Goal: Task Accomplishment & Management: Complete application form

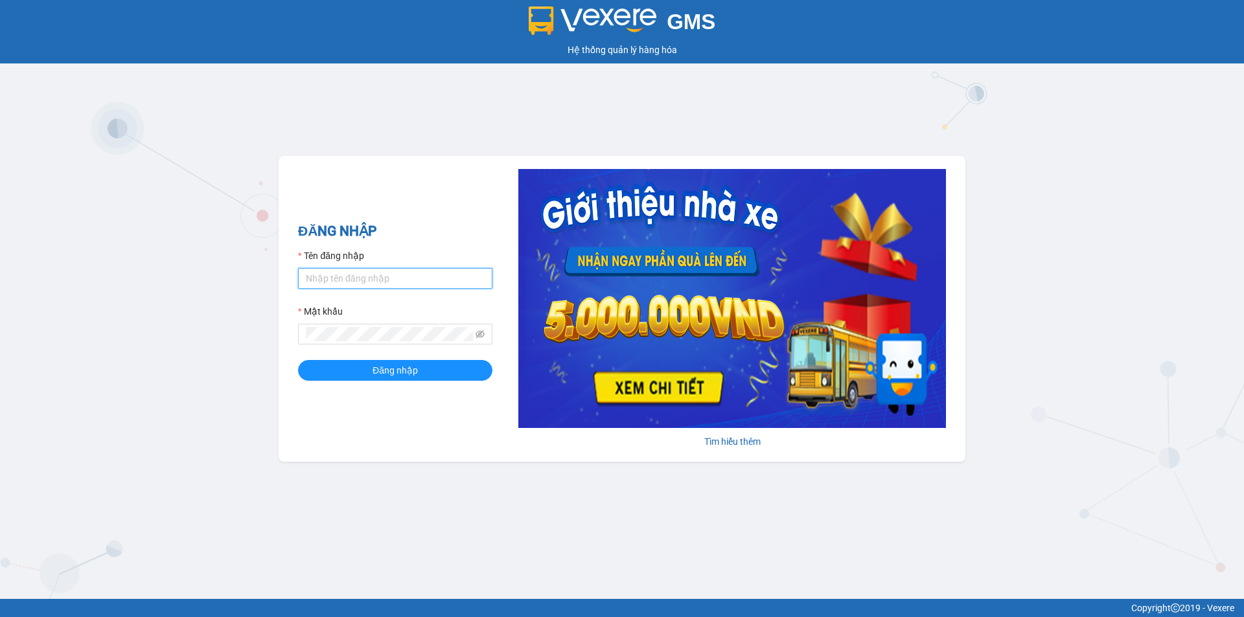
click at [369, 286] on input "Tên đăng nhập" at bounding box center [395, 278] width 194 height 21
type input "haonam.apq"
click at [298, 360] on button "Đăng nhập" at bounding box center [395, 370] width 194 height 21
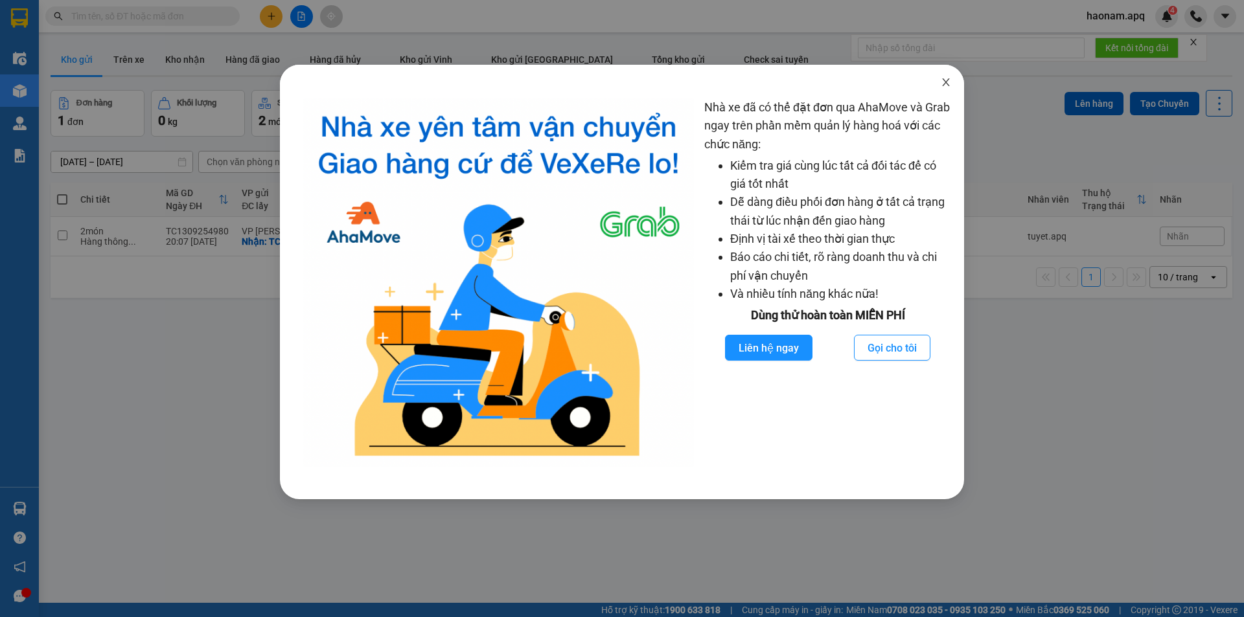
click at [945, 74] on span "Close" at bounding box center [946, 83] width 36 height 36
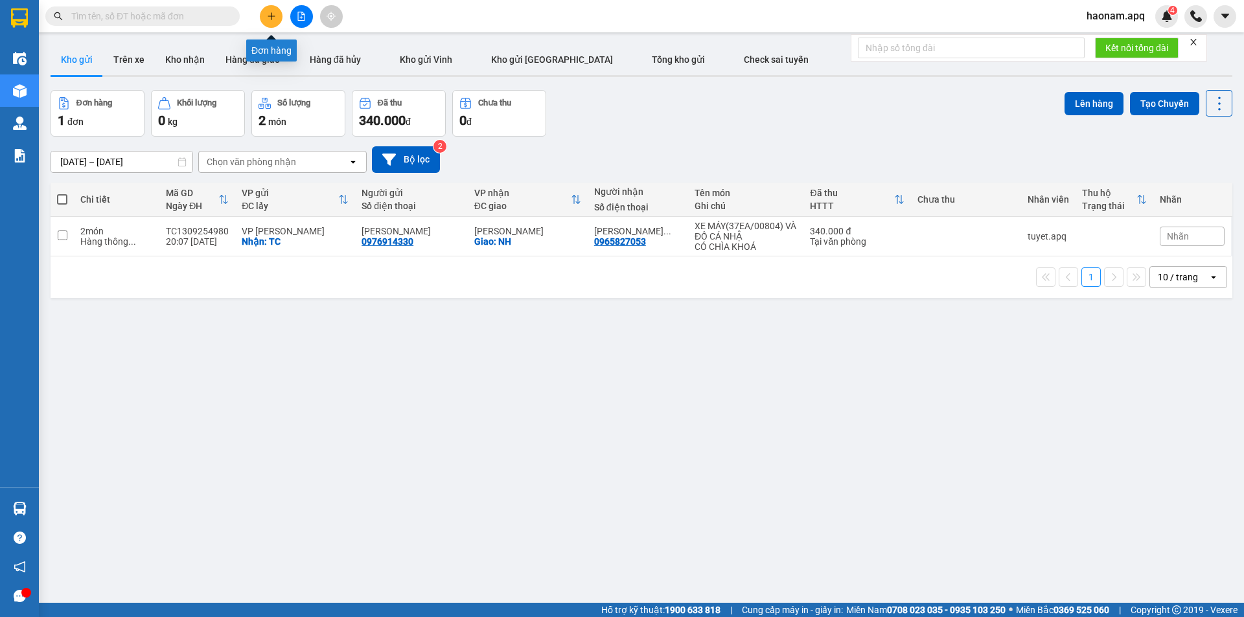
click at [271, 14] on icon "plus" at bounding box center [271, 16] width 9 height 9
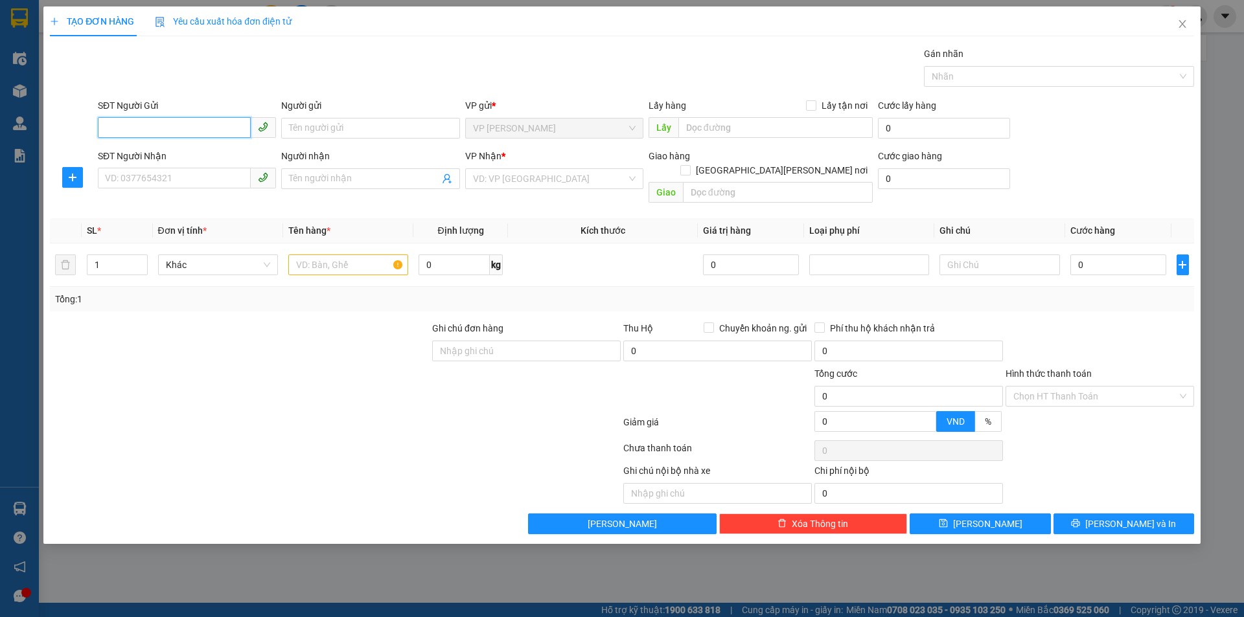
click at [189, 120] on input "SĐT Người Gửi" at bounding box center [174, 127] width 153 height 21
type input "0978381789"
click at [200, 162] on div "0978381789 - ANH HIỆP TC" at bounding box center [187, 154] width 178 height 21
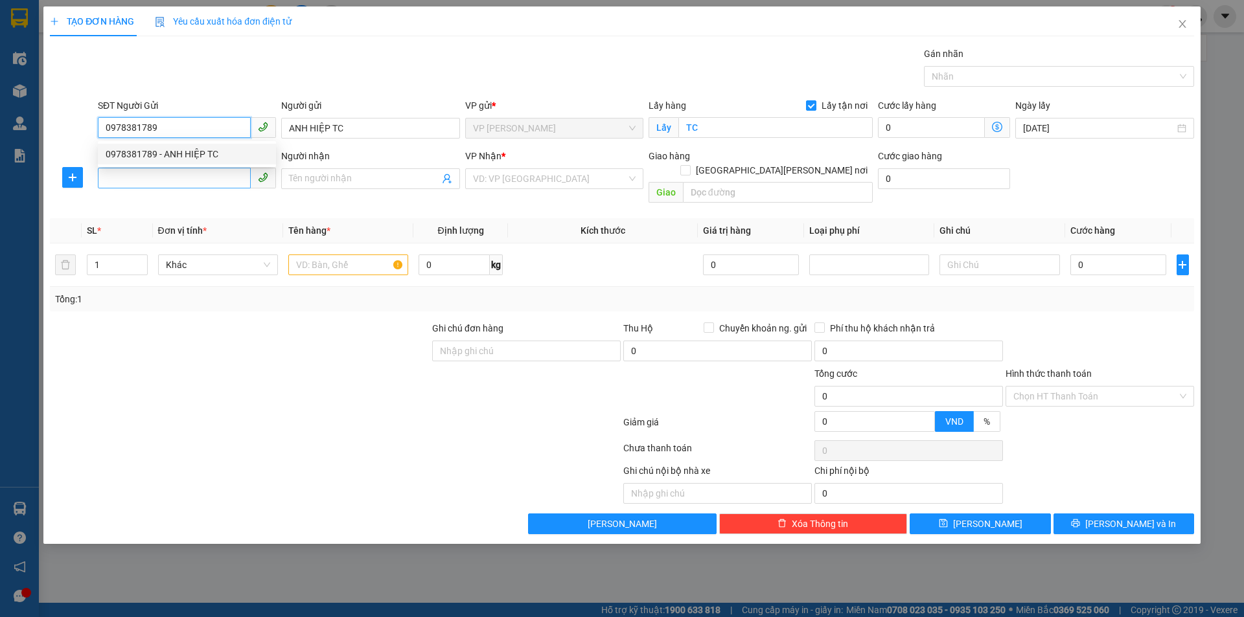
type input "ANH HIỆP TC"
checkbox input "true"
type input "TC"
type input "0978381789"
click at [192, 180] on input "SĐT Người Nhận" at bounding box center [174, 178] width 153 height 21
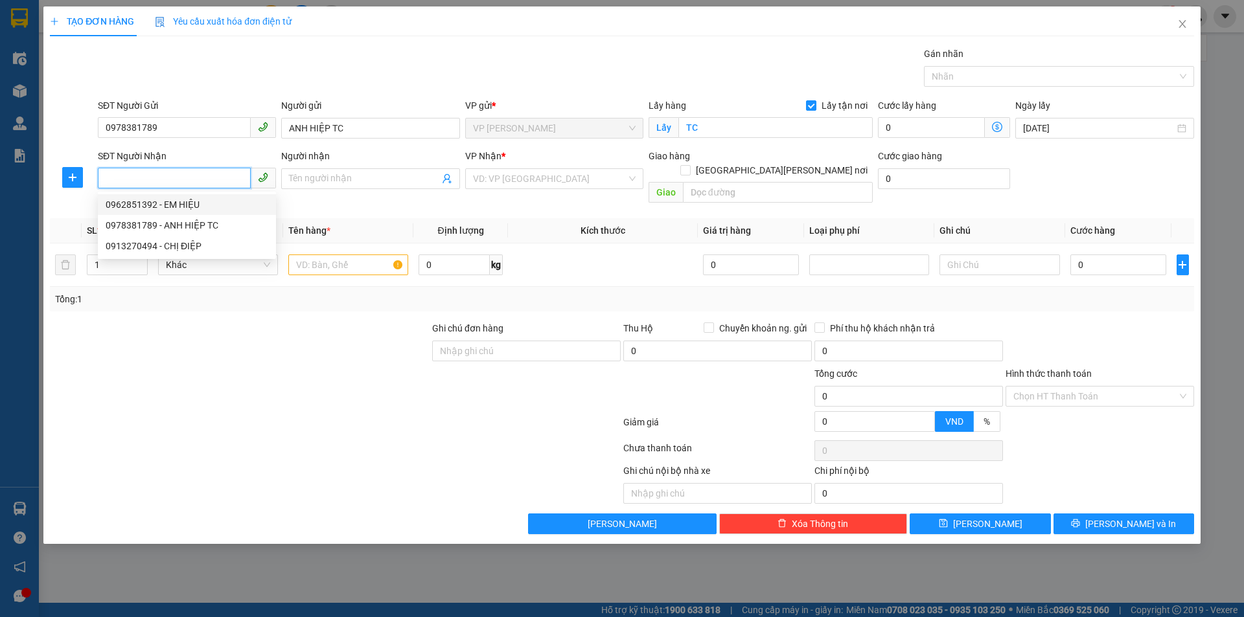
click at [238, 207] on div "0962851392 - EM HIỆU" at bounding box center [187, 205] width 163 height 14
type input "0962851392"
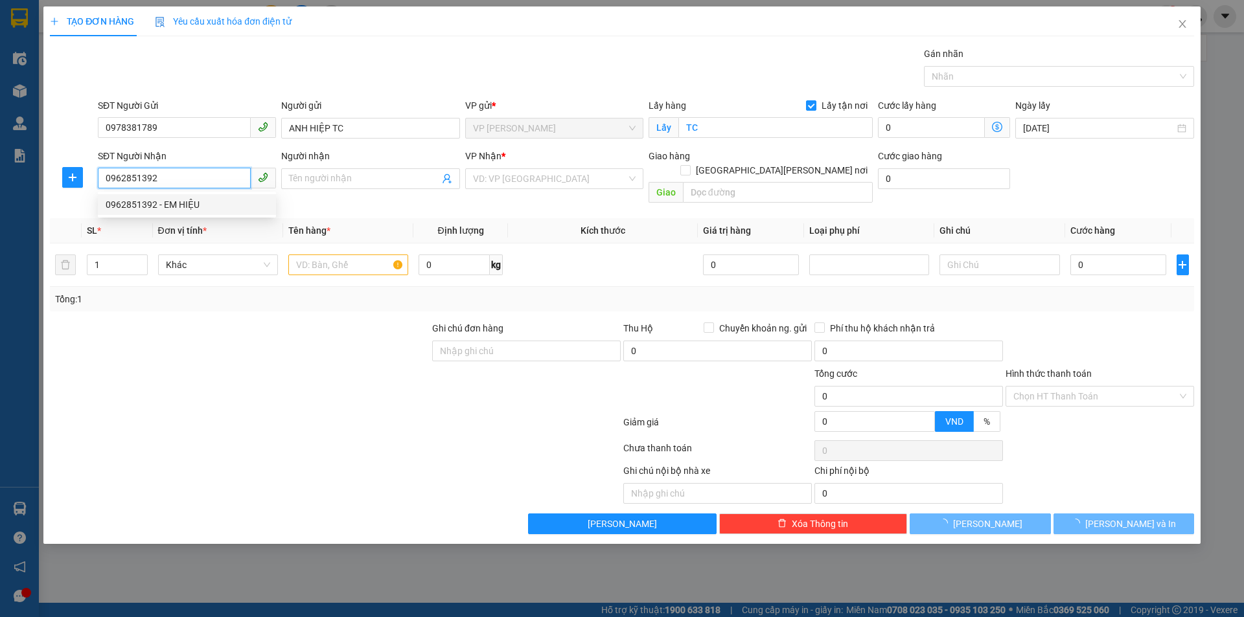
type input "EM HIỆU"
checkbox input "true"
type input "MĐ"
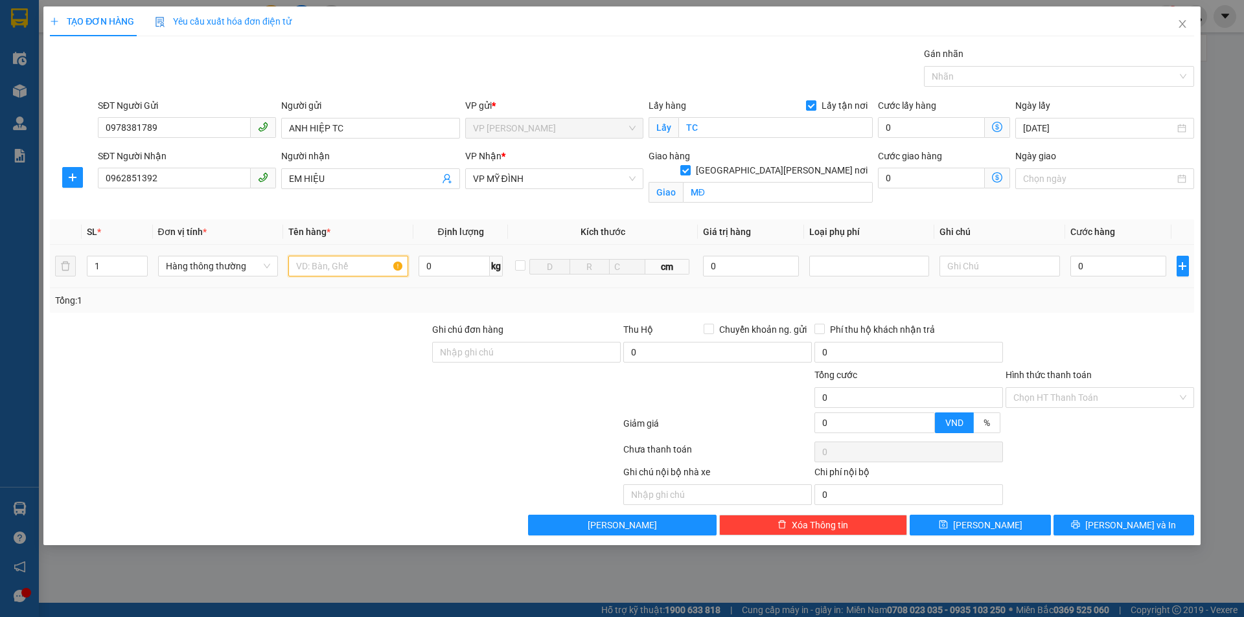
click at [361, 265] on input "text" at bounding box center [348, 266] width 120 height 21
type input "mẫu xn"
click at [1127, 271] on input "0" at bounding box center [1118, 266] width 97 height 21
type input "3.000"
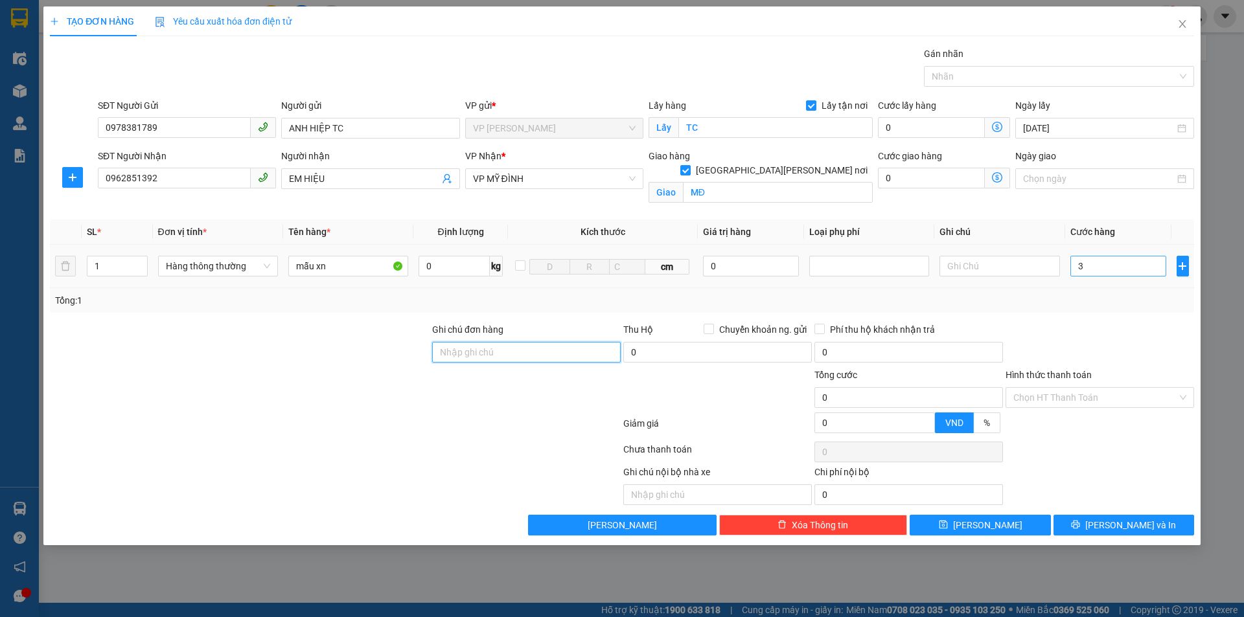
type input "3.000"
click at [1119, 269] on input "3.000" at bounding box center [1118, 266] width 97 height 21
type input "30.000"
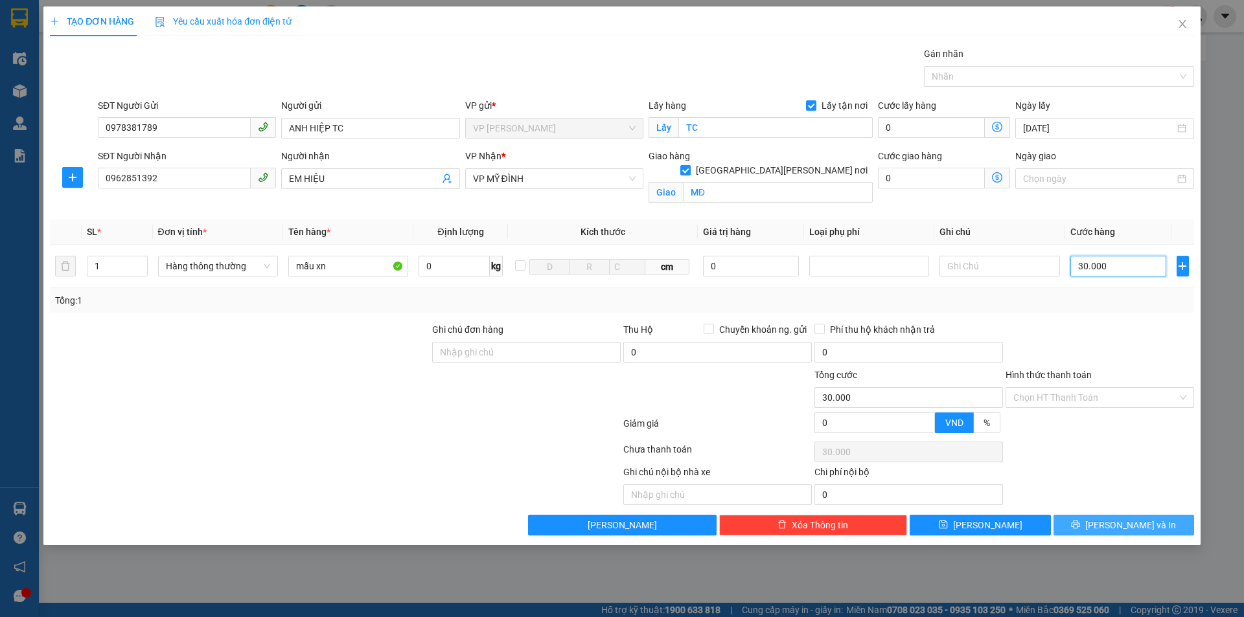
type input "30.000"
click at [1138, 521] on span "[PERSON_NAME] và In" at bounding box center [1130, 525] width 91 height 14
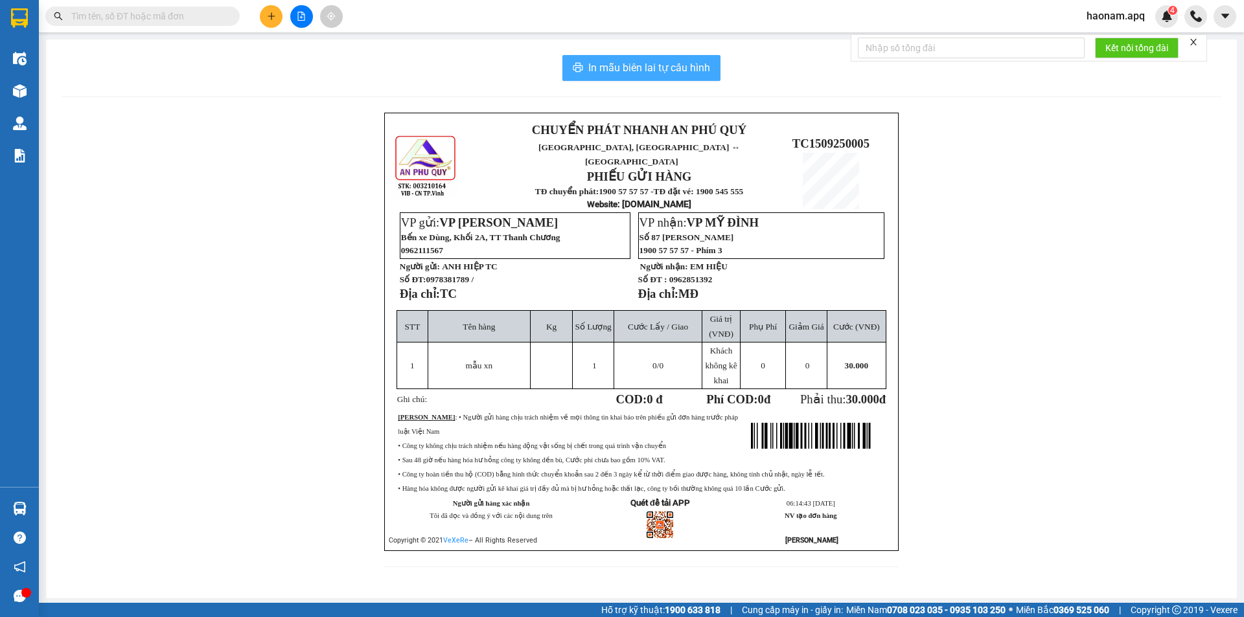
click at [661, 65] on span "In mẫu biên lai tự cấu hình" at bounding box center [649, 68] width 122 height 16
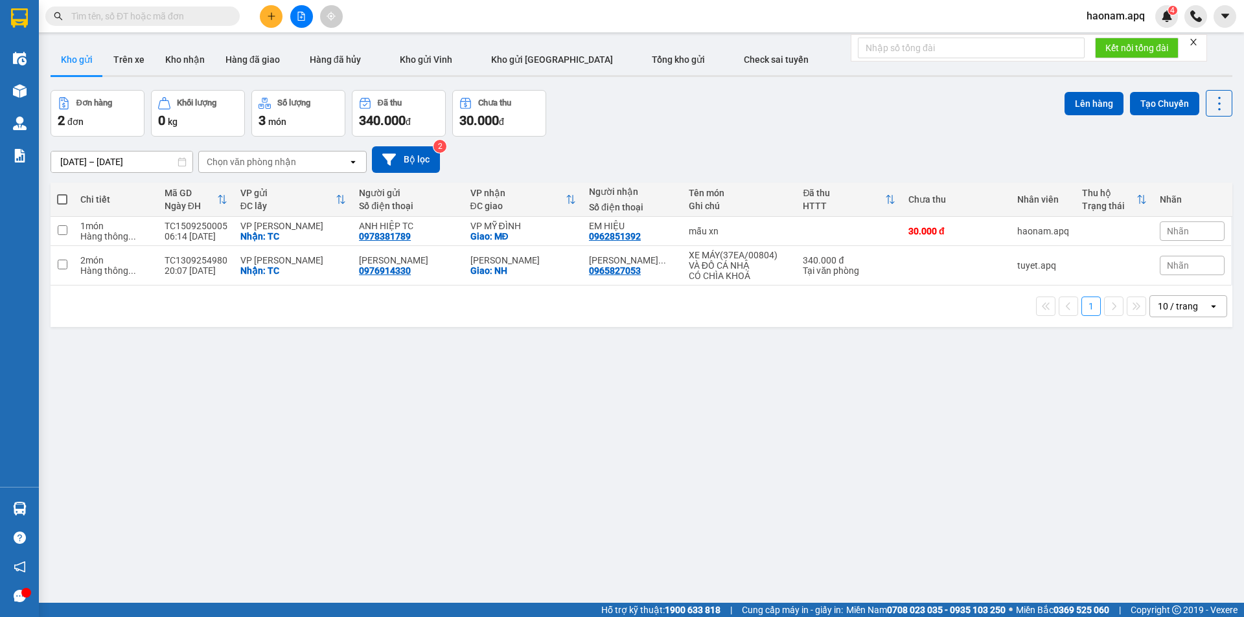
click at [1107, 14] on span "haonam.apq" at bounding box center [1115, 16] width 79 height 16
click at [1108, 33] on span "Đăng xuất" at bounding box center [1123, 40] width 54 height 14
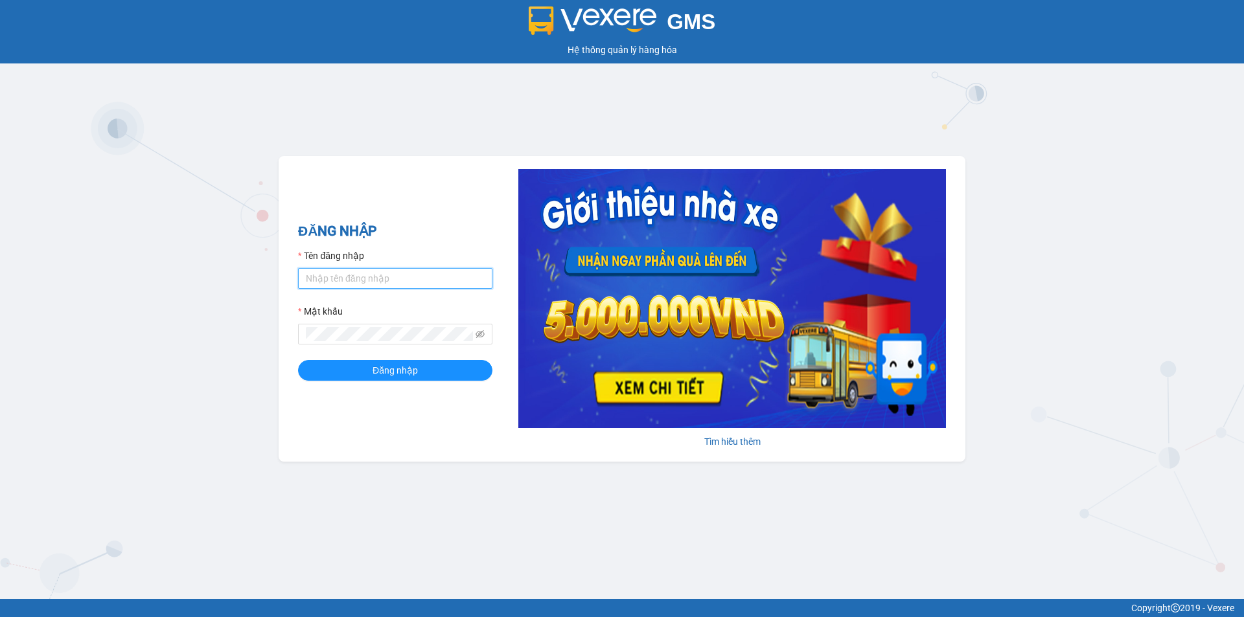
drag, startPoint x: 347, startPoint y: 283, endPoint x: 367, endPoint y: 286, distance: 19.6
click at [347, 283] on input "Tên đăng nhập" at bounding box center [395, 278] width 194 height 21
type input "haonam.apq"
click at [386, 371] on span "Đăng nhập" at bounding box center [394, 370] width 45 height 14
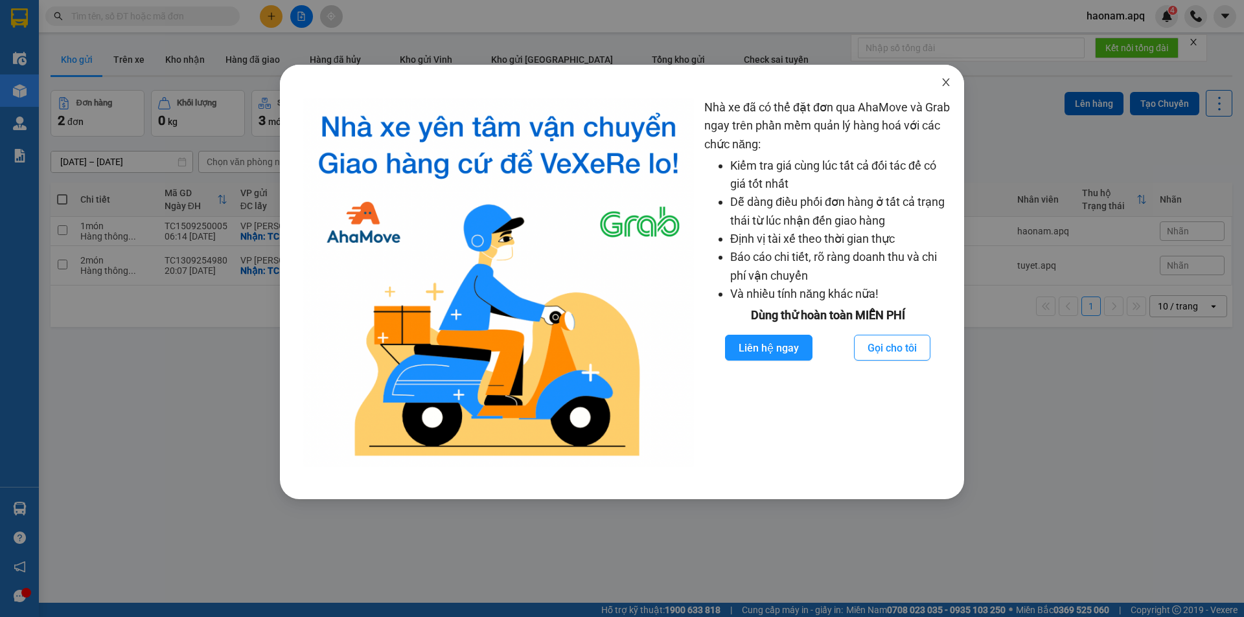
click at [947, 86] on icon "close" at bounding box center [946, 82] width 10 height 10
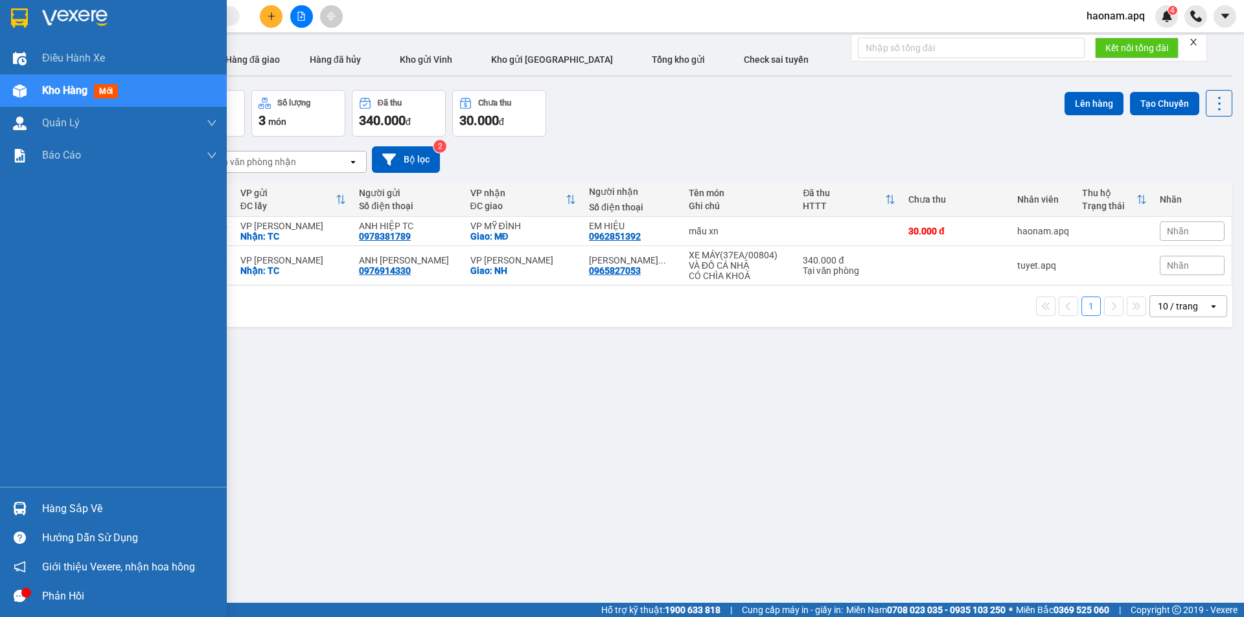
drag, startPoint x: 67, startPoint y: 509, endPoint x: 79, endPoint y: 507, distance: 12.4
click at [67, 509] on div "Hàng sắp về" at bounding box center [129, 508] width 175 height 19
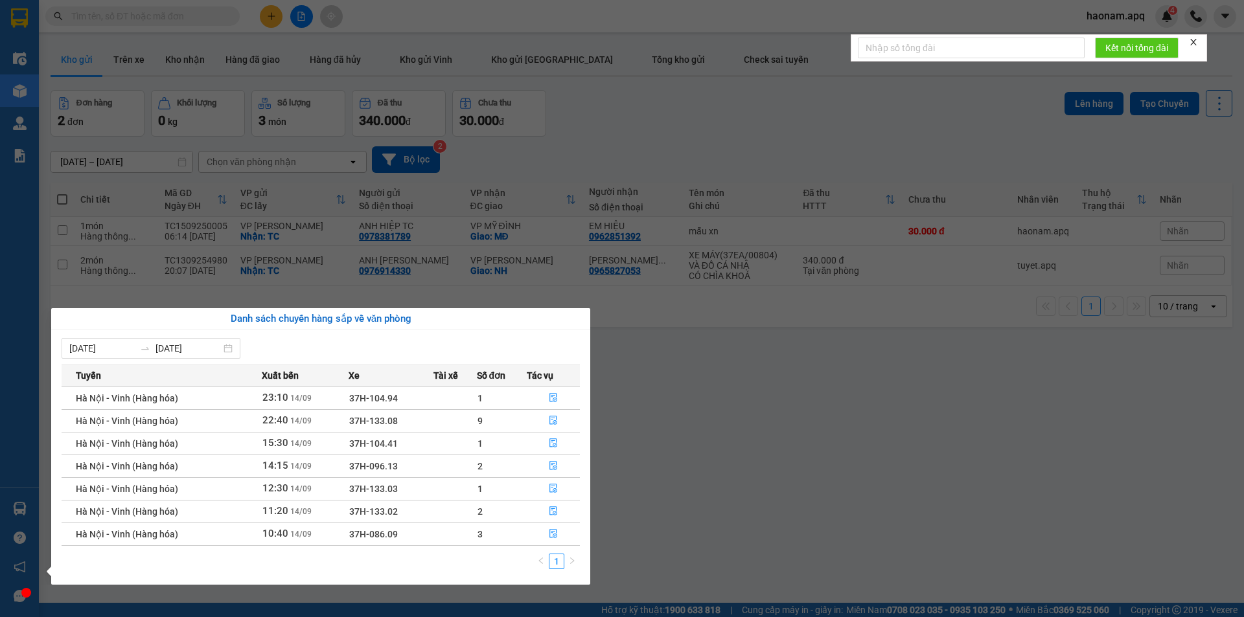
click at [709, 405] on section "Kết quả tìm kiếm ( 0 ) Bộ lọc No Data haonam.apq 4 Điều hành xe Kho hàng mới Qu…" at bounding box center [622, 308] width 1244 height 617
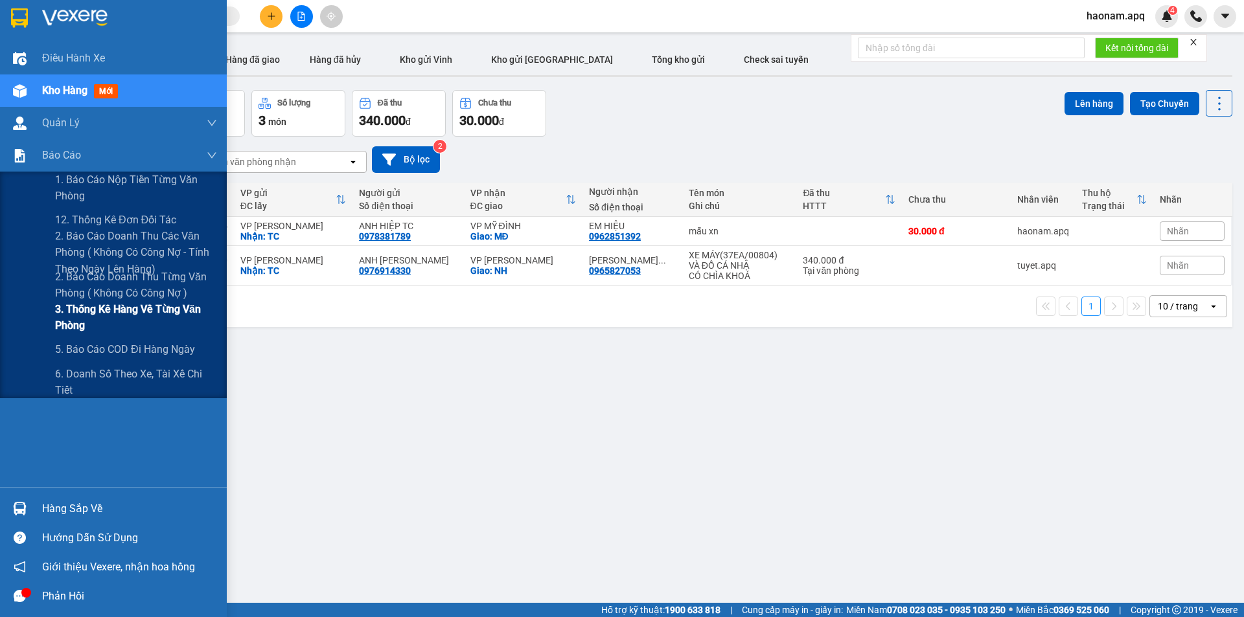
click at [144, 301] on span "3. Thống kê hàng về từng văn phòng" at bounding box center [136, 317] width 162 height 32
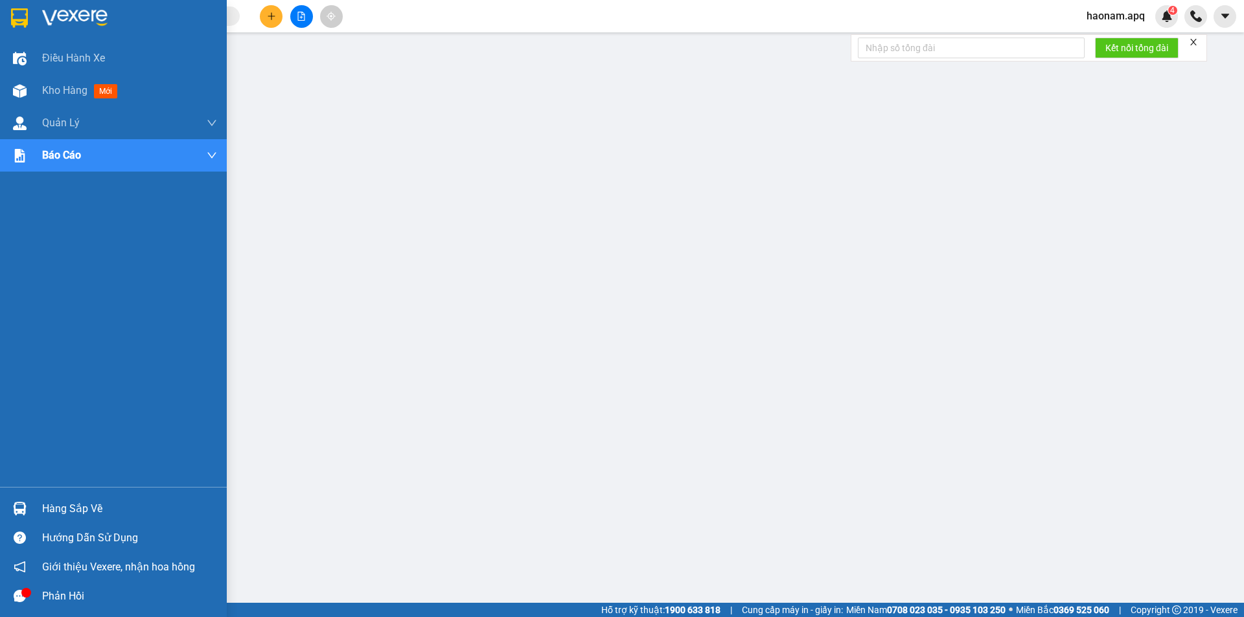
click at [63, 518] on div "Hàng sắp về" at bounding box center [129, 508] width 175 height 19
click at [73, 507] on div "Hàng sắp về" at bounding box center [129, 508] width 175 height 19
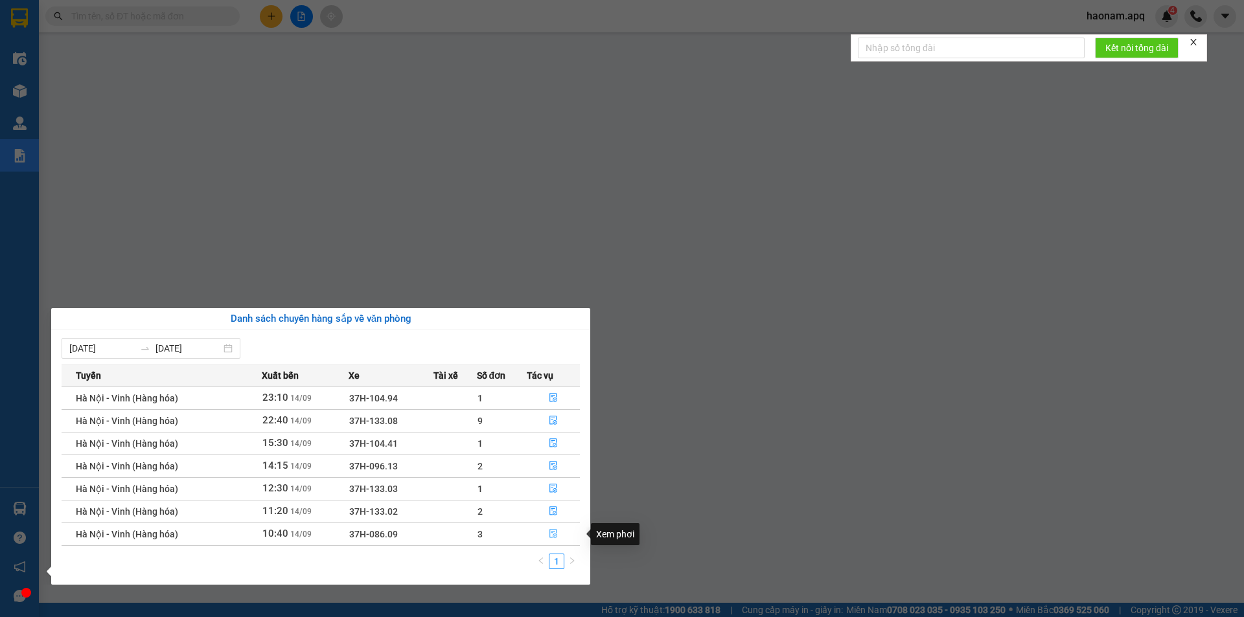
click at [536, 536] on button "button" at bounding box center [553, 534] width 52 height 21
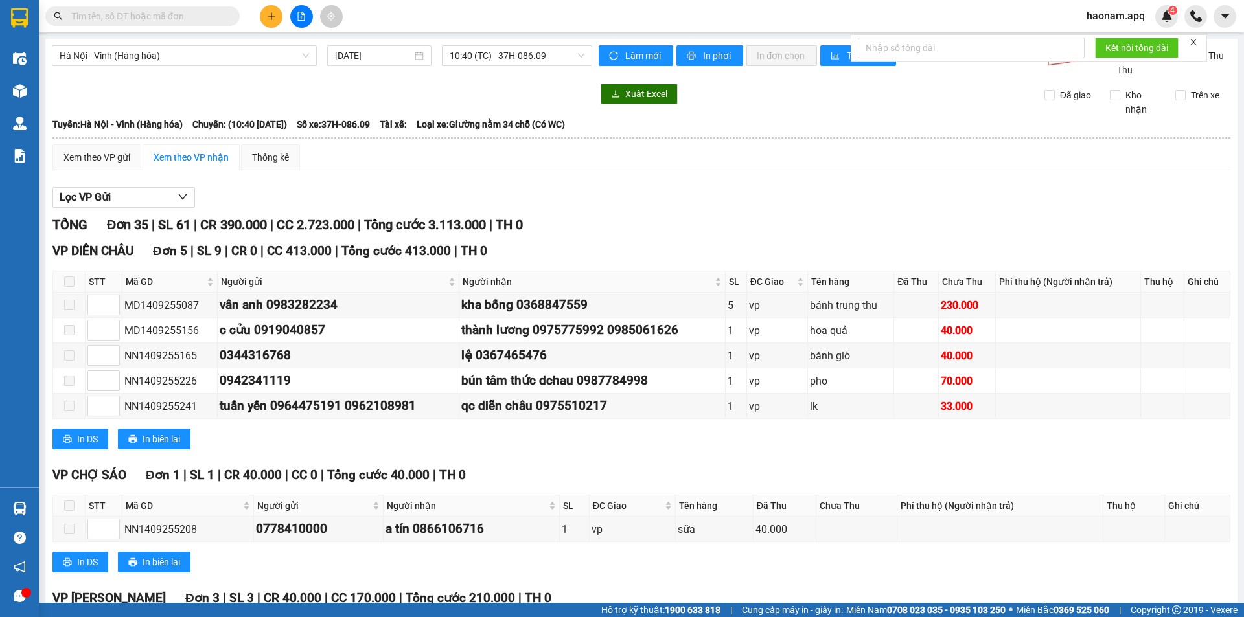
scroll to position [259, 0]
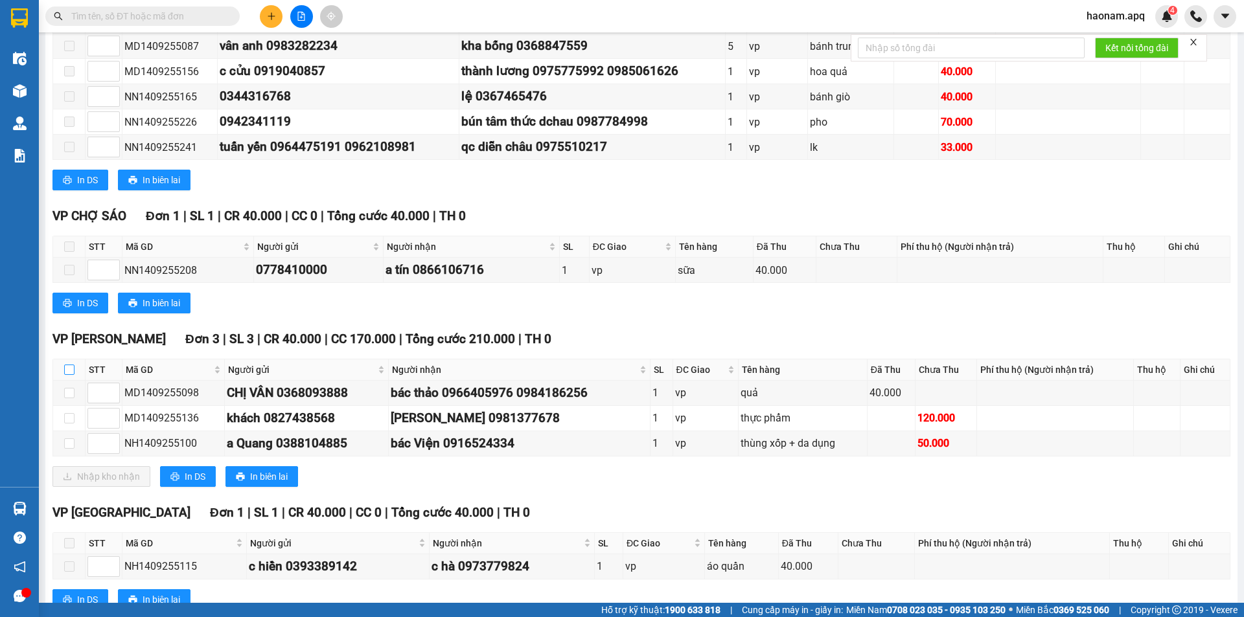
click at [71, 371] on input "checkbox" at bounding box center [69, 370] width 10 height 10
checkbox input "true"
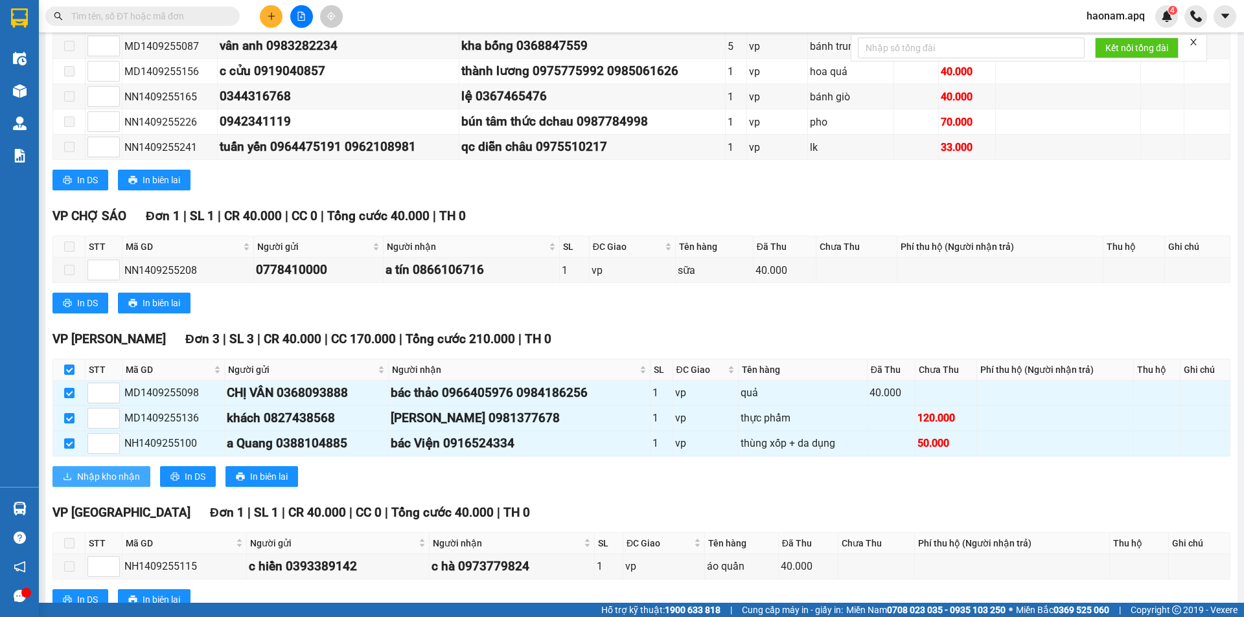
click at [117, 481] on span "Nhập kho nhận" at bounding box center [108, 477] width 63 height 14
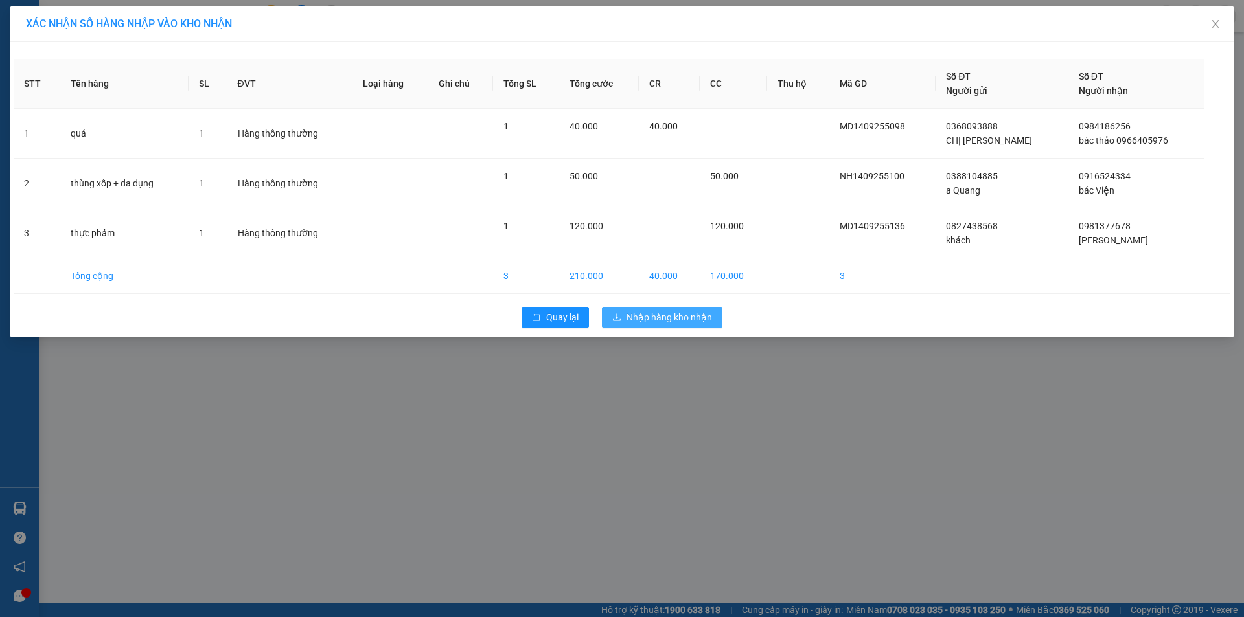
click at [664, 319] on span "Nhập hàng kho nhận" at bounding box center [669, 317] width 86 height 14
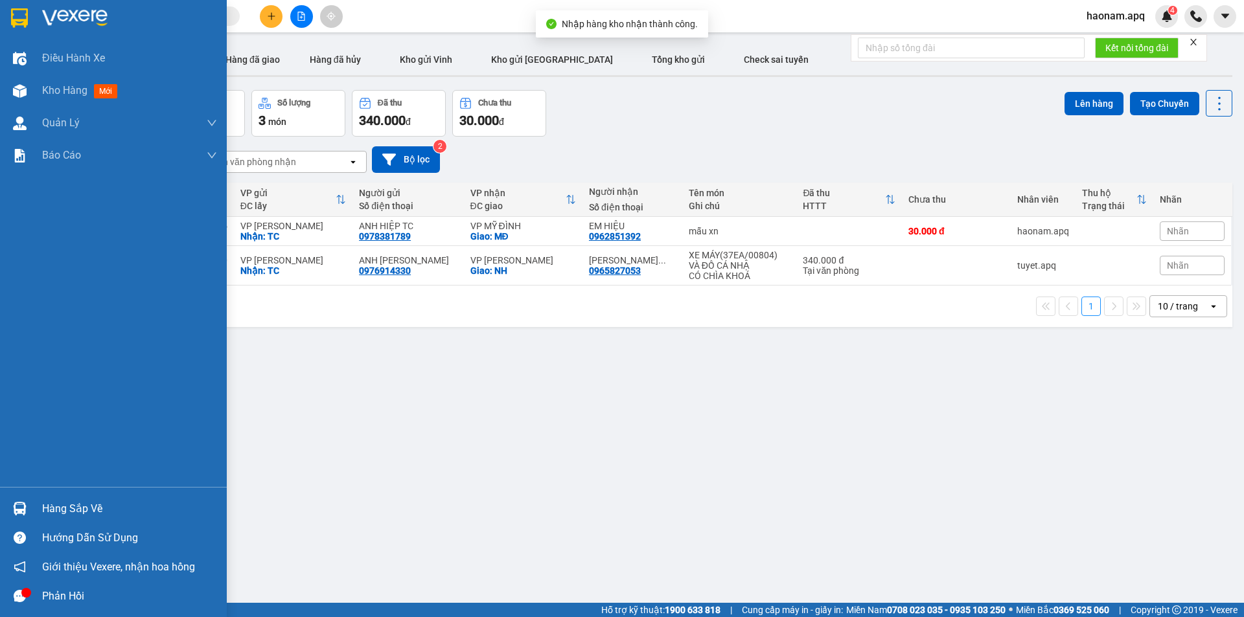
click at [86, 513] on div "Hàng sắp về" at bounding box center [129, 508] width 175 height 19
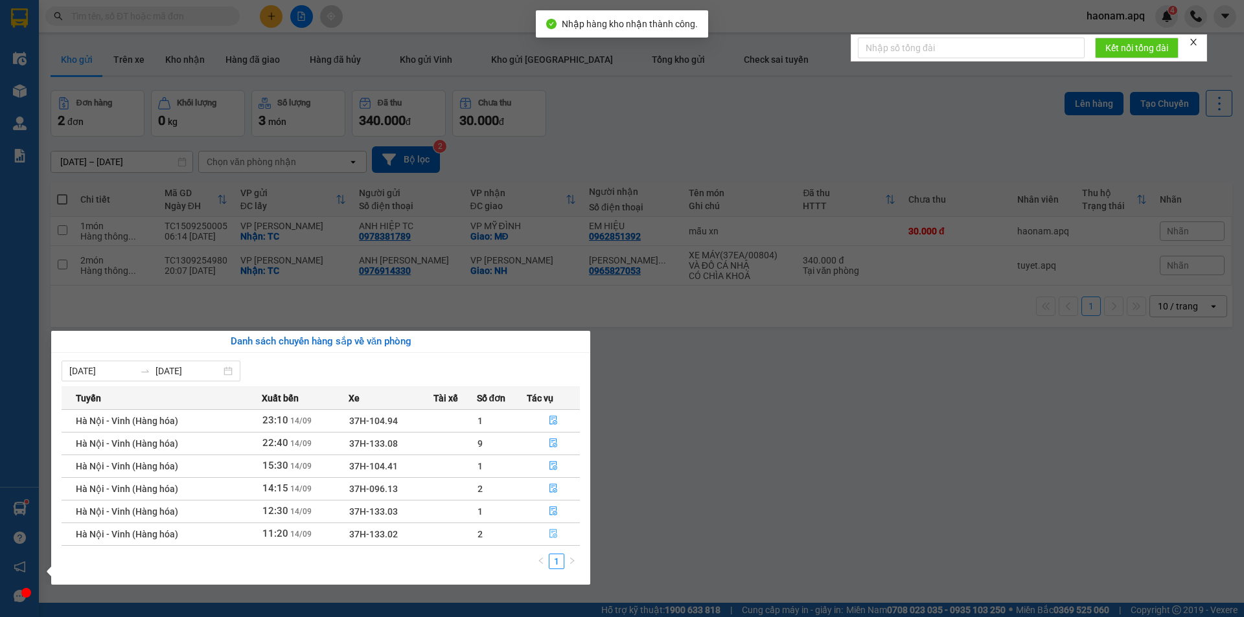
click at [540, 537] on button "button" at bounding box center [553, 534] width 52 height 21
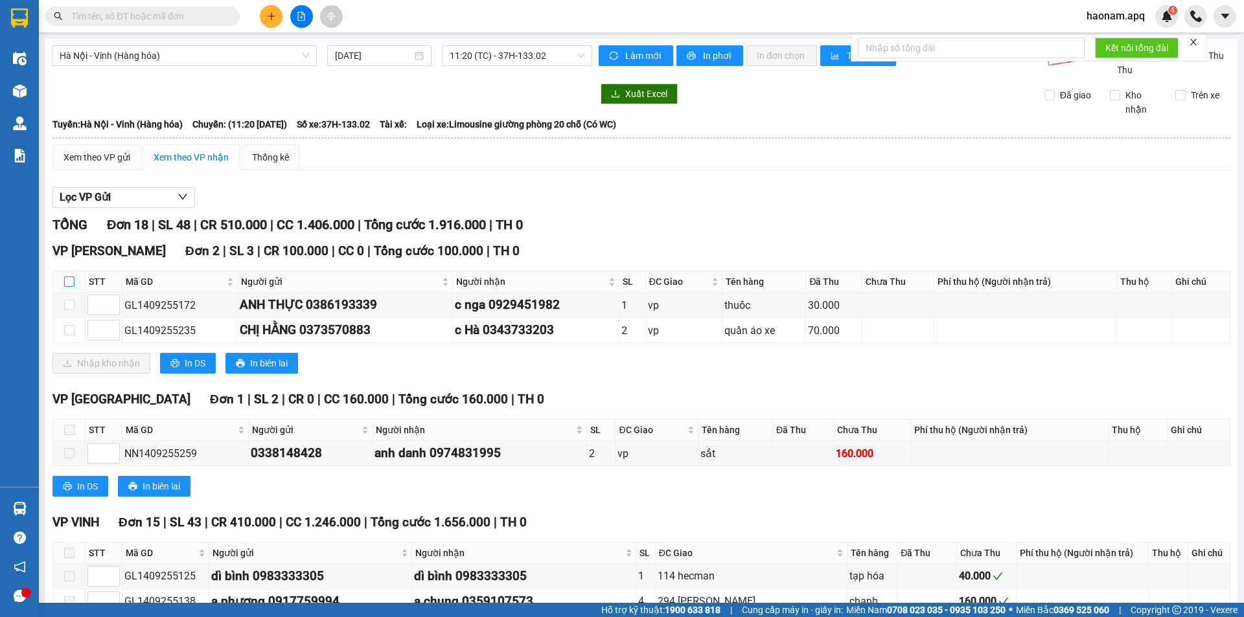
click at [66, 284] on input "checkbox" at bounding box center [69, 282] width 10 height 10
checkbox input "true"
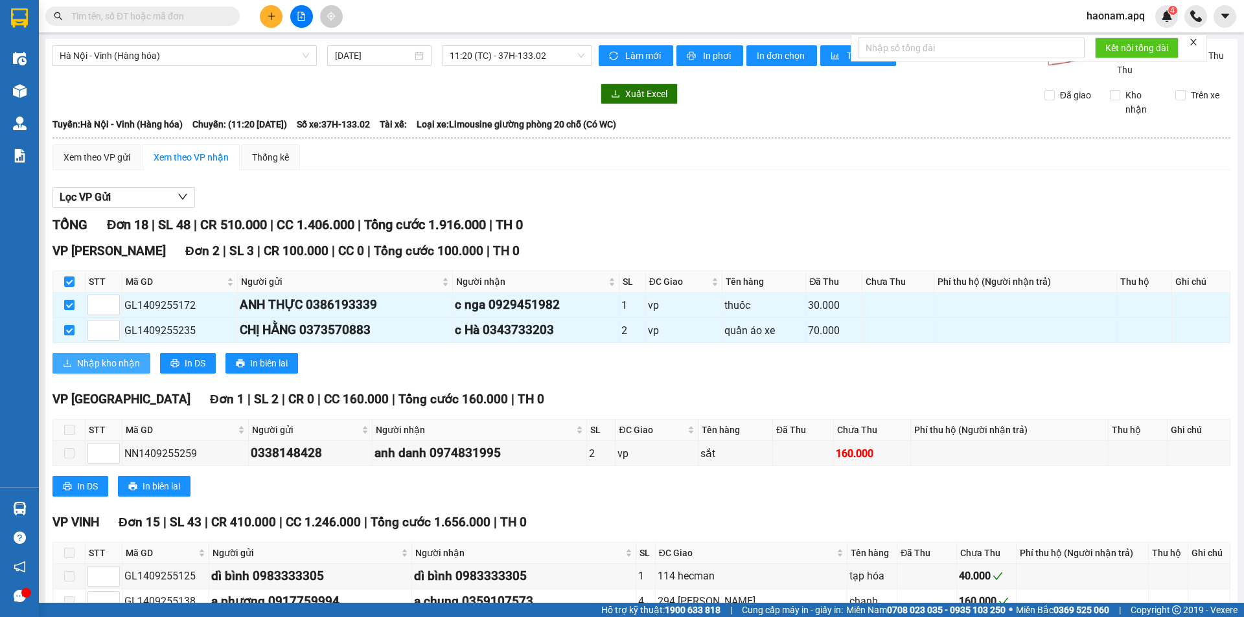
click at [99, 355] on button "Nhập kho nhận" at bounding box center [101, 363] width 98 height 21
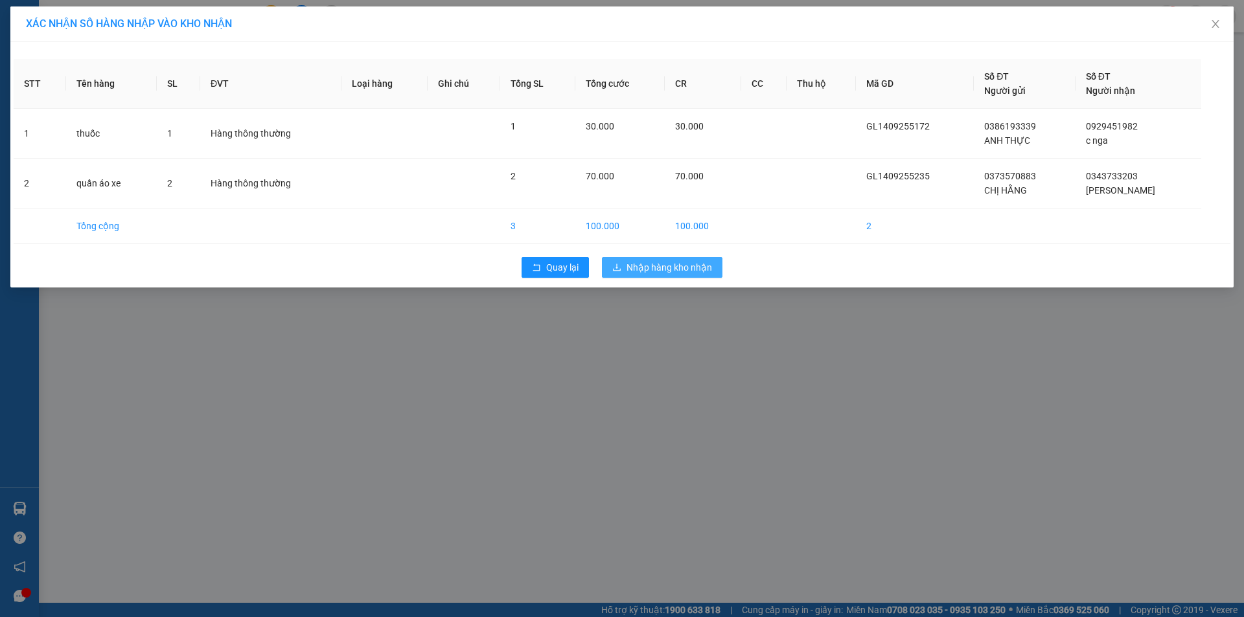
click at [675, 264] on span "Nhập hàng kho nhận" at bounding box center [669, 267] width 86 height 14
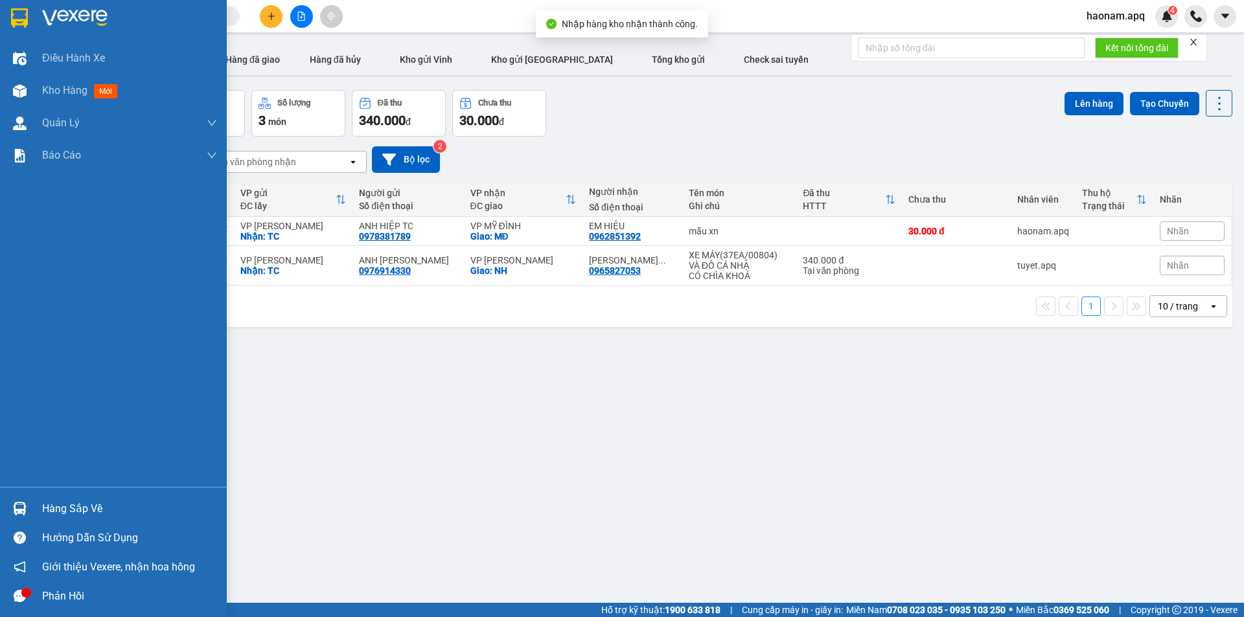
click at [53, 510] on div "Hàng sắp về" at bounding box center [129, 508] width 175 height 19
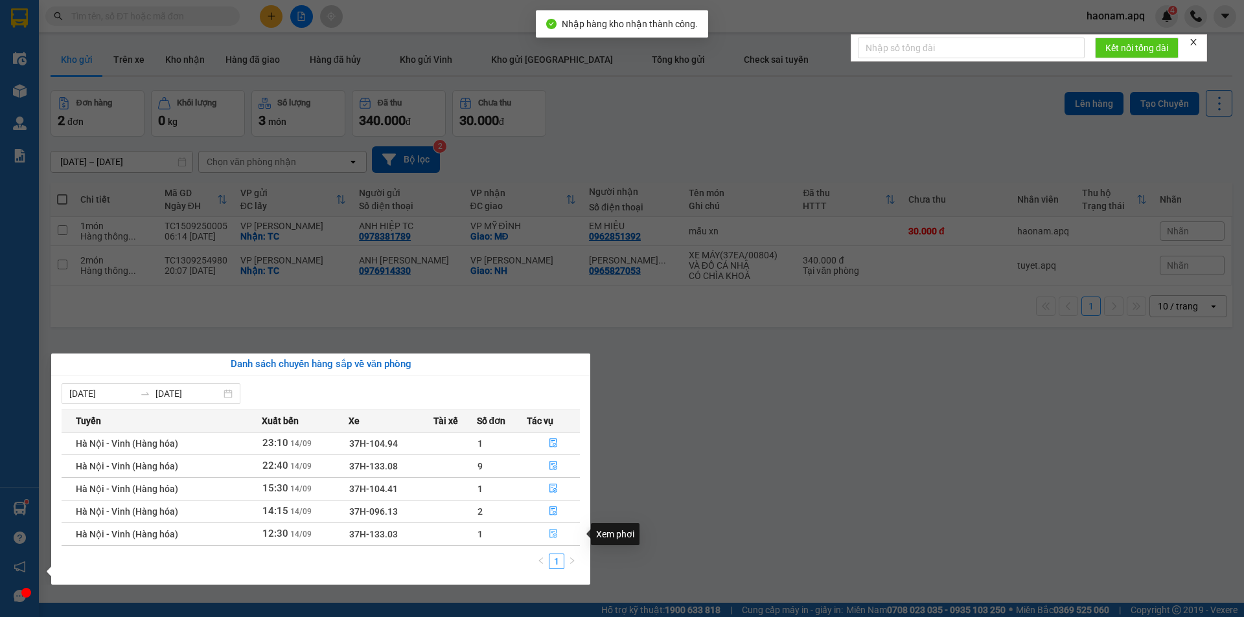
click at [535, 531] on button "button" at bounding box center [553, 534] width 52 height 21
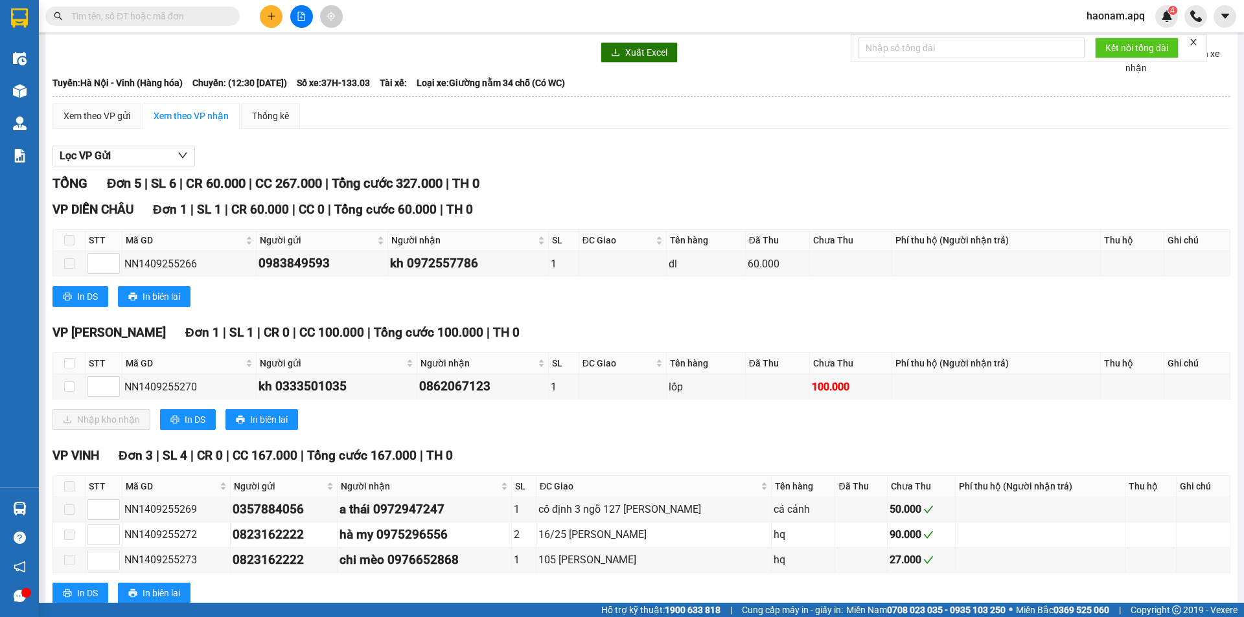
scroll to position [65, 0]
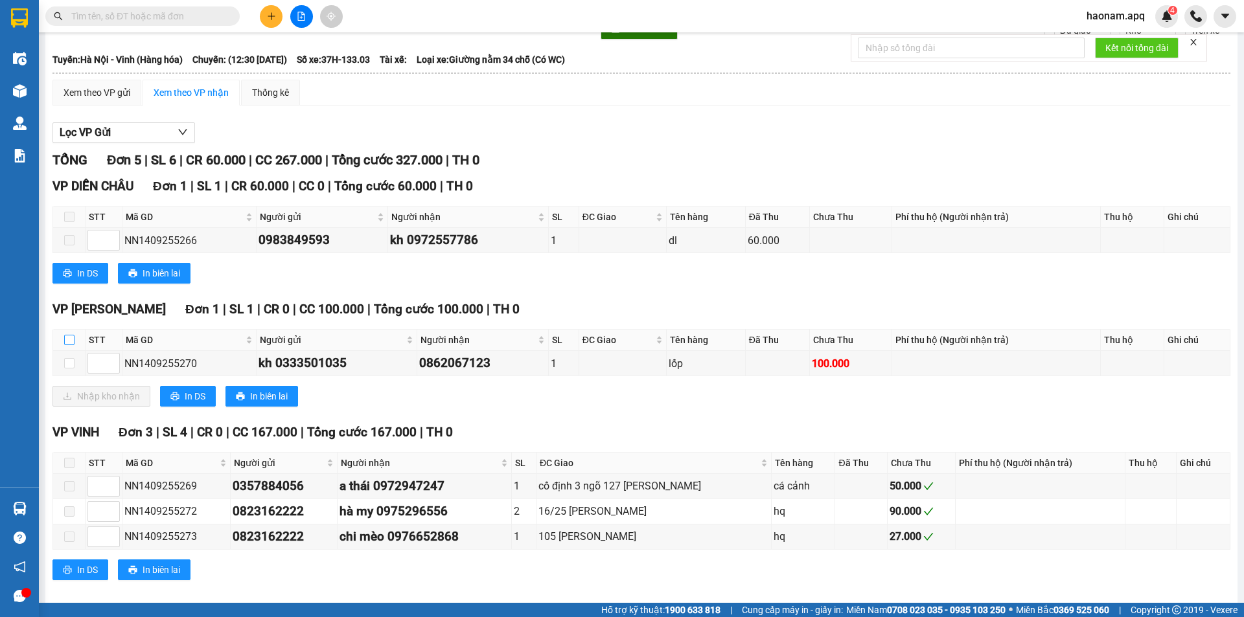
click at [69, 340] on input "checkbox" at bounding box center [69, 340] width 10 height 10
checkbox input "true"
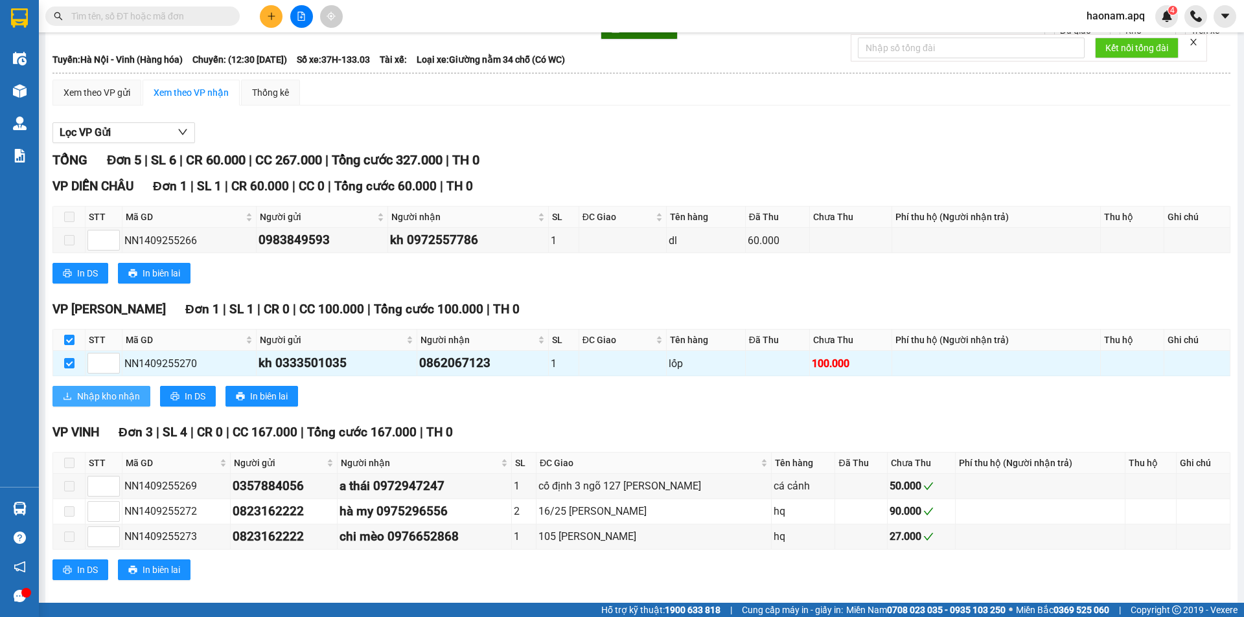
click at [111, 395] on span "Nhập kho nhận" at bounding box center [108, 396] width 63 height 14
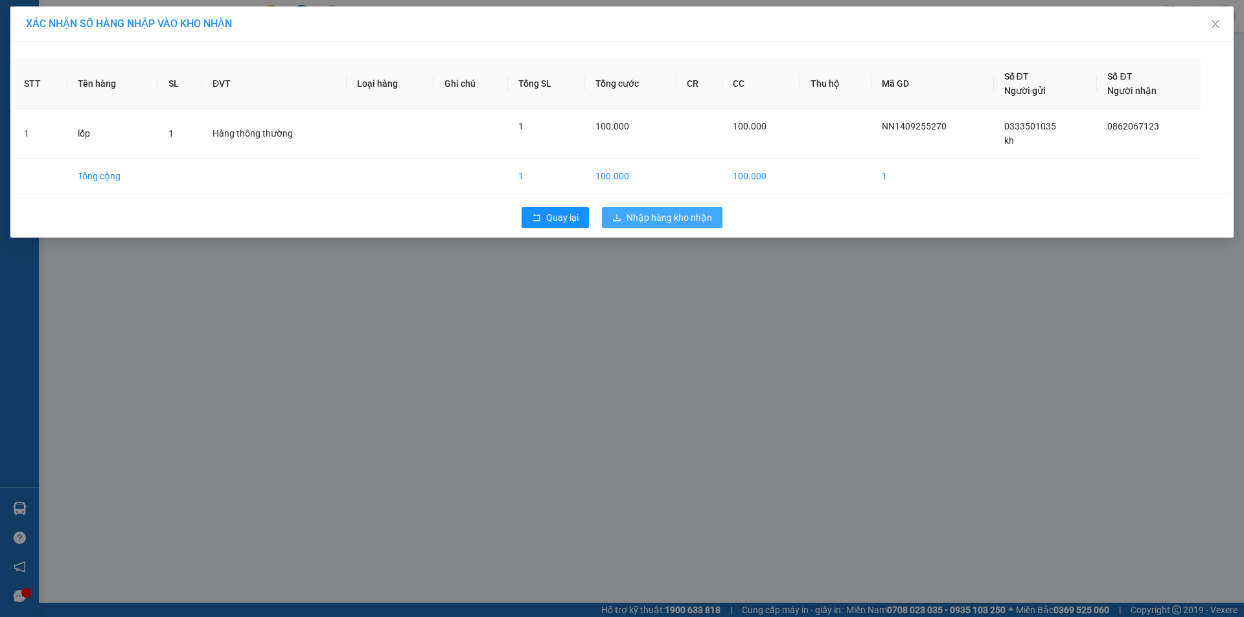
click at [681, 220] on span "Nhập hàng kho nhận" at bounding box center [669, 218] width 86 height 14
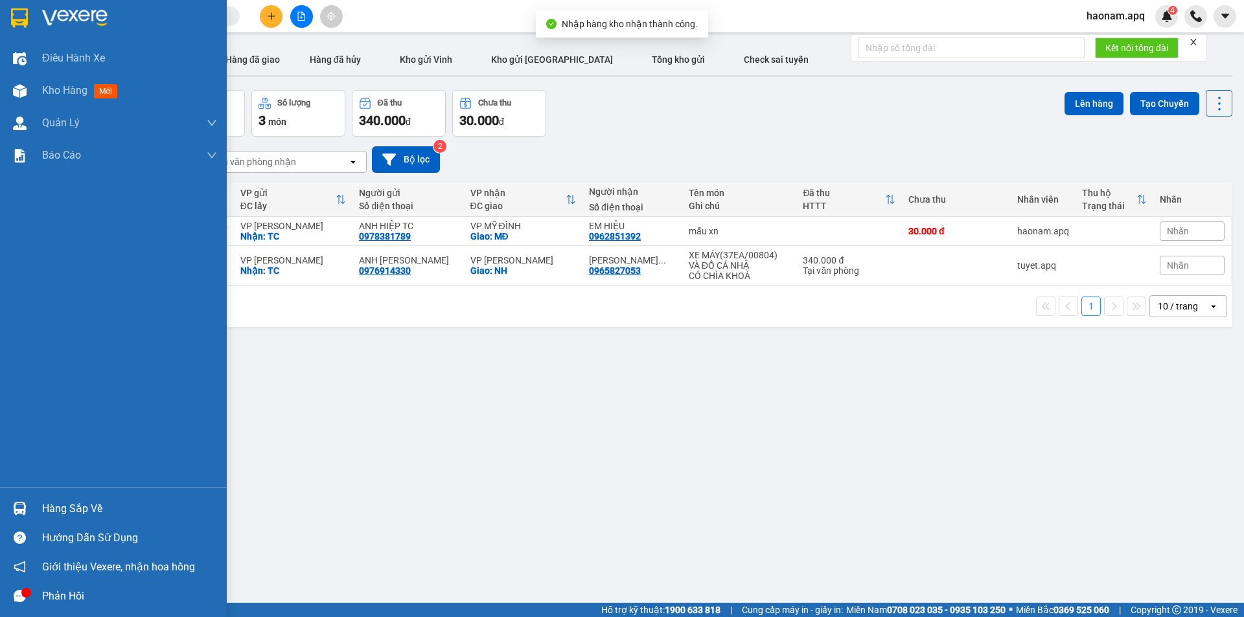
click at [59, 514] on div "Hàng sắp về" at bounding box center [129, 508] width 175 height 19
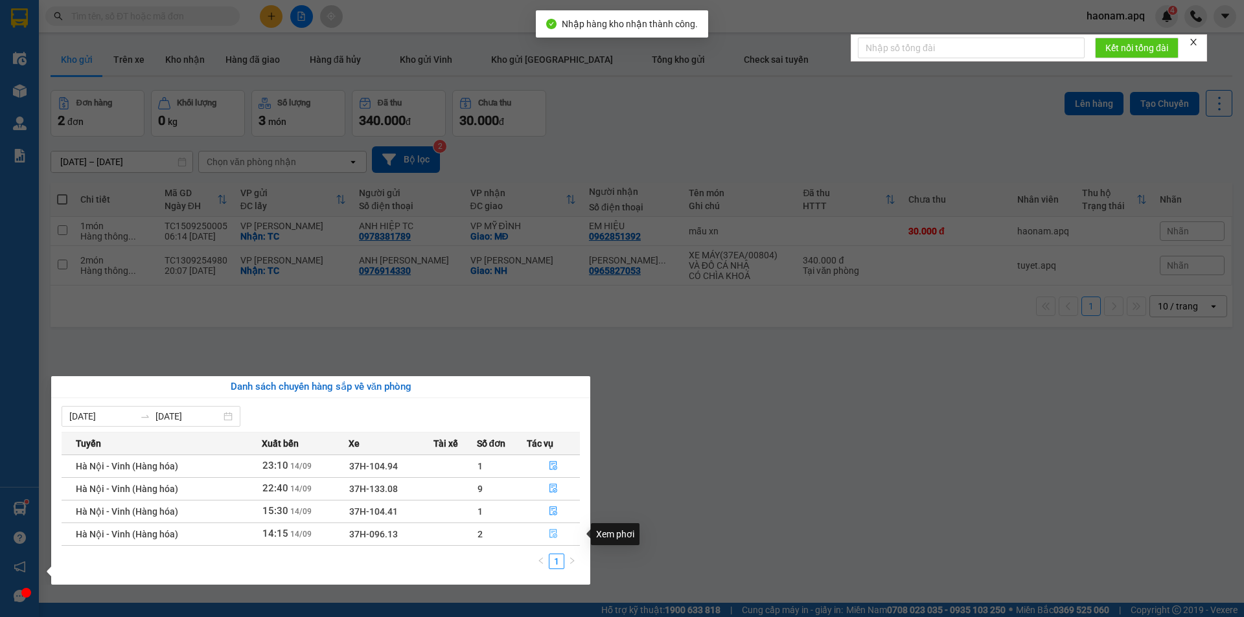
click at [534, 541] on button "button" at bounding box center [553, 534] width 52 height 21
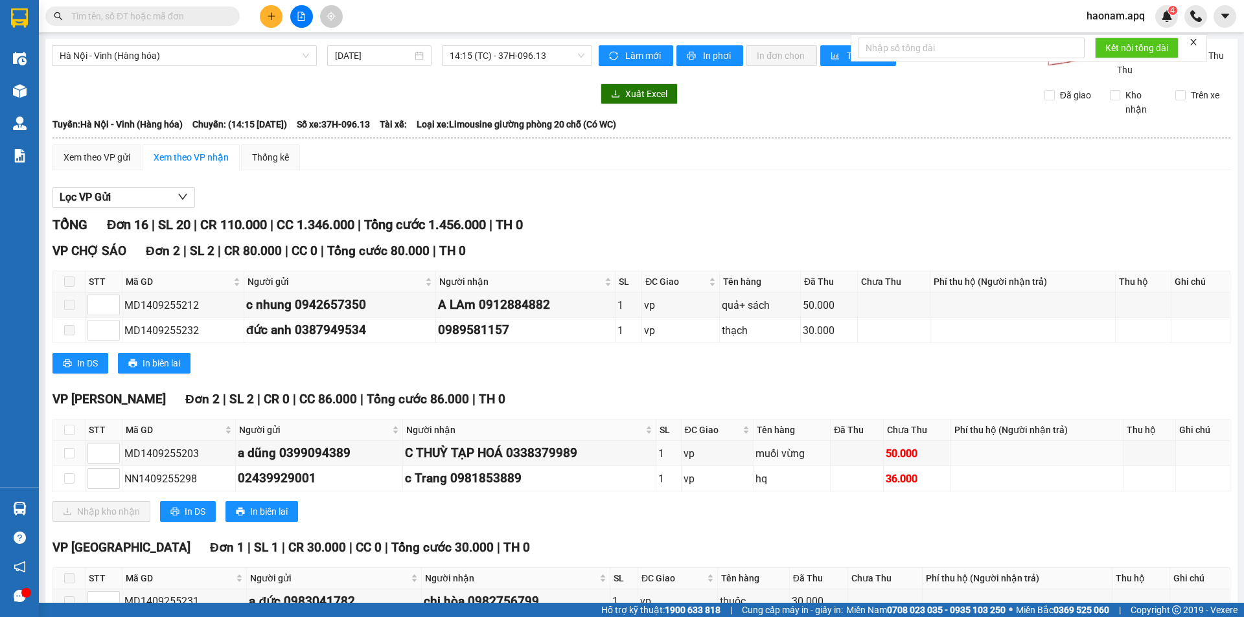
scroll to position [65, 0]
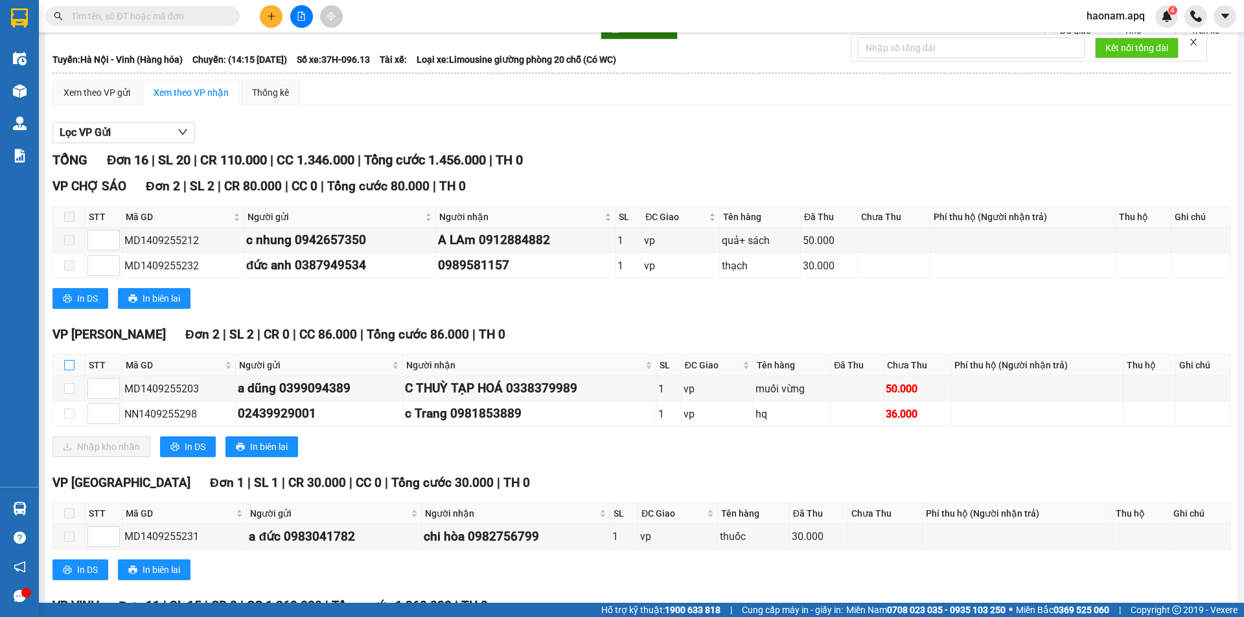
click at [71, 367] on input "checkbox" at bounding box center [69, 365] width 10 height 10
checkbox input "true"
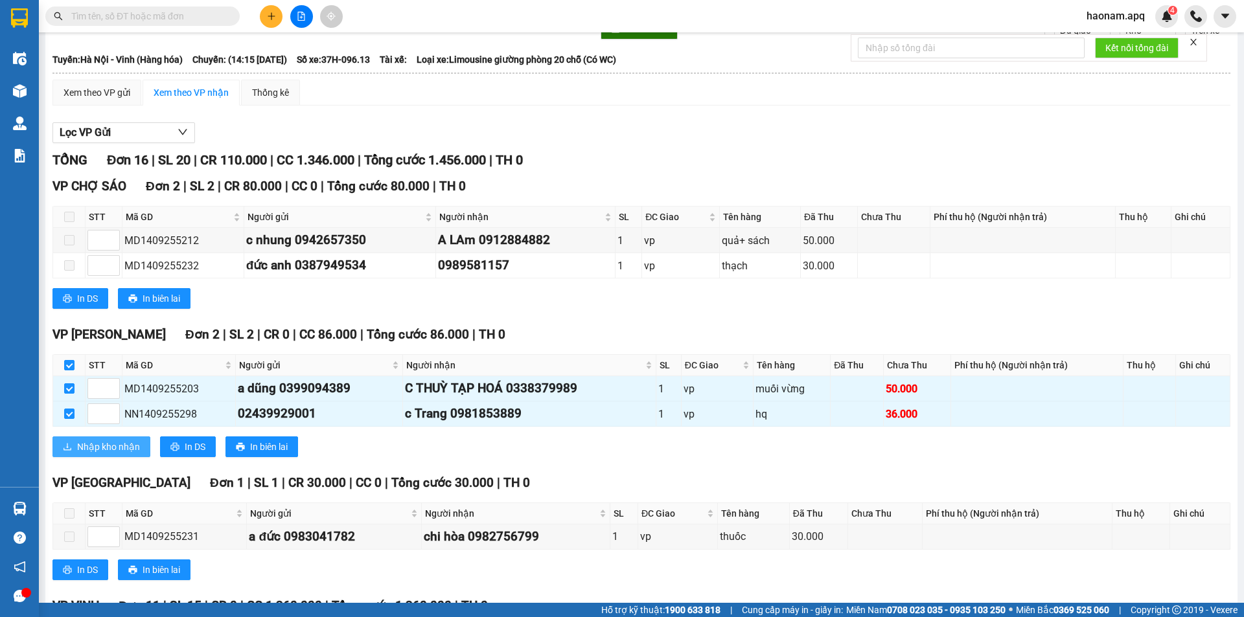
click at [112, 439] on button "Nhập kho nhận" at bounding box center [101, 447] width 98 height 21
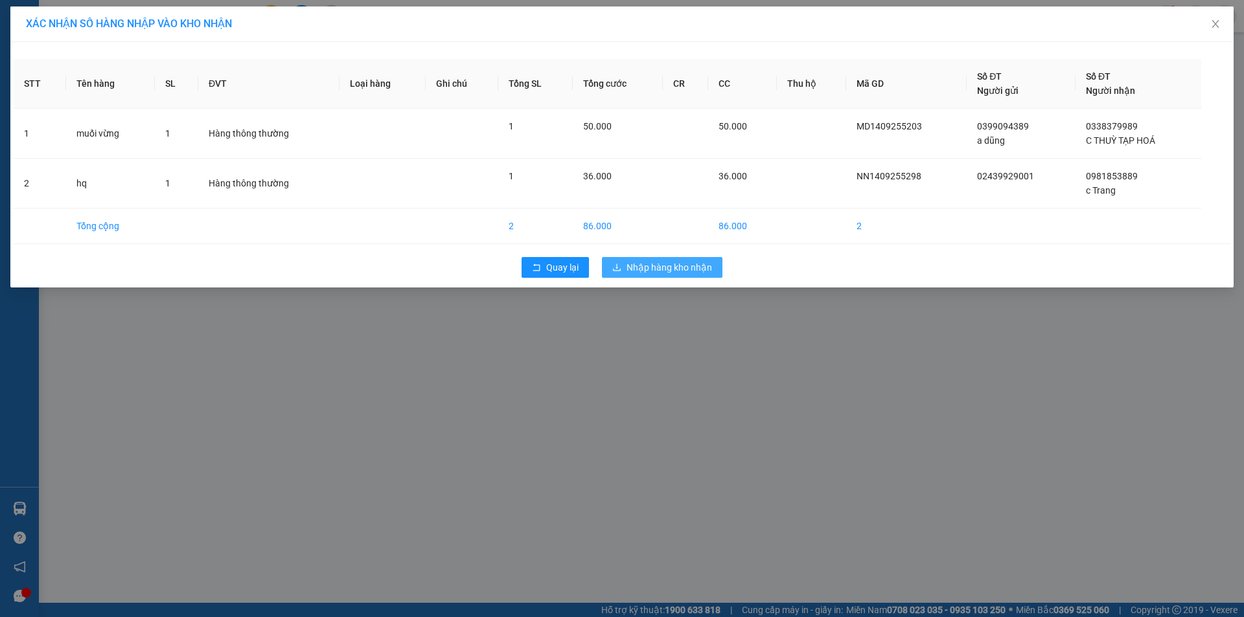
click at [700, 268] on span "Nhập hàng kho nhận" at bounding box center [669, 267] width 86 height 14
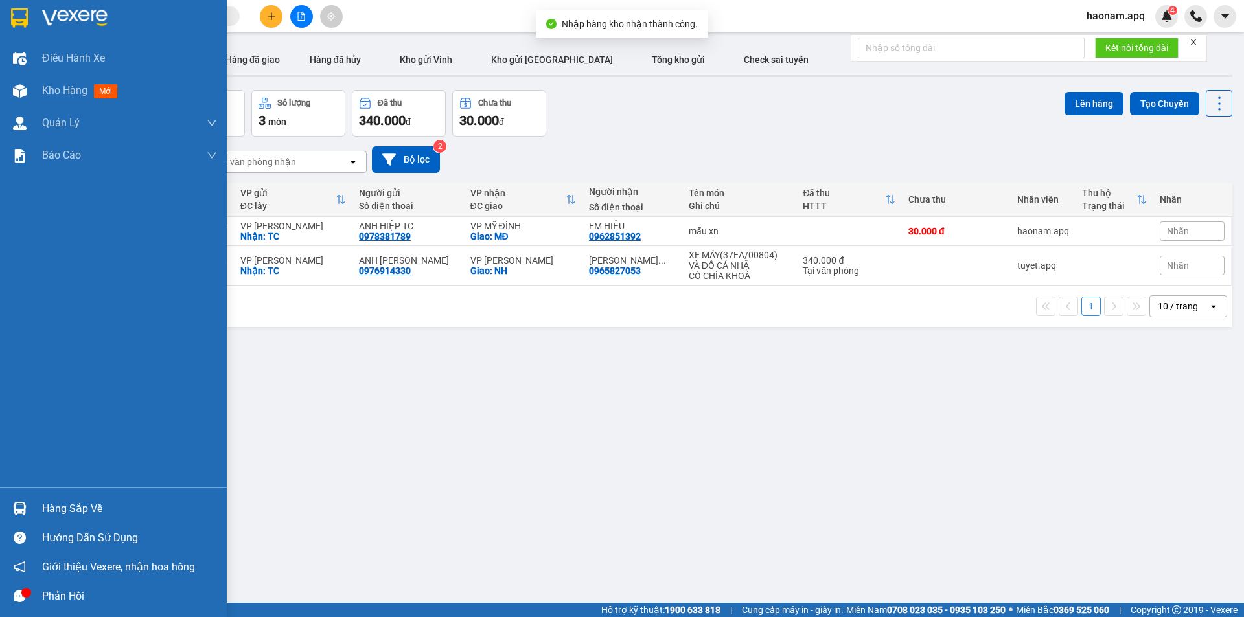
click at [62, 505] on div "Hàng sắp về" at bounding box center [129, 508] width 175 height 19
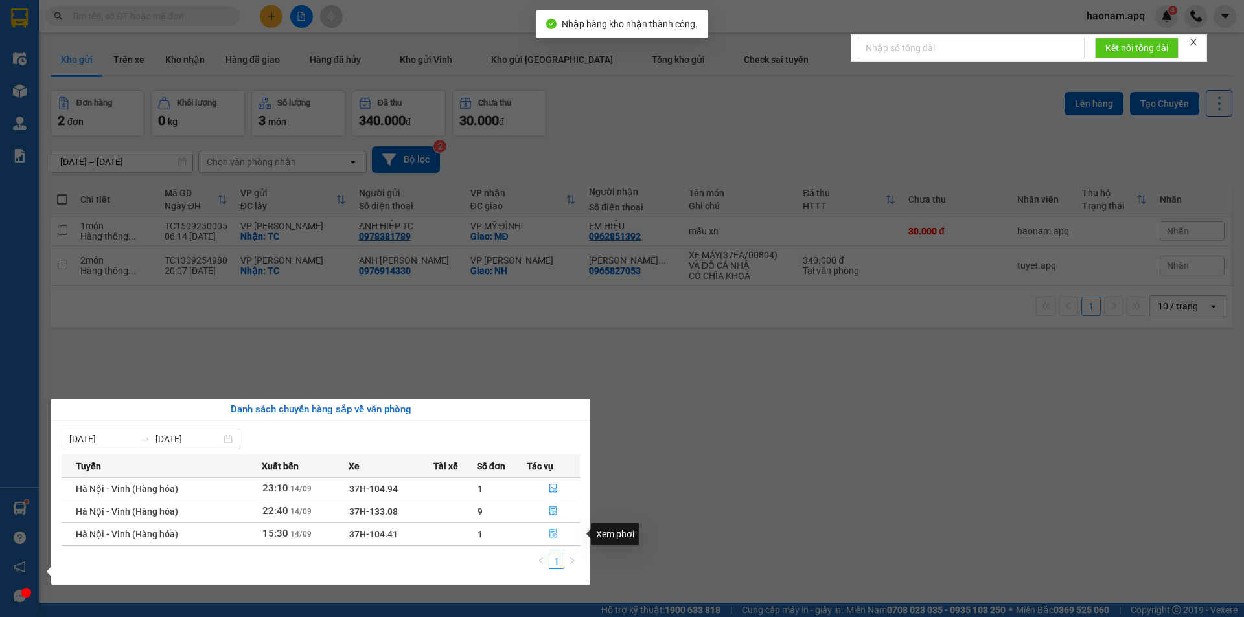
click at [536, 534] on button "button" at bounding box center [553, 534] width 52 height 21
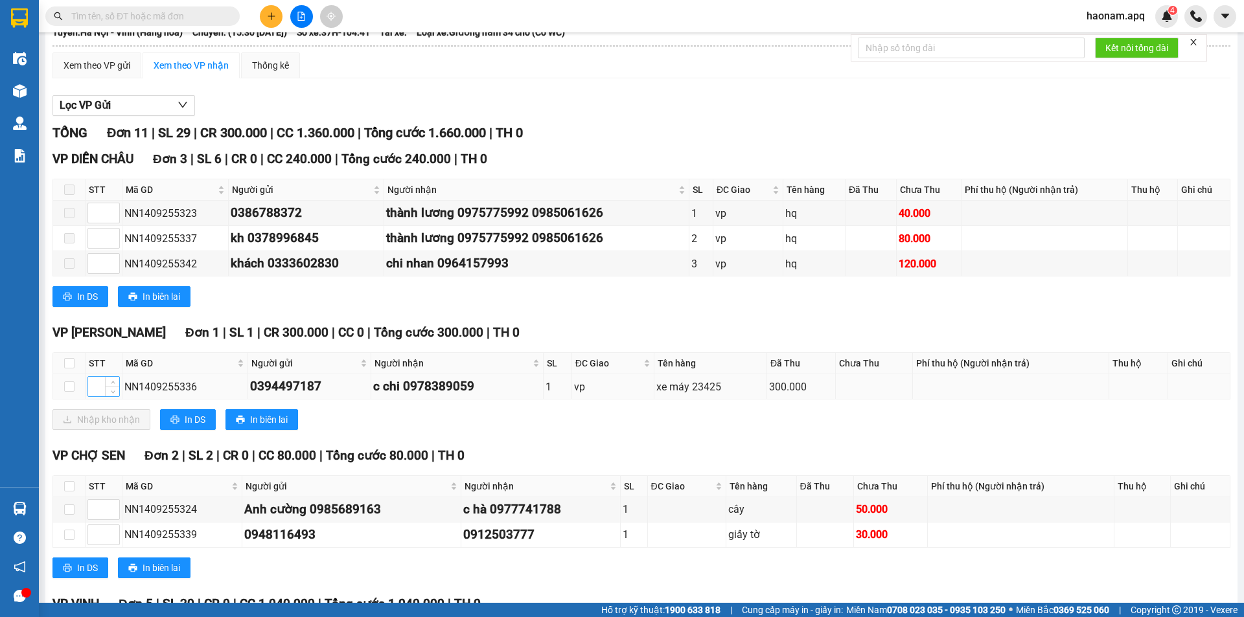
scroll to position [130, 0]
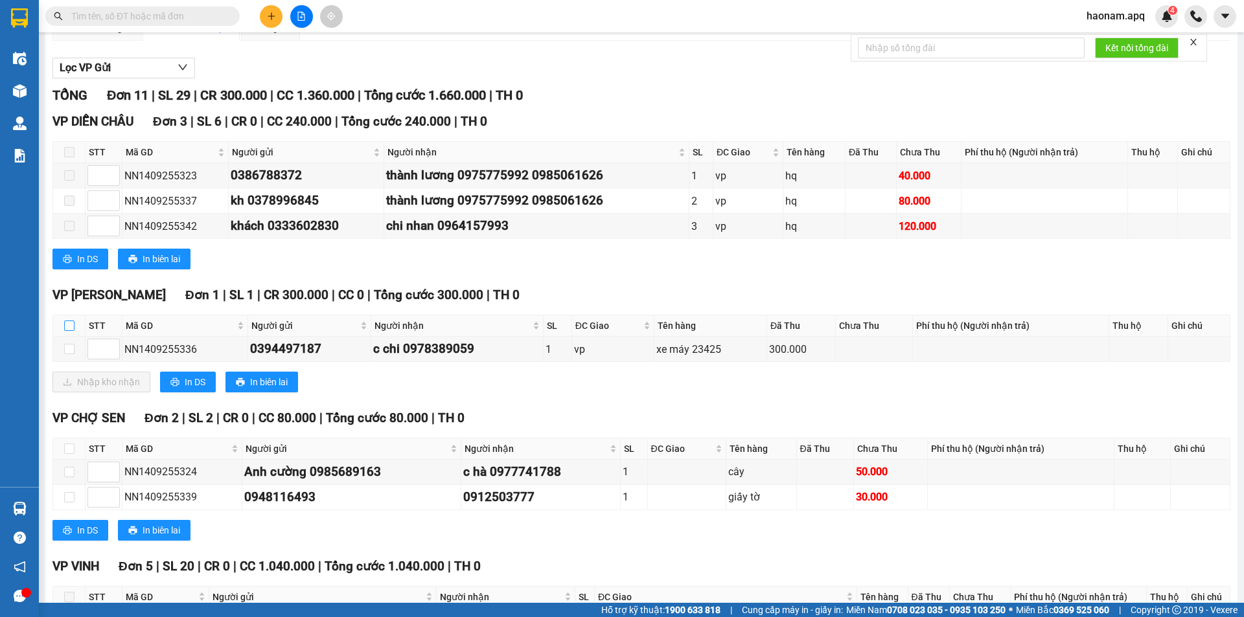
click at [73, 325] on input "checkbox" at bounding box center [69, 326] width 10 height 10
checkbox input "true"
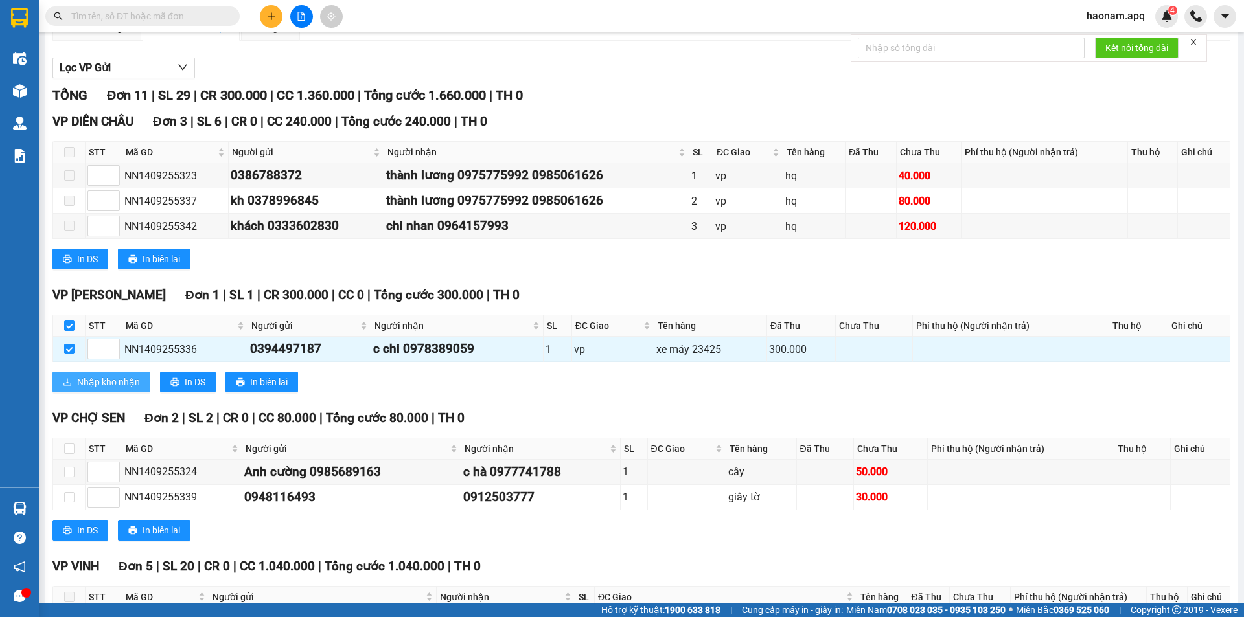
click at [129, 389] on span "Nhập kho nhận" at bounding box center [108, 382] width 63 height 14
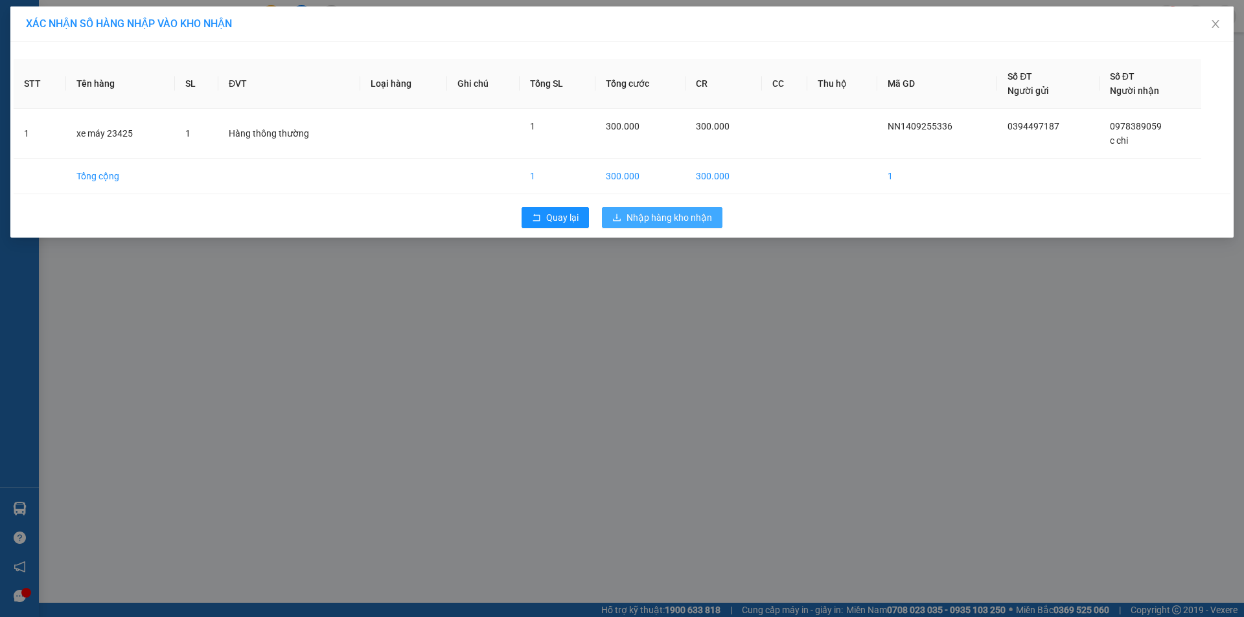
click at [714, 221] on button "Nhập hàng kho nhận" at bounding box center [662, 217] width 120 height 21
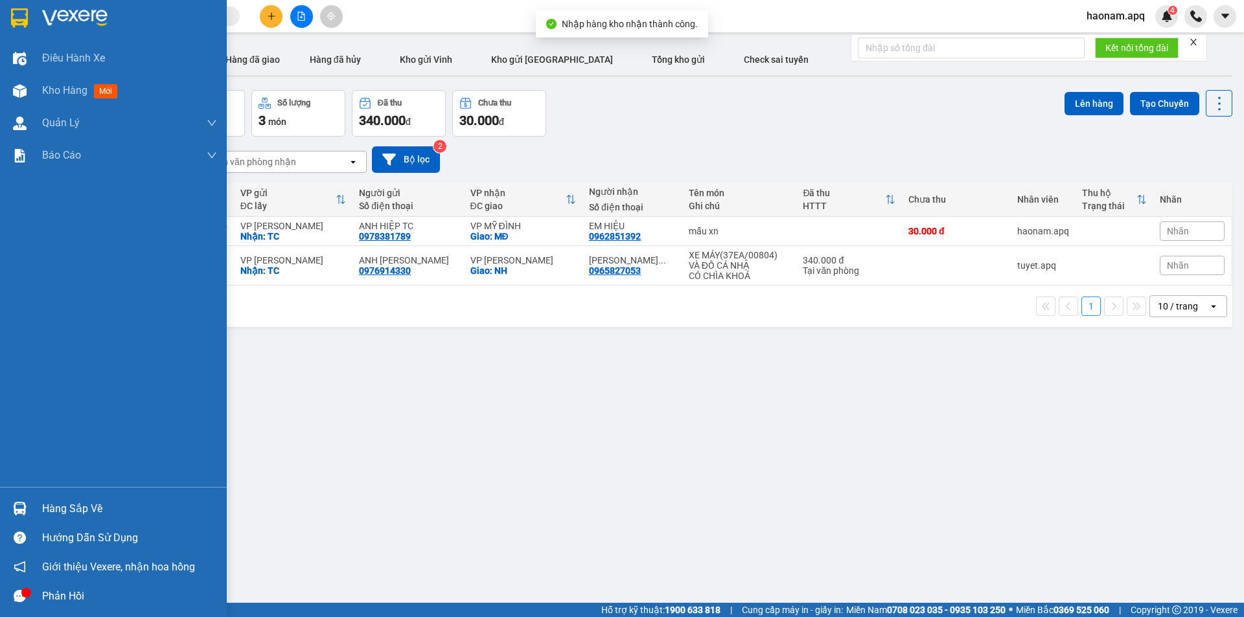
click at [80, 514] on div "Hàng sắp về" at bounding box center [129, 508] width 175 height 19
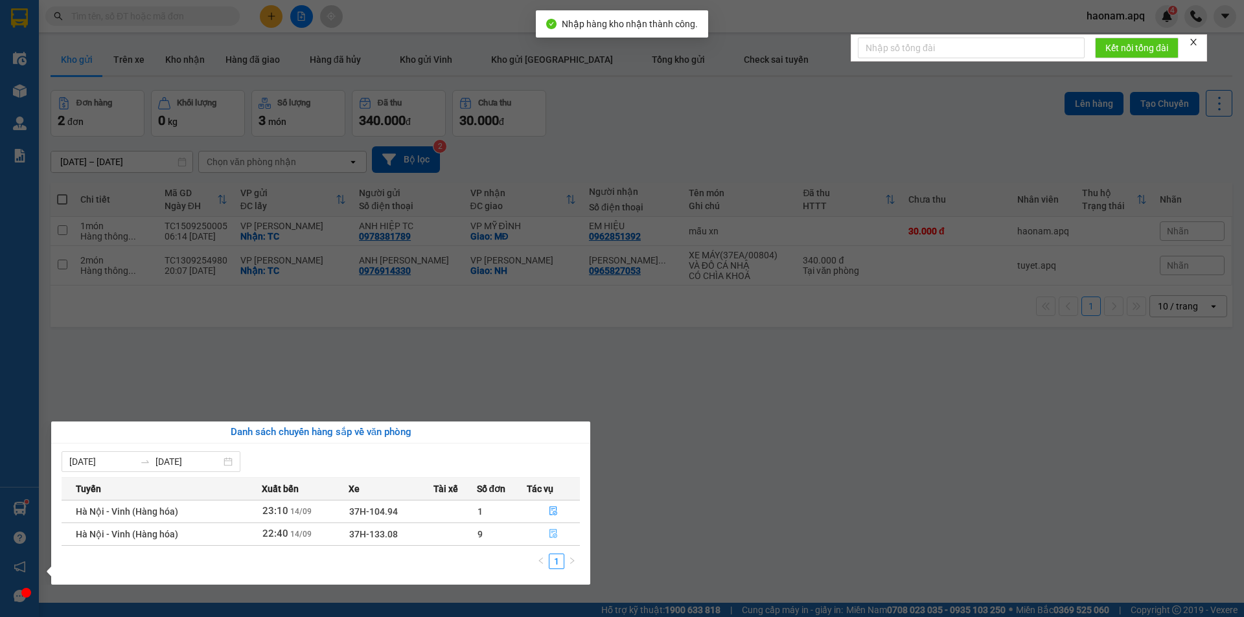
click at [535, 542] on button "button" at bounding box center [553, 534] width 52 height 21
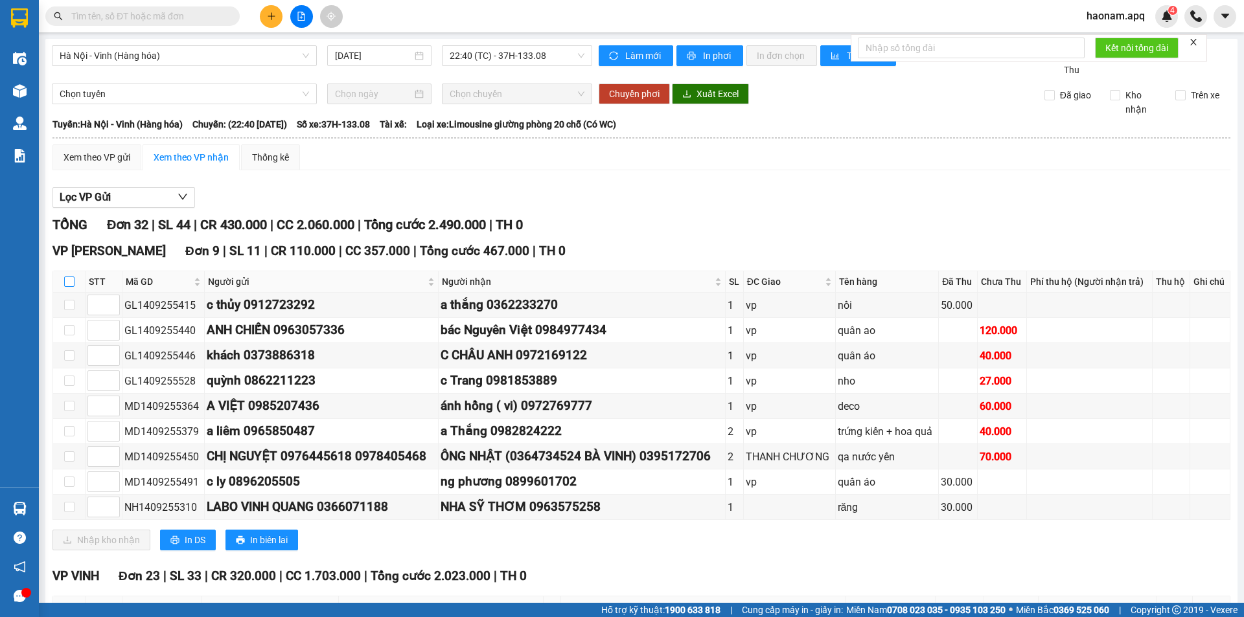
click at [69, 285] on input "checkbox" at bounding box center [69, 282] width 10 height 10
checkbox input "true"
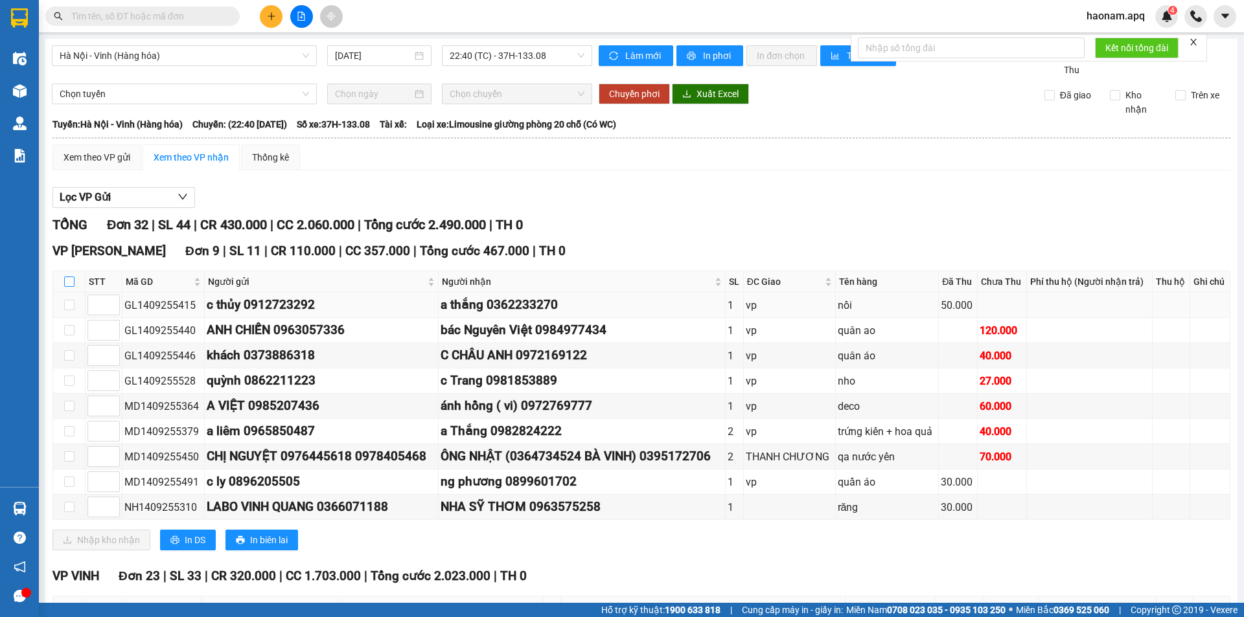
checkbox input "true"
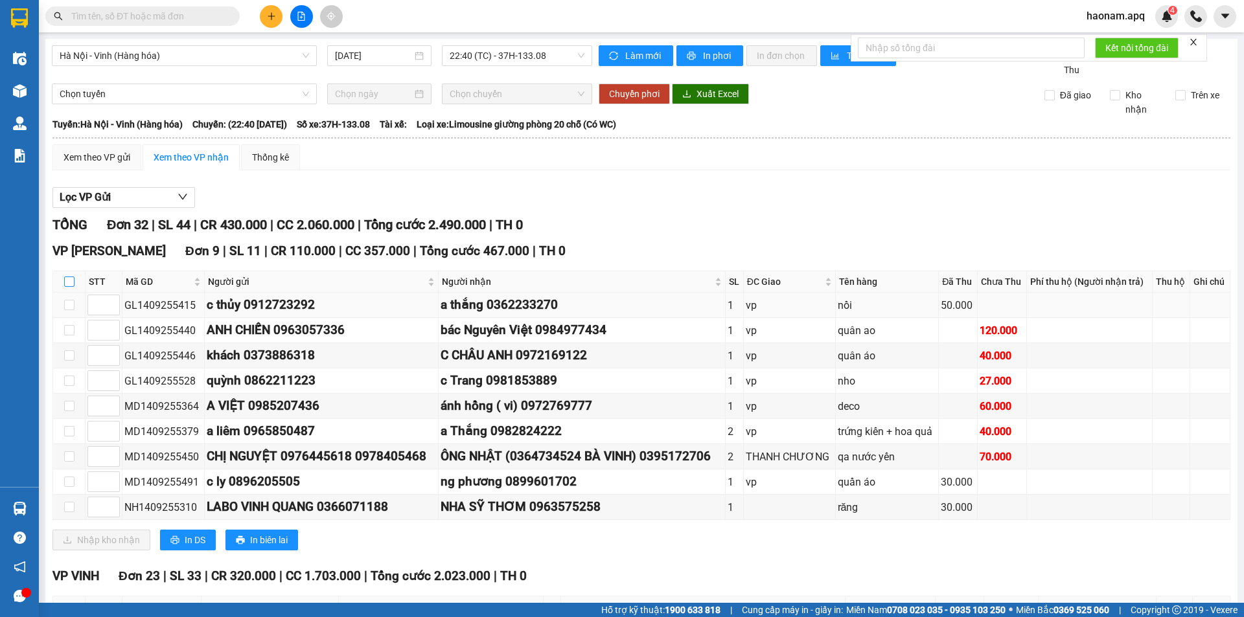
checkbox input "true"
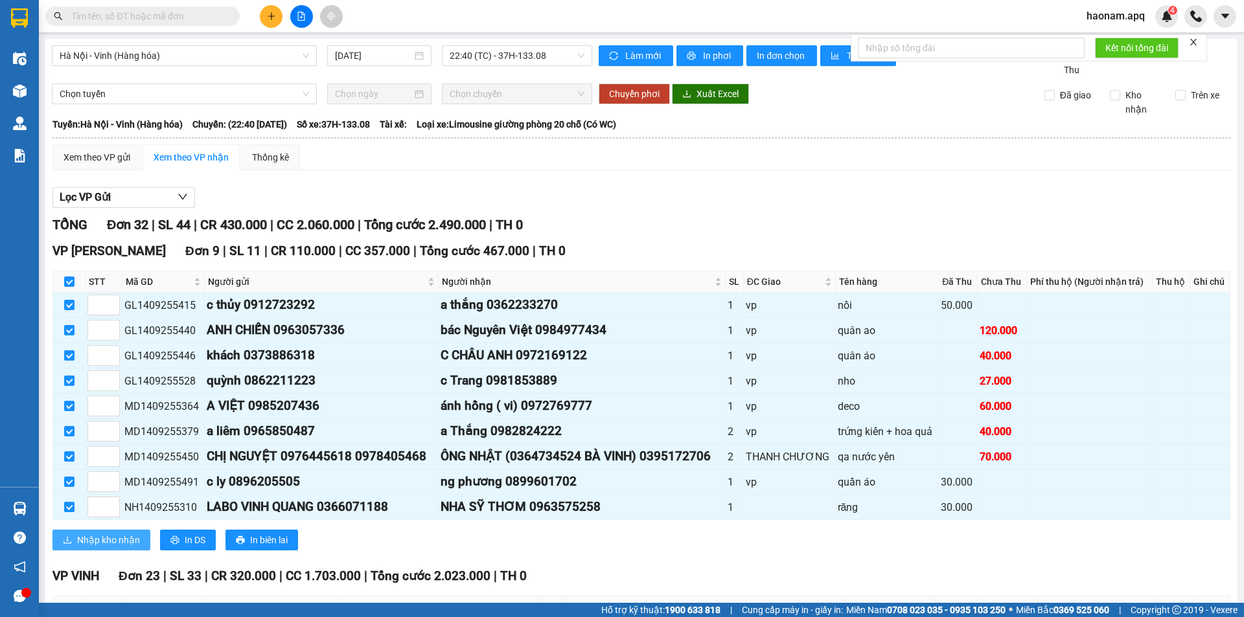
click at [108, 549] on button "Nhập kho nhận" at bounding box center [101, 540] width 98 height 21
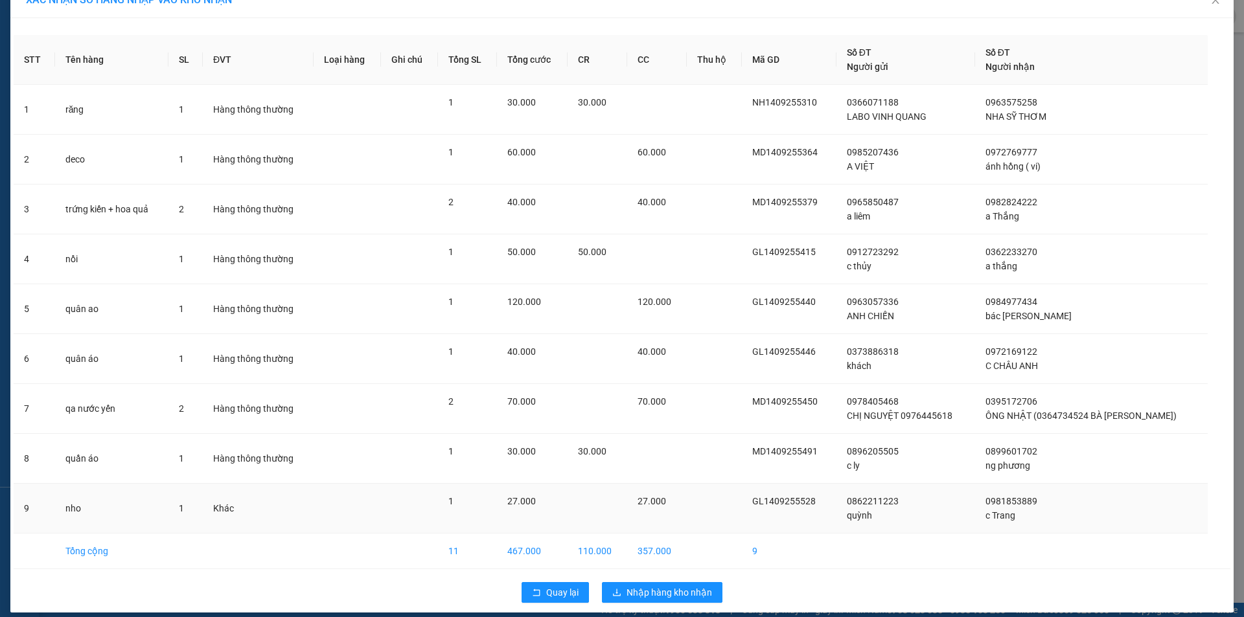
scroll to position [35, 0]
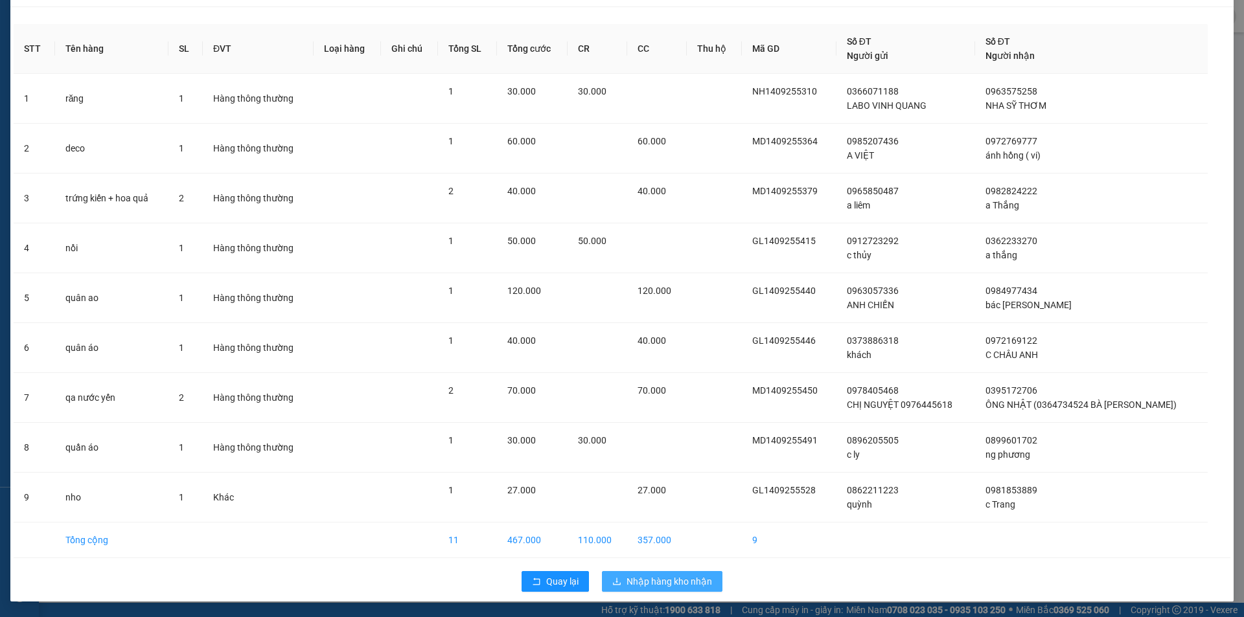
click at [665, 580] on span "Nhập hàng kho nhận" at bounding box center [669, 582] width 86 height 14
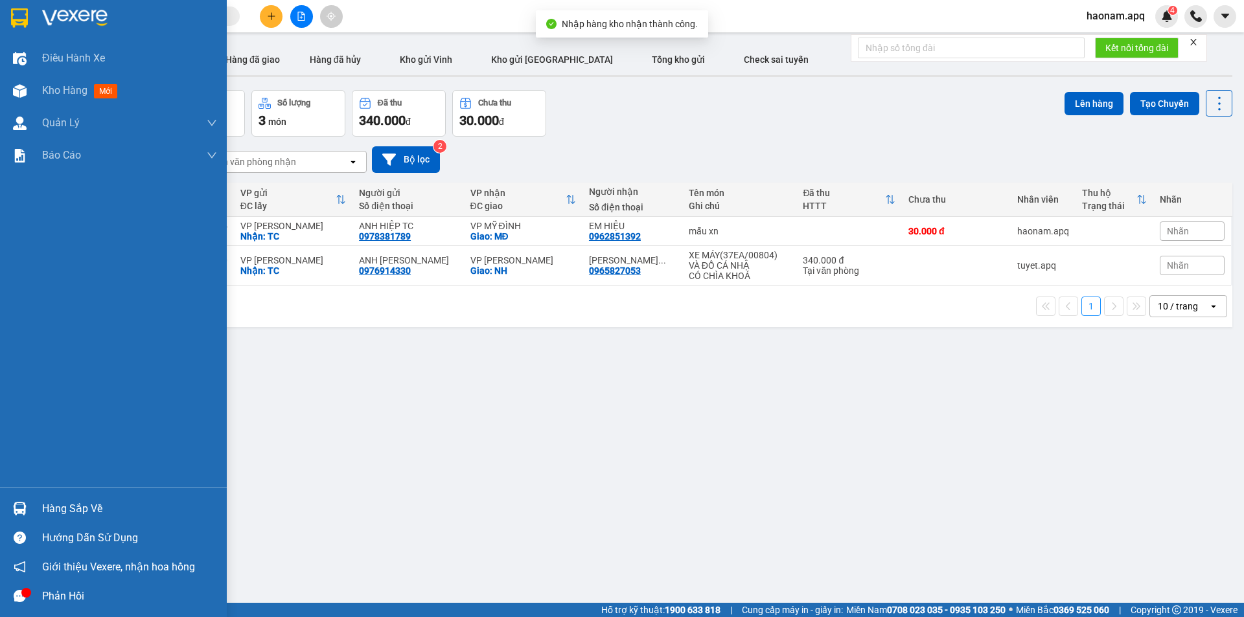
drag, startPoint x: 63, startPoint y: 507, endPoint x: 78, endPoint y: 507, distance: 14.9
click at [65, 507] on div "Hàng sắp về" at bounding box center [129, 508] width 175 height 19
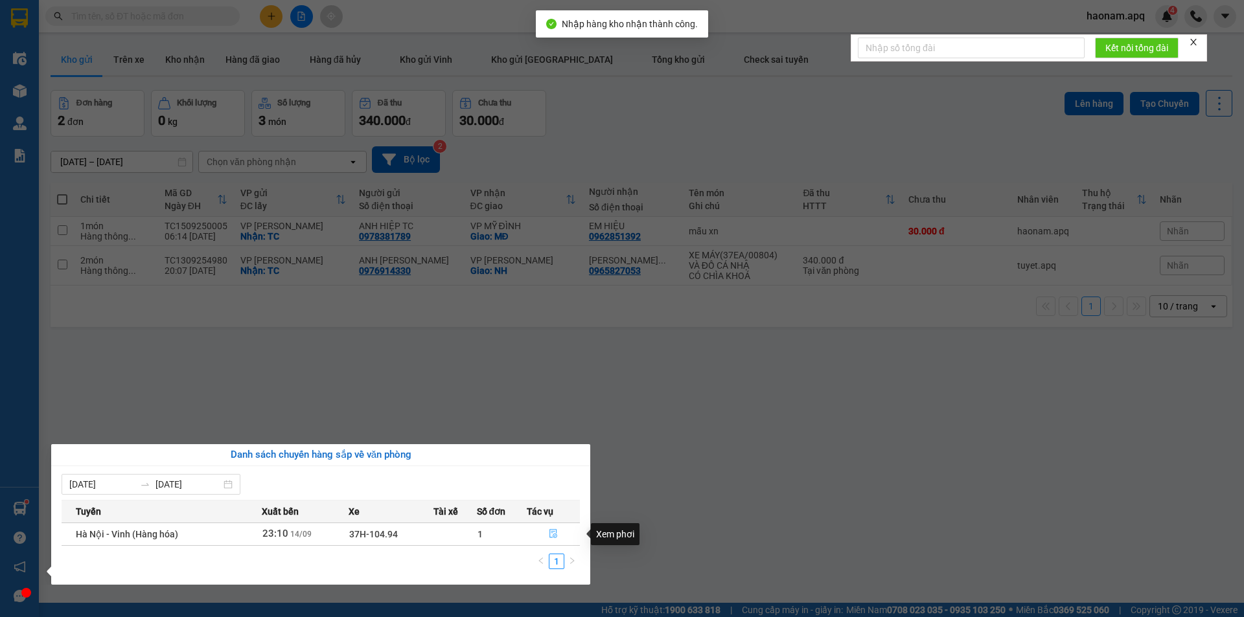
click at [536, 532] on button "button" at bounding box center [553, 534] width 52 height 21
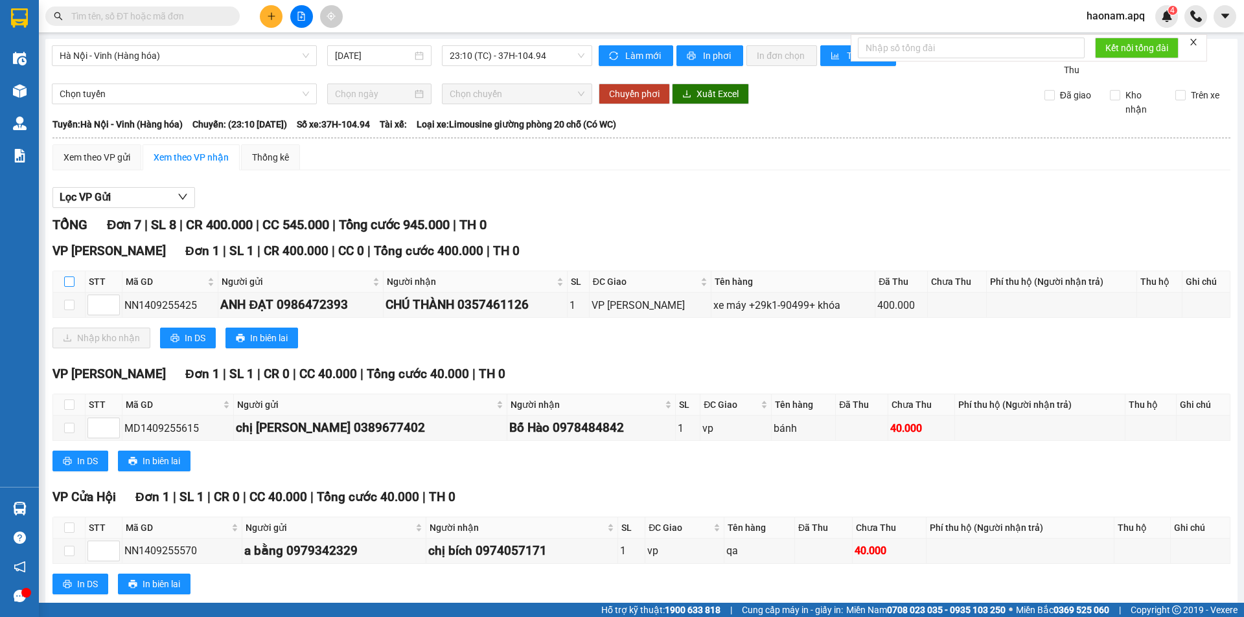
click at [73, 282] on input "checkbox" at bounding box center [69, 282] width 10 height 10
checkbox input "true"
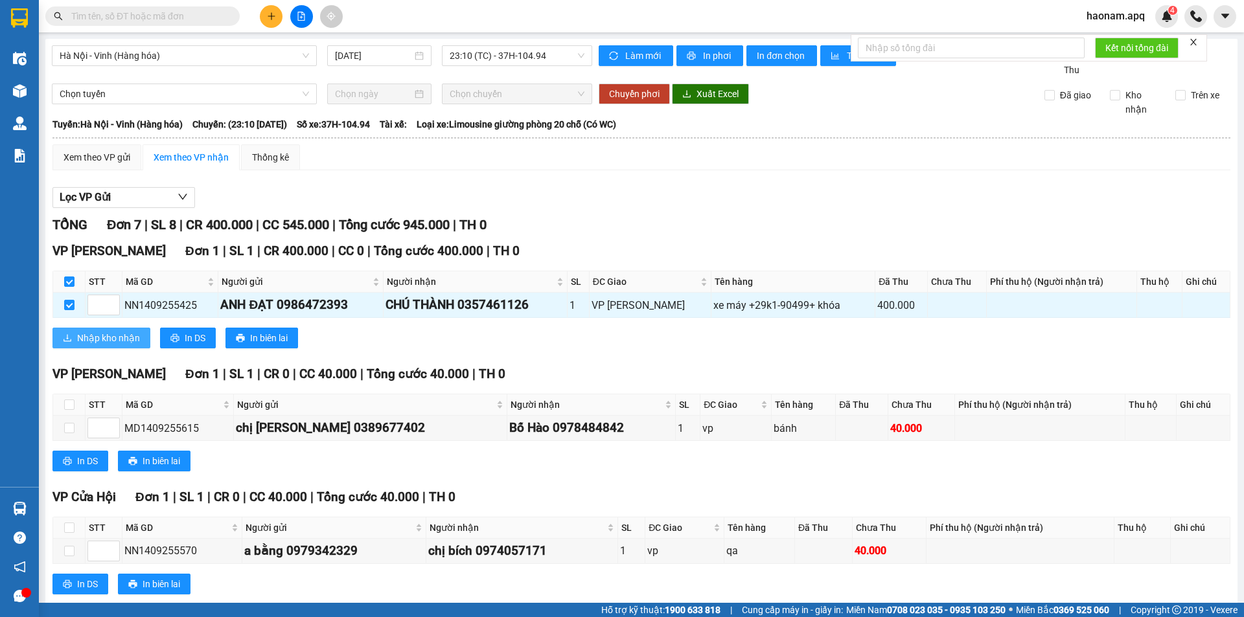
click at [92, 337] on span "Nhập kho nhận" at bounding box center [108, 338] width 63 height 14
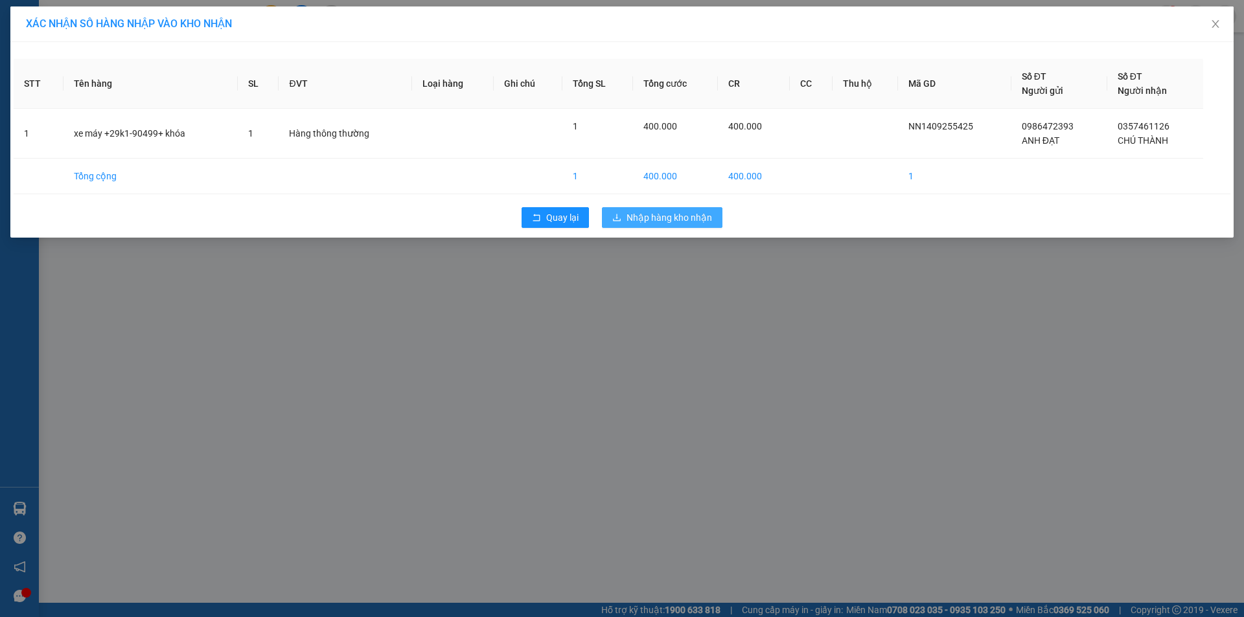
click at [698, 219] on span "Nhập hàng kho nhận" at bounding box center [669, 218] width 86 height 14
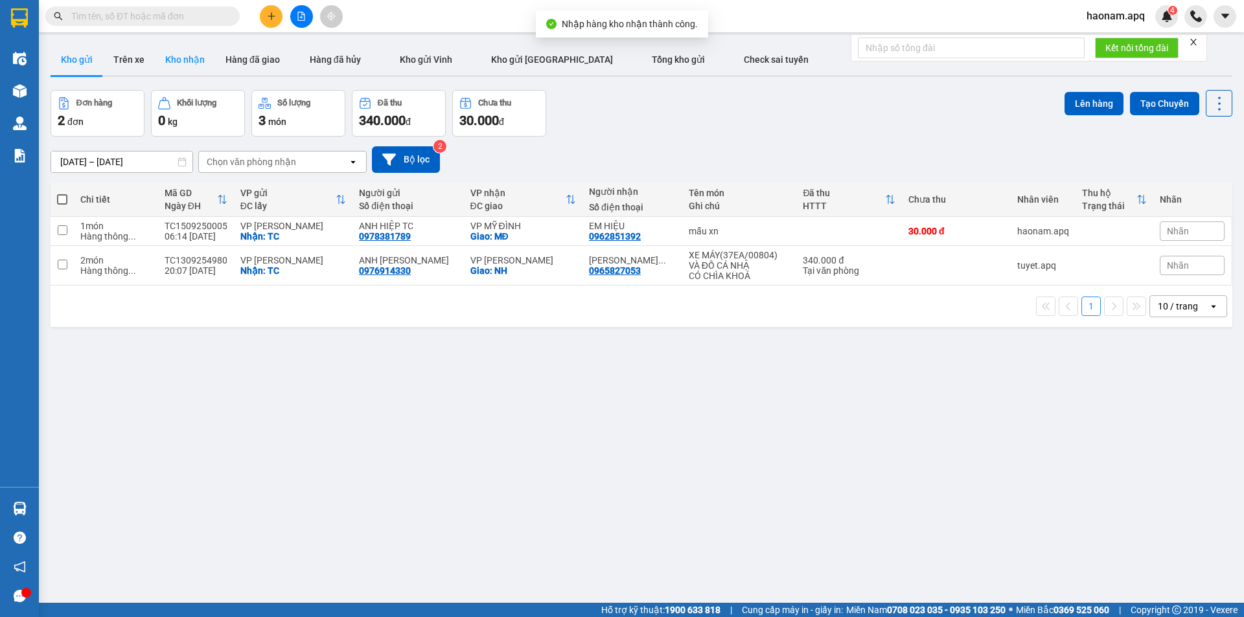
click at [183, 51] on button "Kho nhận" at bounding box center [185, 59] width 60 height 31
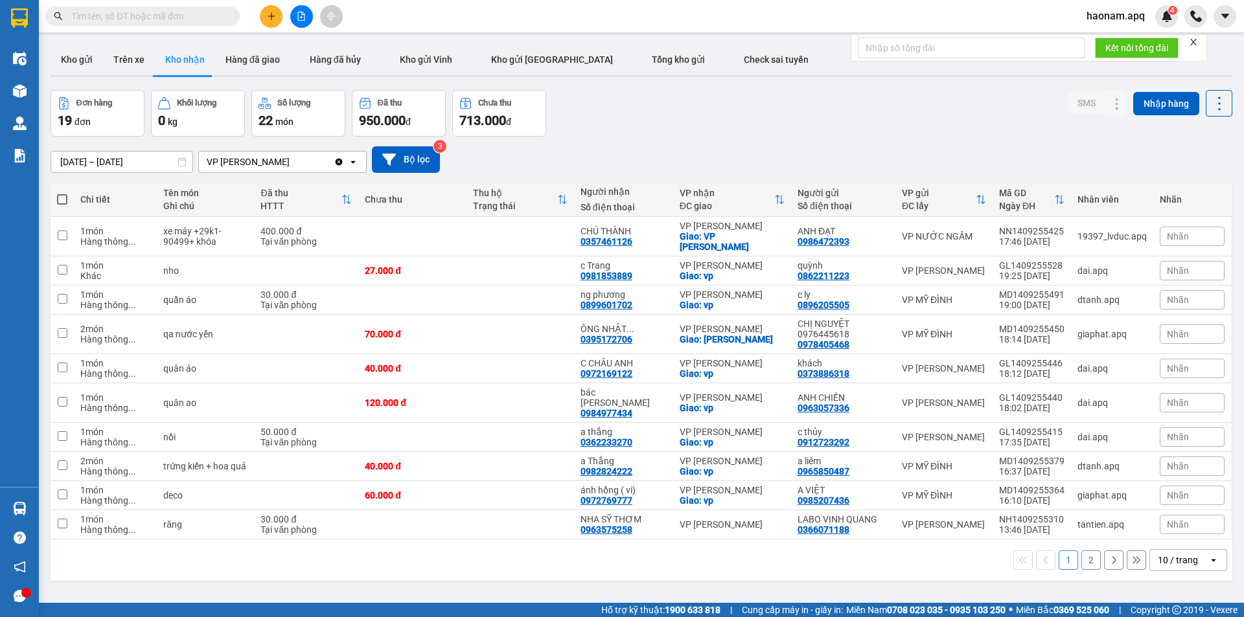
click at [1166, 550] on div "10 / trang" at bounding box center [1179, 560] width 58 height 21
drag, startPoint x: 415, startPoint y: 550, endPoint x: 167, endPoint y: 220, distance: 412.6
click at [415, 550] on div "1 2 10 / trang open" at bounding box center [641, 560] width 1171 height 22
click at [65, 55] on button "Kho gửi" at bounding box center [77, 59] width 52 height 31
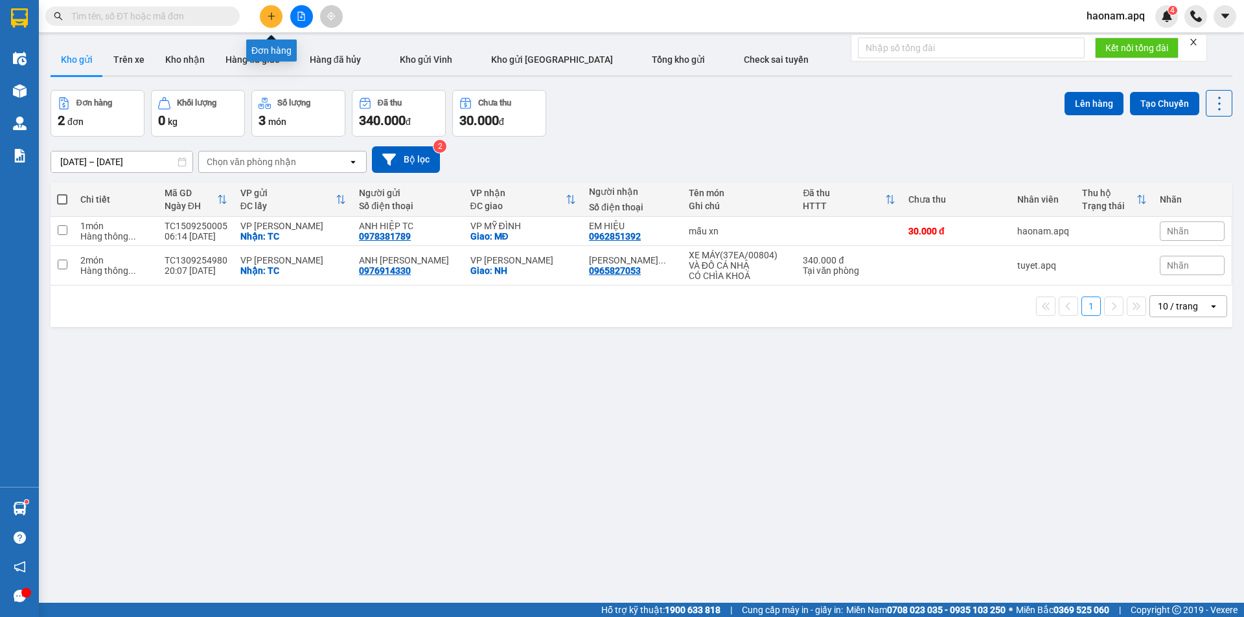
click at [273, 13] on icon "plus" at bounding box center [271, 16] width 9 height 9
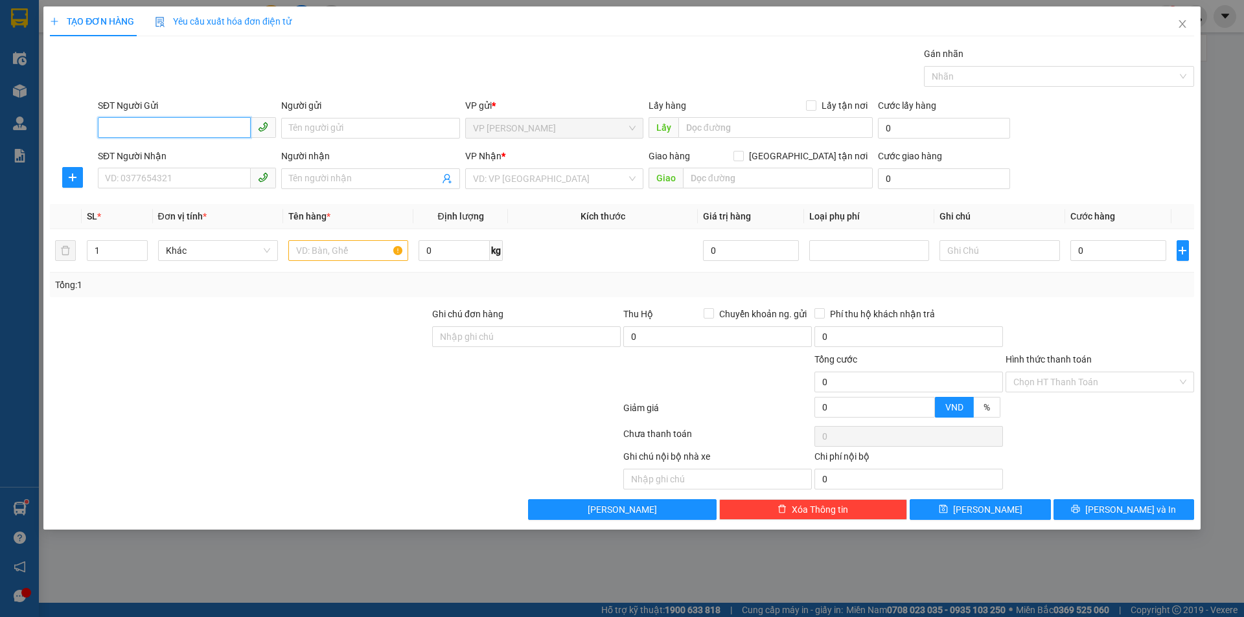
click at [200, 131] on input "SĐT Người Gửi" at bounding box center [174, 127] width 153 height 21
click at [196, 133] on input "SĐT Người Gửi" at bounding box center [174, 127] width 153 height 21
click at [190, 128] on input "SĐT Người Gửi" at bounding box center [174, 127] width 153 height 21
type input "0988691247"
click at [205, 153] on div "0988691247 - C THÌN" at bounding box center [187, 154] width 163 height 14
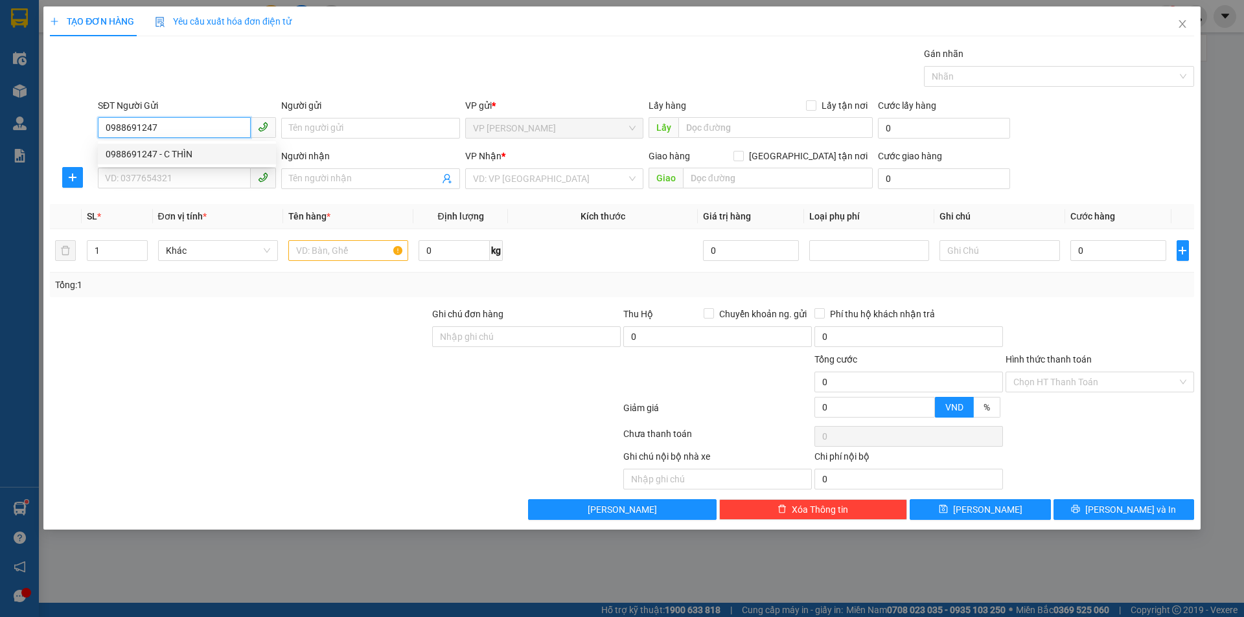
type input "C THÌN"
checkbox input "true"
type input "TC"
type input "0988691247"
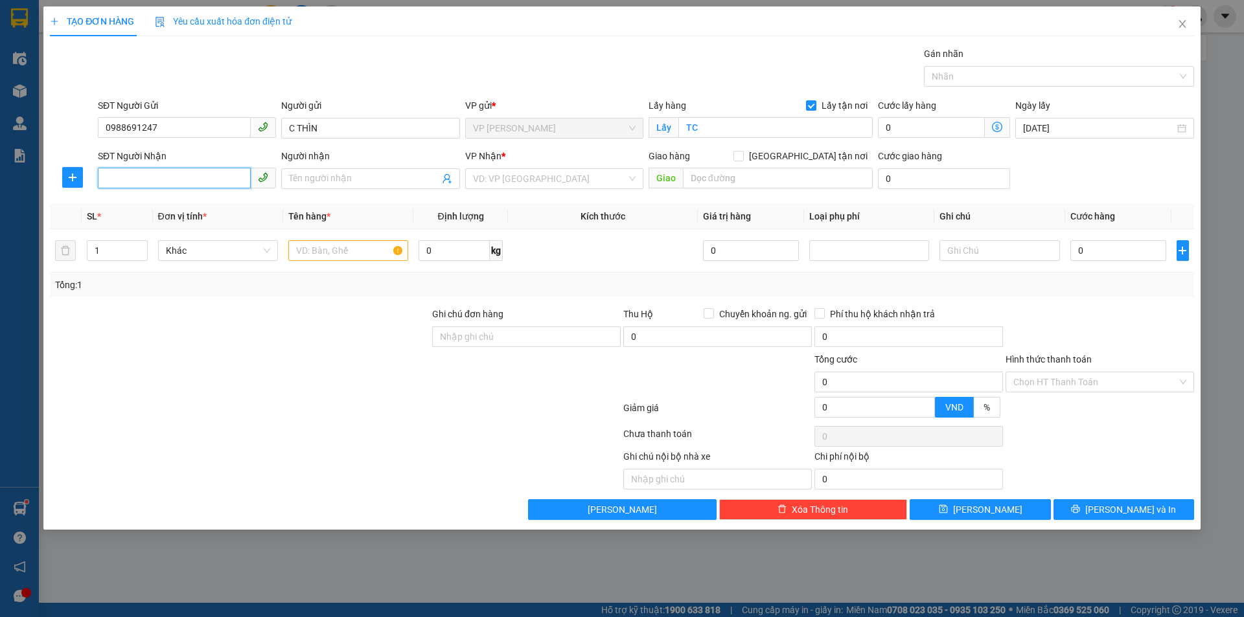
click at [203, 183] on input "SĐT Người Nhận" at bounding box center [174, 178] width 153 height 21
click at [203, 203] on div "0394865537 - a Hoàng" at bounding box center [187, 205] width 163 height 14
type input "0394865537"
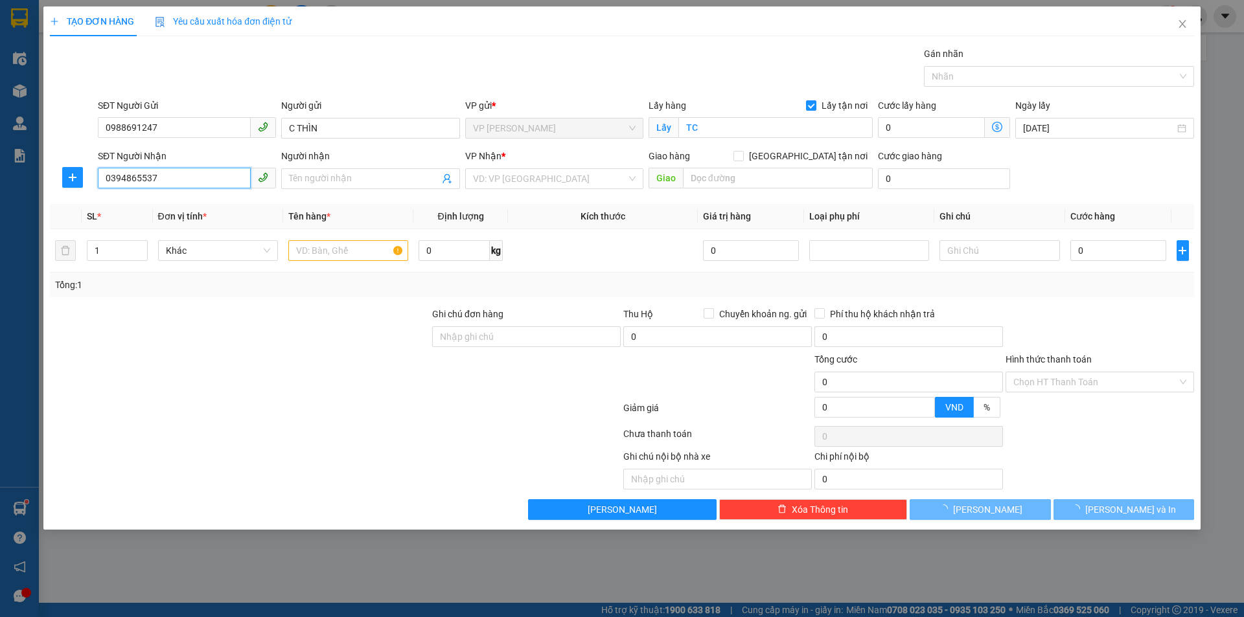
type input "a Hoàng"
checkbox input "true"
type input "NH"
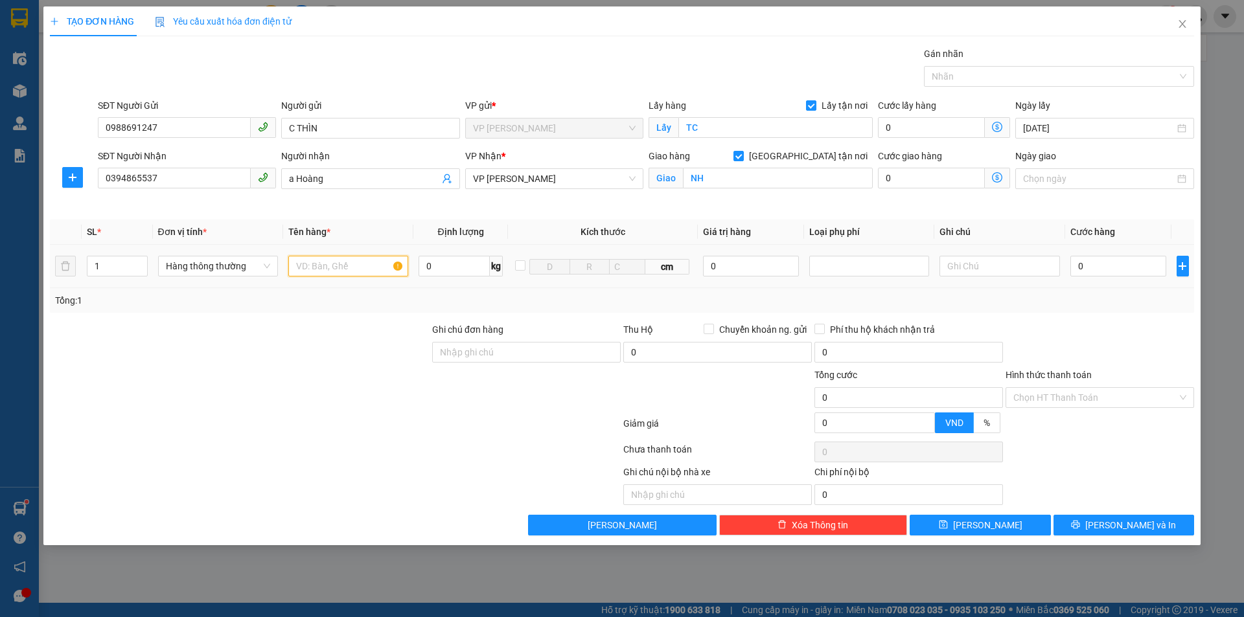
click at [320, 273] on input "text" at bounding box center [348, 266] width 120 height 21
type input "hồ sơ"
click at [1091, 269] on input "0" at bounding box center [1118, 266] width 97 height 21
type input "3.000"
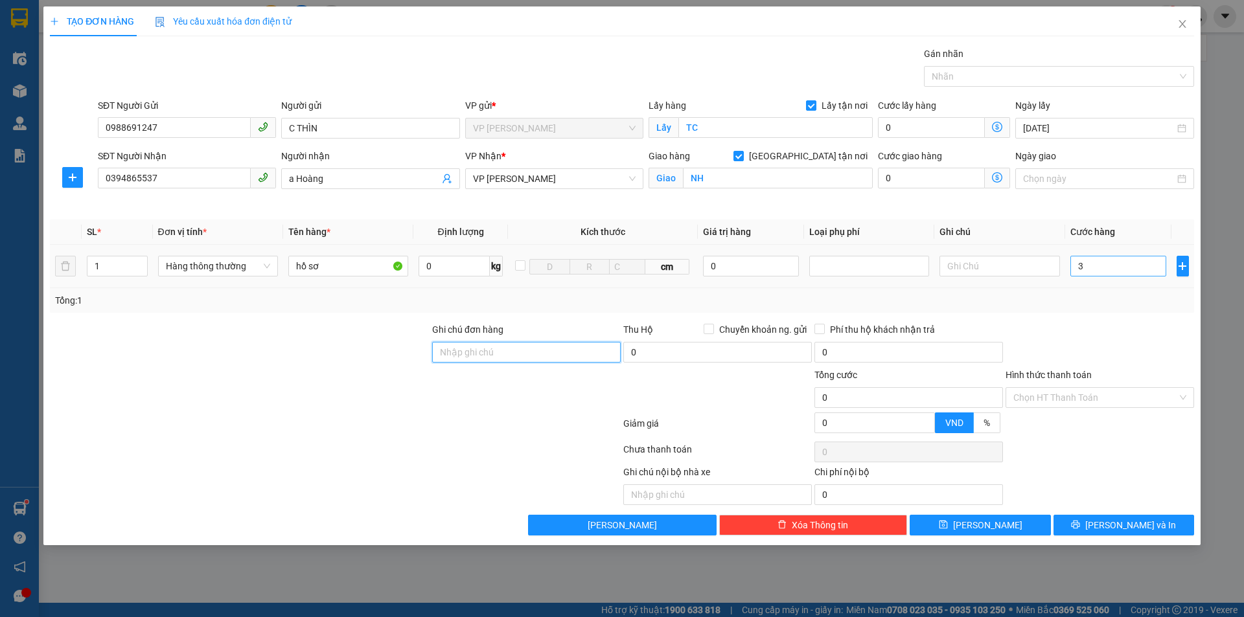
type input "3.000"
click at [1115, 269] on input "3.000" at bounding box center [1118, 266] width 97 height 21
type input "30.000"
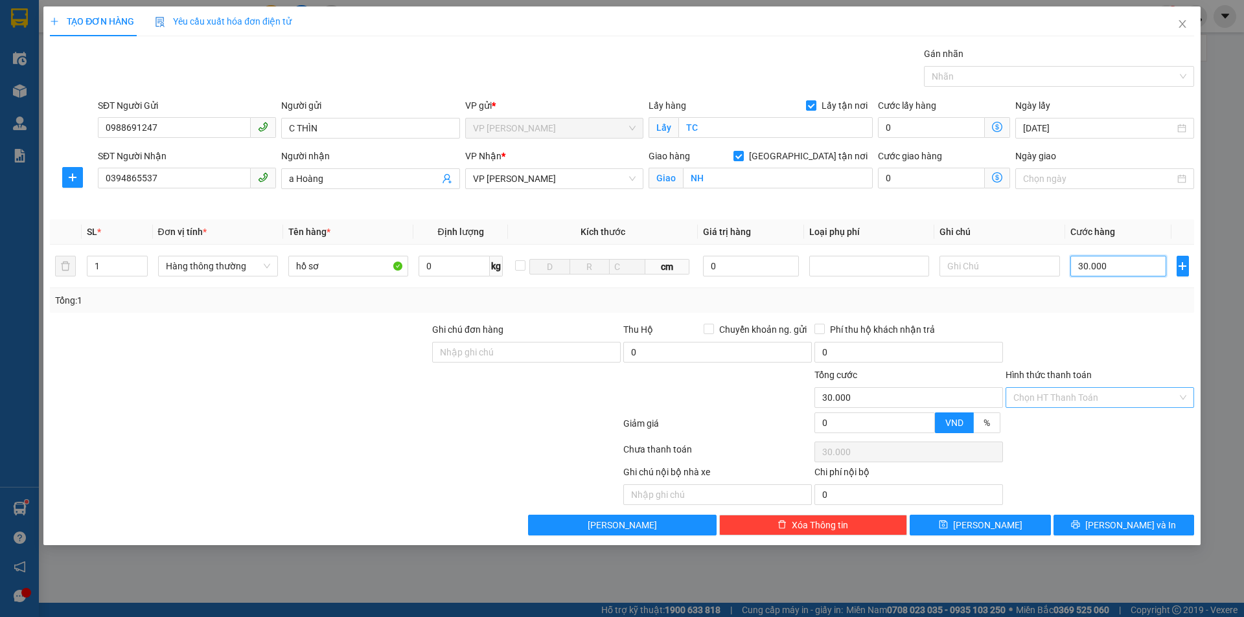
type input "30.000"
click at [1094, 403] on input "Hình thức thanh toán" at bounding box center [1095, 397] width 164 height 19
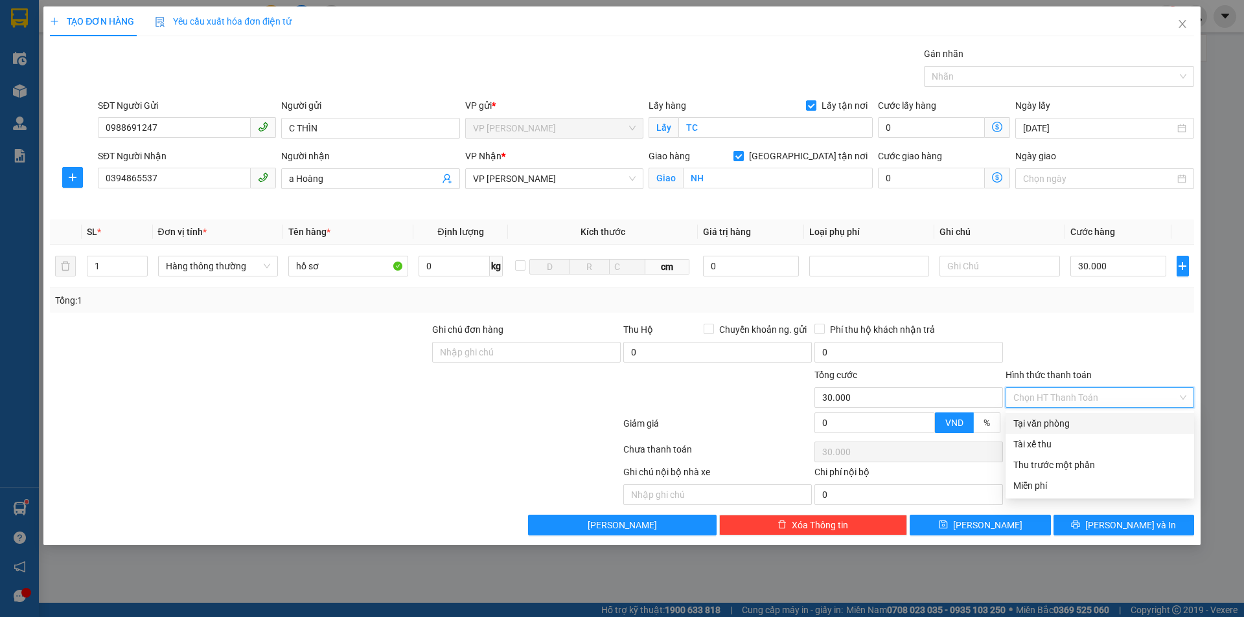
drag, startPoint x: 1086, startPoint y: 422, endPoint x: 1073, endPoint y: 417, distance: 13.1
click at [1085, 422] on div "Tại văn phòng" at bounding box center [1099, 424] width 173 height 14
type input "0"
click at [1099, 424] on div "Tại văn phòng" at bounding box center [1099, 424] width 173 height 14
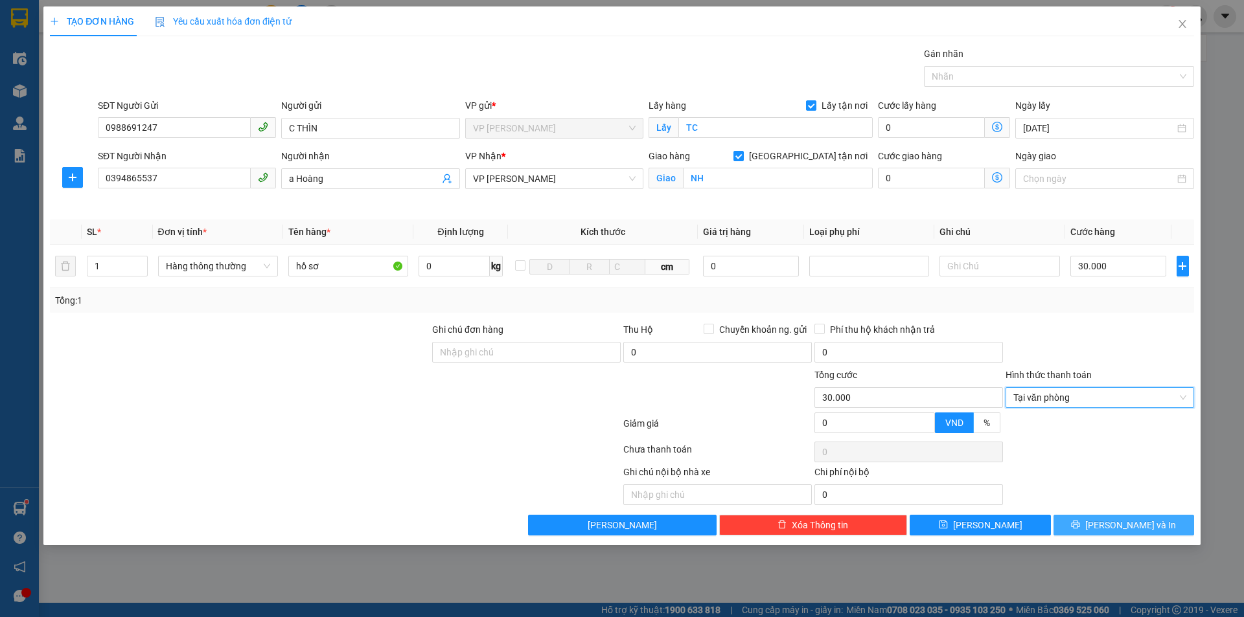
drag, startPoint x: 1108, startPoint y: 479, endPoint x: 1088, endPoint y: 519, distance: 44.6
click at [1110, 481] on div "Ghi chú nội bộ nhà xe Chi phí nội bộ 0" at bounding box center [622, 485] width 1147 height 40
click at [1094, 521] on button "[PERSON_NAME] và In" at bounding box center [1123, 525] width 141 height 21
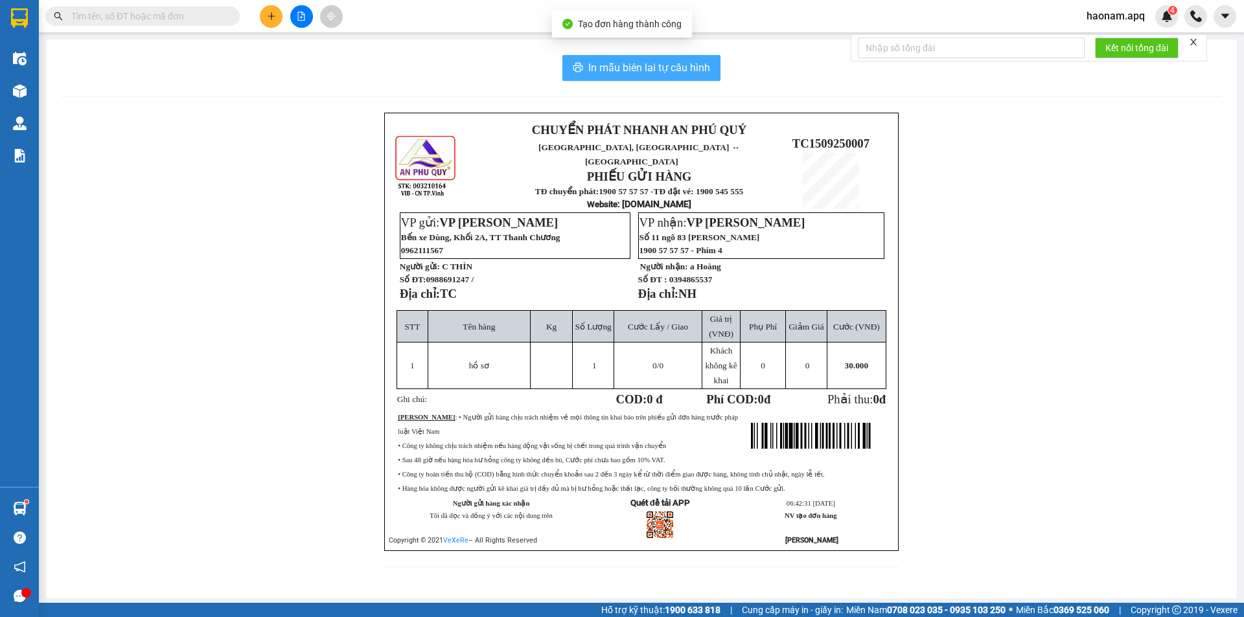
click at [674, 63] on span "In mẫu biên lai tự cấu hình" at bounding box center [649, 68] width 122 height 16
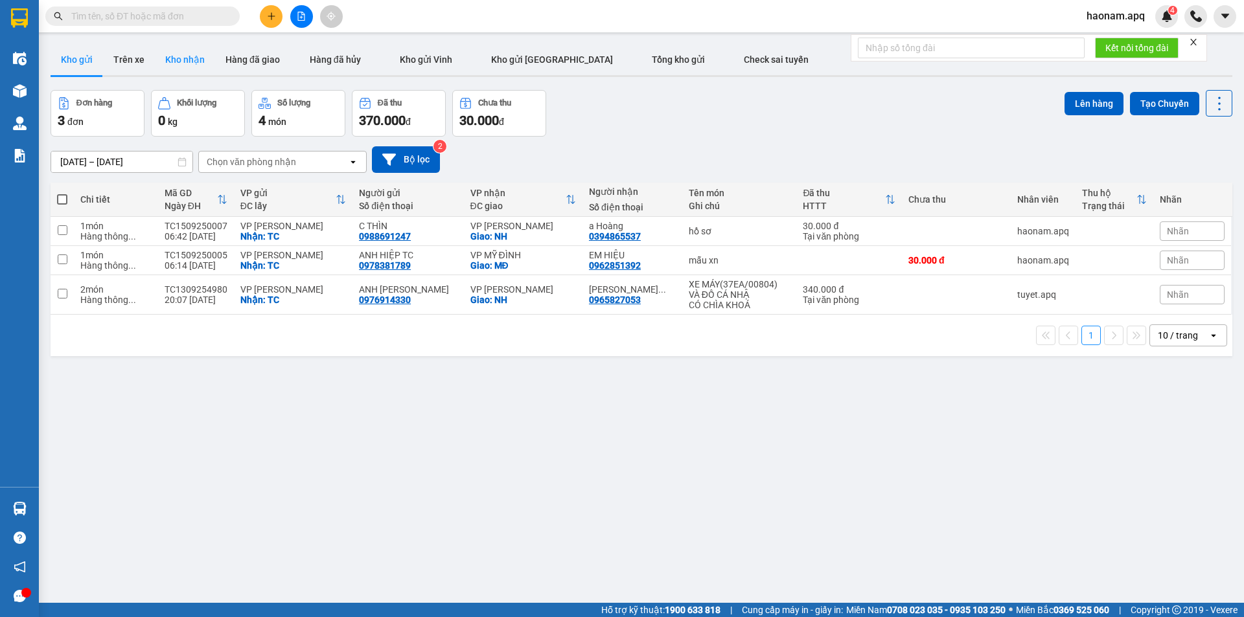
click at [183, 66] on button "Kho nhận" at bounding box center [185, 59] width 60 height 31
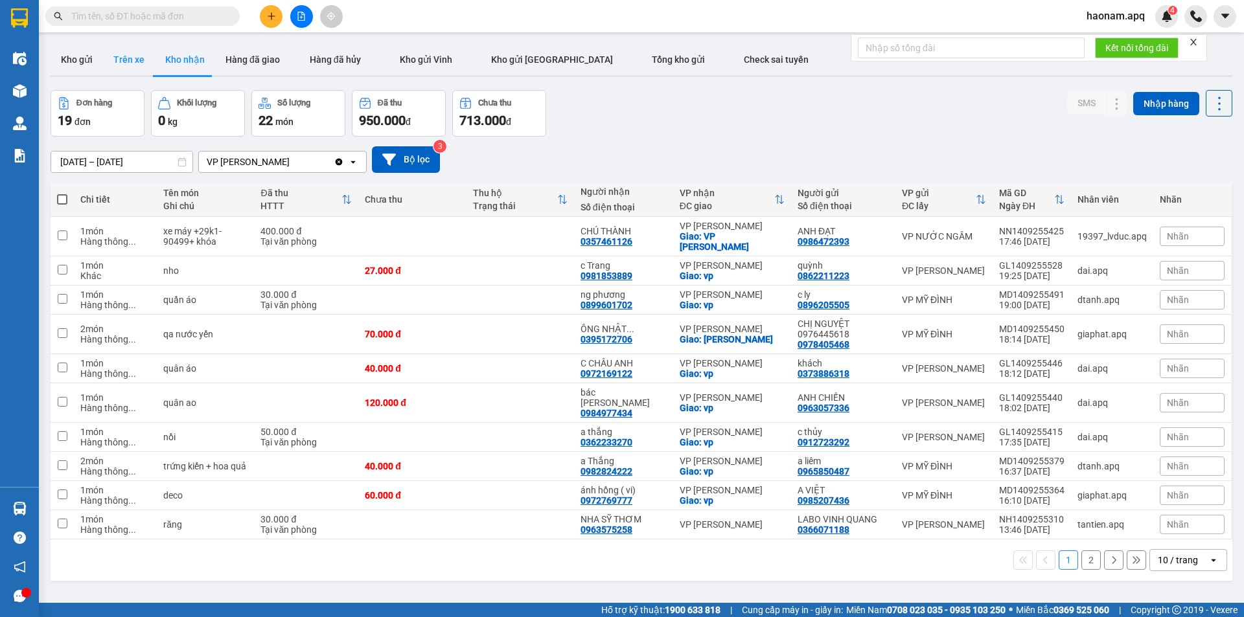
click at [131, 74] on button "Trên xe" at bounding box center [129, 59] width 52 height 31
type input "[DATE] – [DATE]"
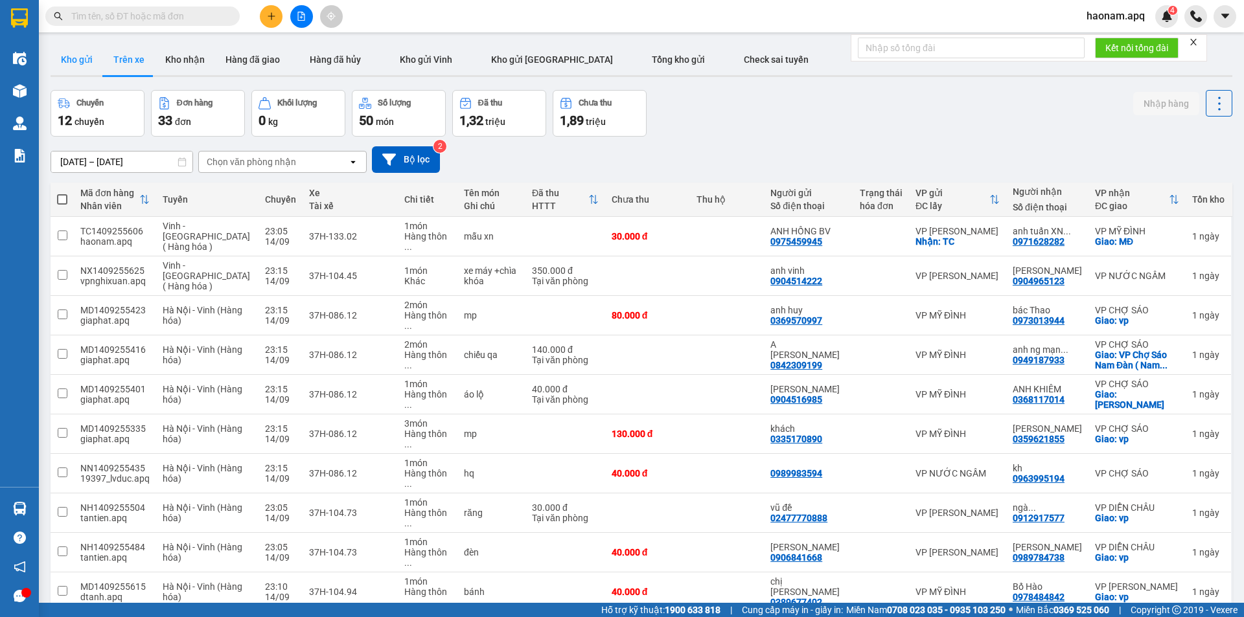
click at [84, 67] on button "Kho gửi" at bounding box center [77, 59] width 52 height 31
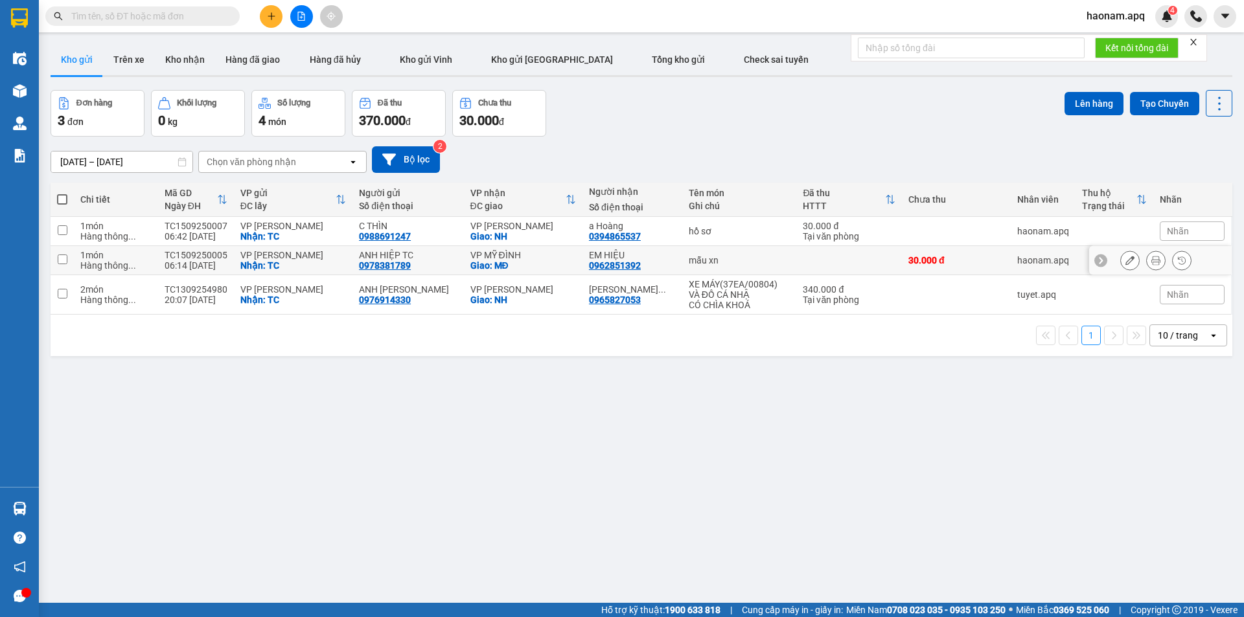
drag, startPoint x: 518, startPoint y: 258, endPoint x: 548, endPoint y: 260, distance: 30.5
click at [518, 258] on div "VP MỸ ĐÌNH" at bounding box center [523, 255] width 106 height 10
checkbox input "true"
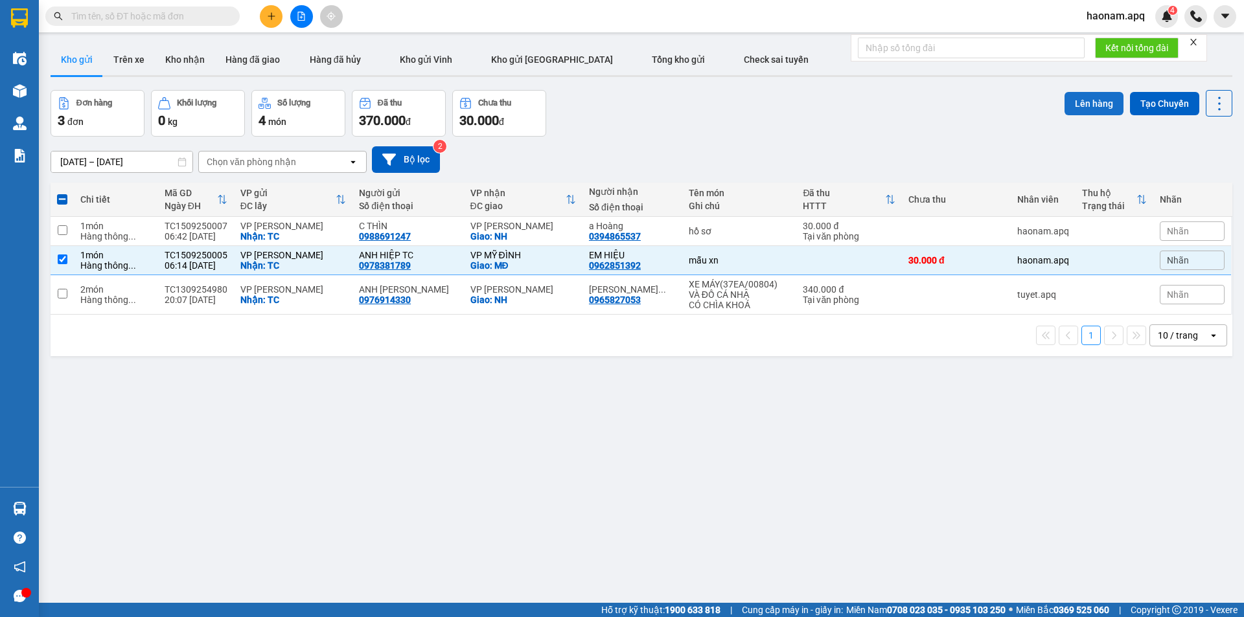
click at [1078, 97] on button "Lên hàng" at bounding box center [1093, 103] width 59 height 23
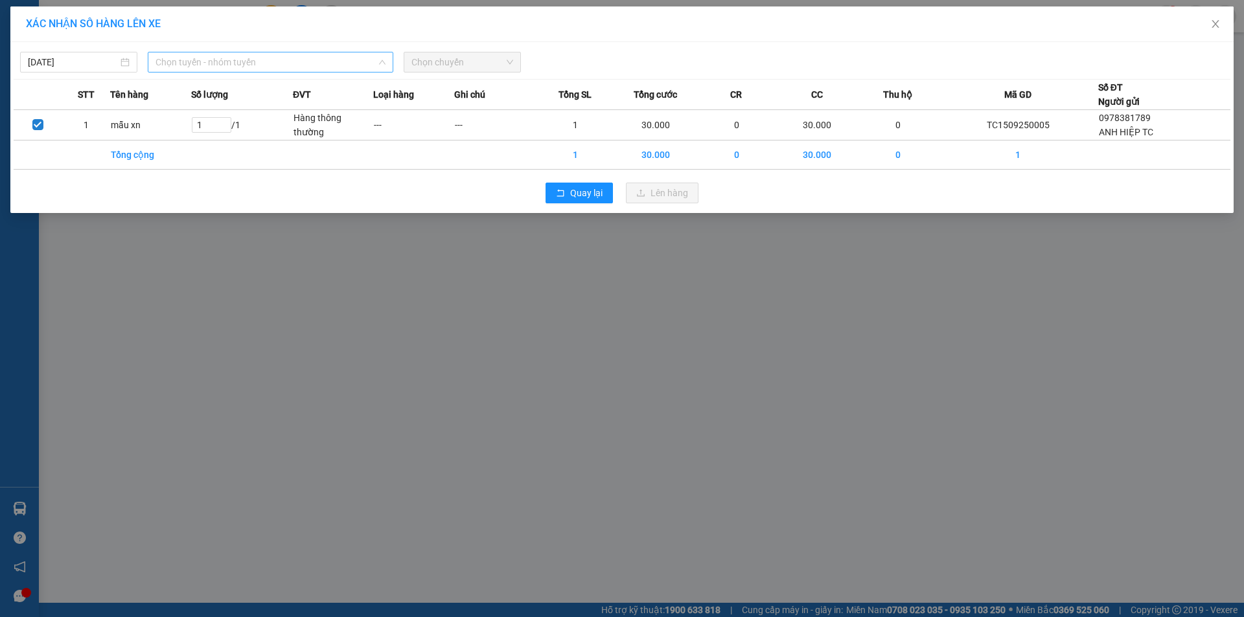
drag, startPoint x: 334, startPoint y: 67, endPoint x: 288, endPoint y: 98, distance: 55.5
click at [334, 67] on span "Chọn tuyến - nhóm tuyến" at bounding box center [270, 61] width 230 height 19
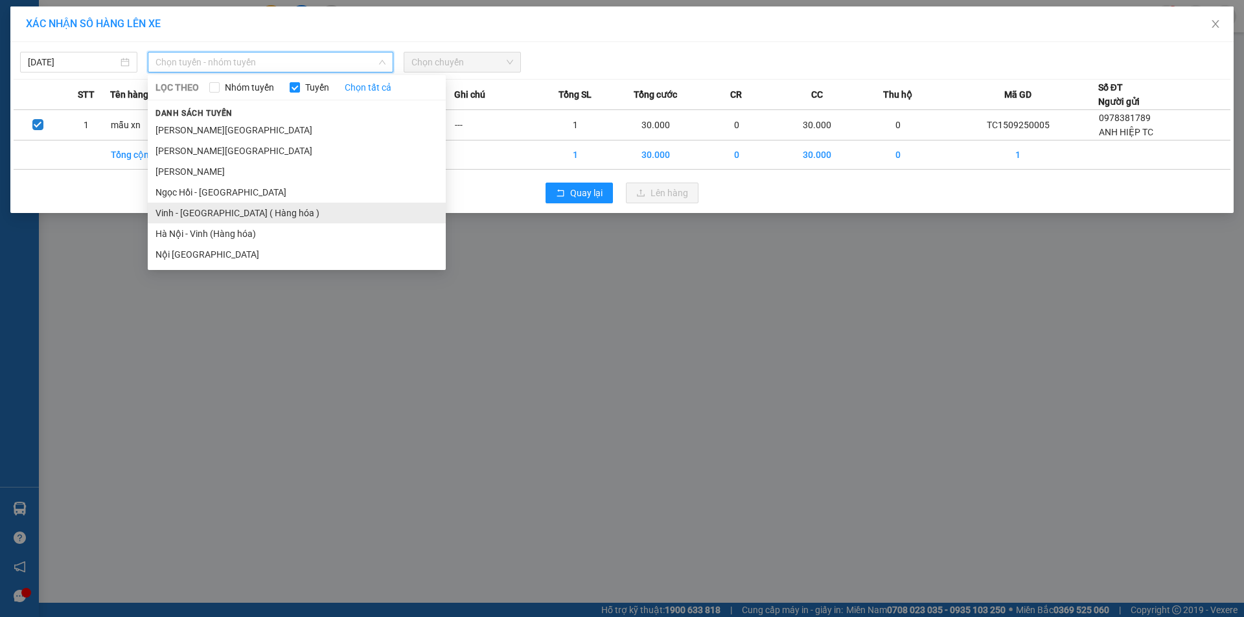
click at [225, 207] on li "Vinh - [GEOGRAPHIC_DATA] ( Hàng hóa )" at bounding box center [297, 213] width 298 height 21
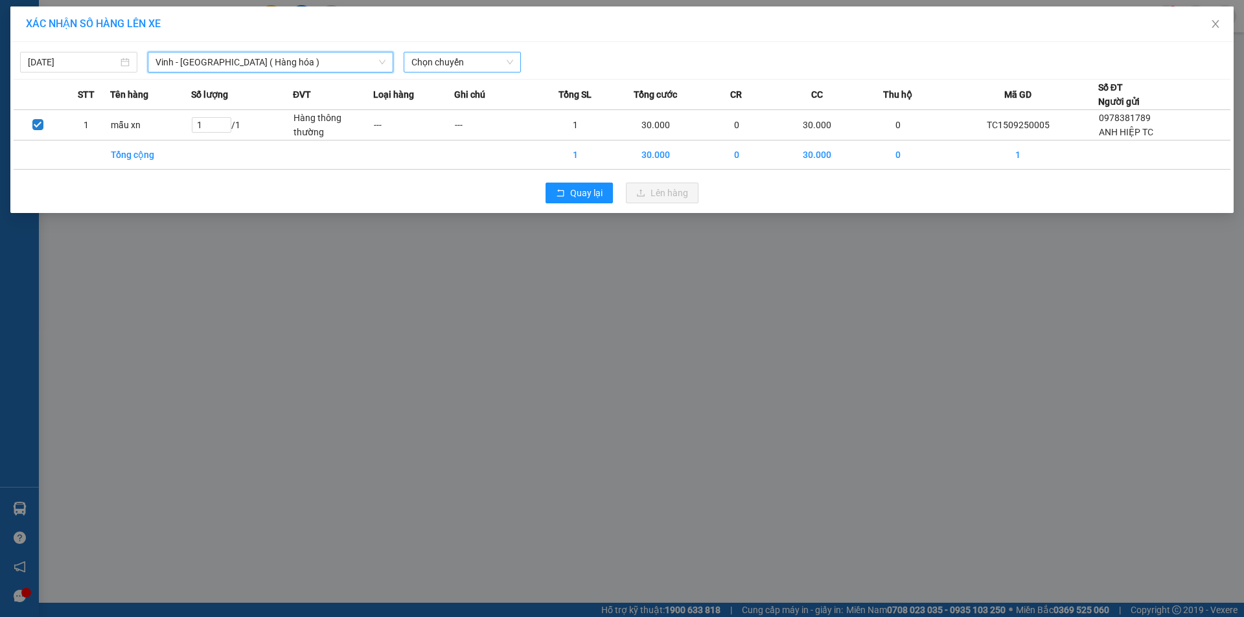
click at [488, 57] on span "Chọn chuyến" at bounding box center [462, 61] width 102 height 19
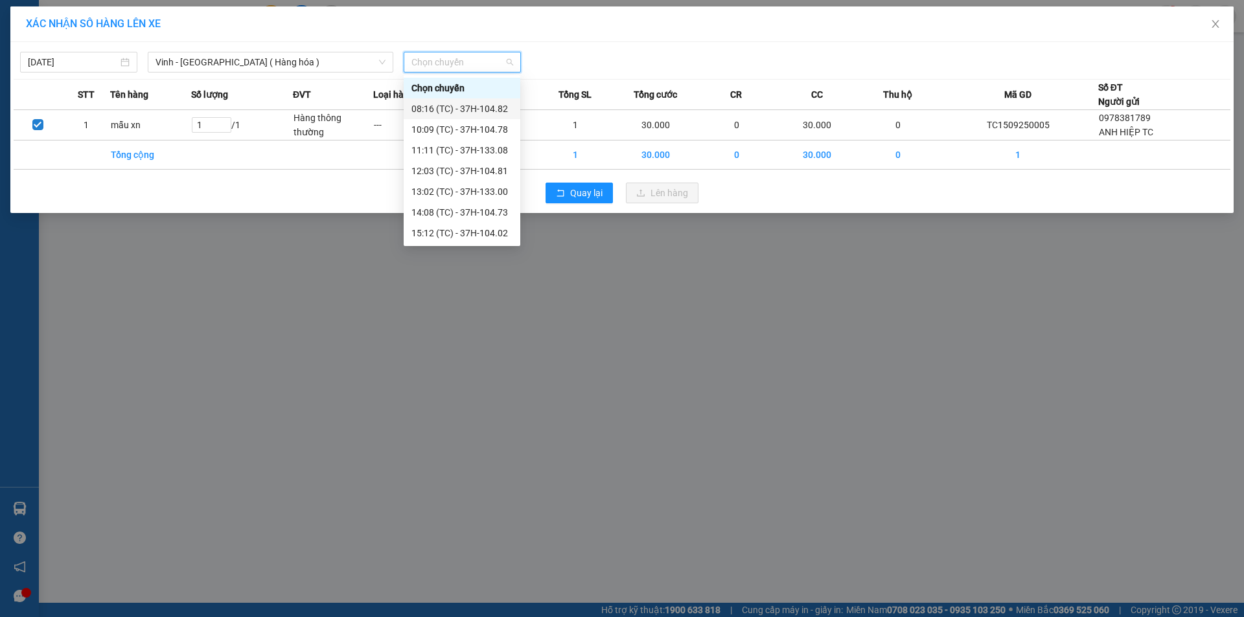
click at [479, 110] on div "08:16 (TC) - 37H-104.82" at bounding box center [461, 109] width 101 height 14
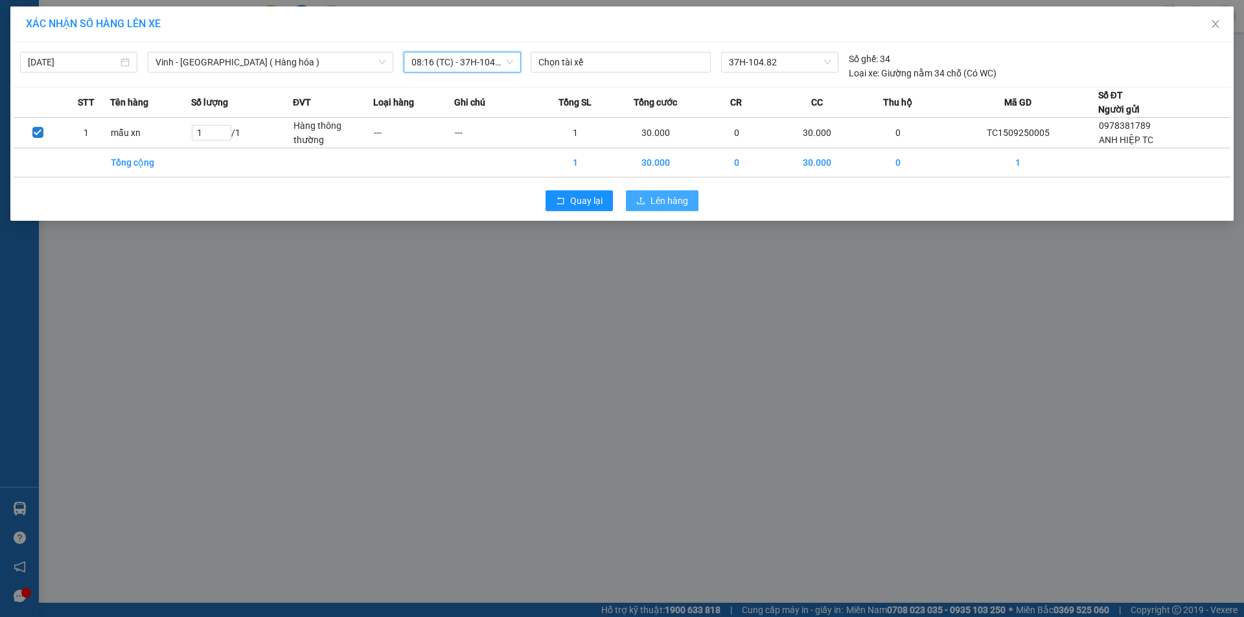
click at [674, 201] on span "Lên hàng" at bounding box center [669, 201] width 38 height 14
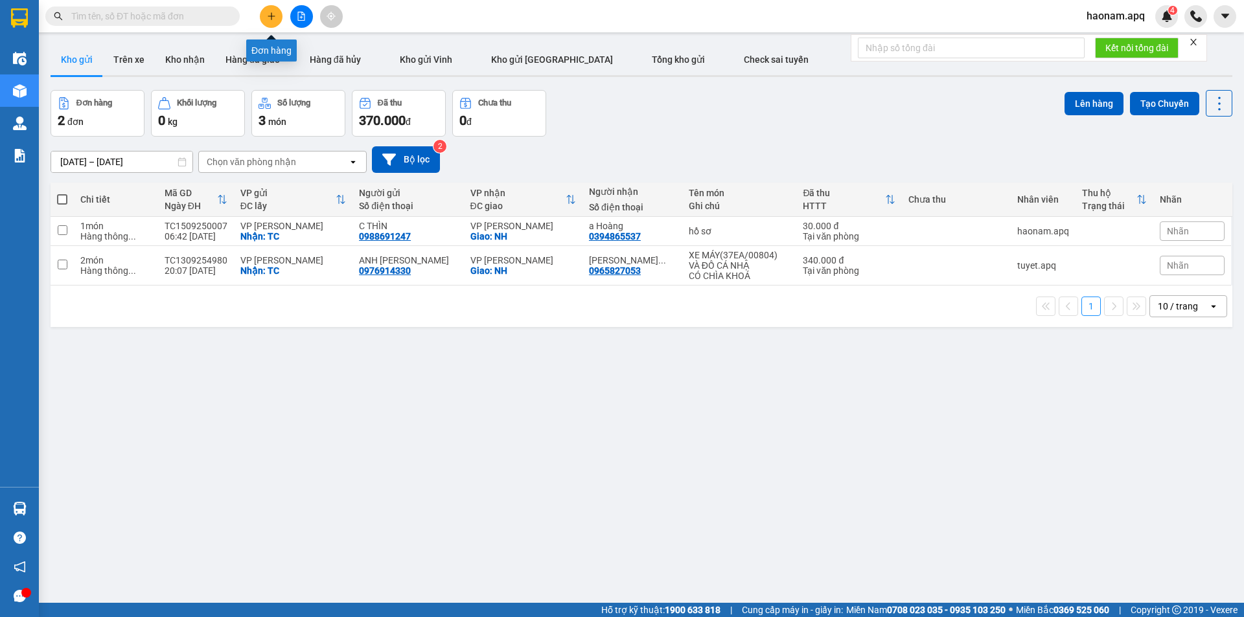
click at [275, 11] on button at bounding box center [271, 16] width 23 height 23
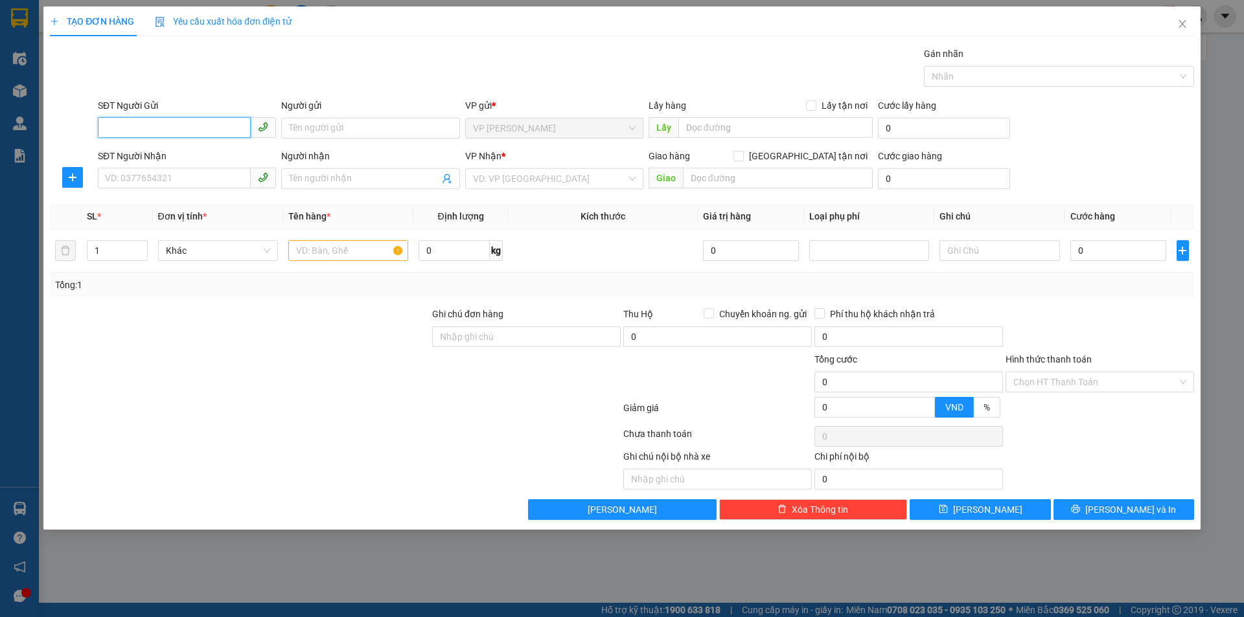
click at [155, 133] on input "SĐT Người Gửi" at bounding box center [174, 127] width 153 height 21
click at [221, 126] on input "SĐT Người Gửi" at bounding box center [174, 127] width 153 height 21
type input "0865765568"
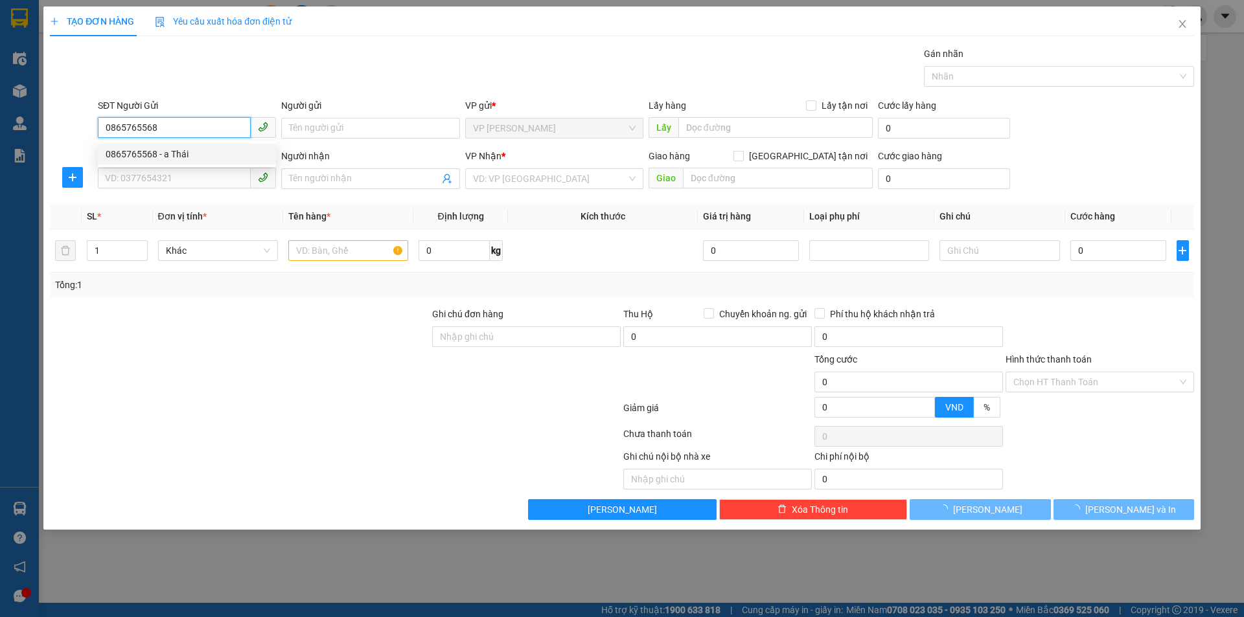
click at [227, 156] on div "0865765568 - a Thái" at bounding box center [187, 154] width 163 height 14
type input "a Thái"
checkbox input "true"
type input "TC"
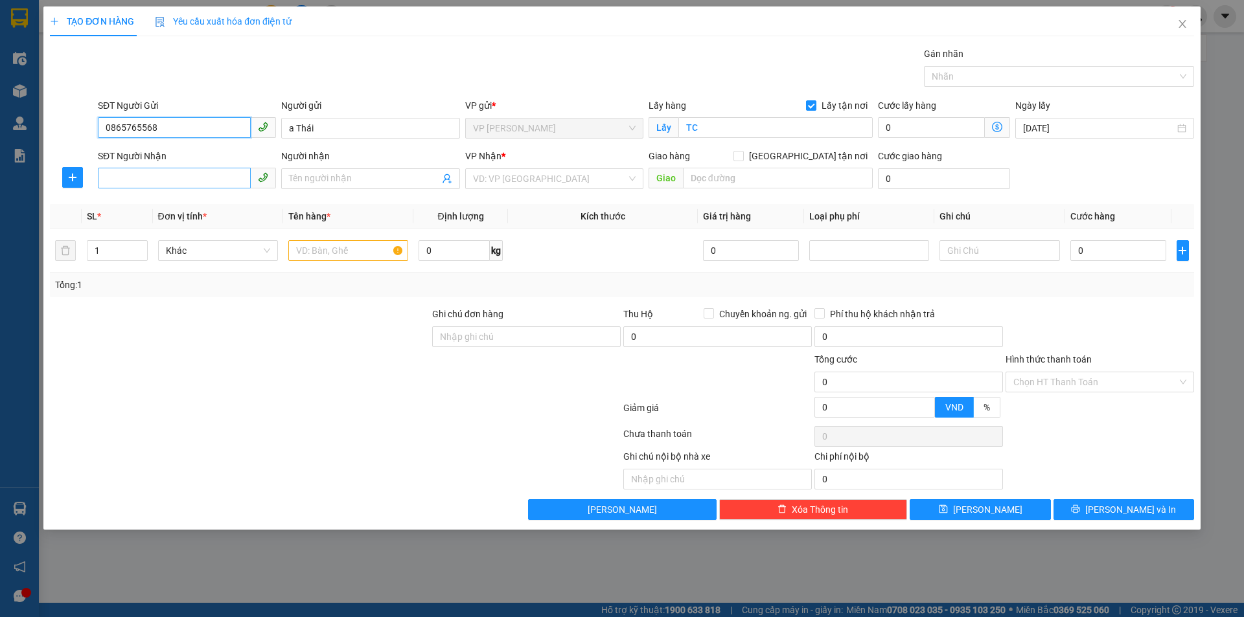
type input "0865765568"
click at [223, 181] on input "SĐT Người Nhận" at bounding box center [174, 178] width 153 height 21
click at [178, 209] on div "0352370171 - c hương 0359028028" at bounding box center [187, 205] width 163 height 14
type input "0352370171"
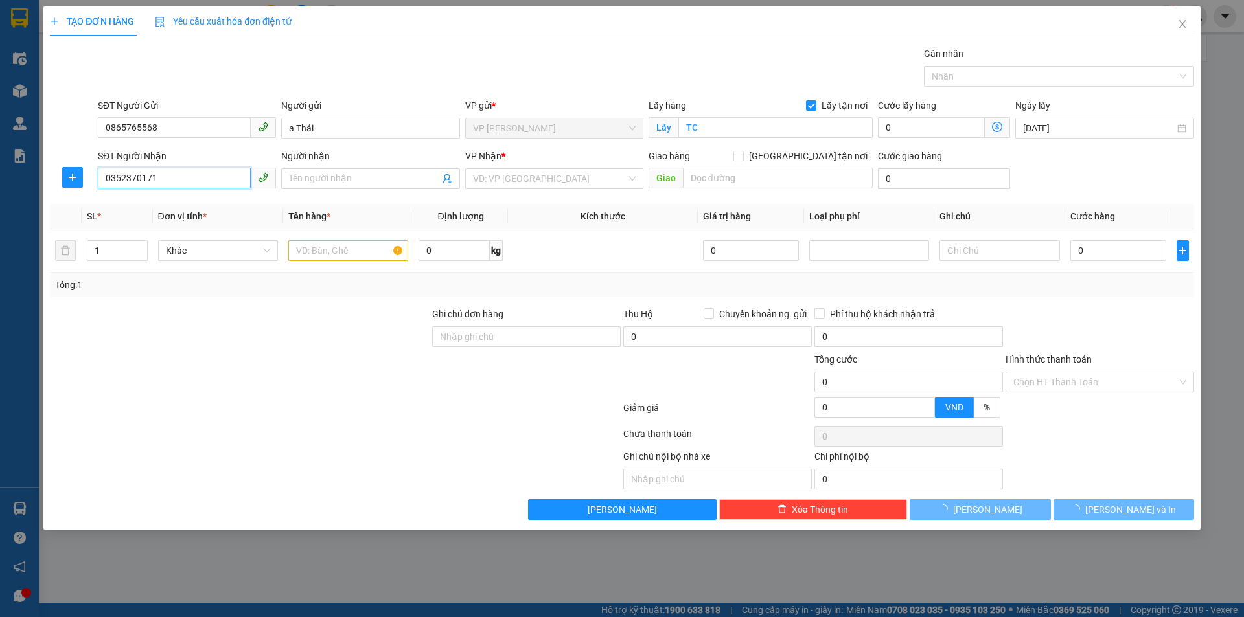
type input "c hương 0359028028"
checkbox input "true"
type input "NH"
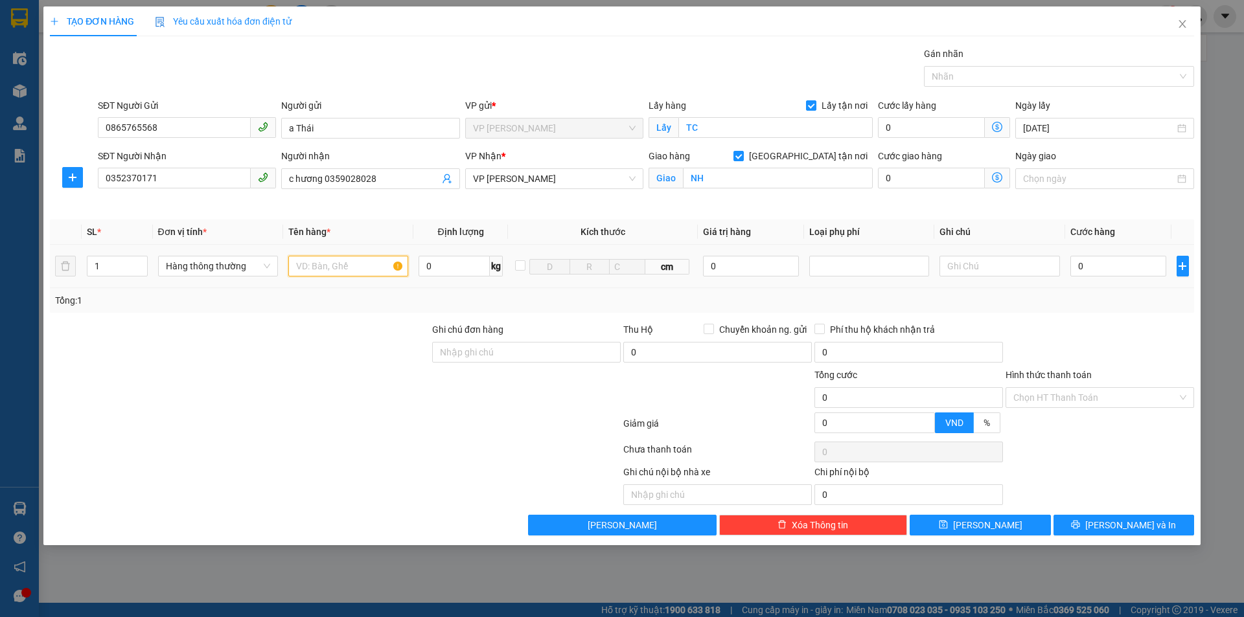
click at [368, 262] on input "text" at bounding box center [348, 266] width 120 height 21
type input "mẫu xn"
click at [1100, 275] on input "0" at bounding box center [1118, 266] width 97 height 21
type input "3.000"
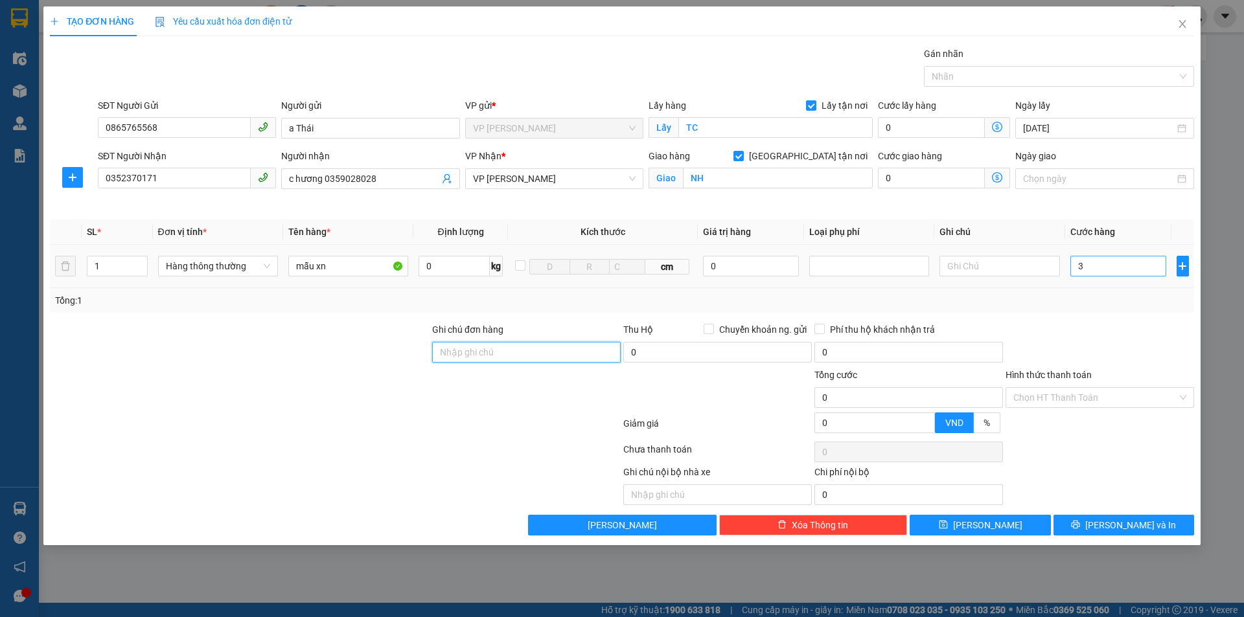
type input "3.000"
click at [1117, 264] on input "3.000" at bounding box center [1118, 266] width 97 height 21
type input "30.000"
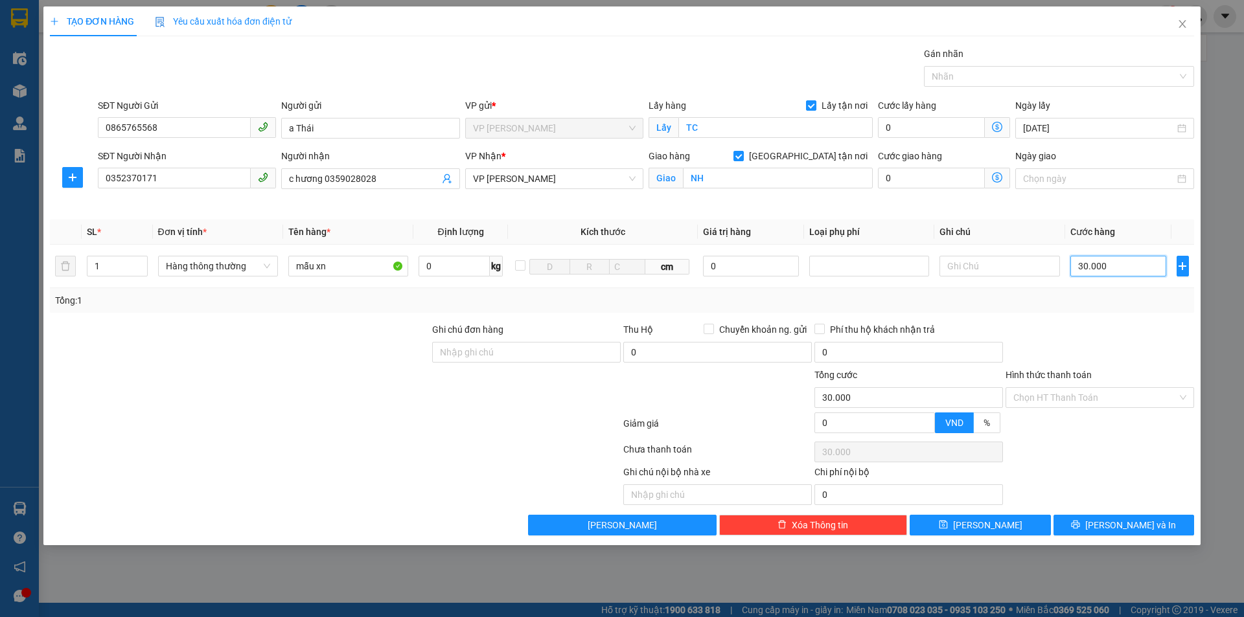
type input "30.000"
click at [1145, 317] on div "Transit Pickup Surcharge Ids Transit Deliver Surcharge Ids Transit Deliver Surc…" at bounding box center [622, 291] width 1144 height 489
click at [1097, 391] on input "Hình thức thanh toán" at bounding box center [1095, 397] width 164 height 19
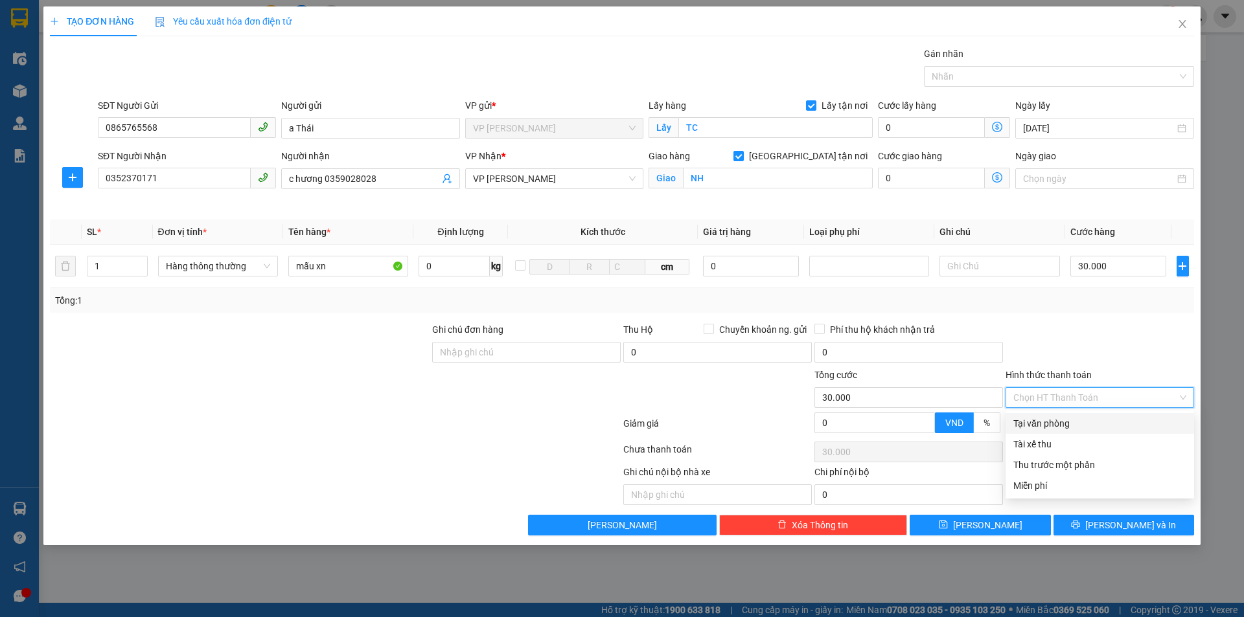
click at [1077, 417] on div "Tại văn phòng" at bounding box center [1099, 424] width 173 height 14
type input "0"
click at [1096, 347] on div at bounding box center [1099, 345] width 191 height 45
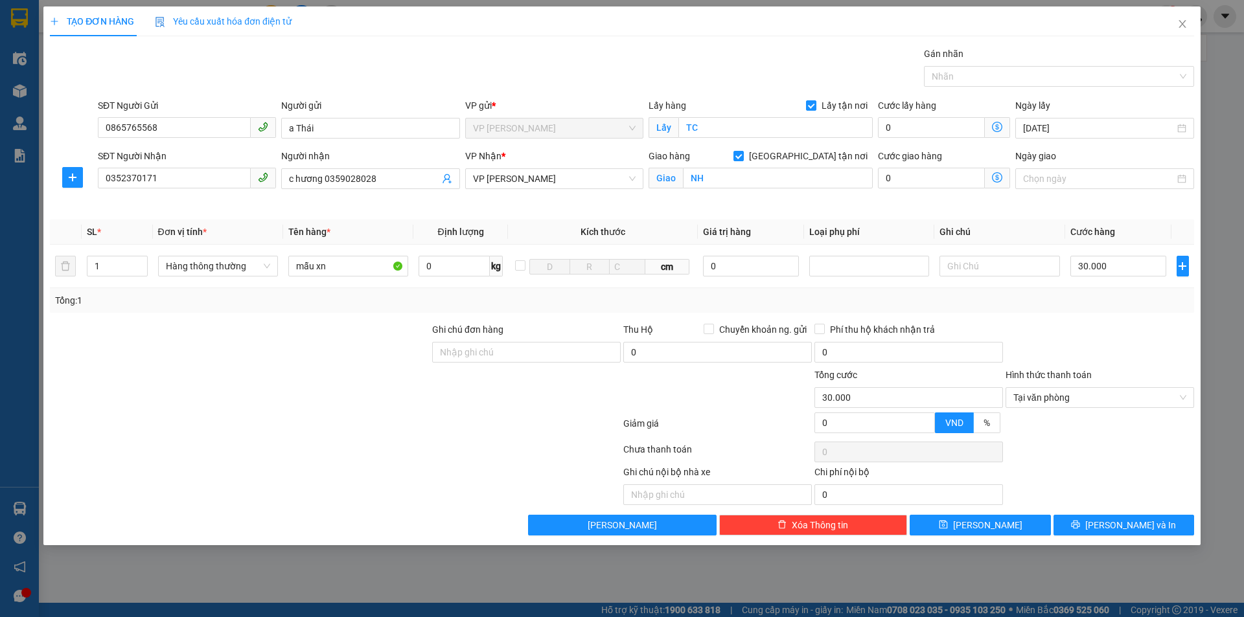
click at [1102, 431] on div at bounding box center [1099, 428] width 191 height 23
click at [1117, 522] on span "[PERSON_NAME] và In" at bounding box center [1130, 525] width 91 height 14
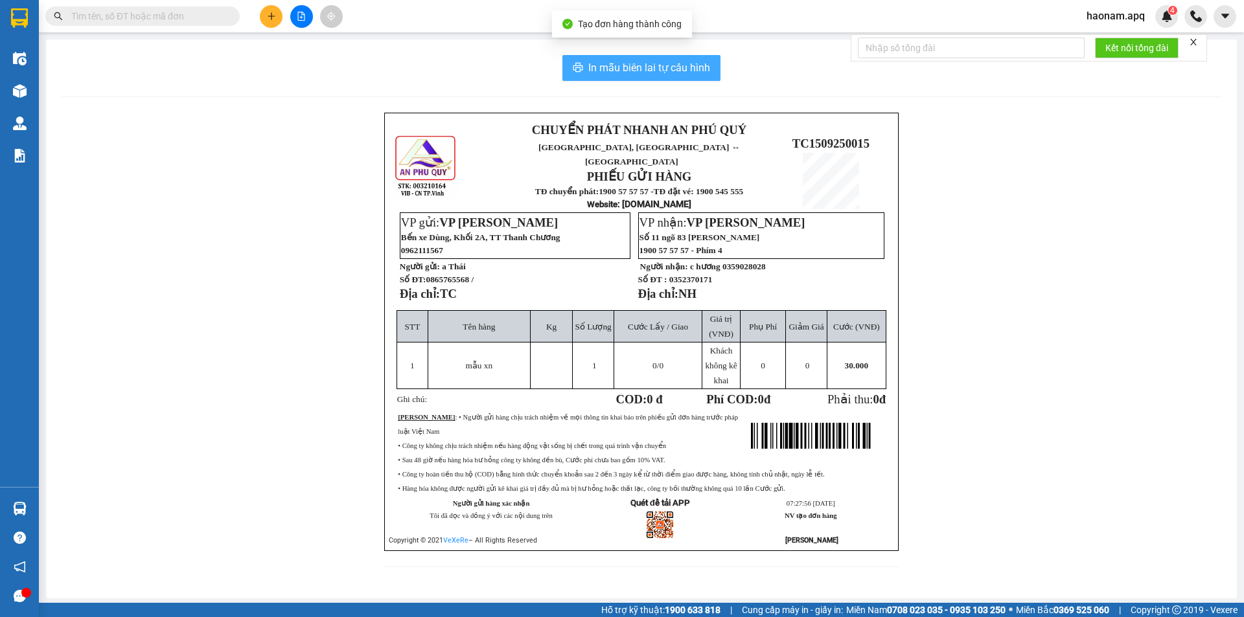
drag, startPoint x: 645, startPoint y: 67, endPoint x: 658, endPoint y: 93, distance: 29.6
click at [644, 67] on span "In mẫu biên lai tự cấu hình" at bounding box center [649, 68] width 122 height 16
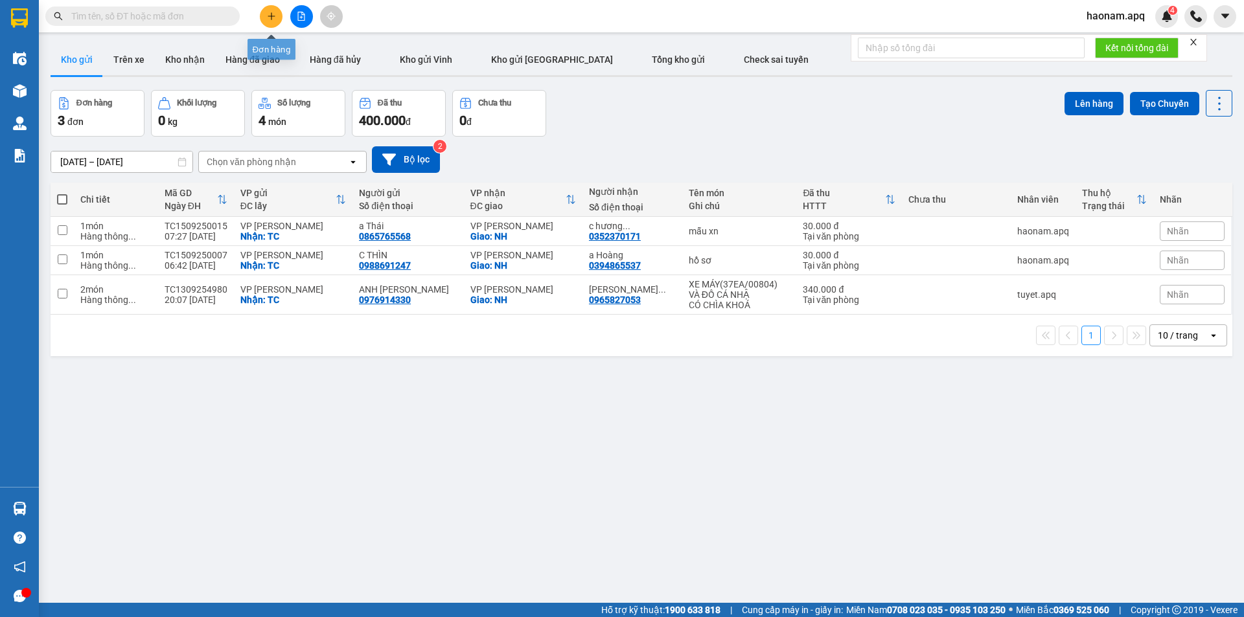
click at [274, 11] on button at bounding box center [271, 16] width 23 height 23
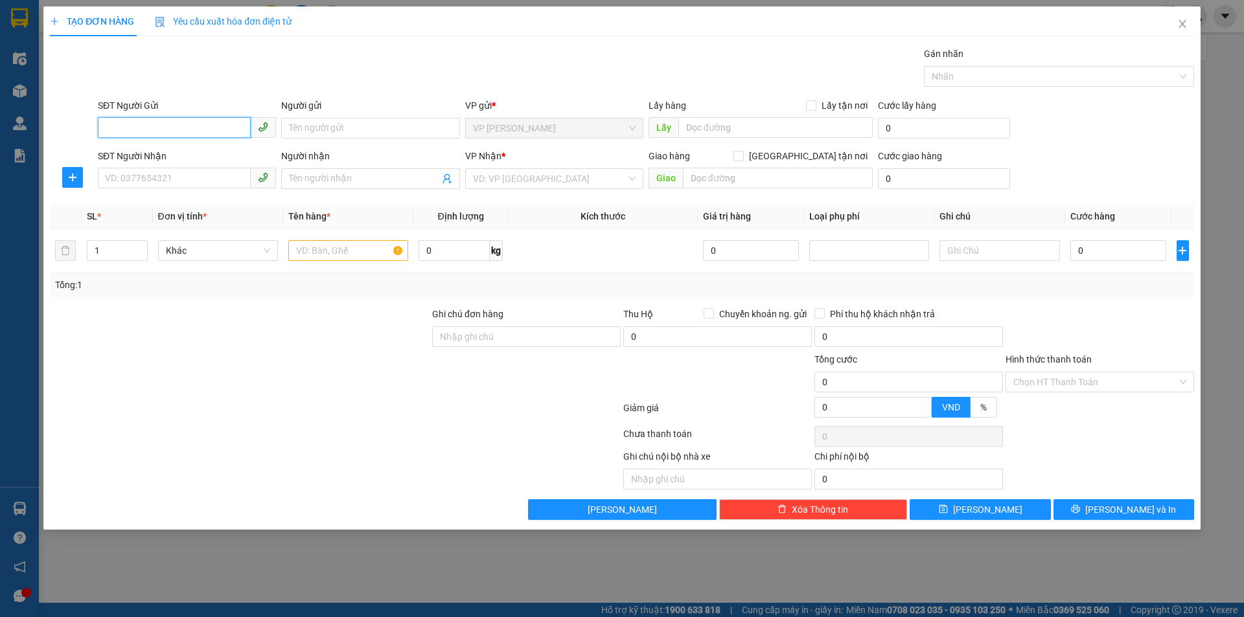
drag, startPoint x: 203, startPoint y: 126, endPoint x: 290, endPoint y: 292, distance: 187.8
click at [203, 126] on input "SĐT Người Gửi" at bounding box center [174, 127] width 153 height 21
click at [212, 120] on input "SĐT Người Gửi" at bounding box center [174, 127] width 153 height 21
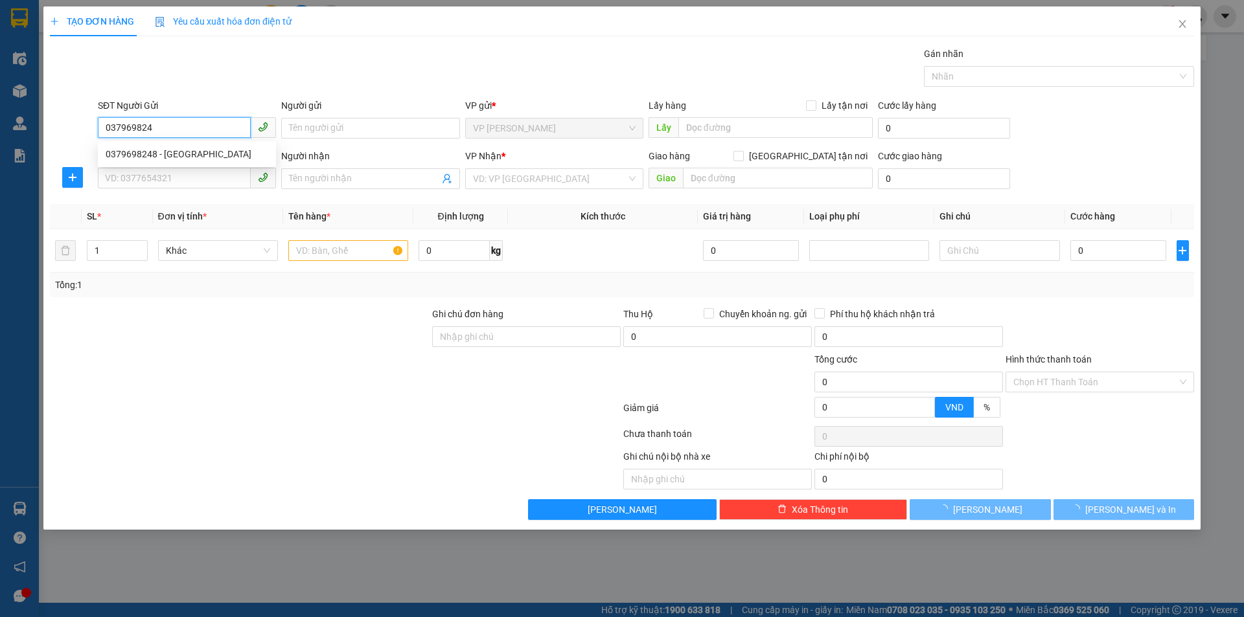
type input "0379698248"
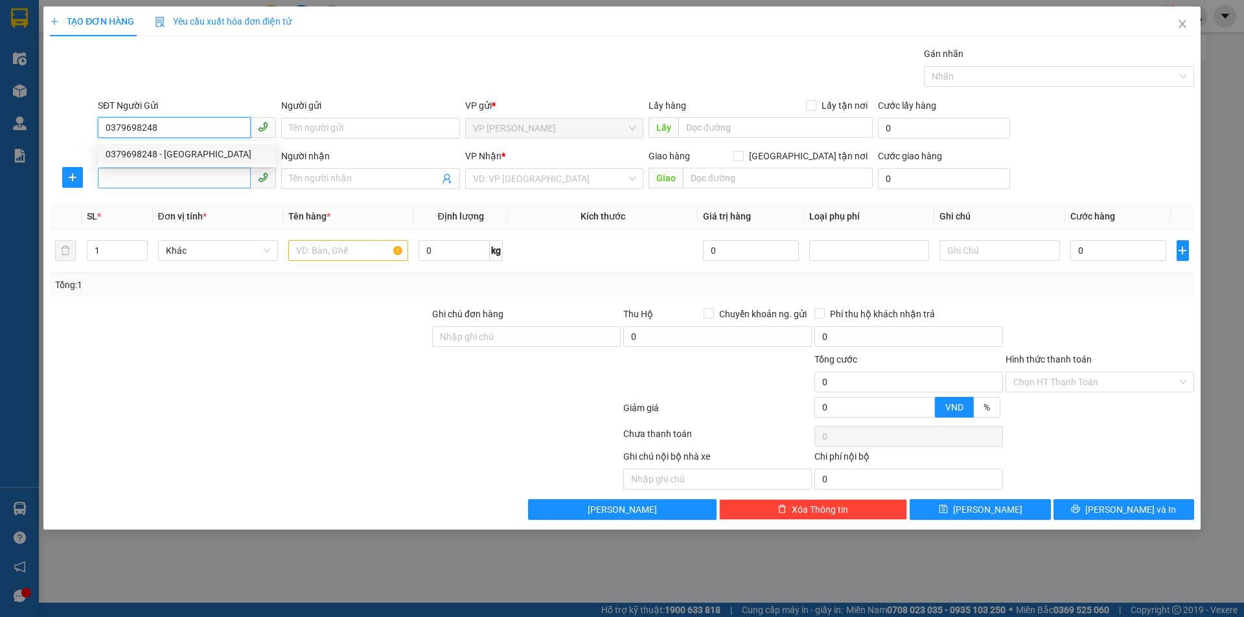
click at [223, 155] on div "0379698248 - [GEOGRAPHIC_DATA]" at bounding box center [187, 154] width 163 height 14
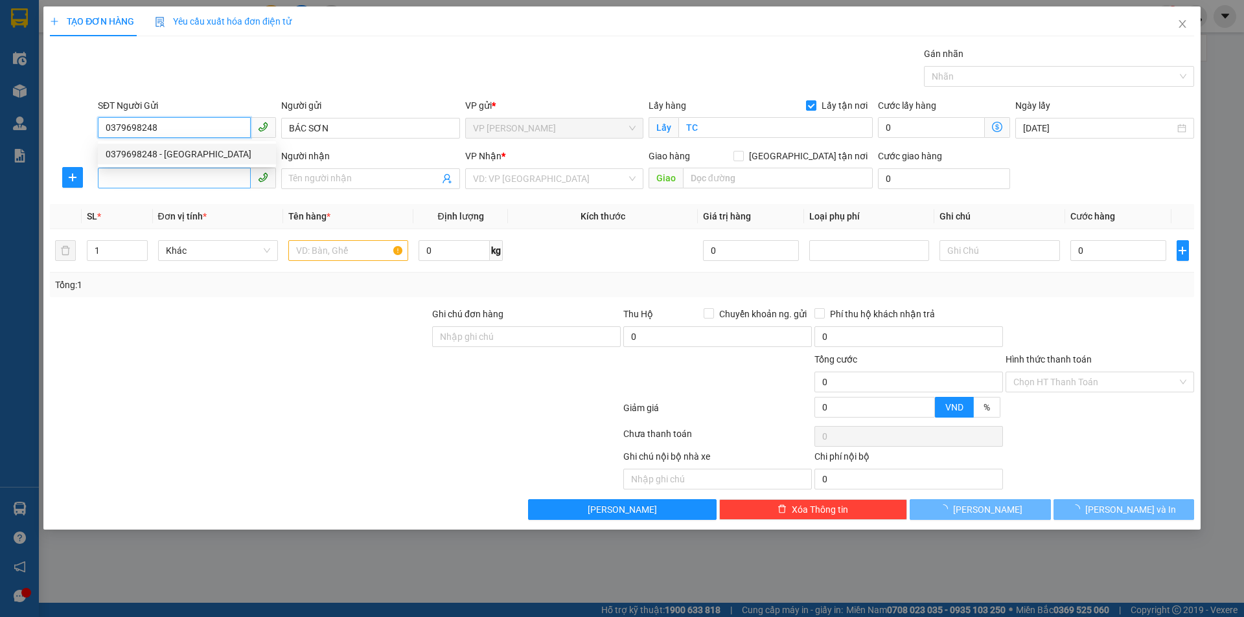
type input "BÁC SƠN"
checkbox input "true"
type input "TC"
type input "0379698248"
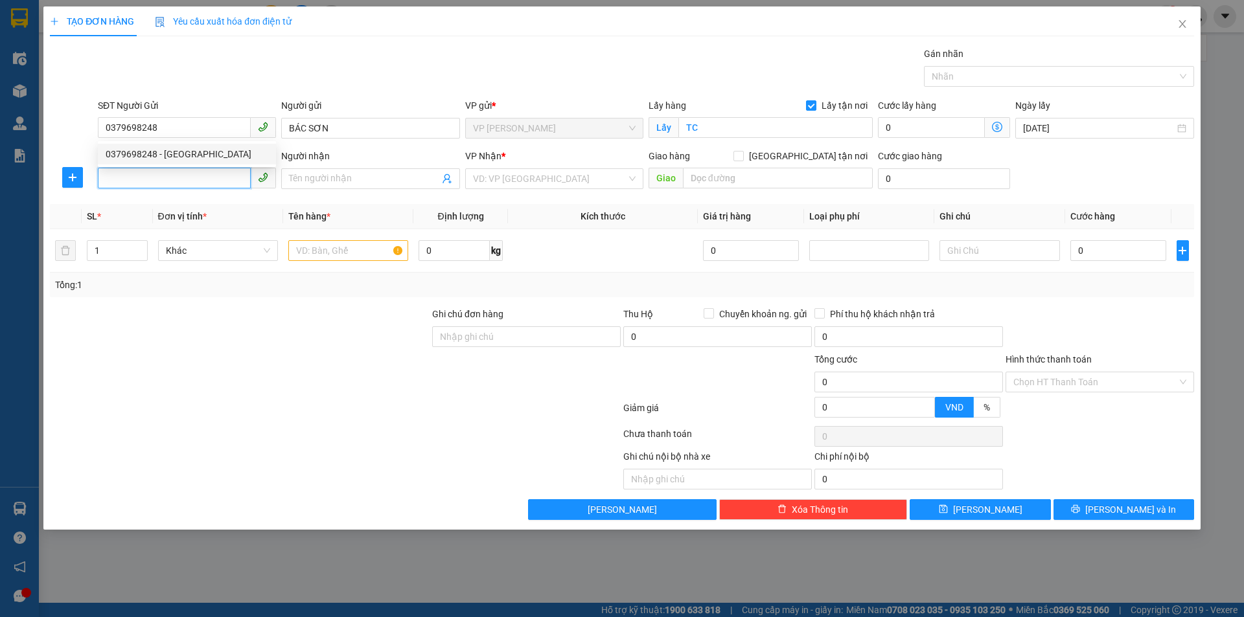
click at [219, 186] on input "SĐT Người Nhận" at bounding box center [174, 178] width 153 height 21
drag, startPoint x: 231, startPoint y: 209, endPoint x: 238, endPoint y: 214, distance: 8.4
click at [232, 209] on div "0339443258 - DÌ NG THỊ MAI" at bounding box center [187, 205] width 163 height 14
type input "0339443258"
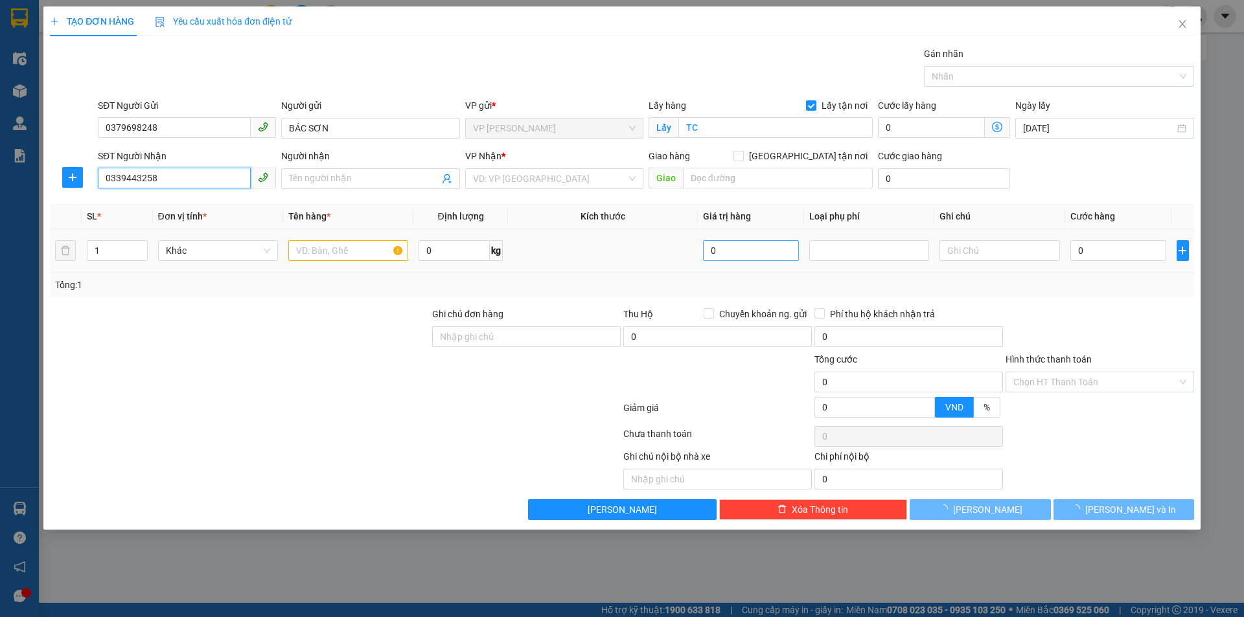
type input "DÌ NG THỊ MAI"
checkbox input "true"
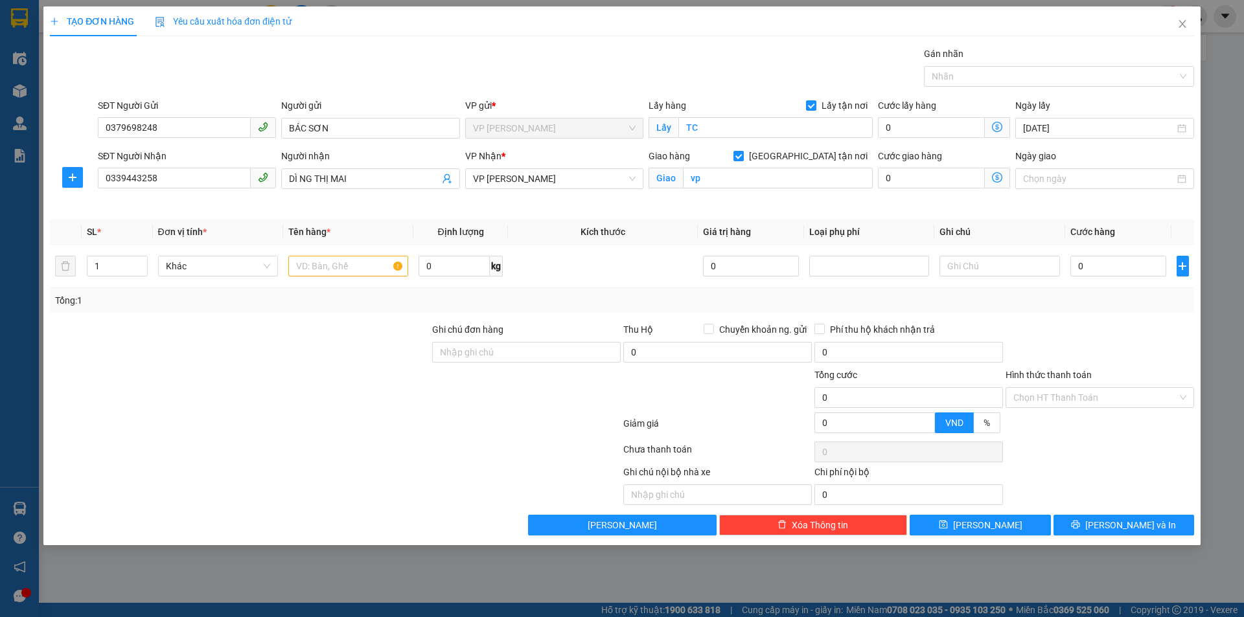
click at [514, 409] on div at bounding box center [526, 390] width 191 height 45
click at [577, 185] on span "VP [PERSON_NAME]" at bounding box center [554, 178] width 163 height 19
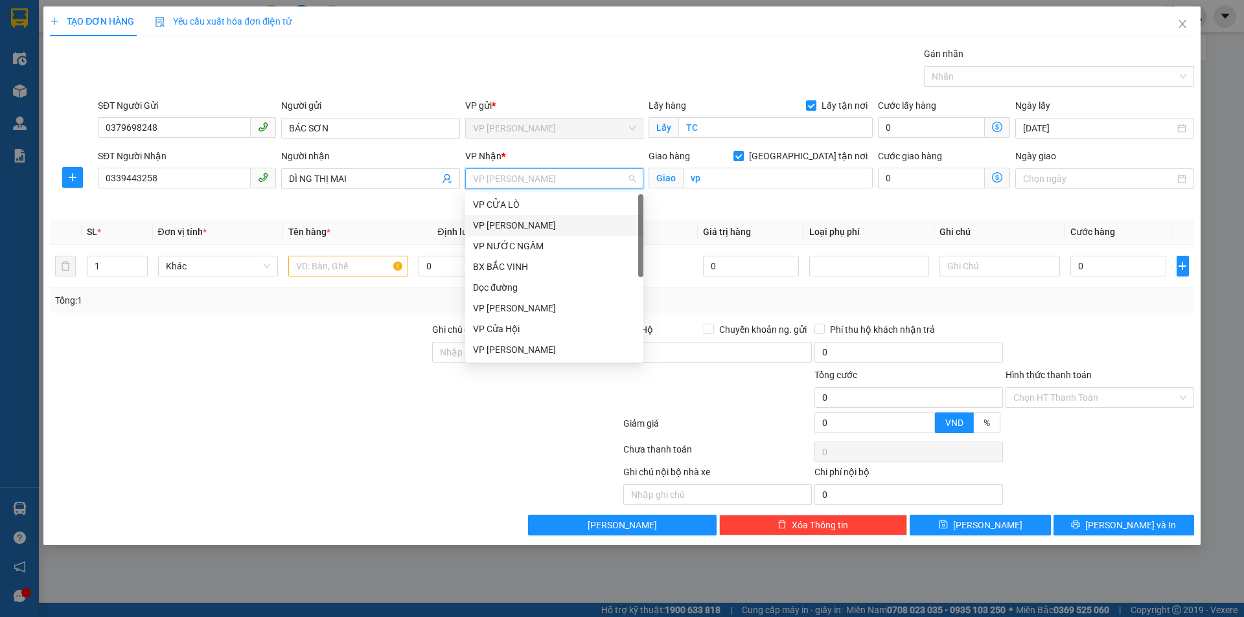
click at [584, 223] on div "VP [PERSON_NAME]" at bounding box center [554, 225] width 163 height 14
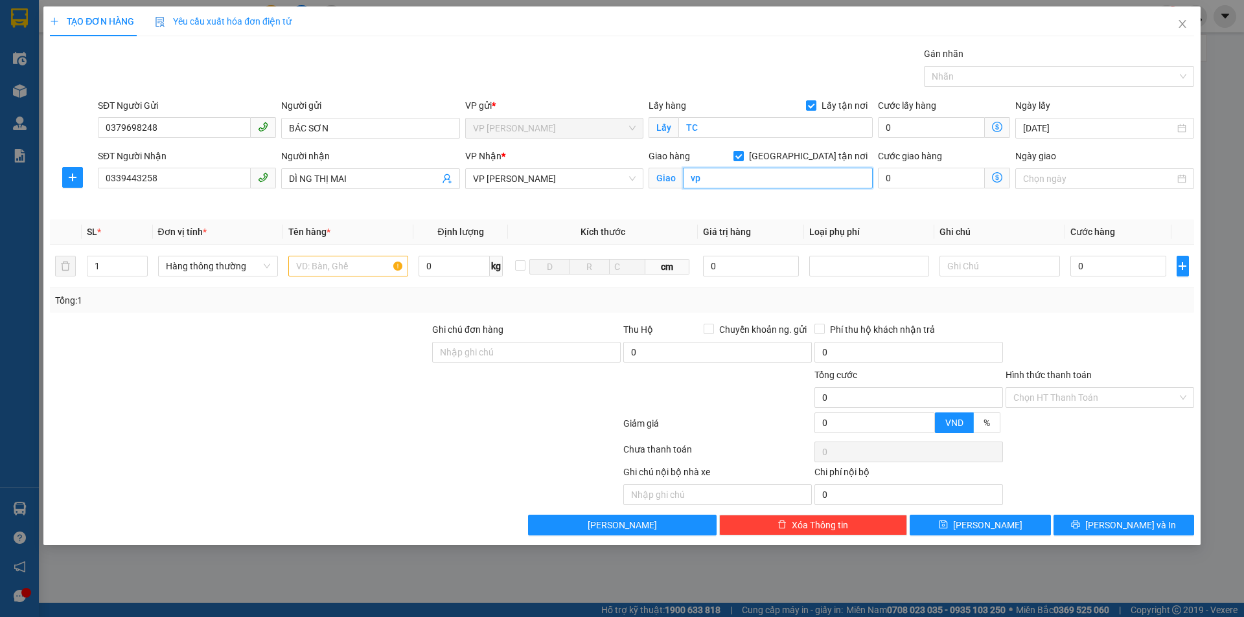
click at [728, 181] on input "vp" at bounding box center [778, 178] width 190 height 21
type input "GL"
drag, startPoint x: 311, startPoint y: 361, endPoint x: 353, endPoint y: 276, distance: 94.7
click at [317, 352] on div at bounding box center [240, 345] width 382 height 45
click at [356, 264] on input "text" at bounding box center [348, 266] width 120 height 21
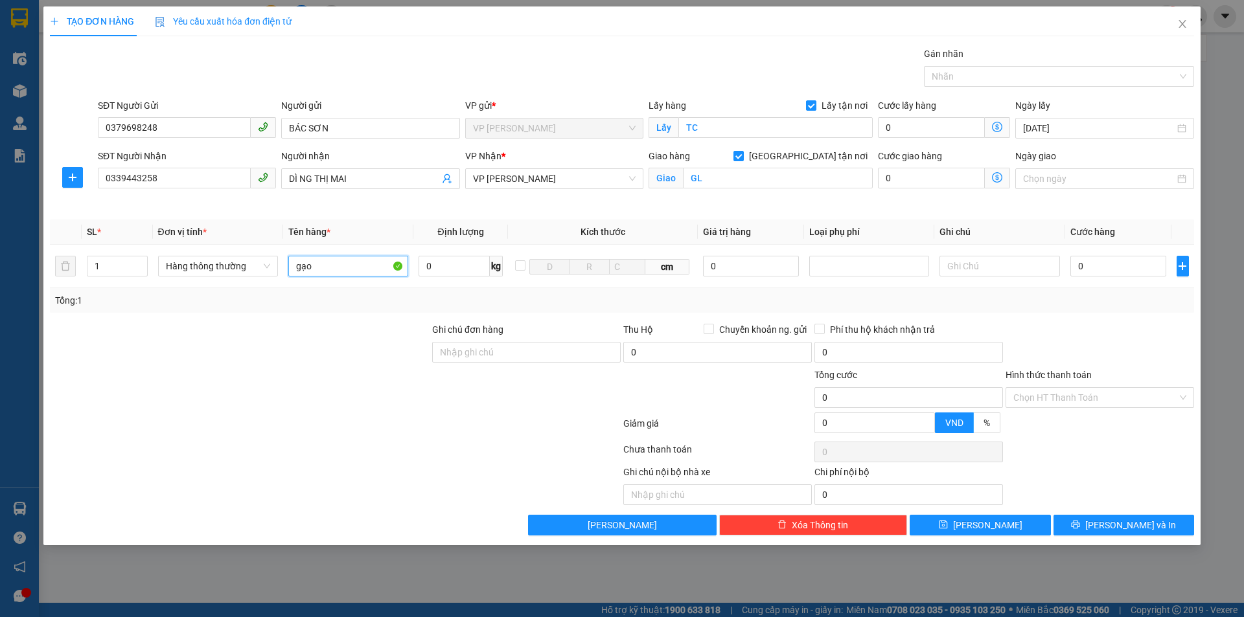
type input "gạo"
click at [1148, 349] on div at bounding box center [1099, 345] width 191 height 45
click at [1117, 267] on input "0" at bounding box center [1118, 266] width 97 height 21
type input "5d"
type input "0"
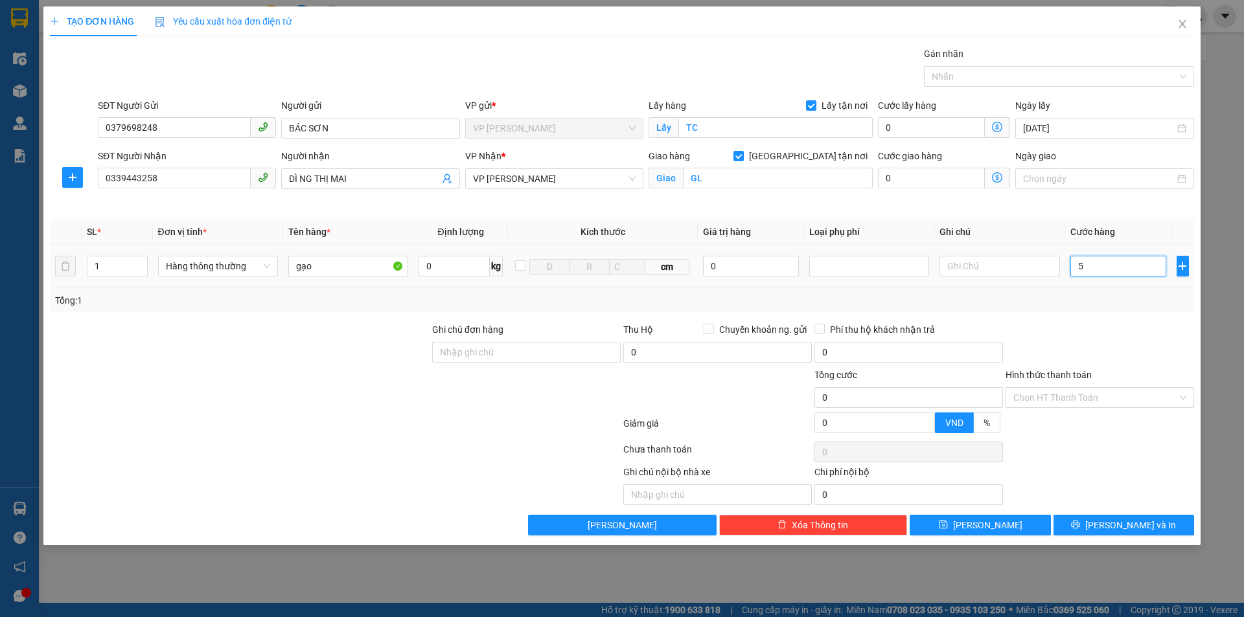
type input "0"
type input "5"
type input "50"
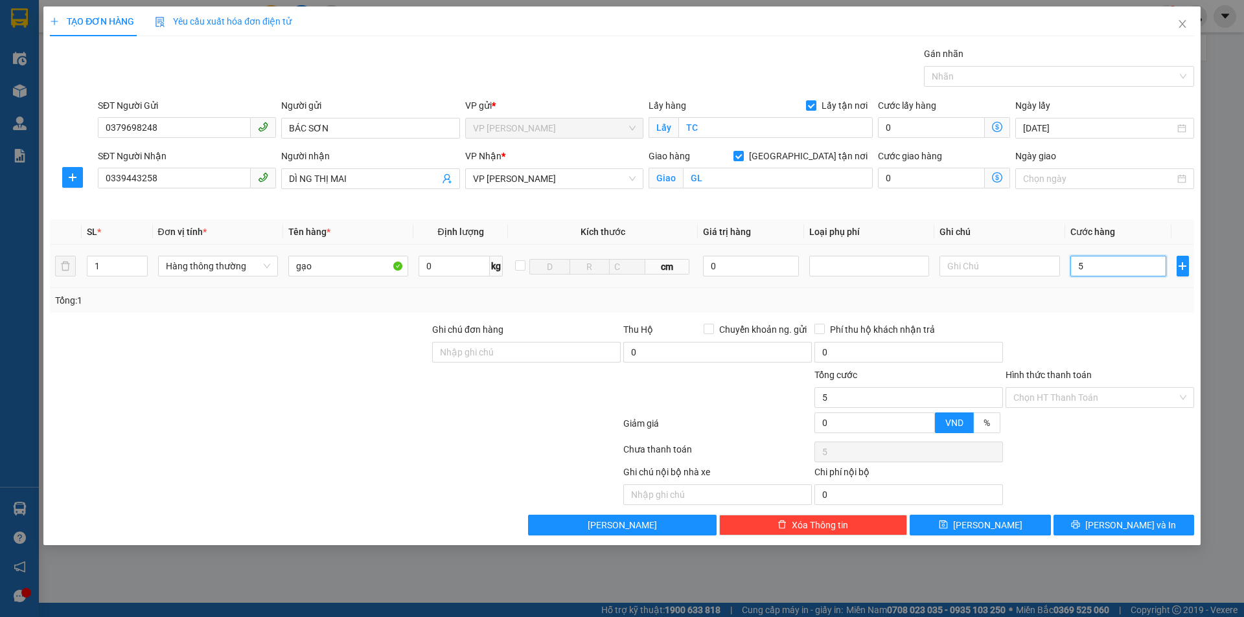
type input "50"
type input "500"
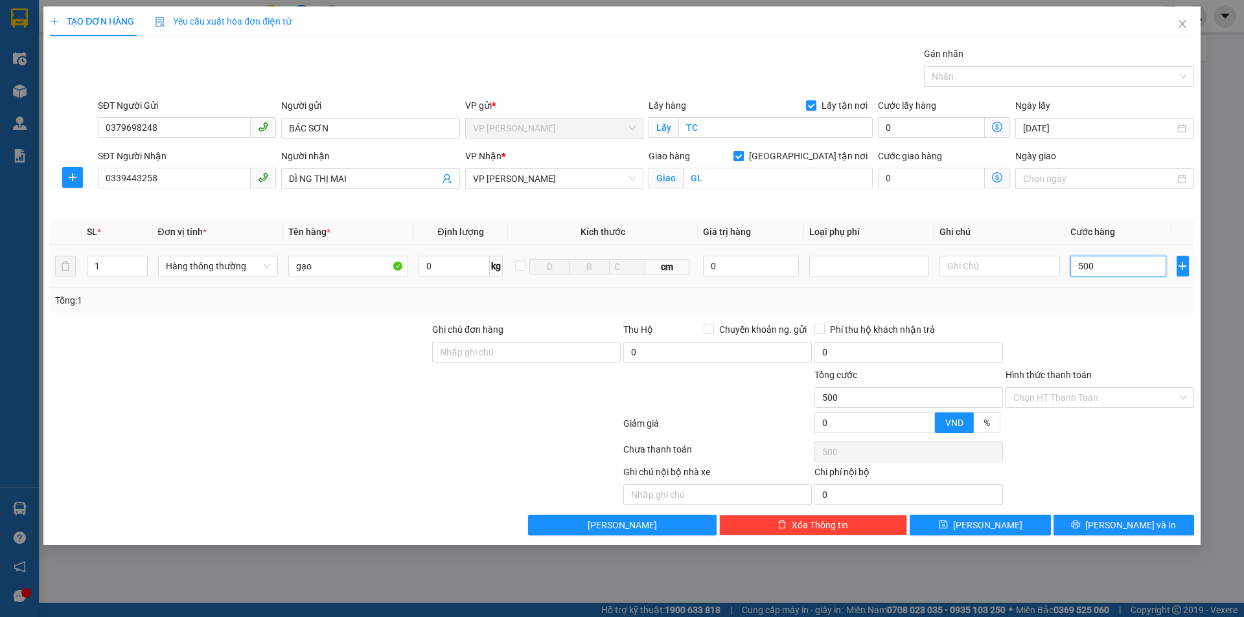
type input "5.000"
type input "50.000"
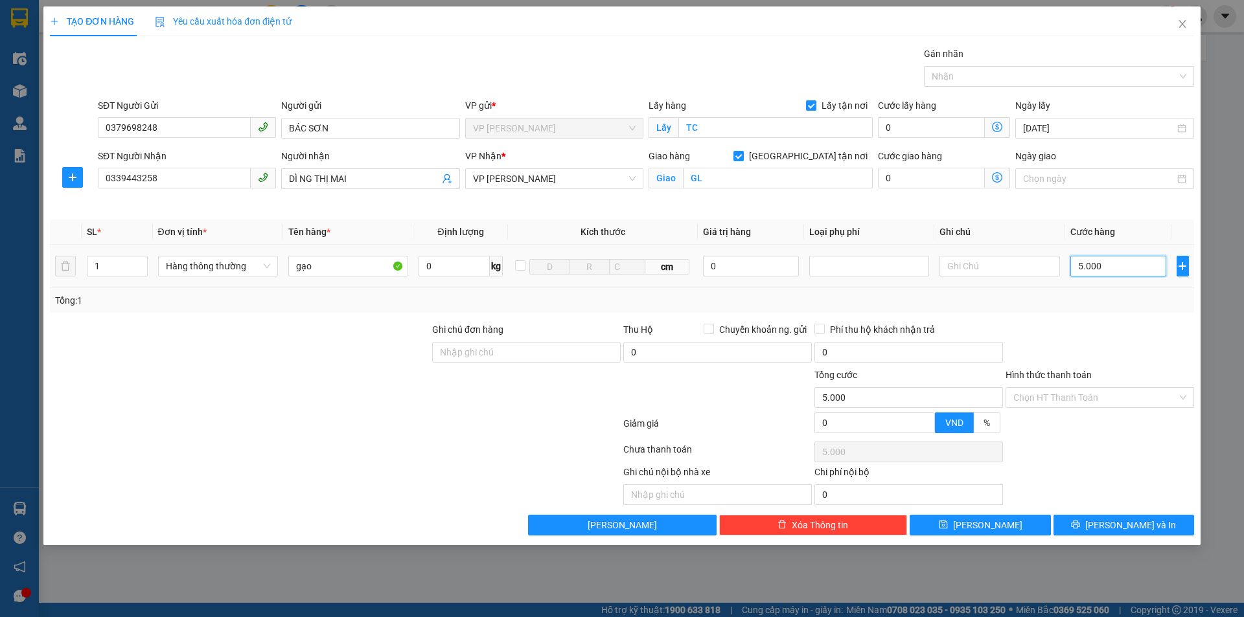
type input "50.000"
drag, startPoint x: 1099, startPoint y: 523, endPoint x: 1103, endPoint y: 514, distance: 9.9
click at [1080, 523] on icon "printer" at bounding box center [1075, 524] width 9 height 9
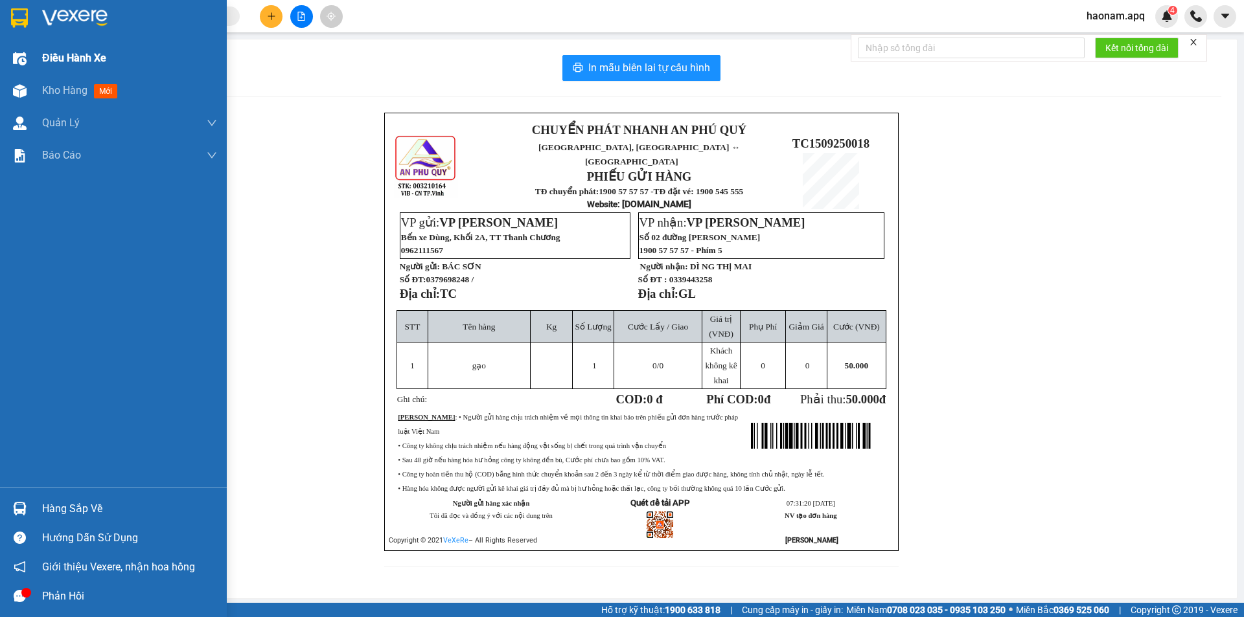
click at [84, 71] on div "Điều hành xe" at bounding box center [129, 58] width 175 height 32
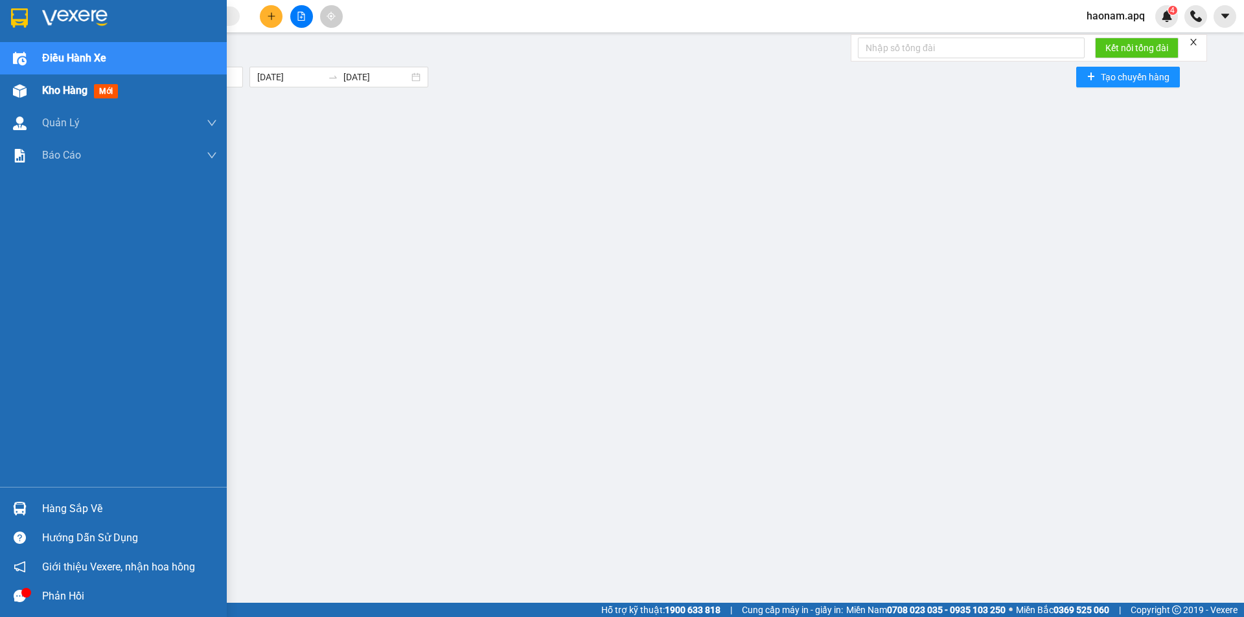
click at [63, 97] on div "Kho hàng mới" at bounding box center [82, 90] width 81 height 16
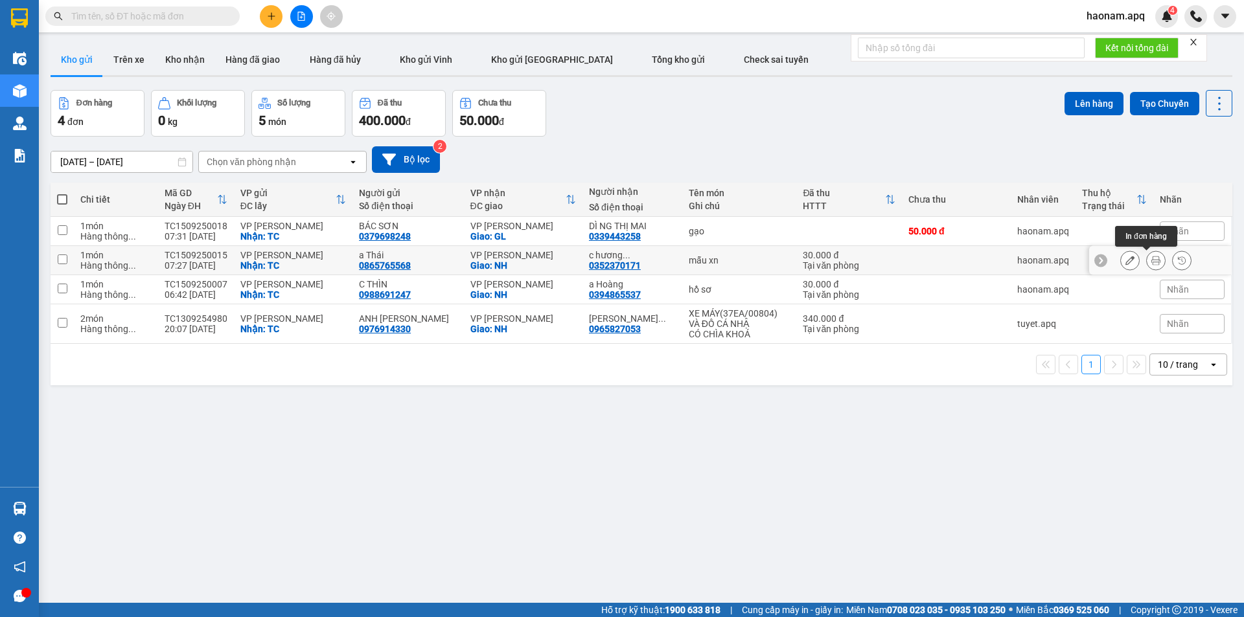
click at [1151, 262] on icon at bounding box center [1155, 260] width 9 height 9
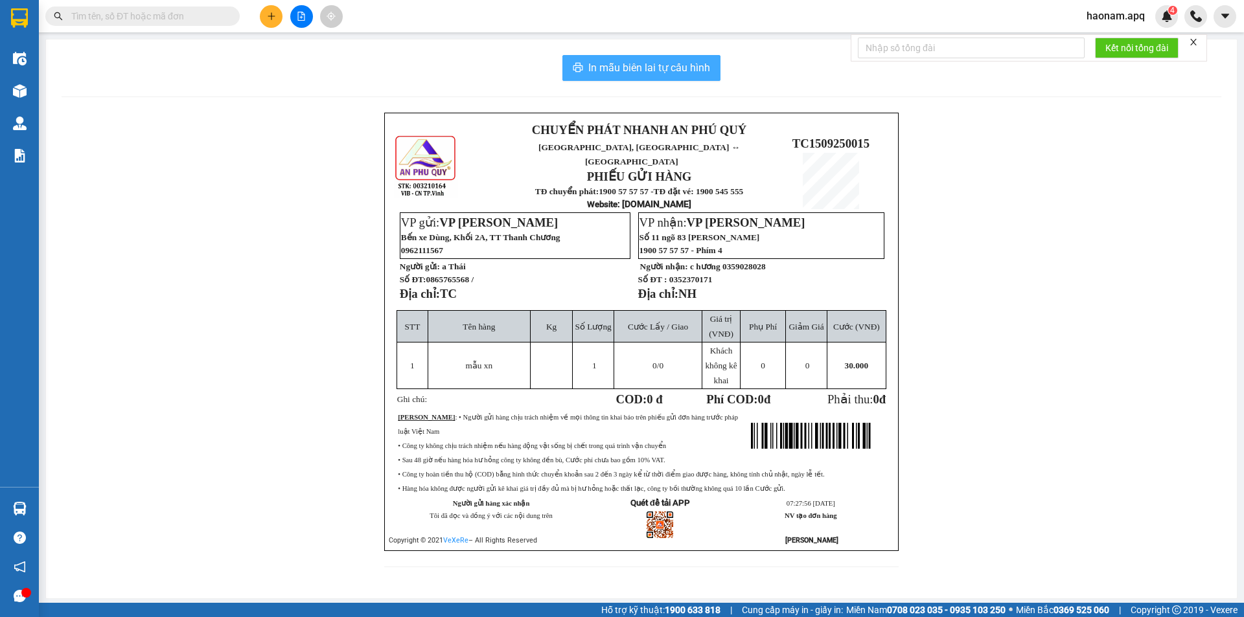
click at [676, 72] on span "In mẫu biên lai tự cấu hình" at bounding box center [649, 68] width 122 height 16
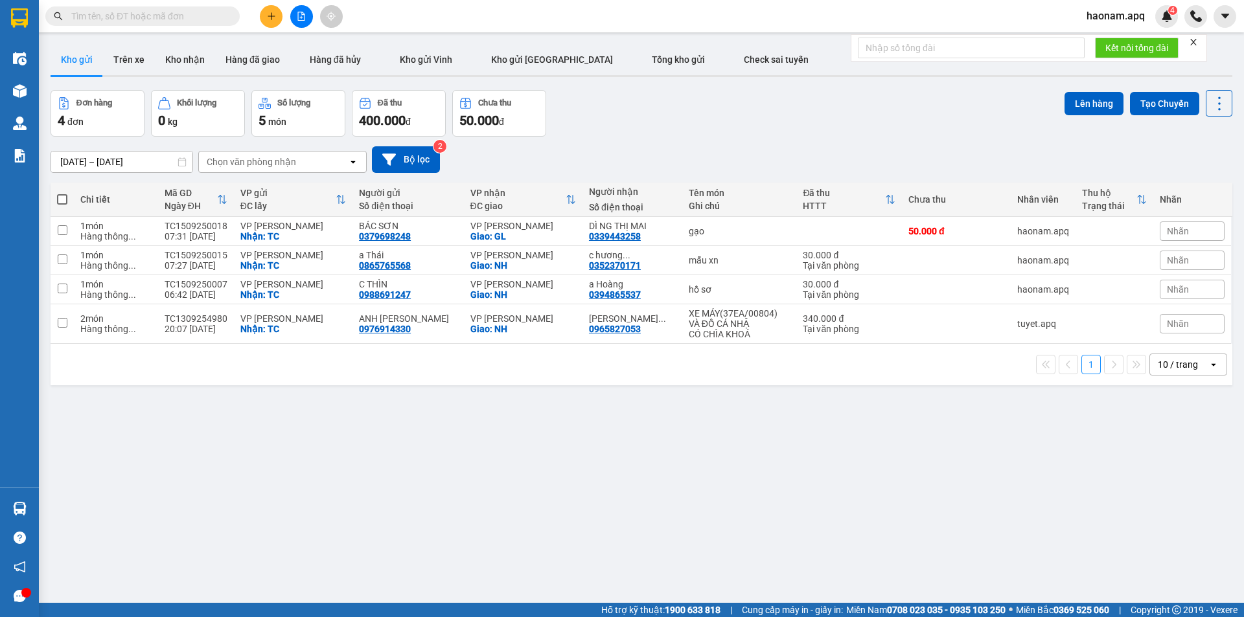
click at [205, 10] on input "text" at bounding box center [147, 16] width 153 height 14
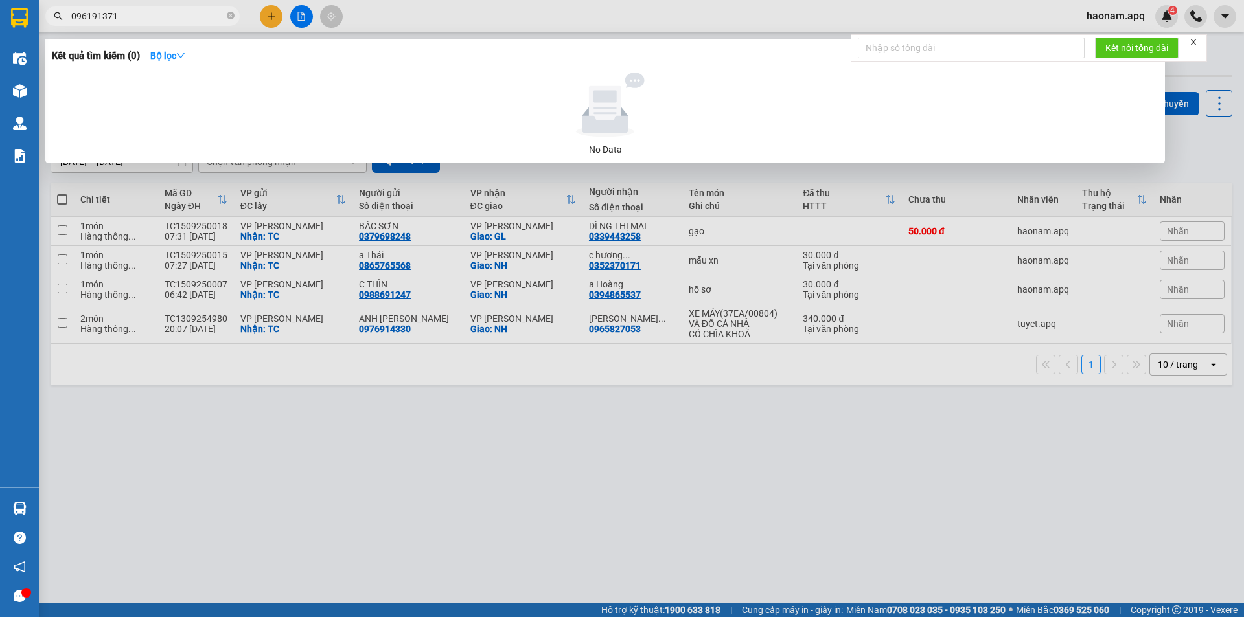
type input "0961913717"
click at [234, 17] on icon "close-circle" at bounding box center [231, 16] width 8 height 8
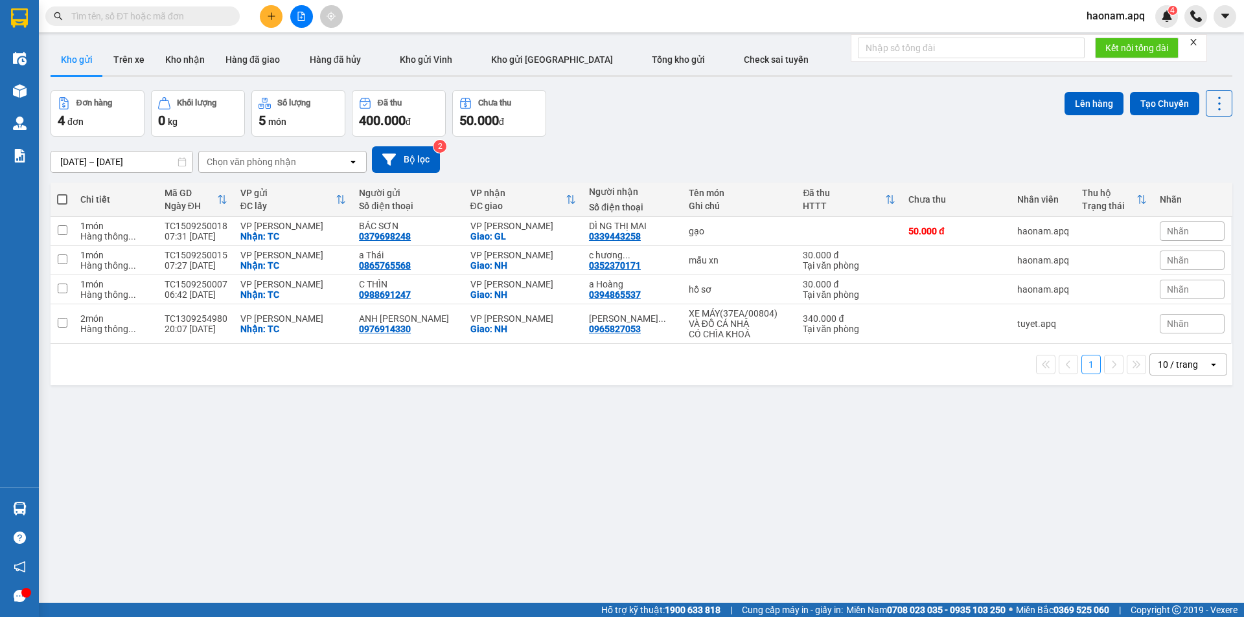
drag, startPoint x: 721, startPoint y: 118, endPoint x: 753, endPoint y: 217, distance: 104.3
click at [722, 119] on div "Đơn hàng 4 đơn Khối lượng 0 kg Số lượng 5 món Đã thu 400.000 đ Chưa thu 50.000 …" at bounding box center [642, 113] width 1182 height 47
drag, startPoint x: 638, startPoint y: 423, endPoint x: 635, endPoint y: 416, distance: 7.6
click at [638, 422] on div "ver 1.8.143 Kho gửi Trên xe Kho nhận Hàng đã giao Hàng đã hủy Kho gửi [PERSON_N…" at bounding box center [641, 347] width 1192 height 617
click at [282, 17] on div at bounding box center [301, 16] width 97 height 23
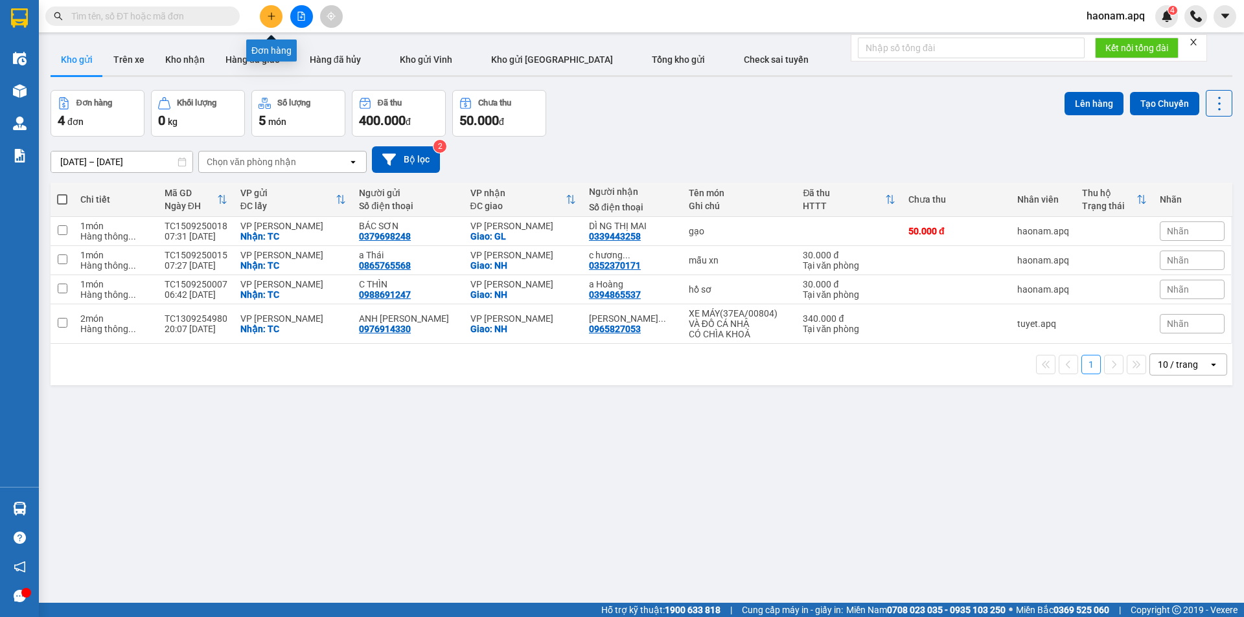
click at [278, 15] on button at bounding box center [271, 16] width 23 height 23
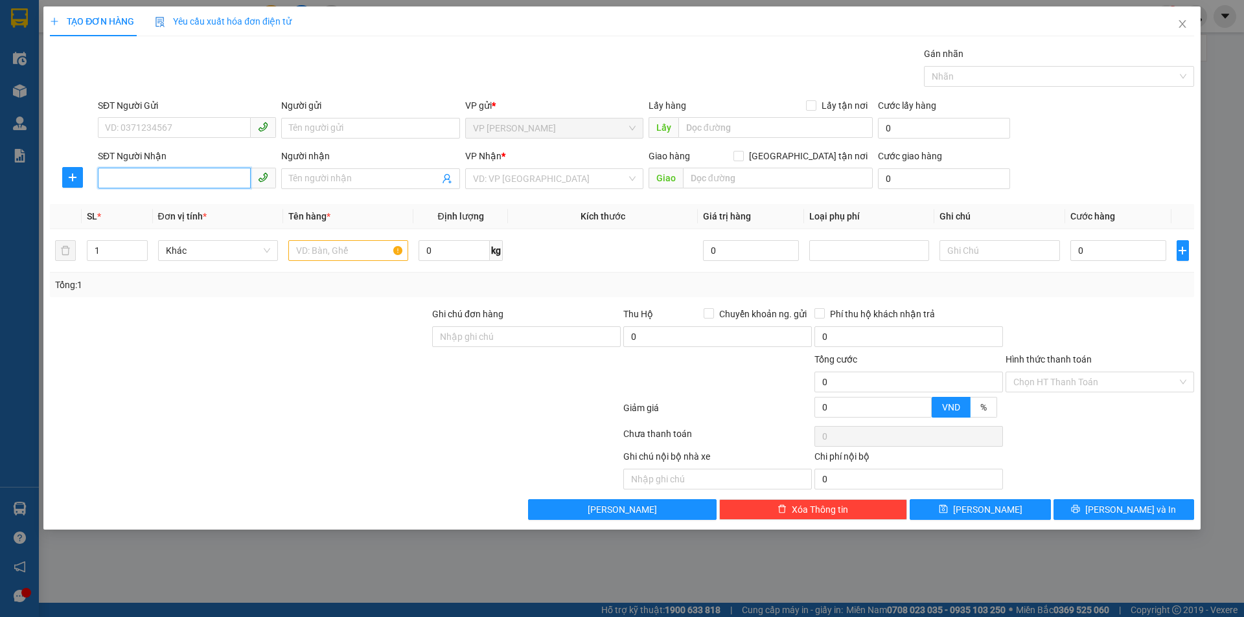
click at [239, 177] on input "SĐT Người Nhận" at bounding box center [174, 178] width 153 height 21
drag, startPoint x: 222, startPoint y: 135, endPoint x: 225, endPoint y: 151, distance: 16.0
click at [221, 135] on input "SĐT Người Gửi" at bounding box center [174, 127] width 153 height 21
click at [1183, 18] on span "Close" at bounding box center [1182, 24] width 36 height 36
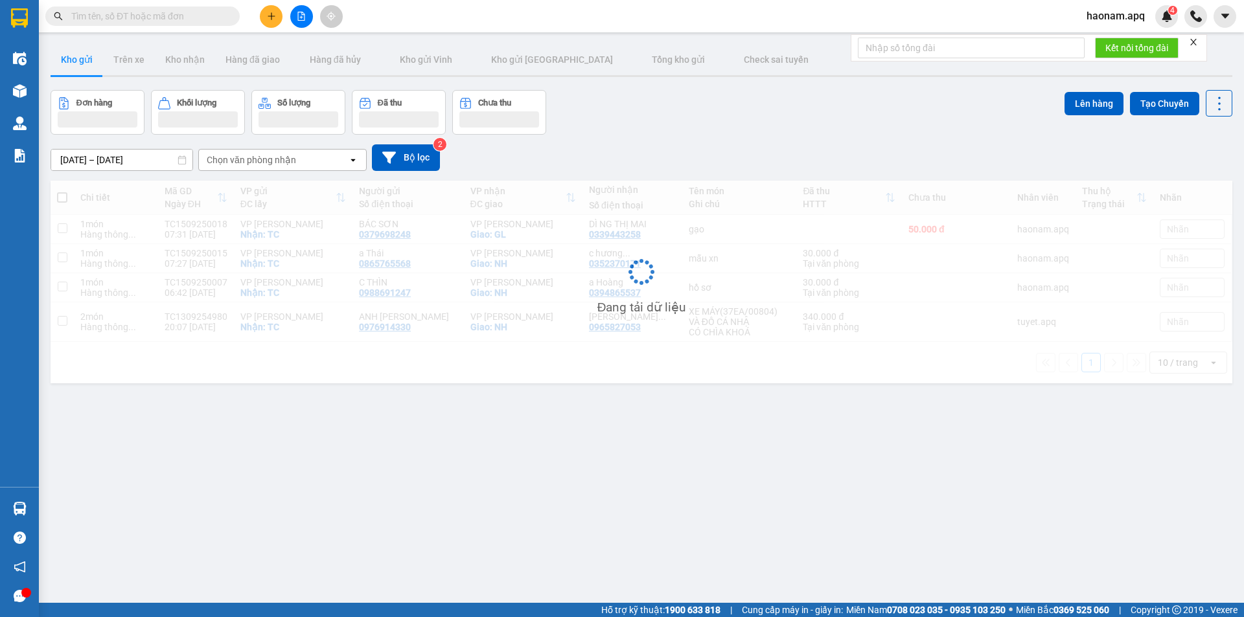
click at [215, 17] on input "text" at bounding box center [147, 16] width 153 height 14
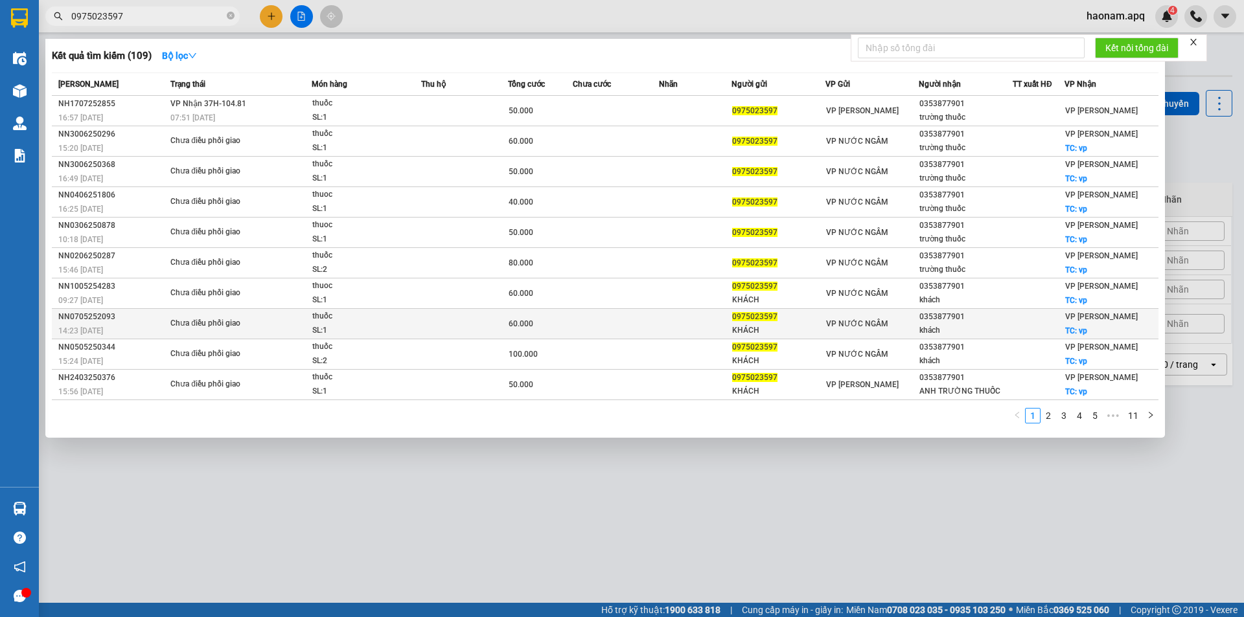
type input "0975023597"
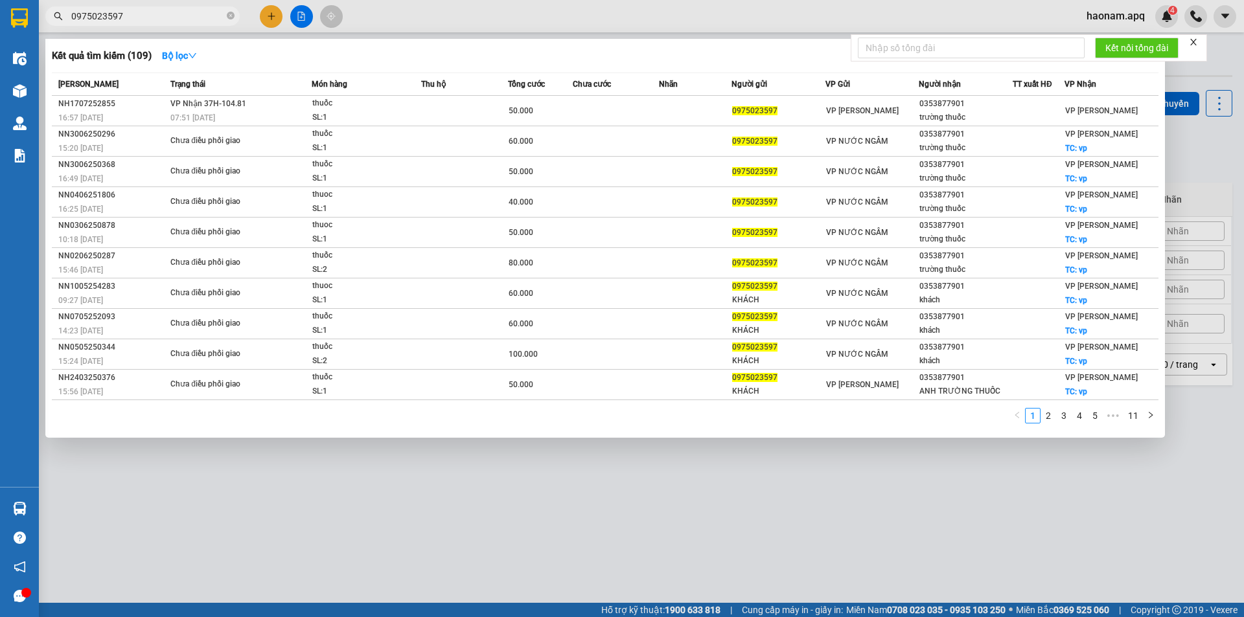
click at [709, 514] on div at bounding box center [622, 308] width 1244 height 617
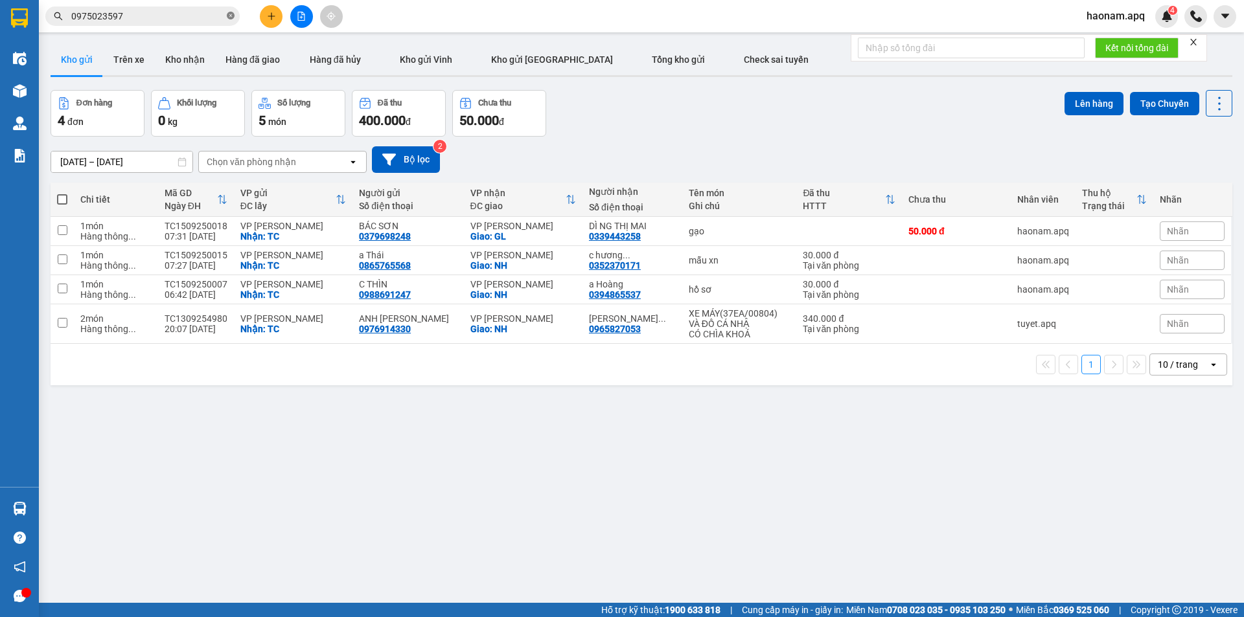
click at [232, 18] on icon "close-circle" at bounding box center [231, 16] width 8 height 8
click at [281, 20] on button at bounding box center [271, 16] width 23 height 23
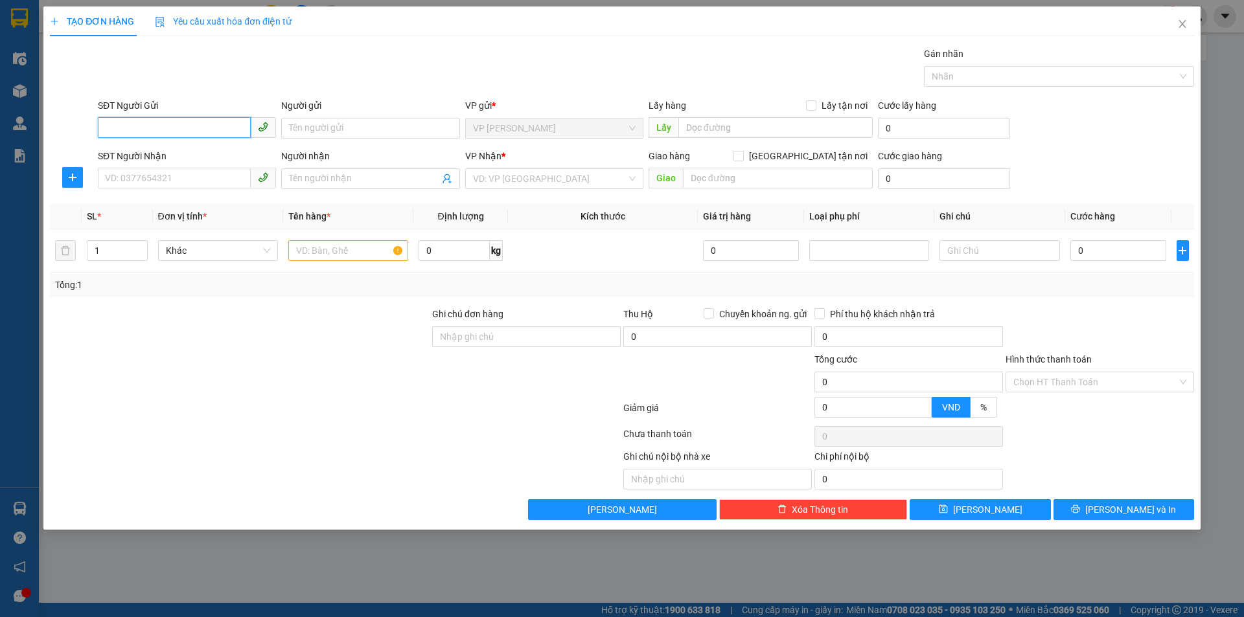
click at [190, 130] on input "SĐT Người Gửi" at bounding box center [174, 127] width 153 height 21
click at [211, 132] on input "SĐT Người Gửi" at bounding box center [174, 127] width 153 height 21
type input "0353877901"
click at [335, 132] on input "Người gửi" at bounding box center [370, 128] width 178 height 21
type input "a Trường thuốc"
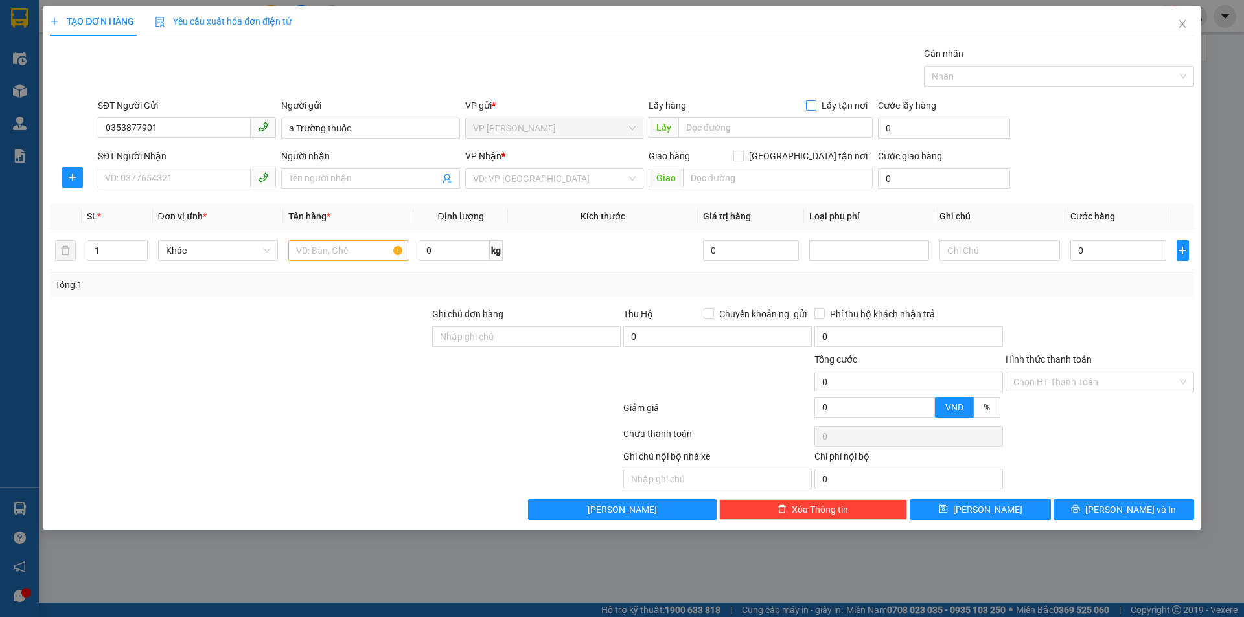
click at [813, 102] on input "Lấy tận nơi" at bounding box center [810, 104] width 9 height 9
checkbox input "true"
click at [752, 131] on input "text" at bounding box center [775, 127] width 194 height 21
click at [196, 189] on span at bounding box center [187, 178] width 178 height 21
type input "TC"
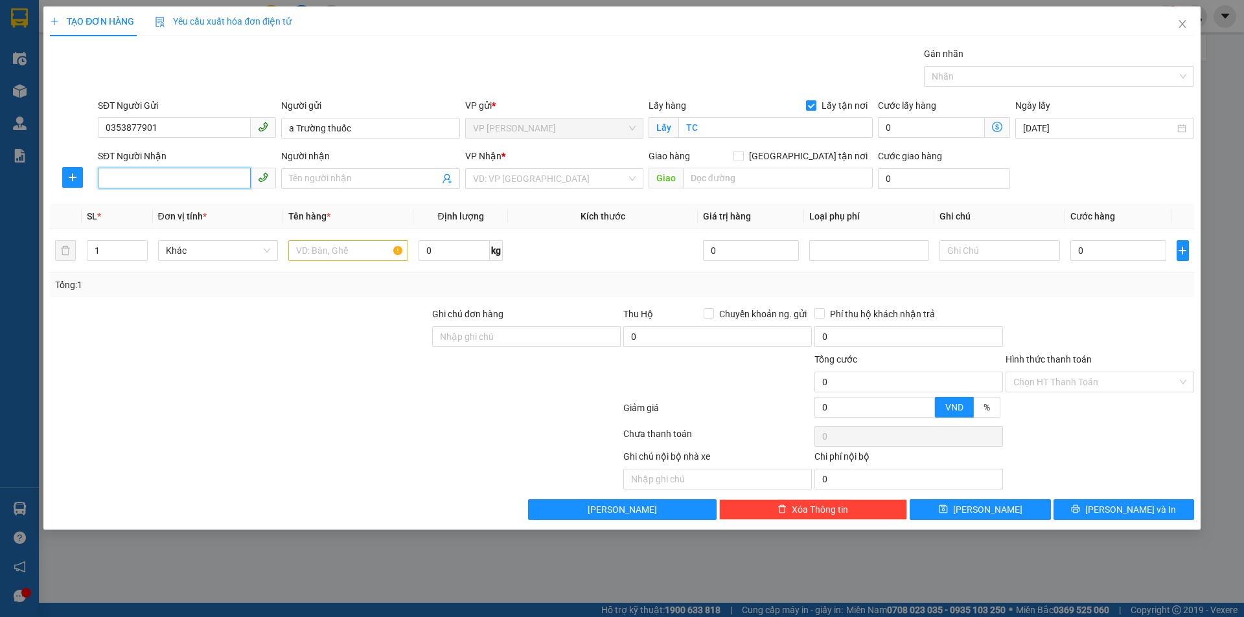
click at [199, 183] on input "SĐT Người Nhận" at bounding box center [174, 178] width 153 height 21
type input "0975023597"
click at [359, 180] on input "Người nhận" at bounding box center [364, 179] width 150 height 14
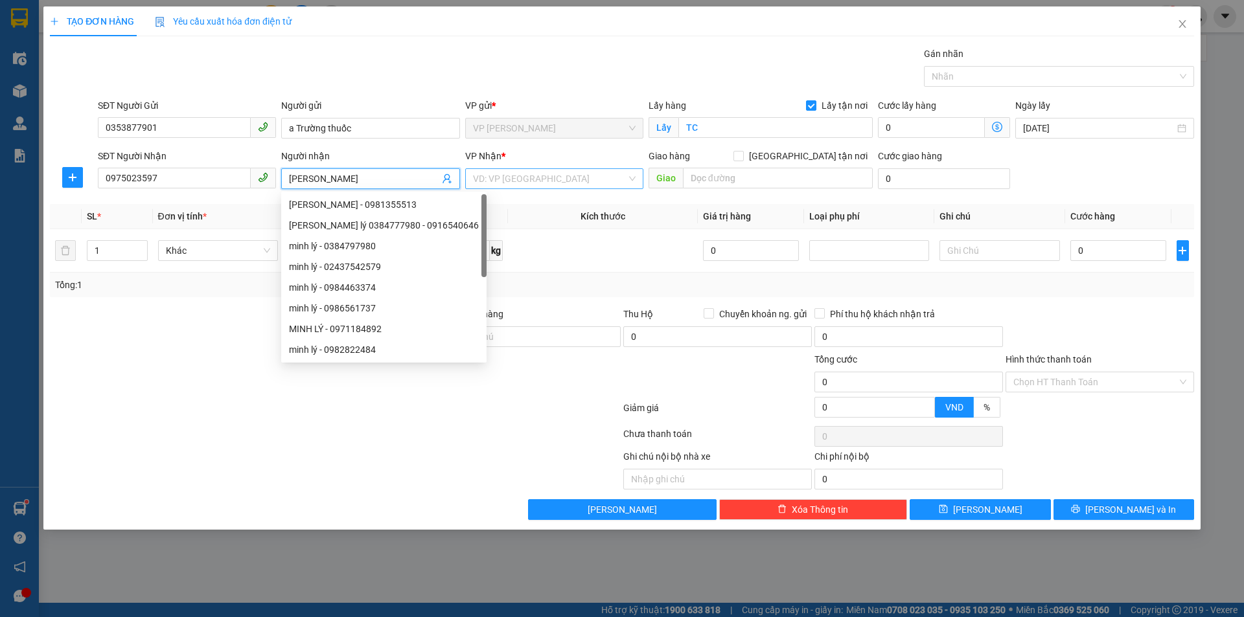
type input "[PERSON_NAME]"
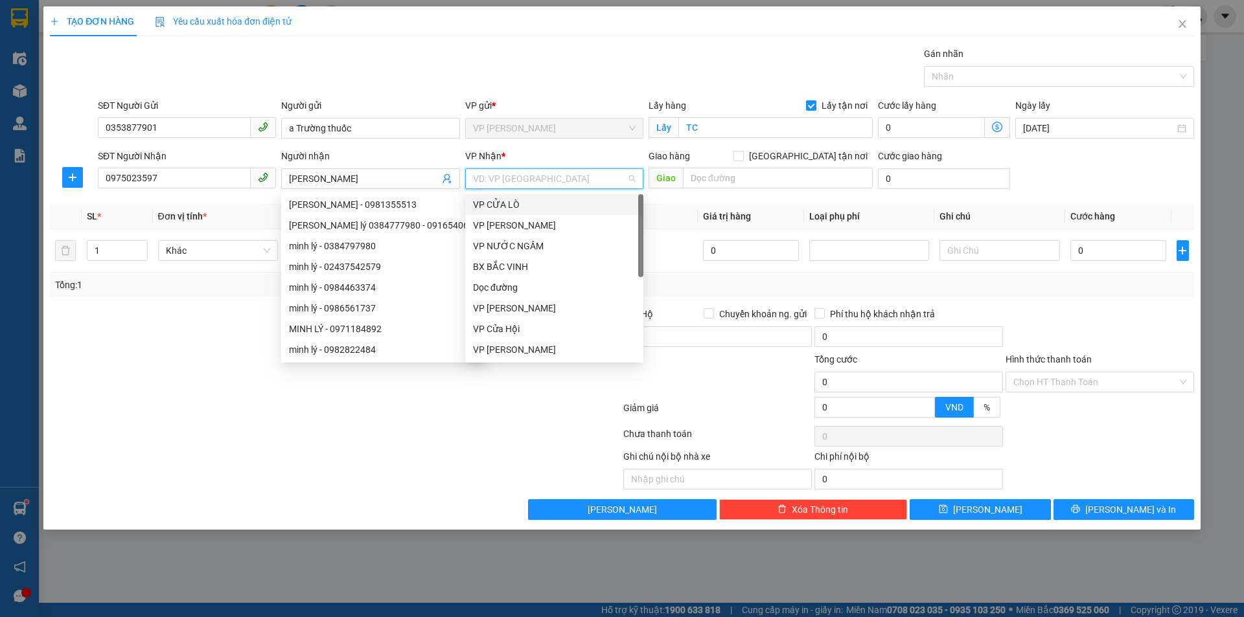
click at [545, 176] on input "search" at bounding box center [550, 178] width 154 height 19
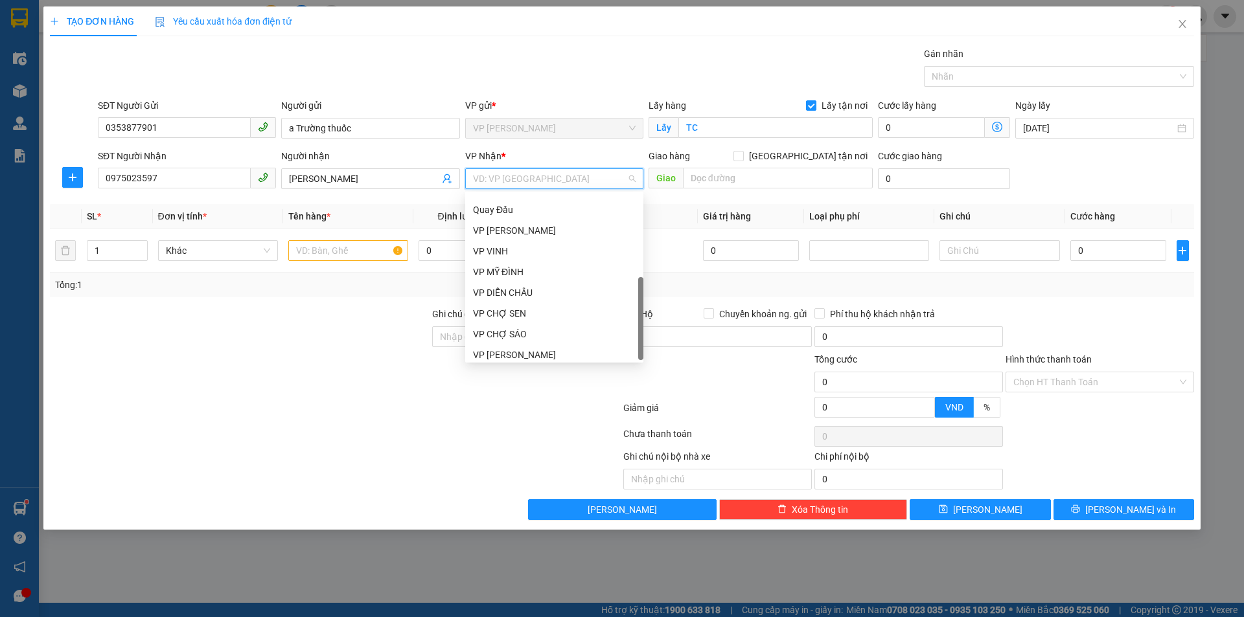
scroll to position [187, 0]
click at [581, 235] on div "VP [PERSON_NAME]" at bounding box center [554, 225] width 178 height 21
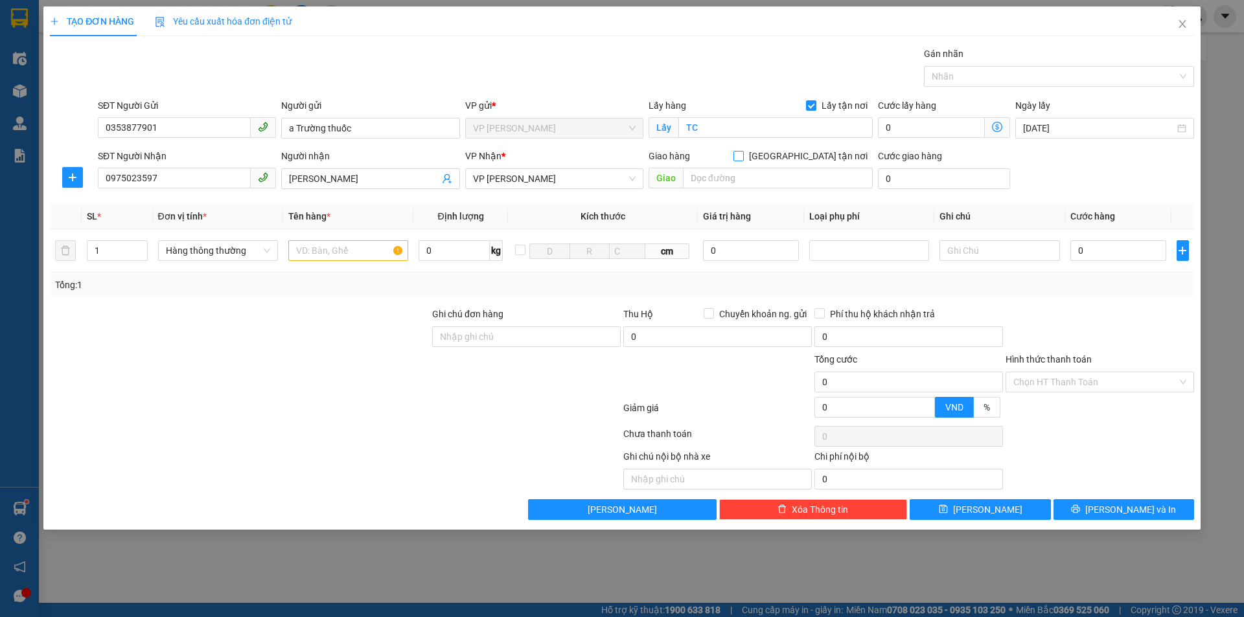
click at [742, 157] on input "[GEOGRAPHIC_DATA] tận nơi" at bounding box center [737, 155] width 9 height 9
checkbox input "true"
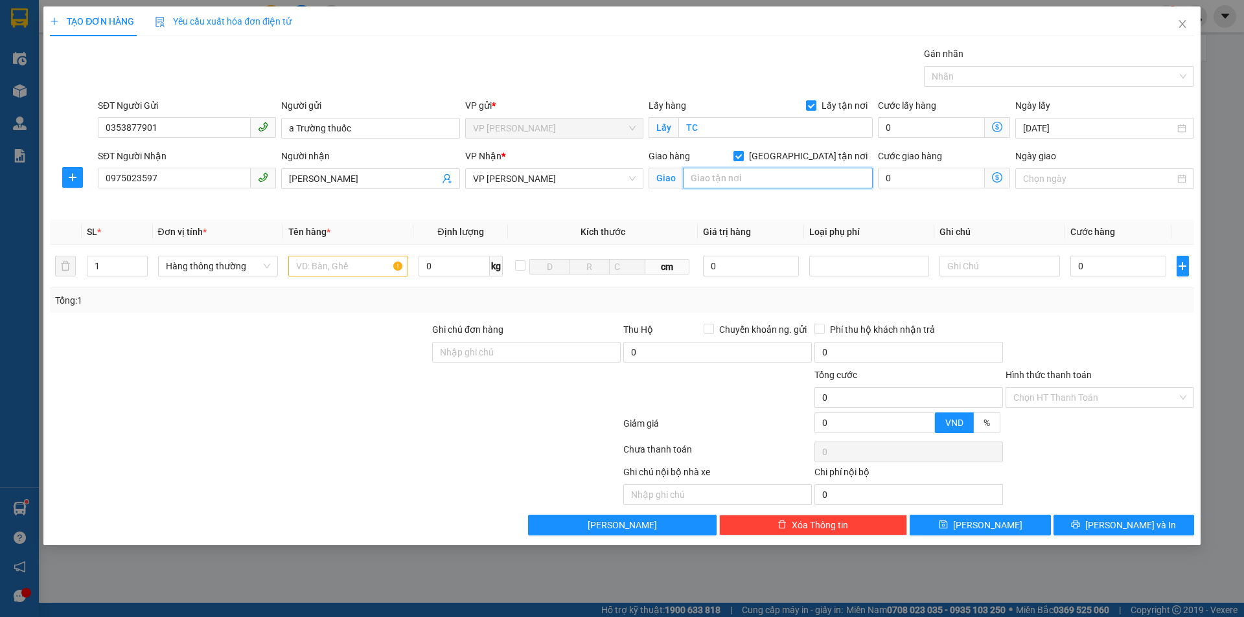
click at [781, 172] on input "text" at bounding box center [778, 178] width 190 height 21
type input "NH"
drag, startPoint x: 387, startPoint y: 315, endPoint x: 387, endPoint y: 303, distance: 12.3
click at [387, 314] on div "Transit Pickup Surcharge Ids Transit Deliver Surcharge Ids Transit Deliver Surc…" at bounding box center [622, 291] width 1144 height 489
click at [367, 266] on input "text" at bounding box center [348, 266] width 120 height 21
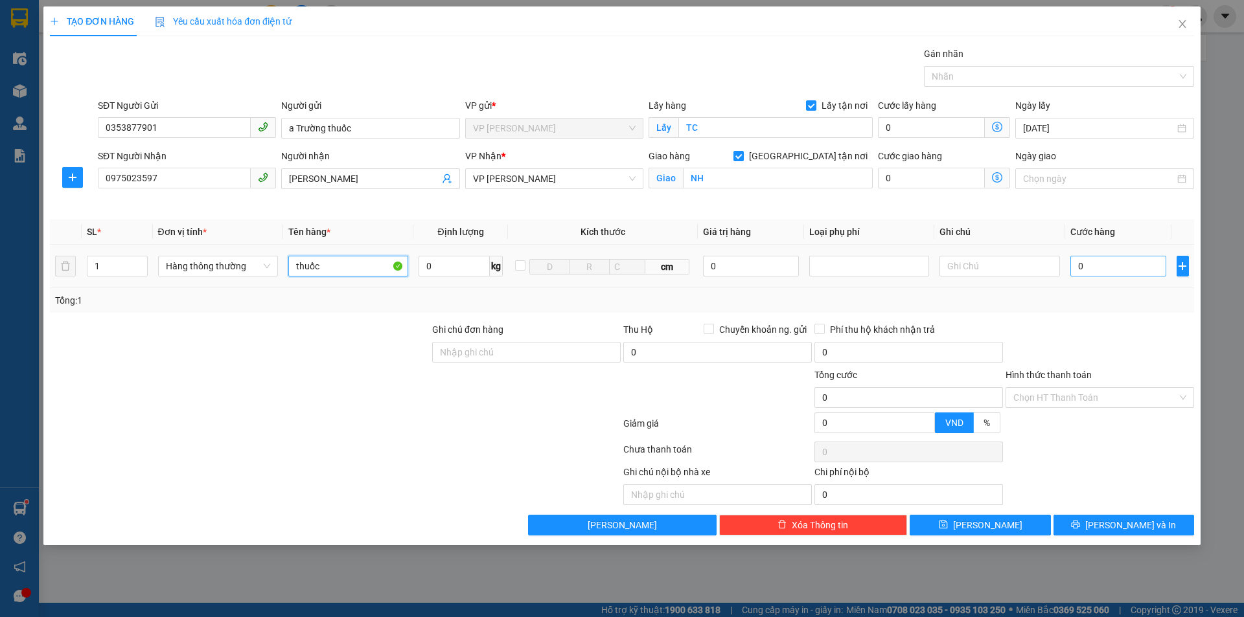
type input "thuốc"
click at [1130, 272] on input "0" at bounding box center [1118, 266] width 97 height 21
type input "4f"
type input "0"
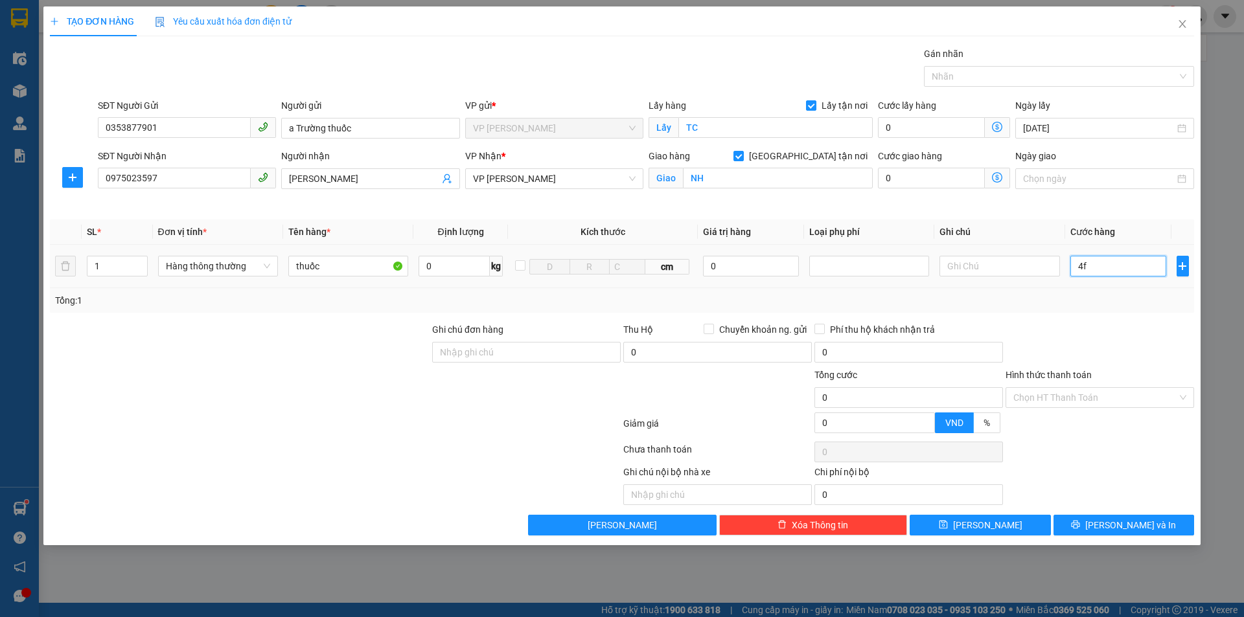
type input "4"
type input "40"
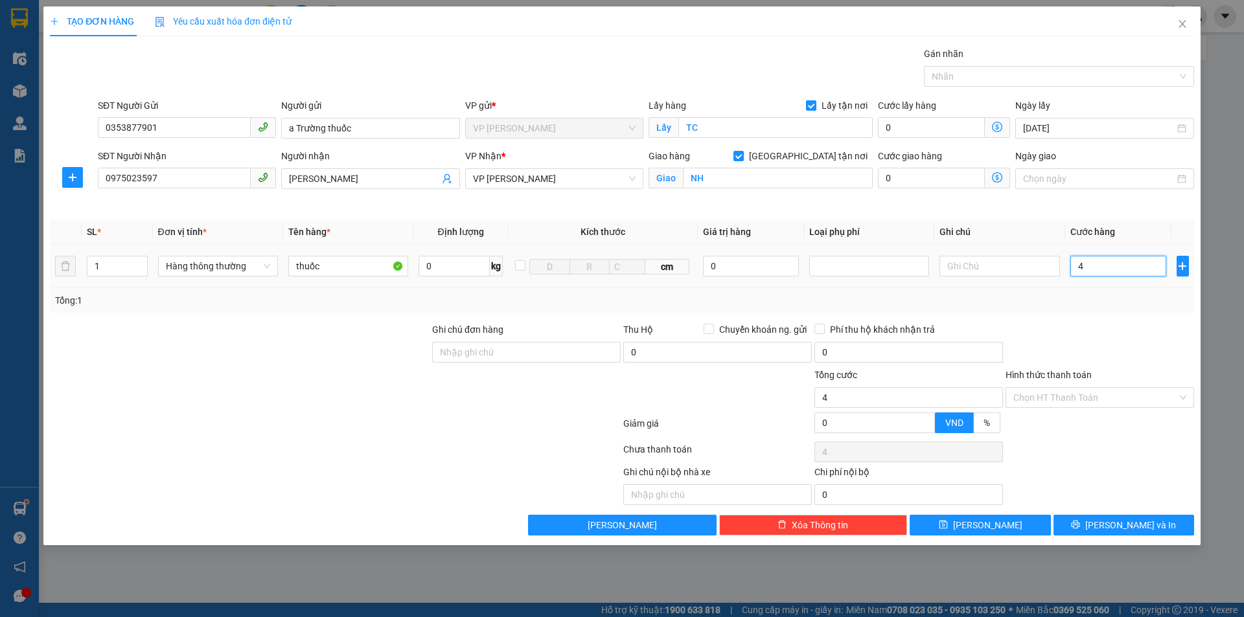
type input "40"
type input "400"
type input "4.000"
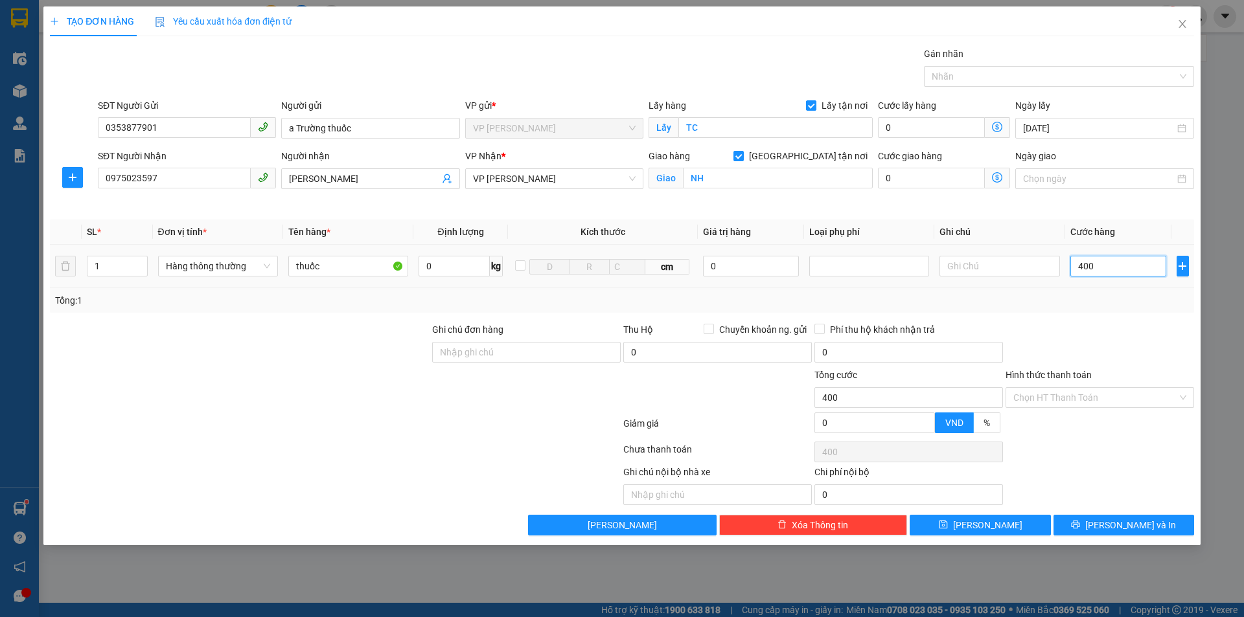
type input "4.000"
type input "40.000"
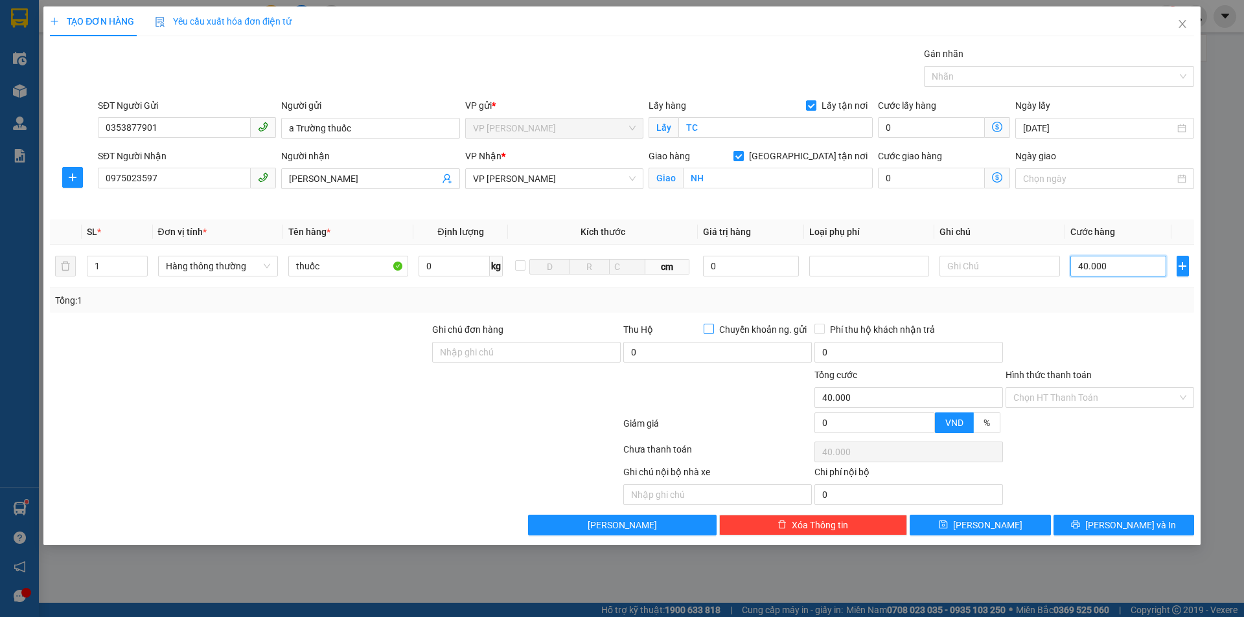
type input "40.000"
click at [1118, 399] on input "Hình thức thanh toán" at bounding box center [1095, 397] width 164 height 19
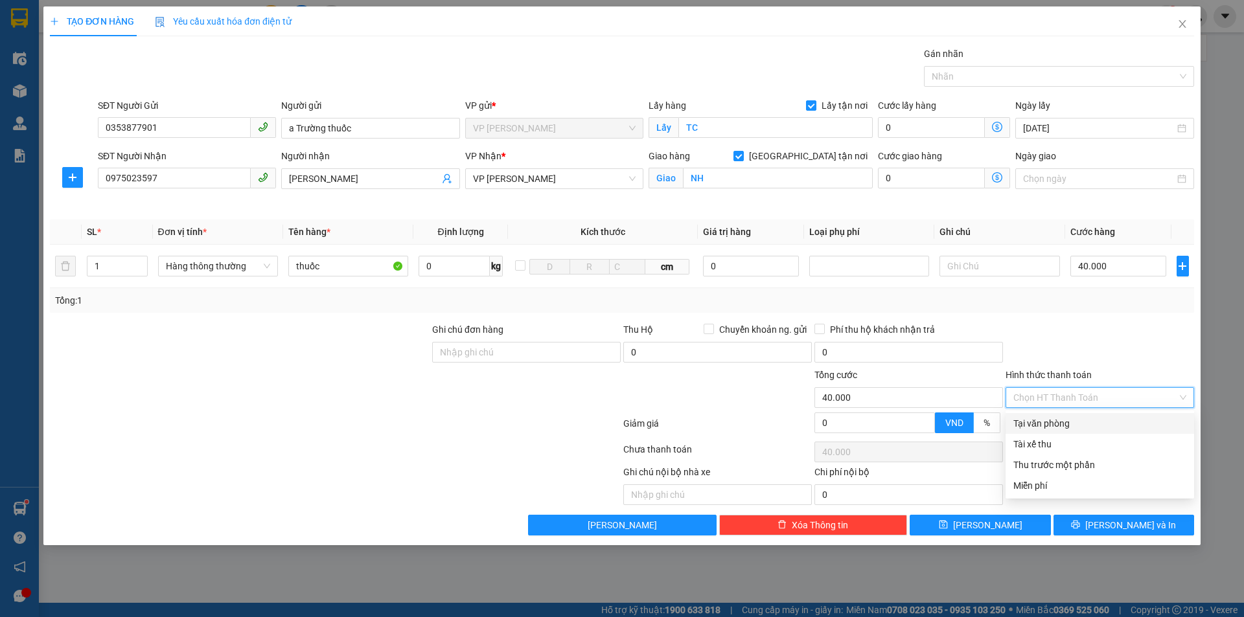
click at [1097, 425] on div "Tại văn phòng" at bounding box center [1099, 424] width 173 height 14
type input "0"
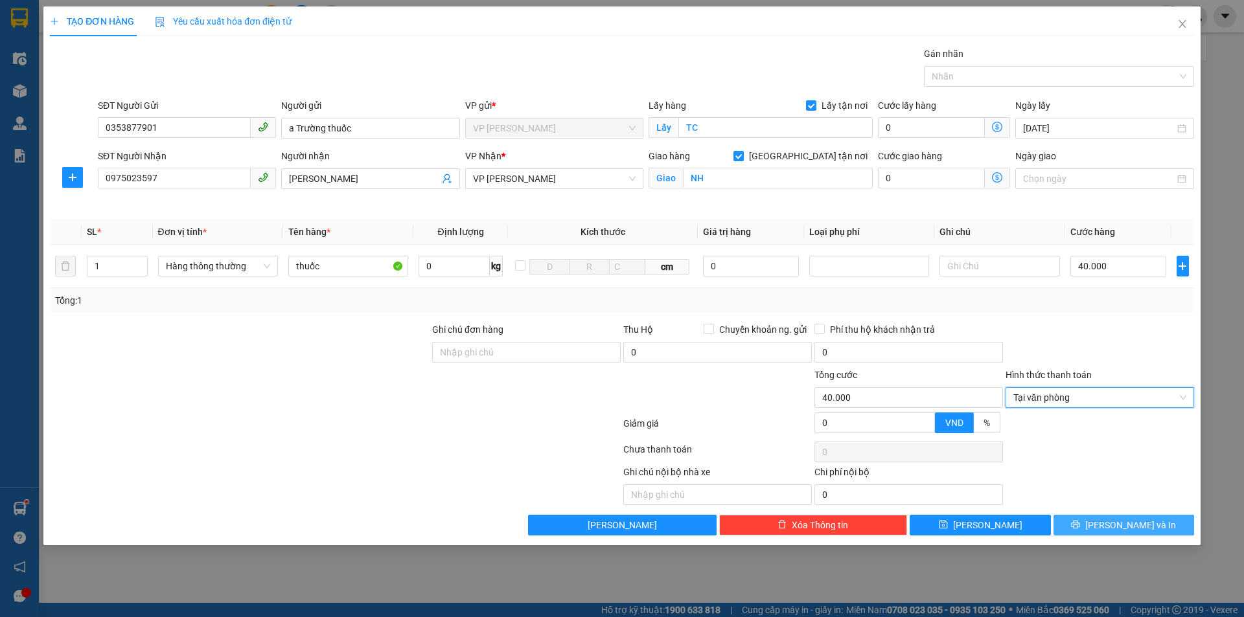
click at [1128, 525] on span "[PERSON_NAME] và In" at bounding box center [1130, 525] width 91 height 14
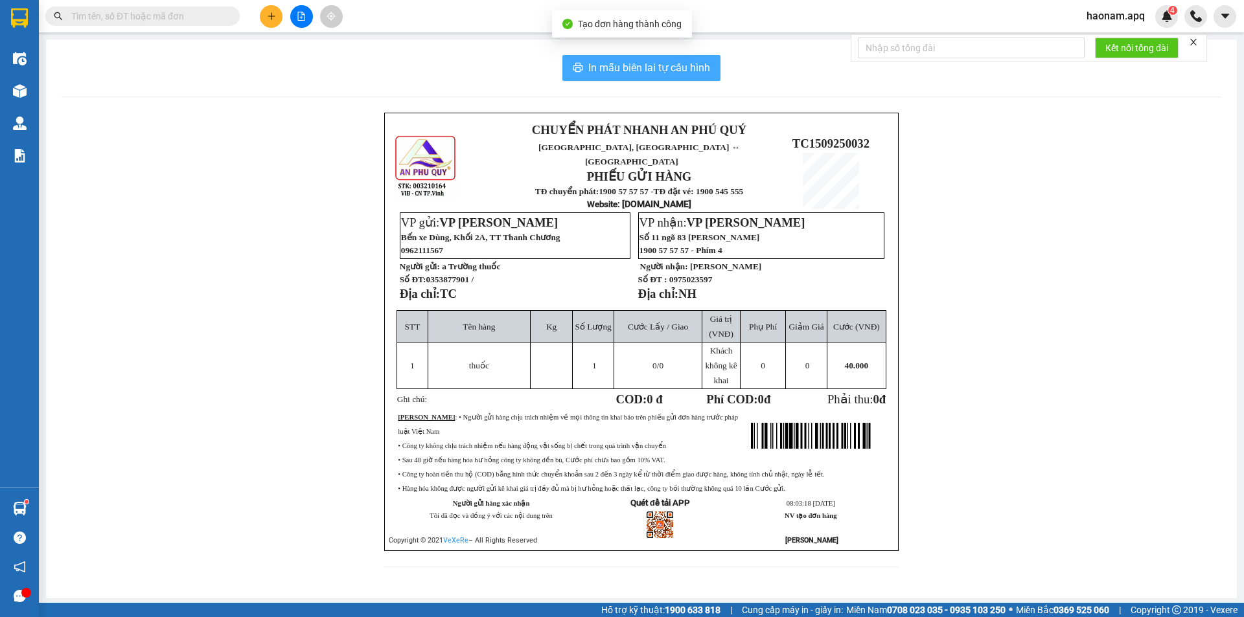
click at [643, 62] on span "In mẫu biên lai tự cấu hình" at bounding box center [649, 68] width 122 height 16
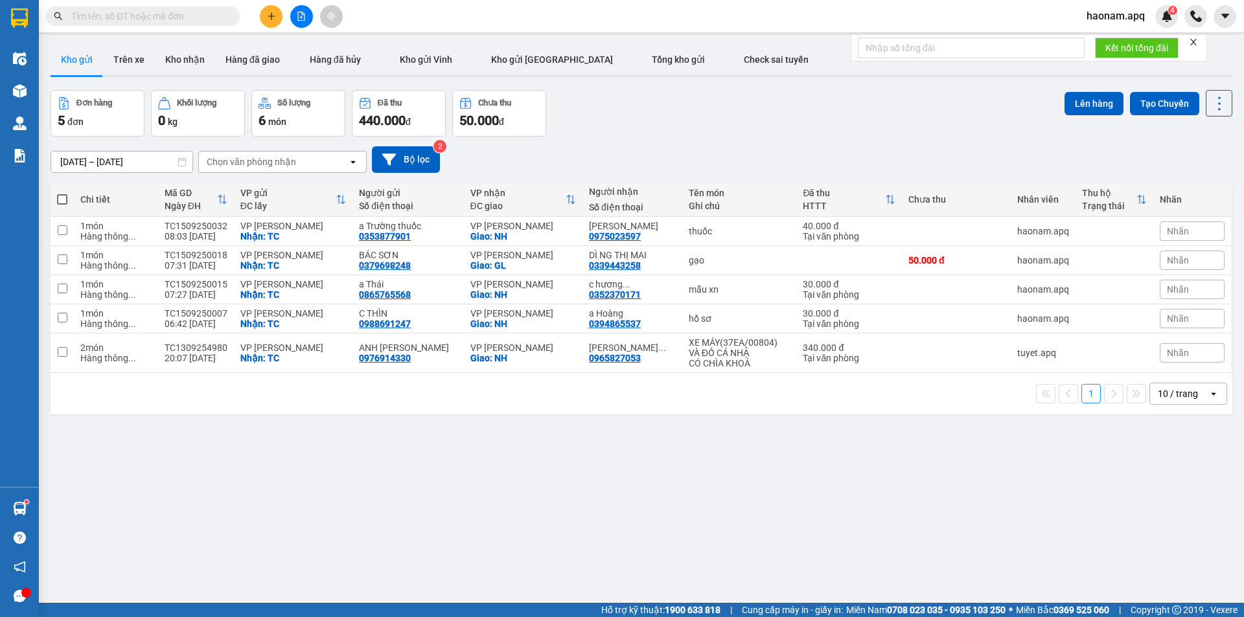
click at [211, 14] on input "text" at bounding box center [147, 16] width 153 height 14
click at [203, 10] on input "text" at bounding box center [147, 16] width 153 height 14
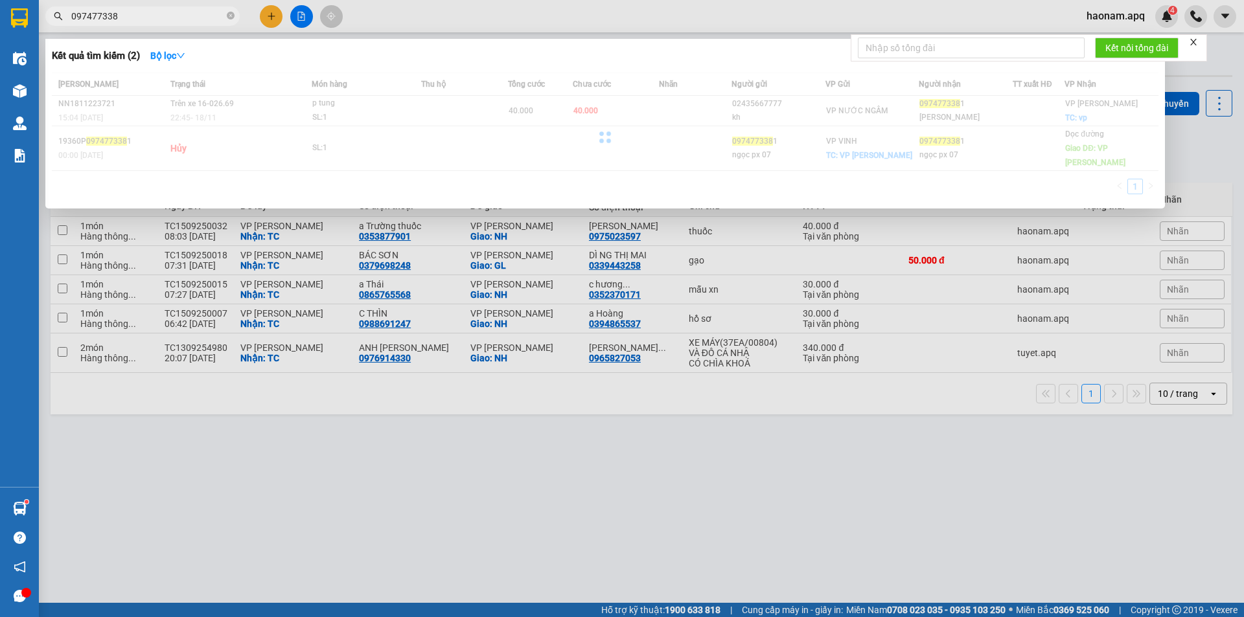
type input "0974773381"
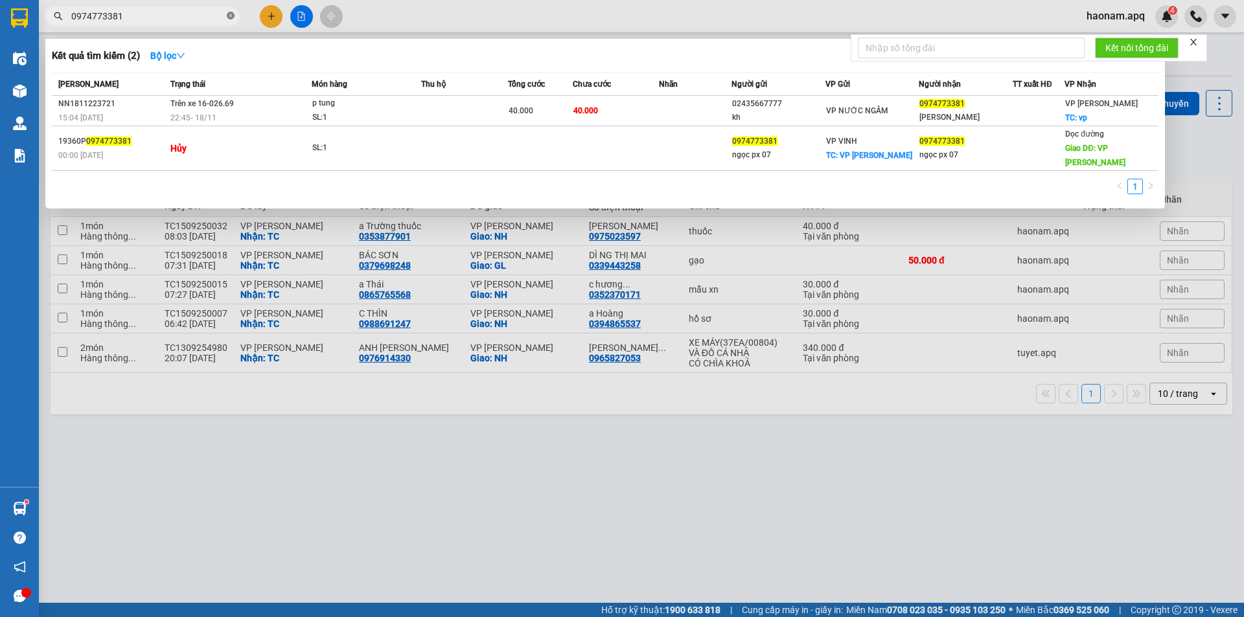
click at [232, 16] on icon "close-circle" at bounding box center [231, 16] width 8 height 8
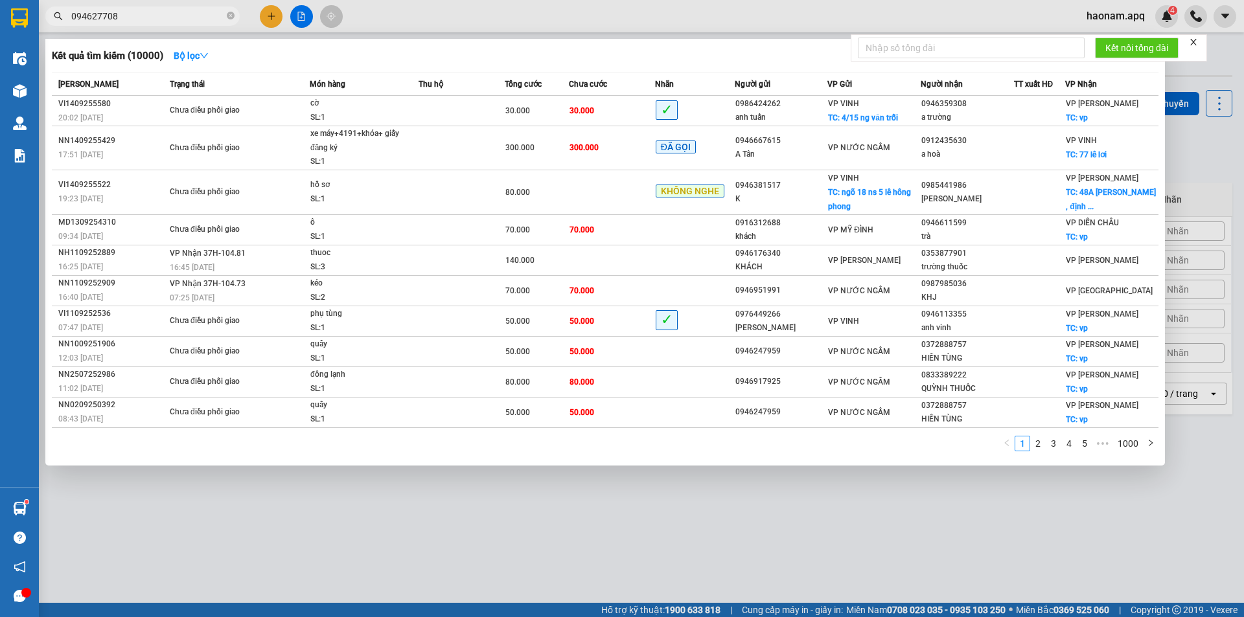
type input "0946277085"
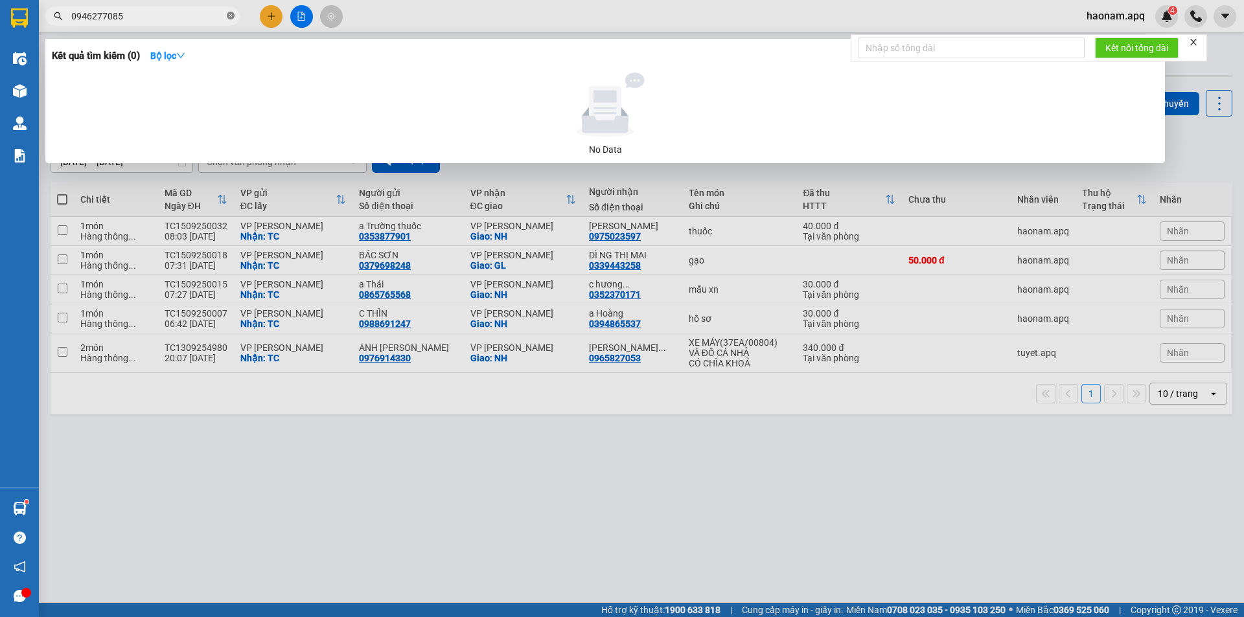
click at [231, 17] on icon "close-circle" at bounding box center [231, 16] width 8 height 8
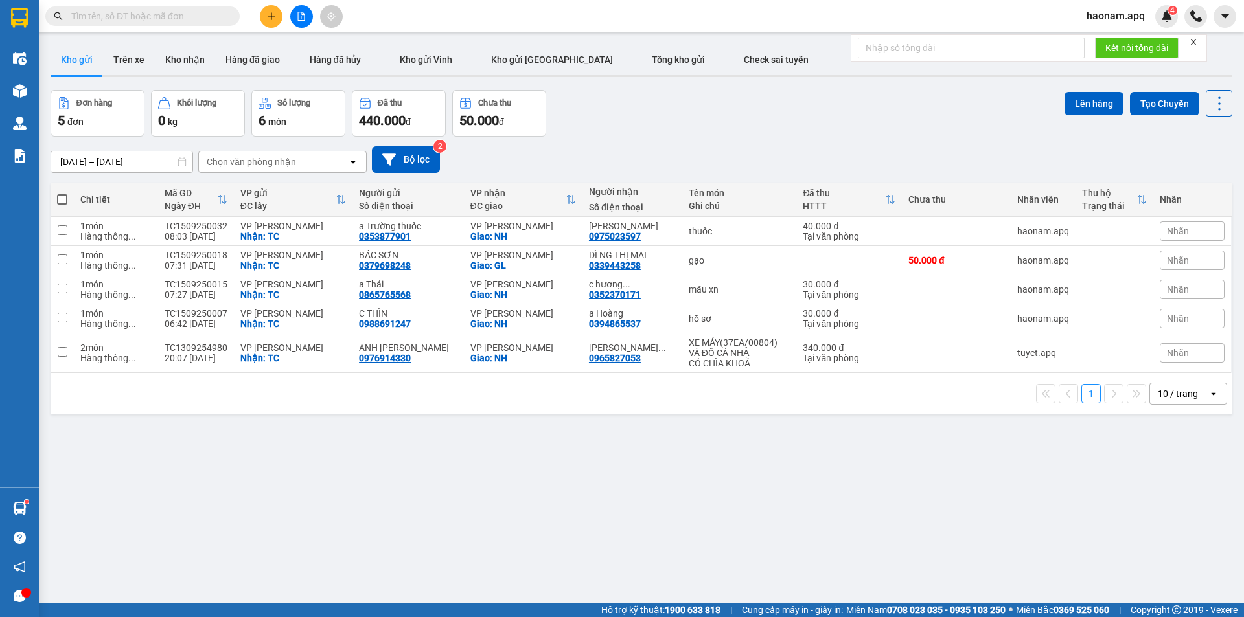
click at [155, 16] on input "text" at bounding box center [147, 16] width 153 height 14
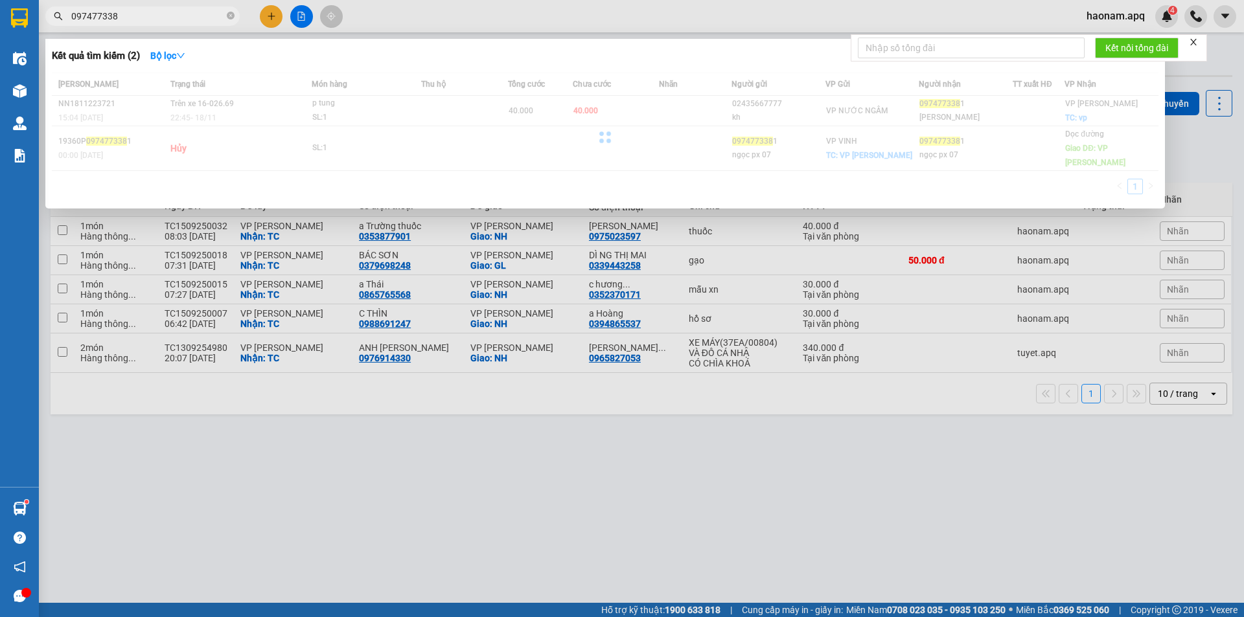
type input "0974773381"
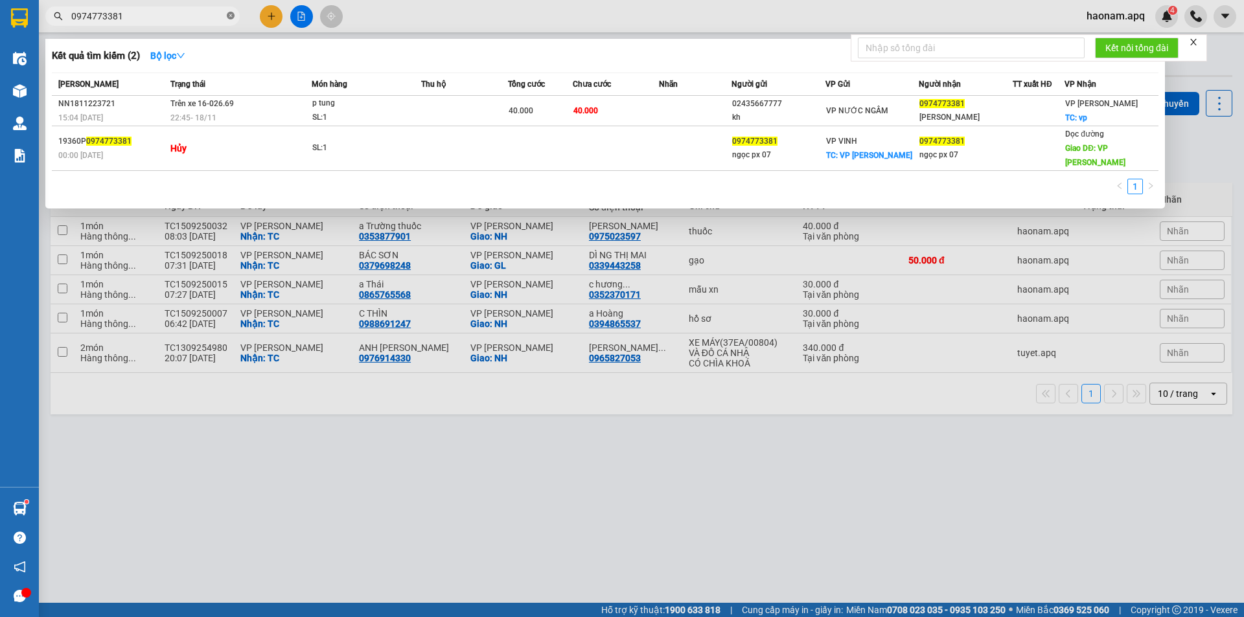
click at [232, 14] on icon "close-circle" at bounding box center [231, 16] width 8 height 8
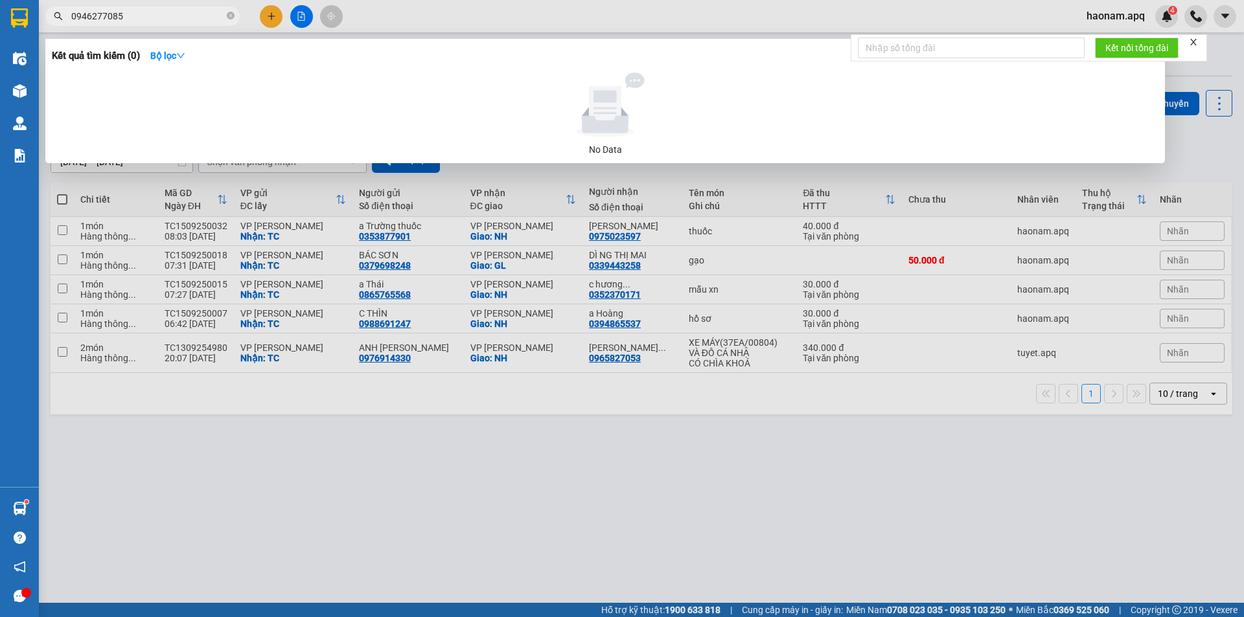
click at [88, 12] on input "0946277085" at bounding box center [147, 16] width 153 height 14
type input "0916277085"
click at [150, 13] on input "0916277085" at bounding box center [147, 16] width 153 height 14
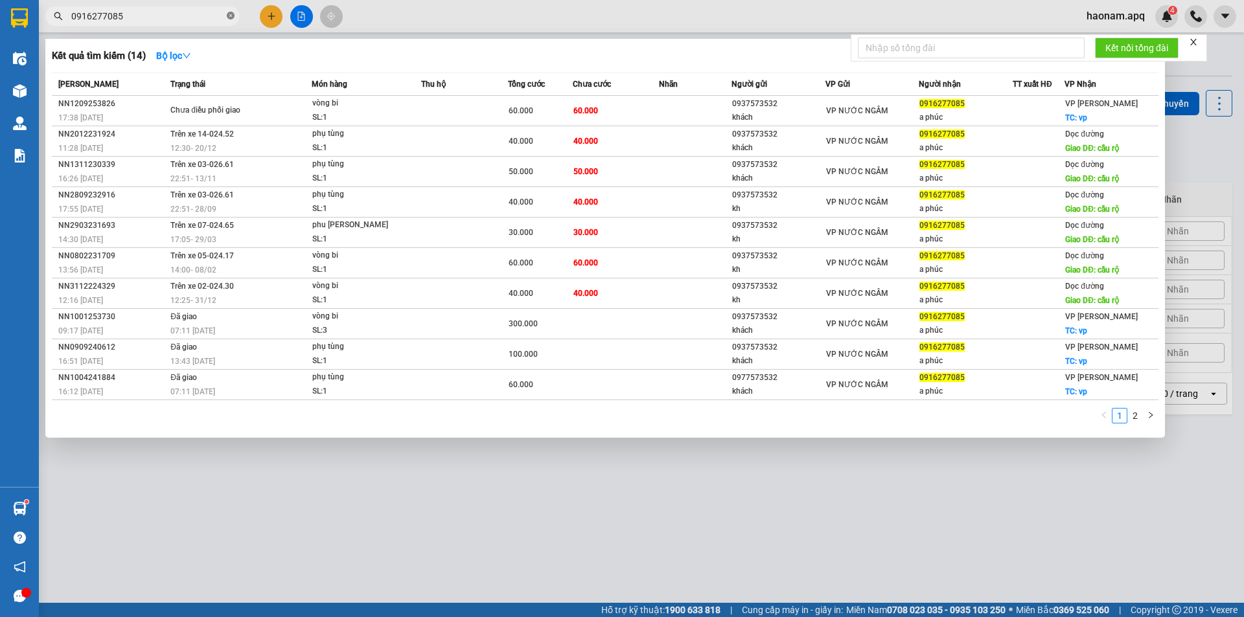
click at [229, 16] on icon "close-circle" at bounding box center [231, 16] width 8 height 8
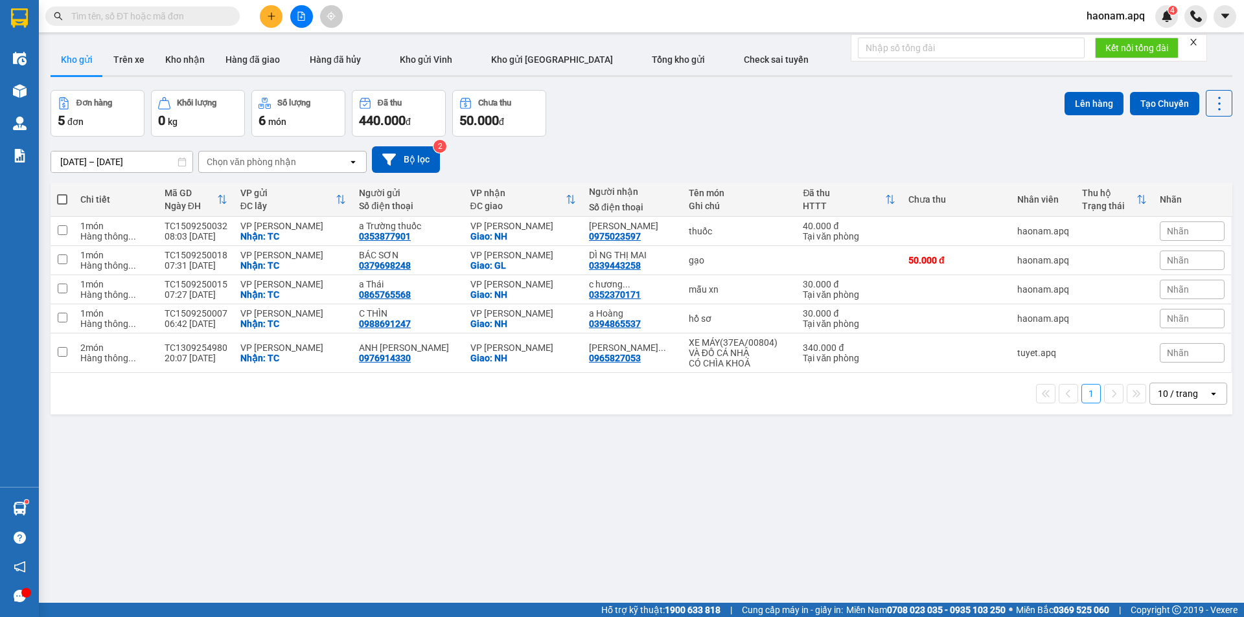
click at [271, 13] on icon "plus" at bounding box center [271, 15] width 1 height 7
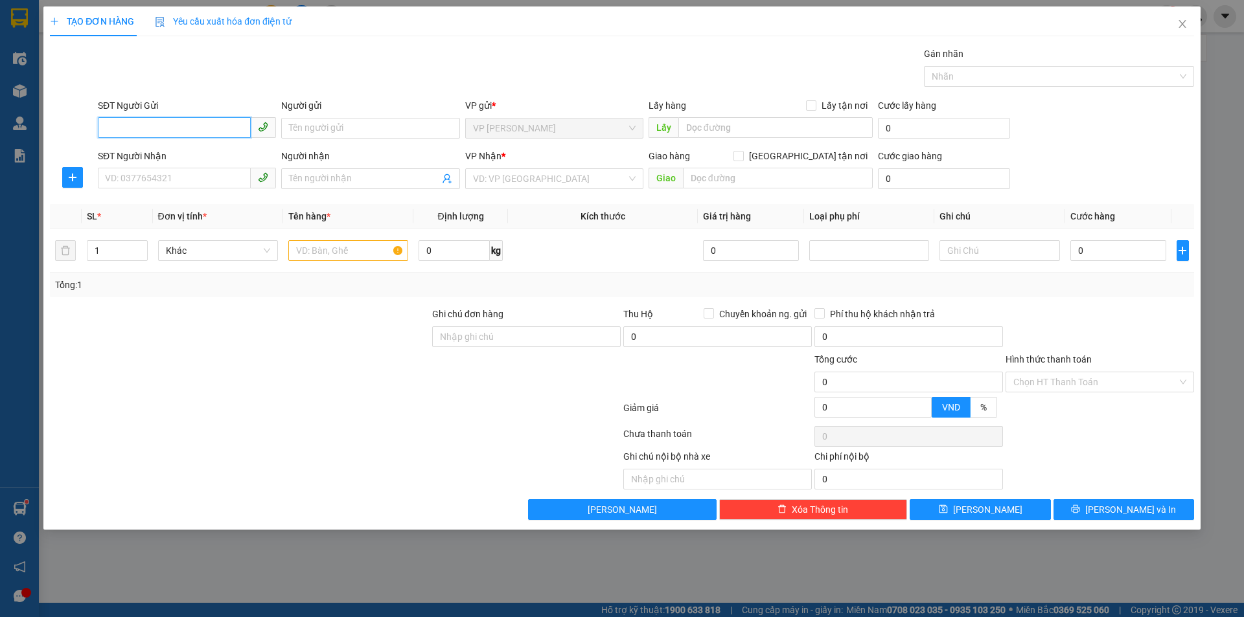
click at [169, 132] on input "SĐT Người Gửi" at bounding box center [174, 127] width 153 height 21
click at [196, 122] on input "SĐT Người Gửi" at bounding box center [174, 127] width 153 height 21
click at [214, 176] on input "SĐT Người Nhận" at bounding box center [174, 178] width 153 height 21
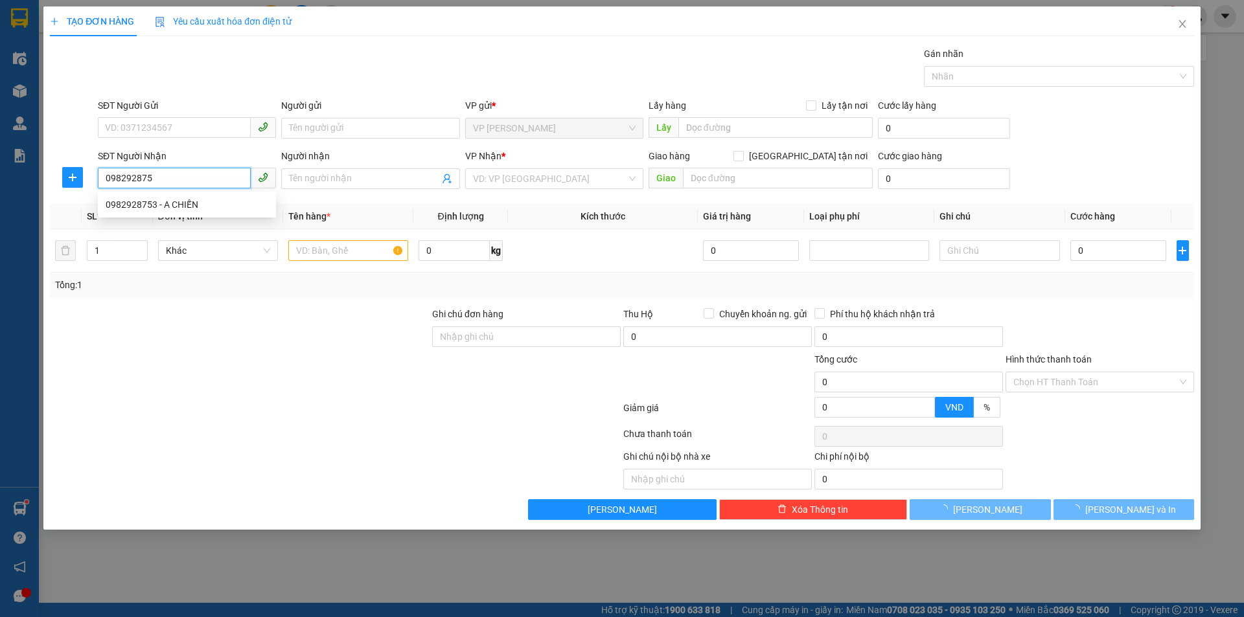
type input "0982928753"
click at [210, 206] on div "0982928753 - A CHIẾN" at bounding box center [187, 205] width 163 height 14
type input "A CHIẾN"
checkbox input "true"
type input "MỸ ĐÌNH"
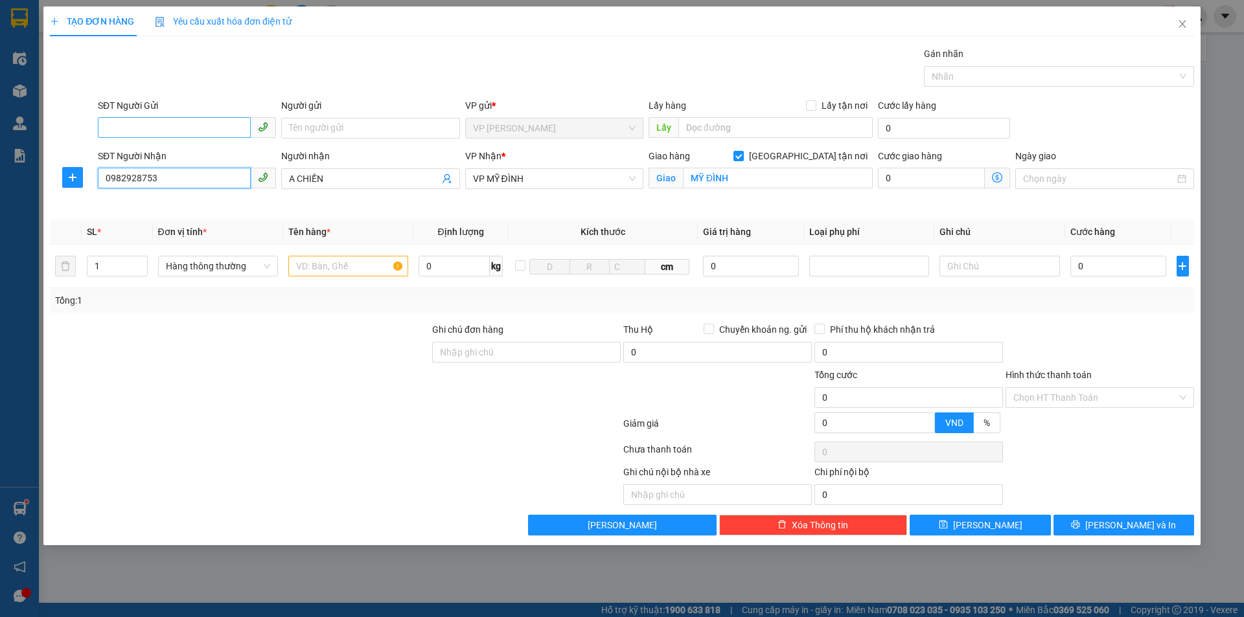
type input "0982928753"
drag, startPoint x: 186, startPoint y: 130, endPoint x: 192, endPoint y: 137, distance: 9.2
click at [185, 130] on input "SĐT Người Gửi" at bounding box center [174, 127] width 153 height 21
click at [301, 334] on div at bounding box center [240, 345] width 382 height 45
click at [207, 128] on input "SĐT Người Gửi" at bounding box center [174, 127] width 153 height 21
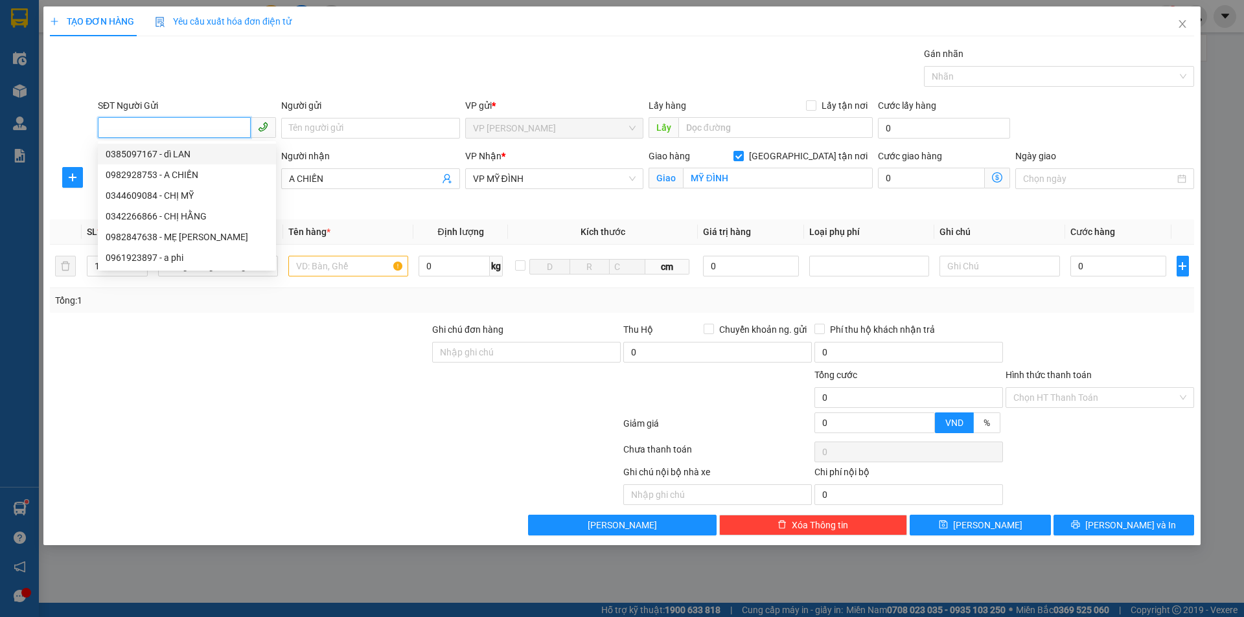
drag, startPoint x: 152, startPoint y: 121, endPoint x: 162, endPoint y: 124, distance: 10.7
click at [152, 121] on input "SĐT Người Gửi" at bounding box center [174, 127] width 153 height 21
click at [220, 153] on div "0385097167 - dì LAN" at bounding box center [187, 154] width 163 height 14
type input "0385097167"
type input "dì LAN"
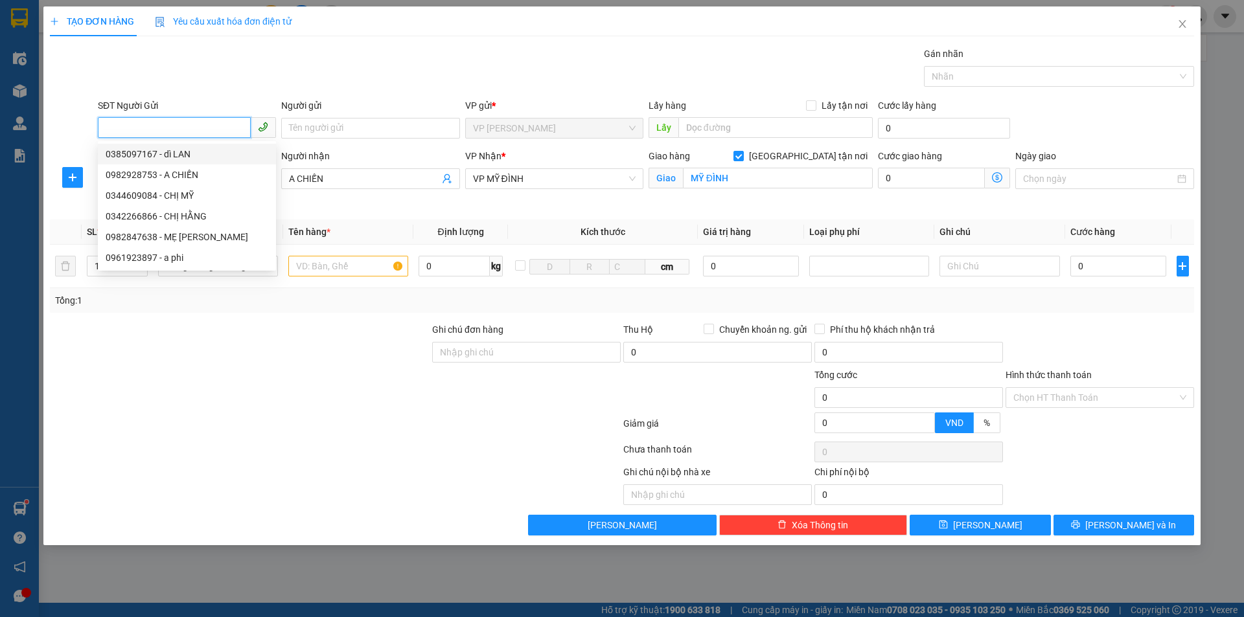
checkbox input "true"
type input "TC"
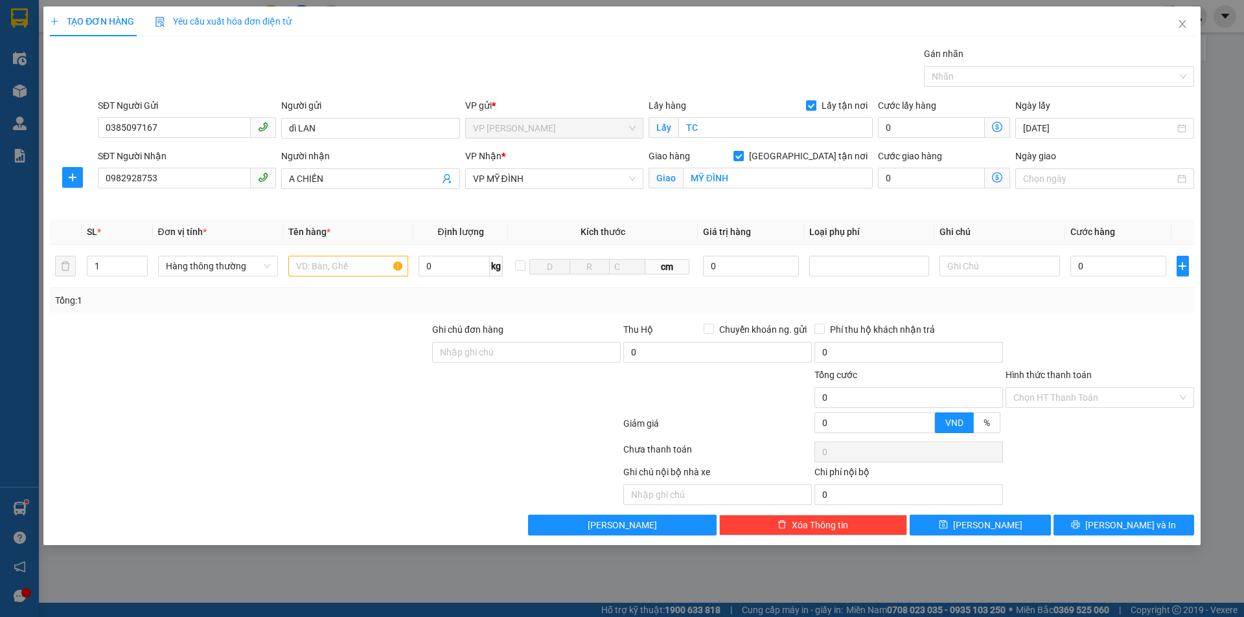
drag, startPoint x: 369, startPoint y: 388, endPoint x: 514, endPoint y: 233, distance: 212.7
click at [371, 368] on div at bounding box center [240, 390] width 382 height 45
click at [369, 268] on input "text" at bounding box center [348, 266] width 120 height 21
click at [207, 121] on input "0385097167" at bounding box center [174, 127] width 153 height 21
click at [364, 269] on input "text" at bounding box center [348, 266] width 120 height 21
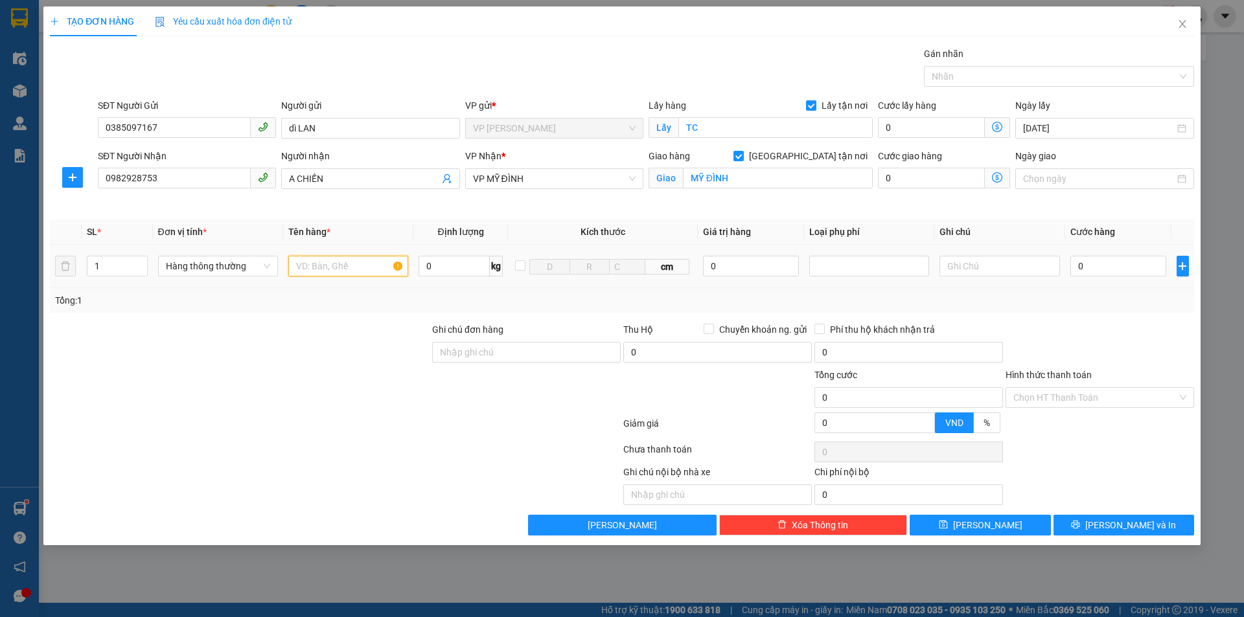
drag, startPoint x: 343, startPoint y: 268, endPoint x: 352, endPoint y: 264, distance: 9.9
click at [343, 267] on input "text" at bounding box center [348, 266] width 120 height 21
type input "hồ sơ"
click at [1125, 264] on input "0" at bounding box center [1118, 266] width 97 height 21
type input "3.000"
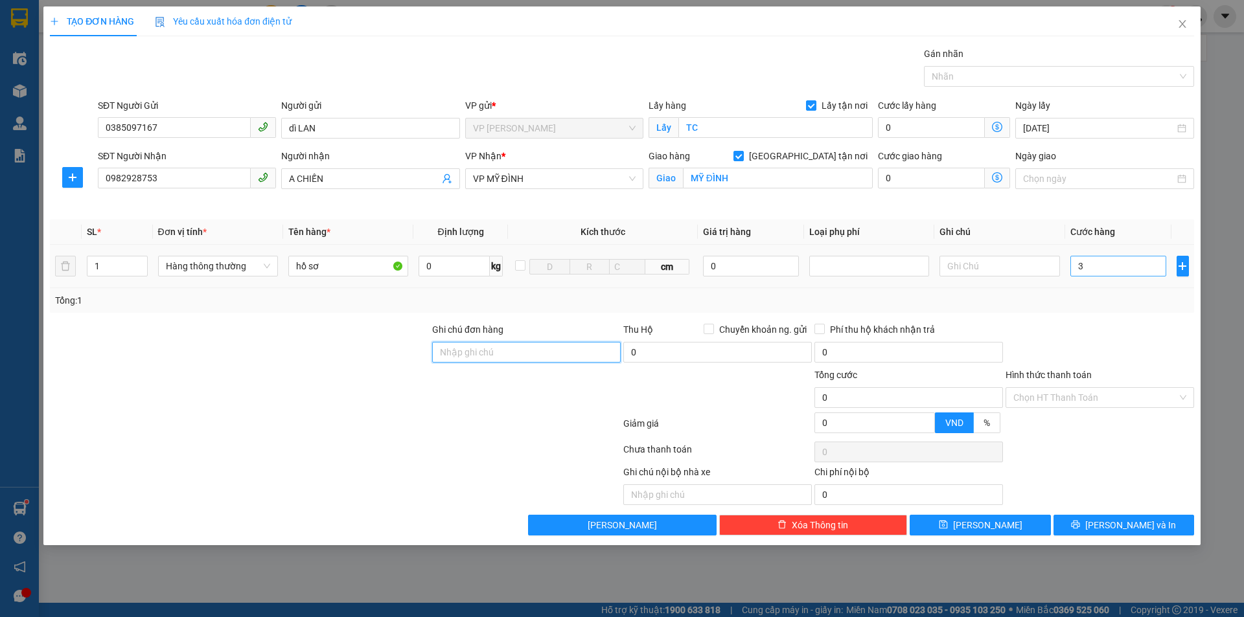
type input "3.000"
click at [1128, 265] on input "3.000" at bounding box center [1118, 266] width 97 height 21
type input "30.000"
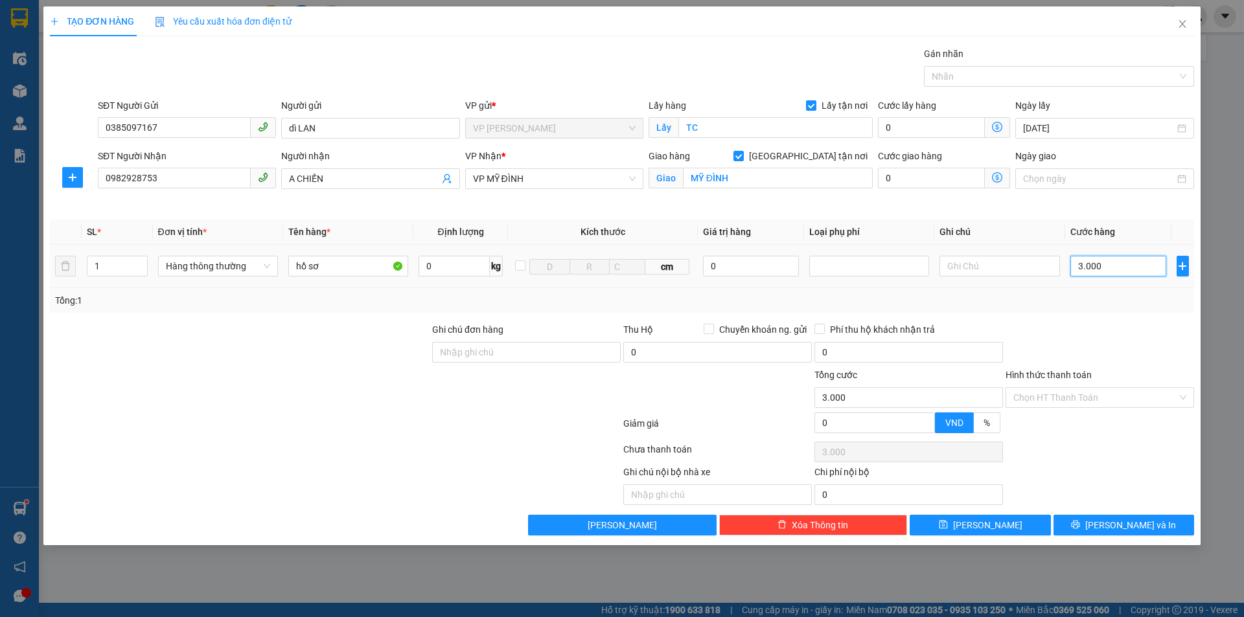
type input "30.000"
drag, startPoint x: 1117, startPoint y: 317, endPoint x: 1112, endPoint y: 399, distance: 82.5
click at [1117, 320] on div "Transit Pickup Surcharge Ids Transit Deliver Surcharge Ids Transit Deliver Surc…" at bounding box center [622, 291] width 1144 height 489
click at [1101, 395] on input "Hình thức thanh toán" at bounding box center [1095, 397] width 164 height 19
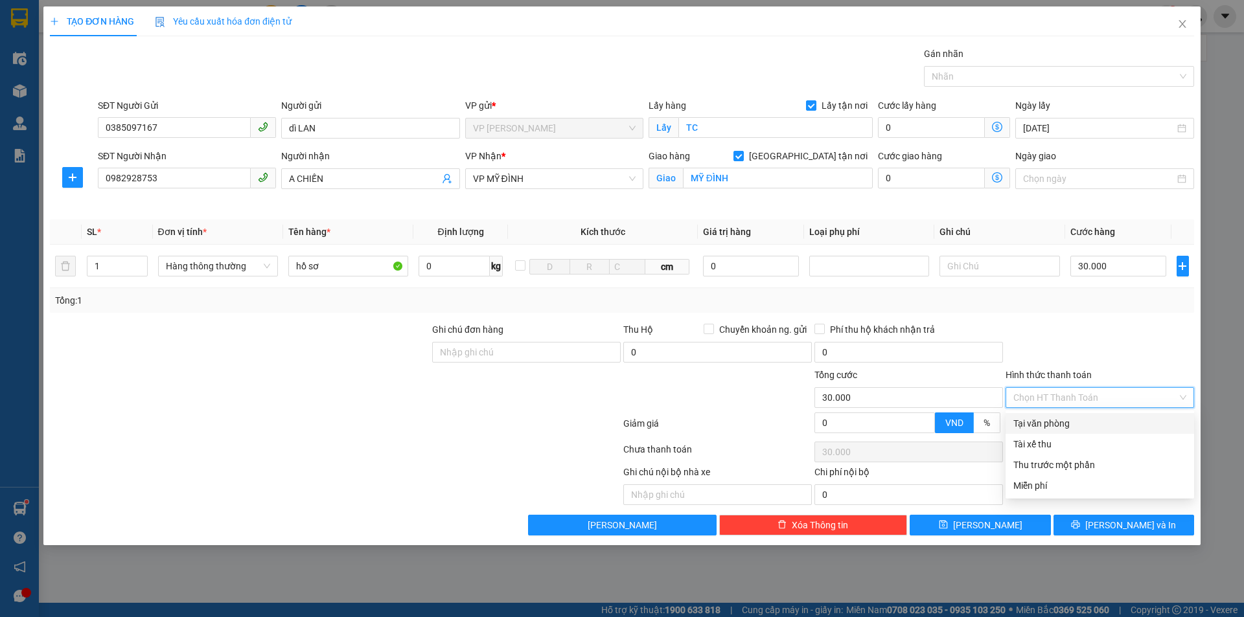
drag, startPoint x: 1090, startPoint y: 420, endPoint x: 1103, endPoint y: 377, distance: 45.3
click at [1092, 416] on div "Tại văn phòng" at bounding box center [1099, 423] width 189 height 21
type input "0"
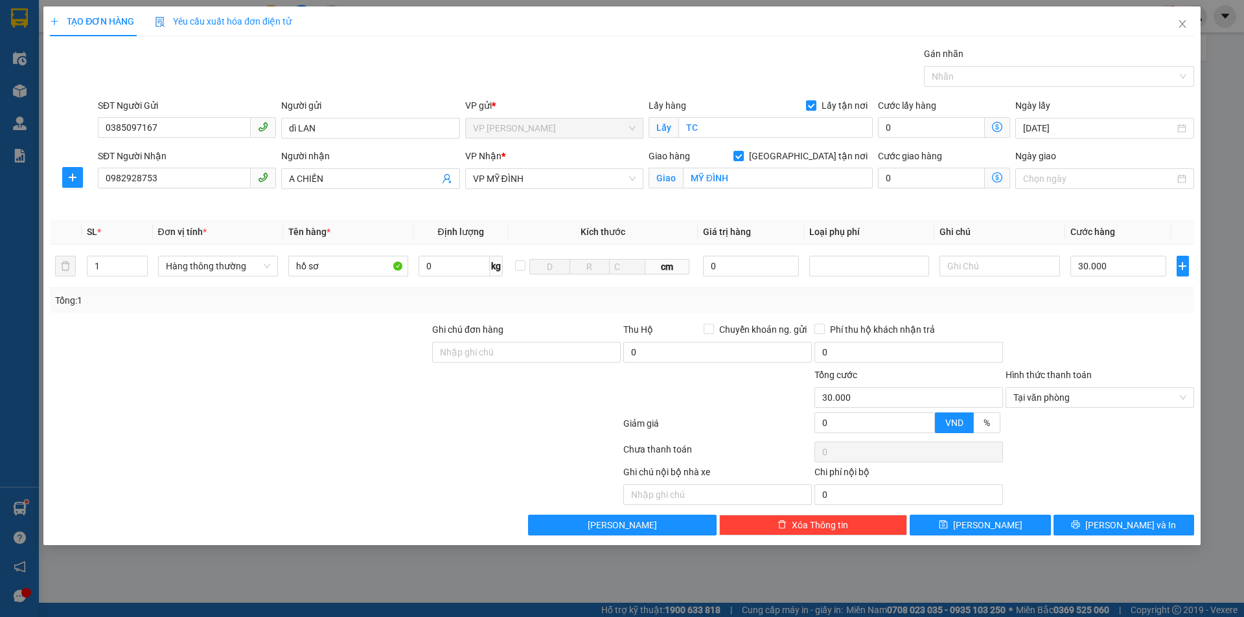
click at [1109, 346] on div at bounding box center [1099, 345] width 191 height 45
drag, startPoint x: 1117, startPoint y: 518, endPoint x: 1111, endPoint y: 497, distance: 21.7
click at [1117, 516] on button "[PERSON_NAME] và In" at bounding box center [1123, 525] width 141 height 21
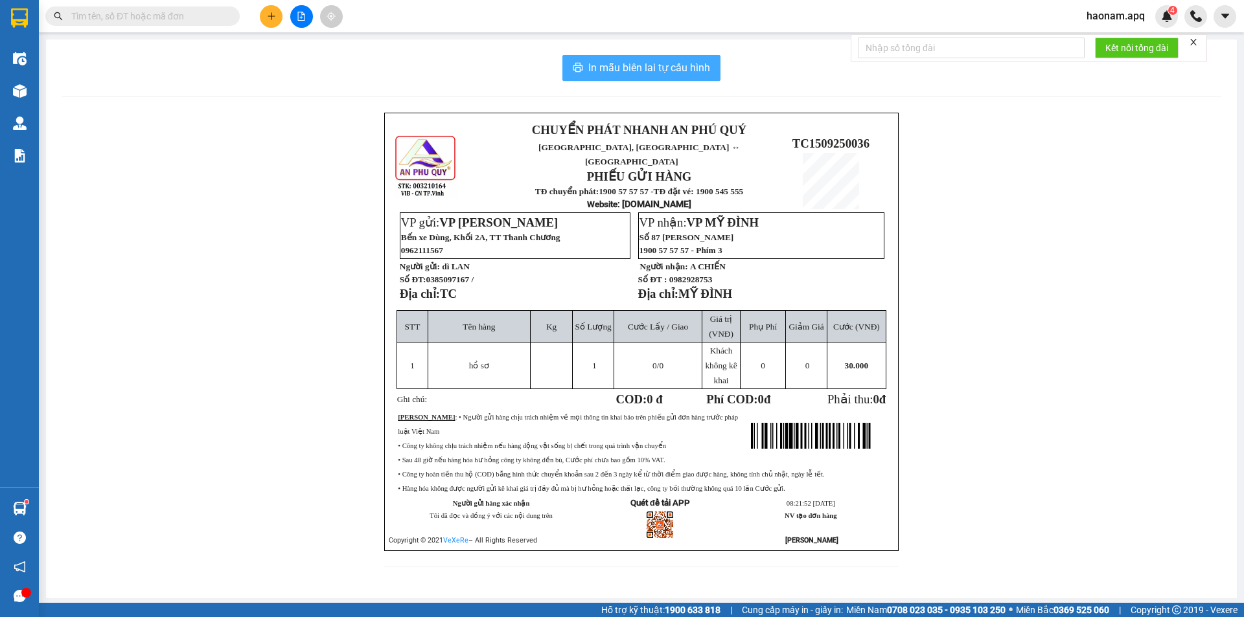
click at [643, 71] on span "In mẫu biên lai tự cấu hình" at bounding box center [649, 68] width 122 height 16
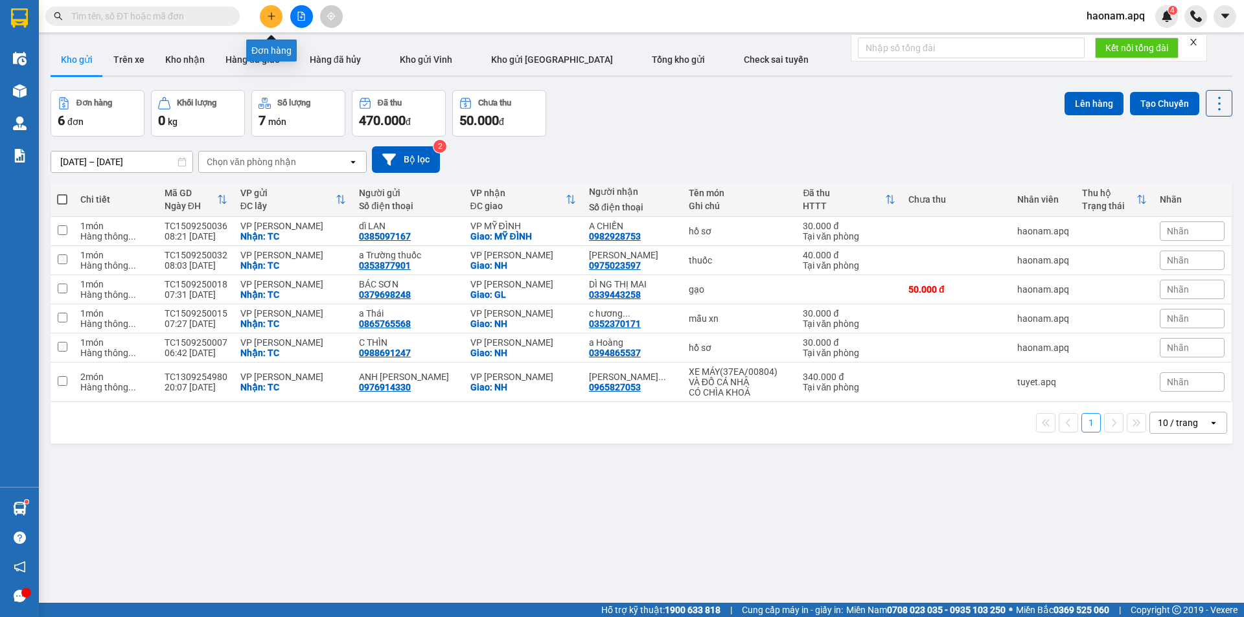
click at [270, 16] on icon "plus" at bounding box center [271, 16] width 9 height 9
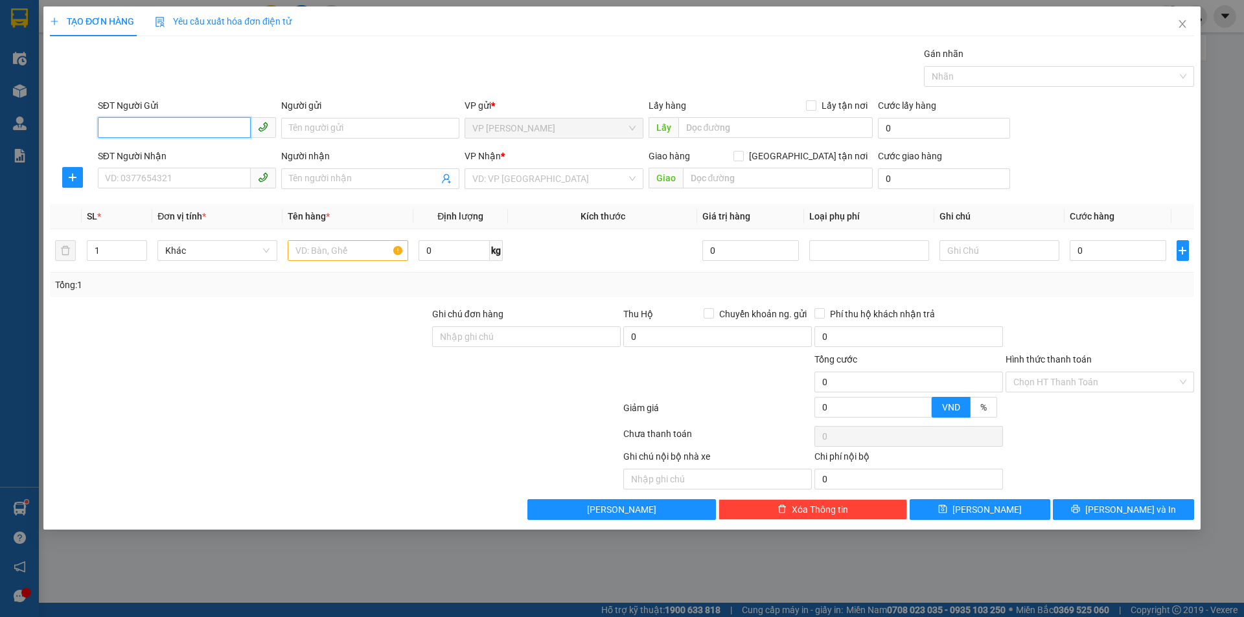
click at [205, 123] on input "SĐT Người Gửi" at bounding box center [174, 127] width 153 height 21
drag, startPoint x: 374, startPoint y: 441, endPoint x: 411, endPoint y: 572, distance: 136.1
click at [374, 442] on div at bounding box center [335, 437] width 573 height 26
click at [218, 131] on input "SĐT Người Gửi" at bounding box center [174, 127] width 153 height 21
type input "0988081123"
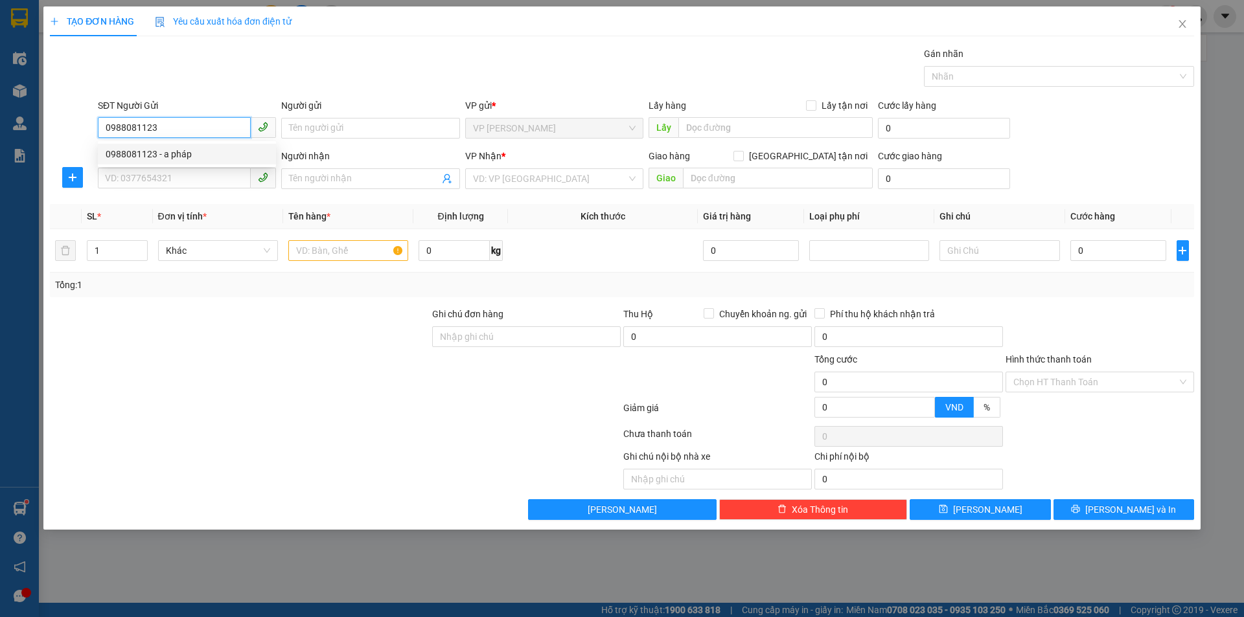
drag, startPoint x: 208, startPoint y: 151, endPoint x: 190, endPoint y: 176, distance: 30.7
click at [208, 152] on div "0988081123 - a pháp" at bounding box center [187, 154] width 163 height 14
type input "a pháp"
checkbox input "true"
type input "TC"
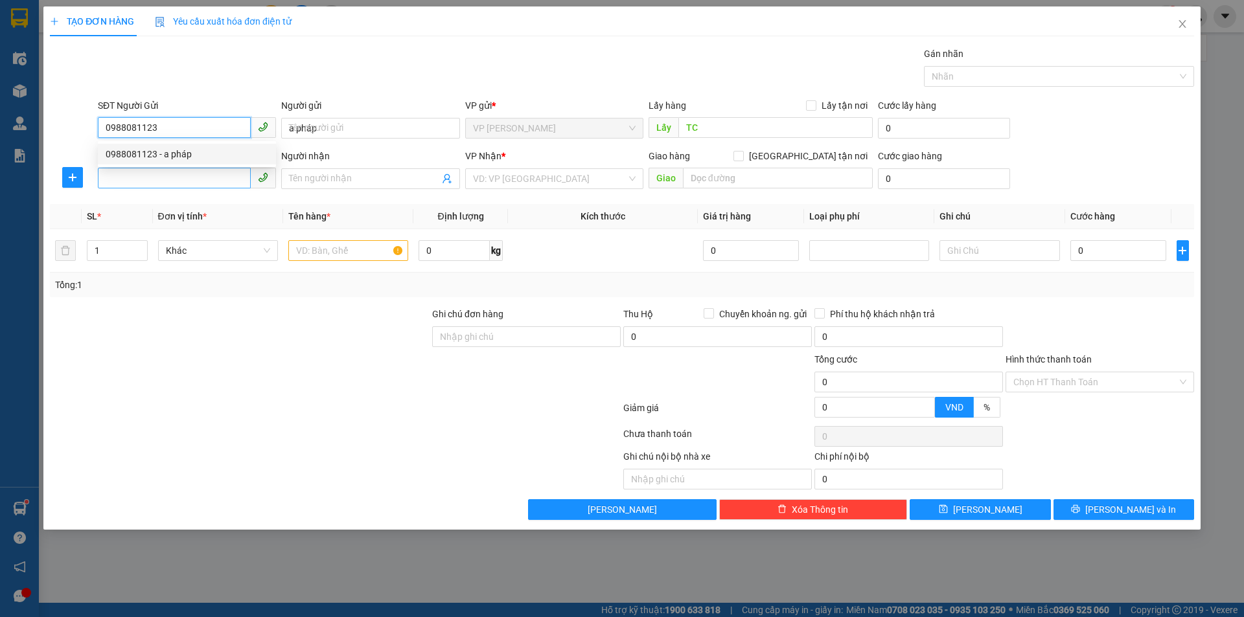
type input "0988081123"
click at [189, 179] on input "SĐT Người Nhận" at bounding box center [174, 178] width 153 height 21
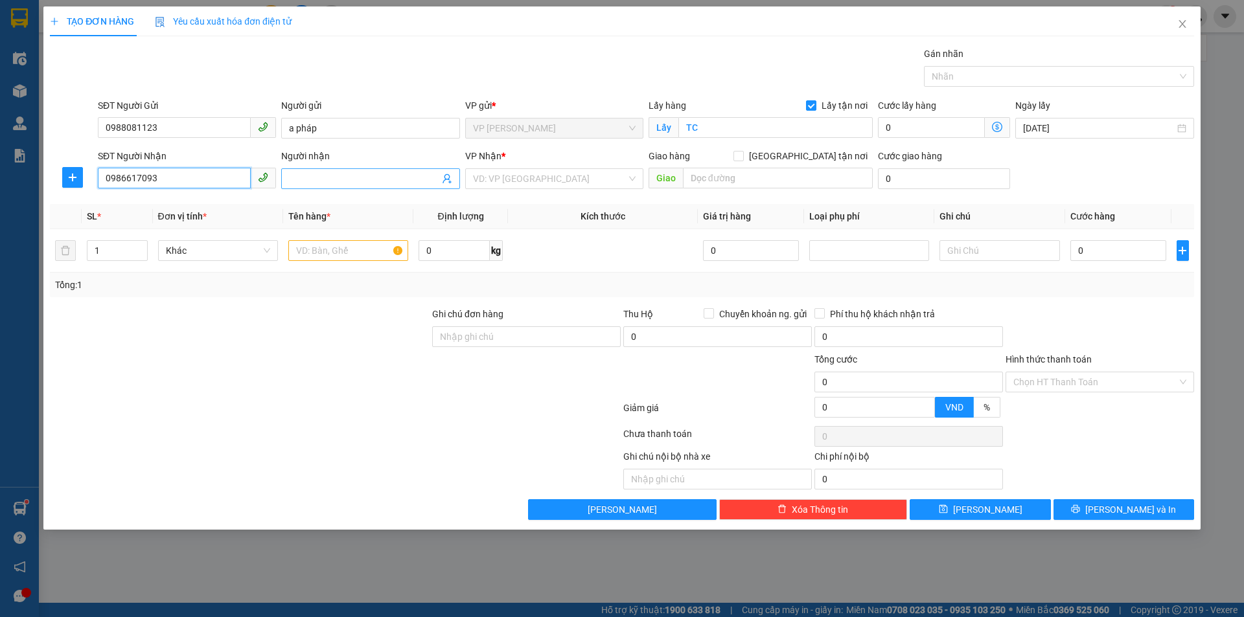
type input "0986617093"
click at [372, 181] on input "Người nhận" at bounding box center [364, 179] width 150 height 14
type input "dahua VN"
click at [560, 177] on input "search" at bounding box center [550, 178] width 154 height 19
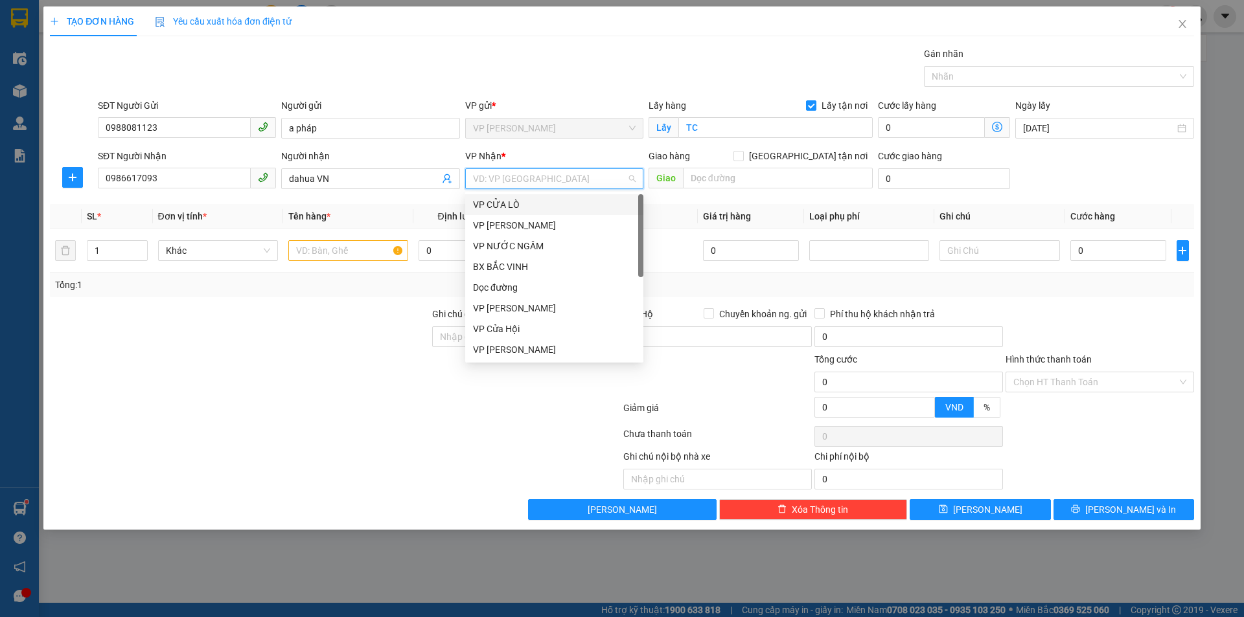
scroll to position [187, 0]
click at [577, 221] on div "VP [PERSON_NAME]" at bounding box center [554, 225] width 163 height 14
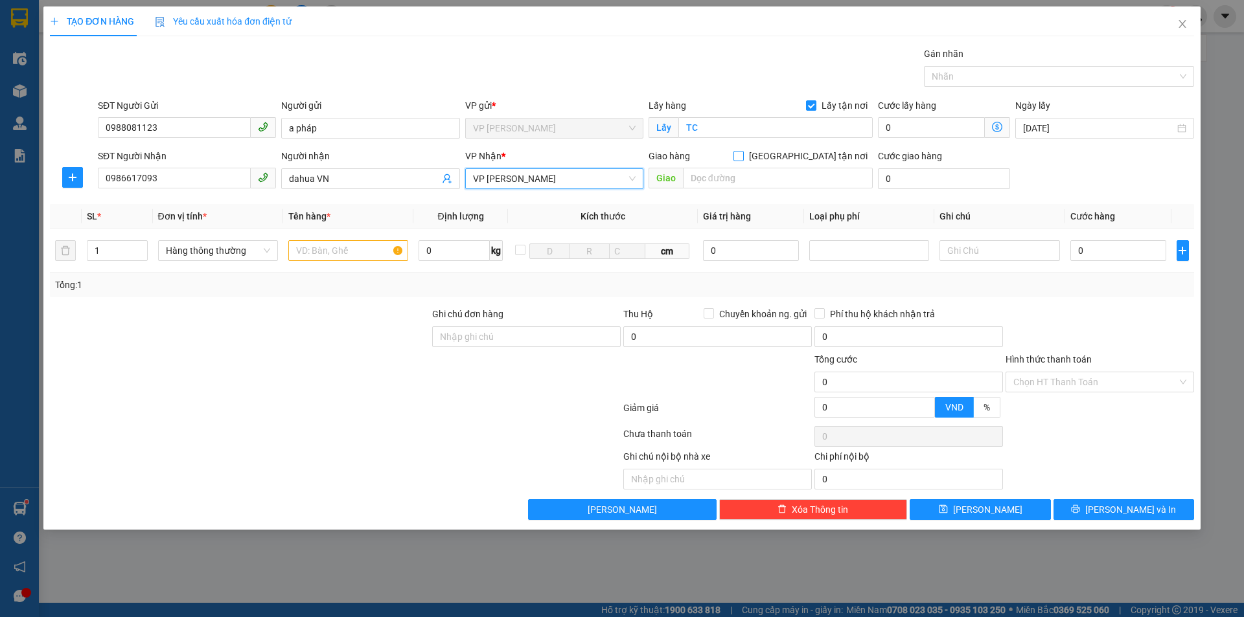
drag, startPoint x: 810, startPoint y: 154, endPoint x: 761, endPoint y: 180, distance: 56.2
click at [742, 154] on input "[GEOGRAPHIC_DATA] tận nơi" at bounding box center [737, 155] width 9 height 9
checkbox input "true"
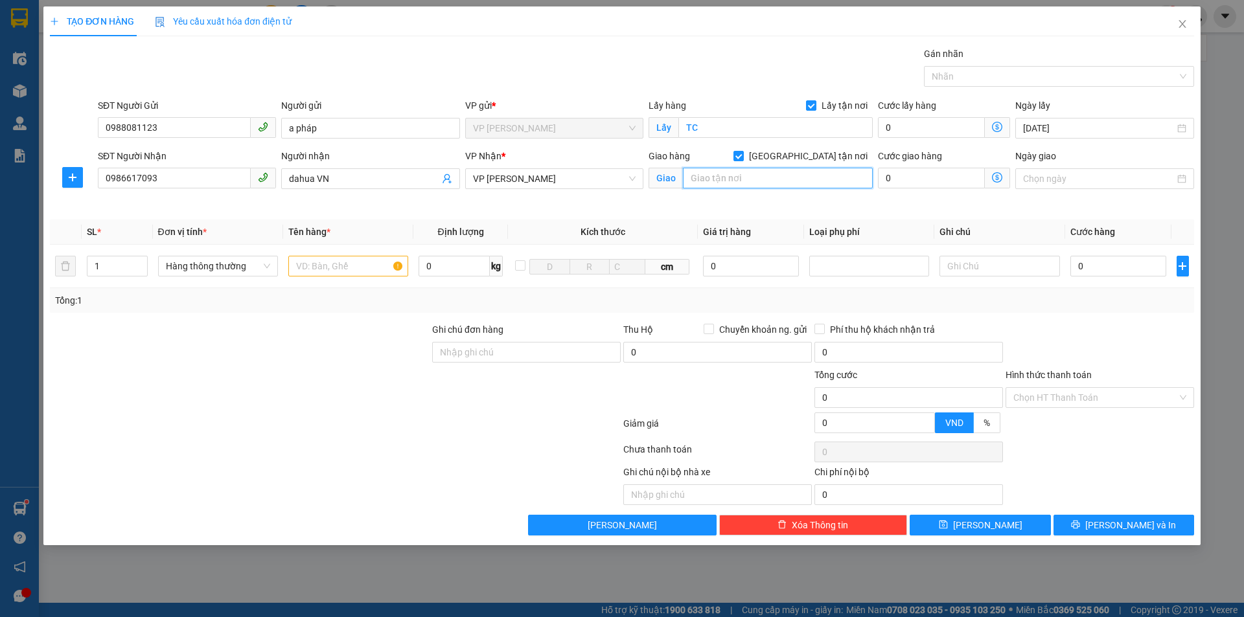
click at [753, 183] on input "text" at bounding box center [778, 178] width 190 height 21
type input "NH"
click at [345, 266] on input "text" at bounding box center [348, 266] width 120 height 21
type input "phụ kiện"
click at [1112, 269] on input "0" at bounding box center [1118, 266] width 97 height 21
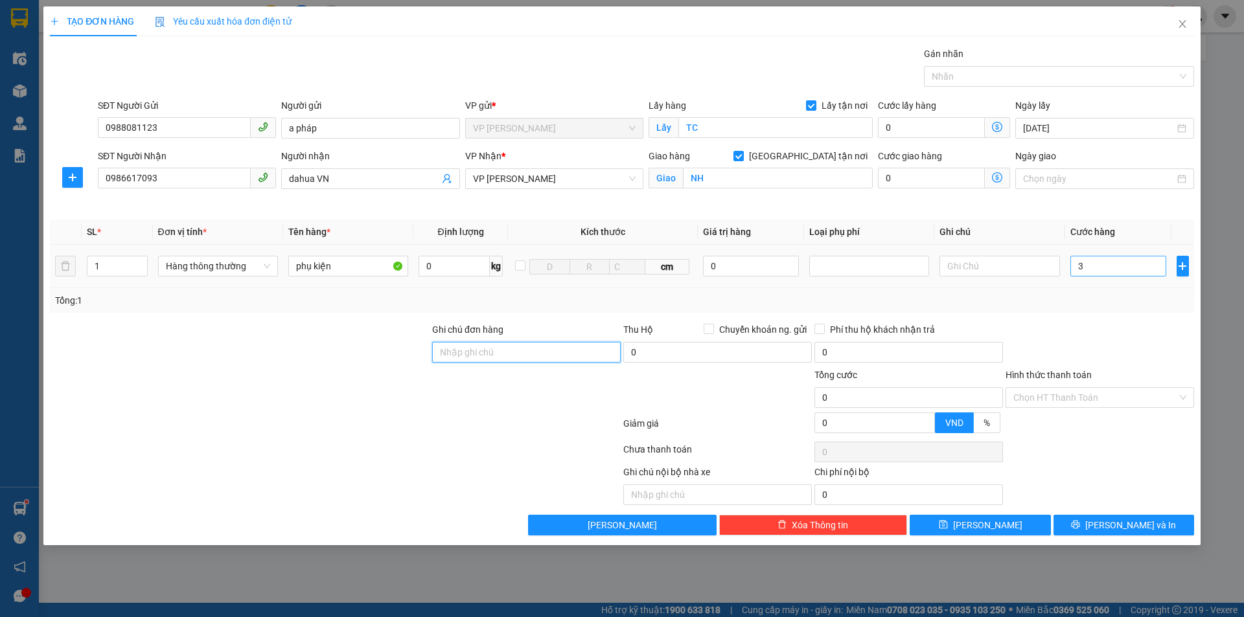
type input "3.000"
click at [1121, 268] on input "3.000" at bounding box center [1118, 266] width 97 height 21
type input "30.000"
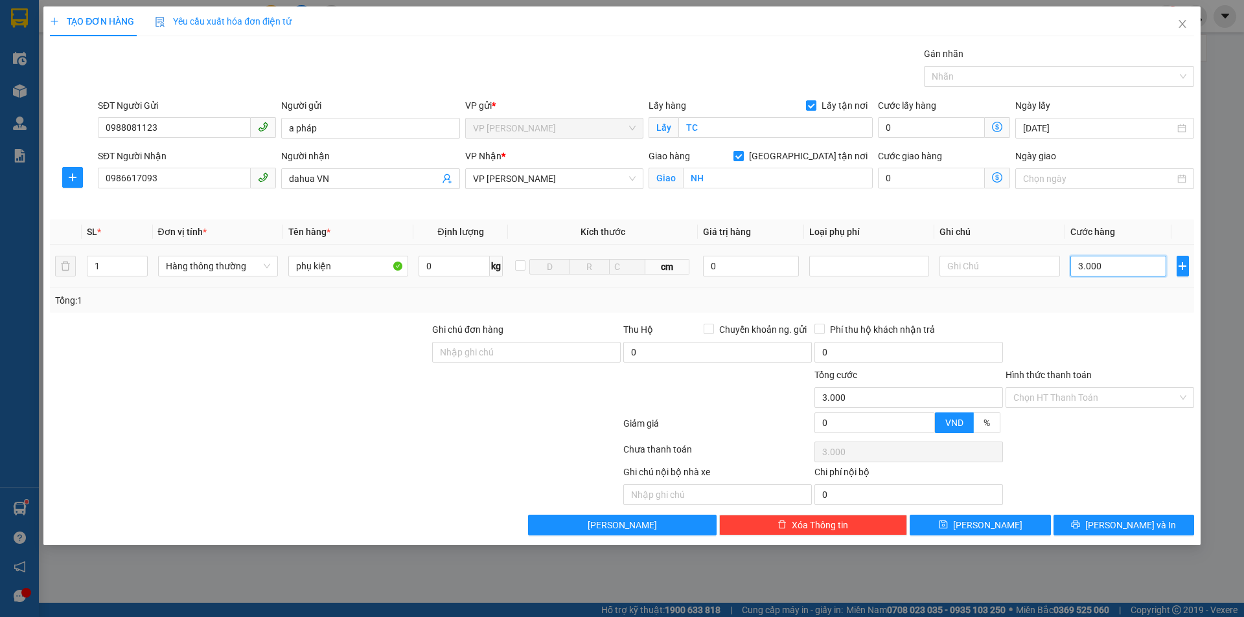
type input "30.000"
drag, startPoint x: 1115, startPoint y: 328, endPoint x: 1090, endPoint y: 352, distance: 34.4
click at [1115, 328] on div at bounding box center [1099, 345] width 191 height 45
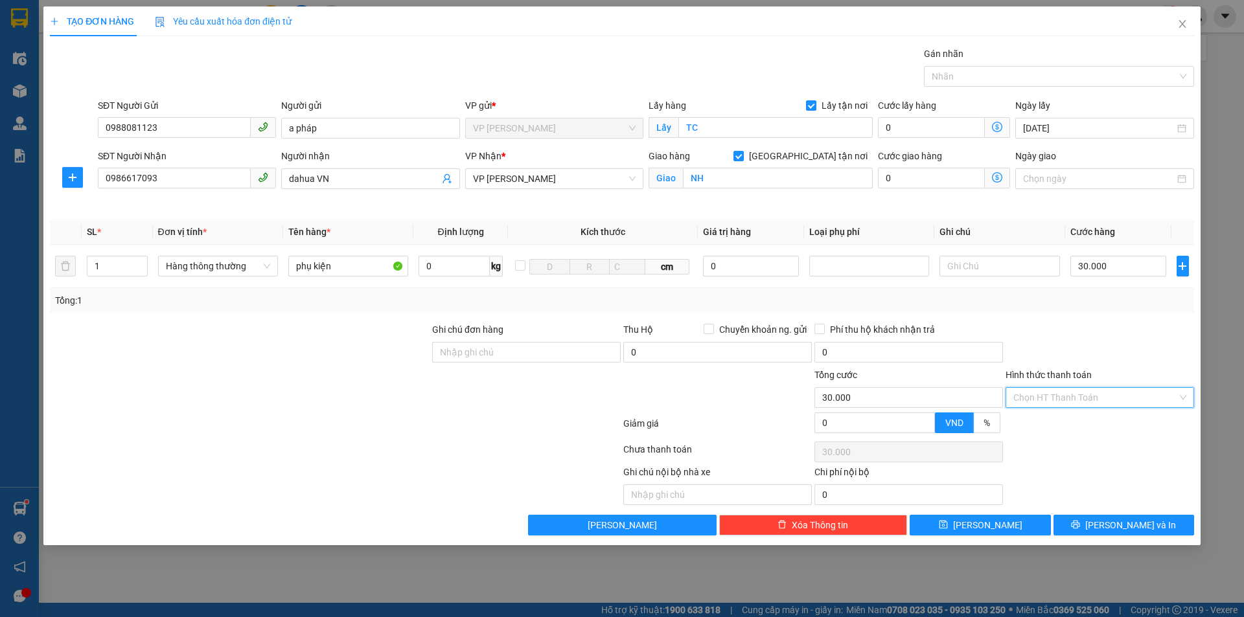
drag, startPoint x: 1099, startPoint y: 394, endPoint x: 1084, endPoint y: 428, distance: 37.4
click at [1099, 395] on input "Hình thức thanh toán" at bounding box center [1095, 397] width 164 height 19
drag, startPoint x: 1086, startPoint y: 429, endPoint x: 1093, endPoint y: 350, distance: 79.4
click at [1086, 427] on div "Tại văn phòng" at bounding box center [1099, 424] width 173 height 14
type input "0"
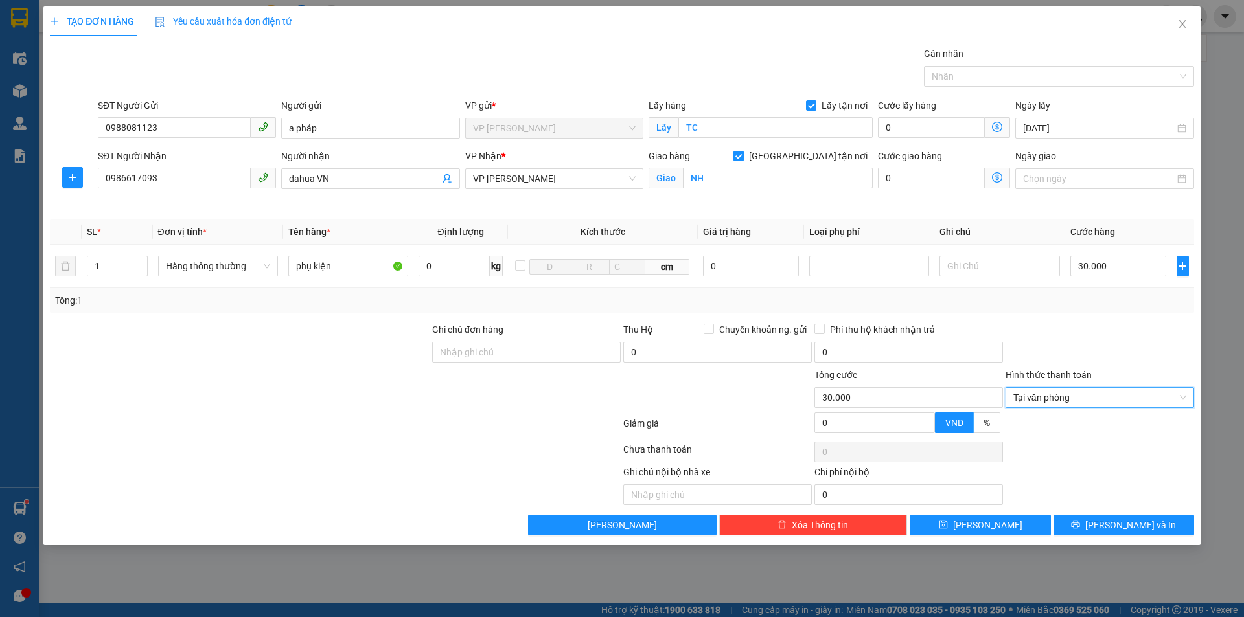
click at [1093, 349] on div at bounding box center [1099, 345] width 191 height 45
click at [1108, 453] on div at bounding box center [1099, 452] width 191 height 26
click at [1154, 521] on button "[PERSON_NAME] và In" at bounding box center [1123, 525] width 141 height 21
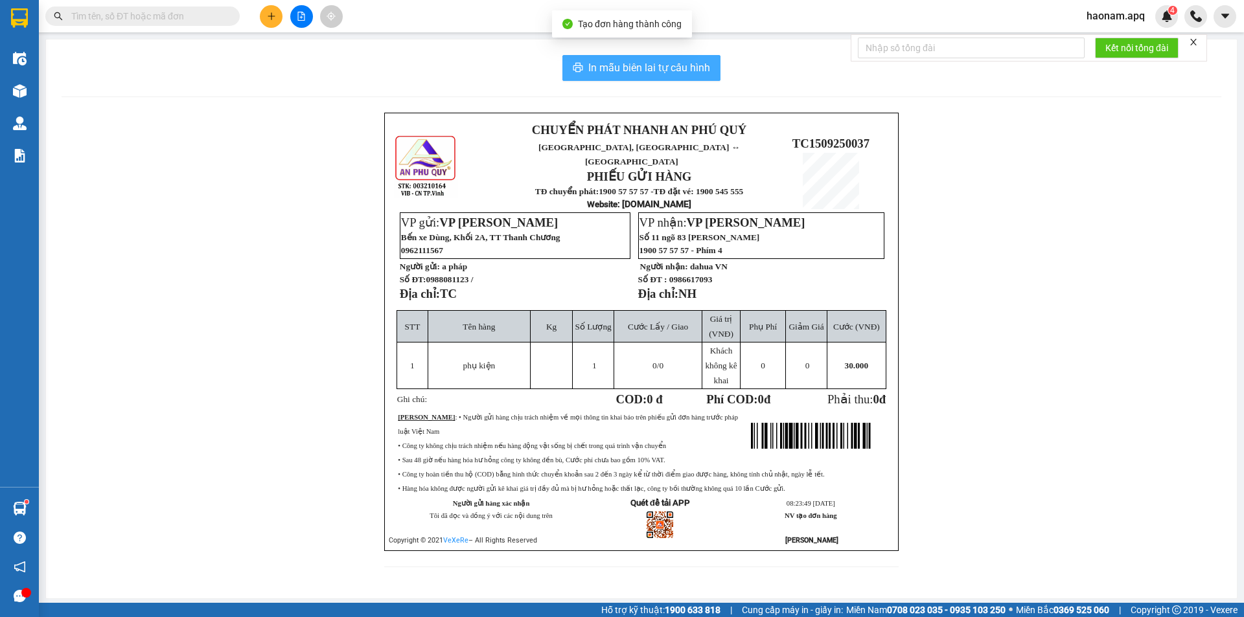
click at [645, 63] on span "In mẫu biên lai tự cấu hình" at bounding box center [649, 68] width 122 height 16
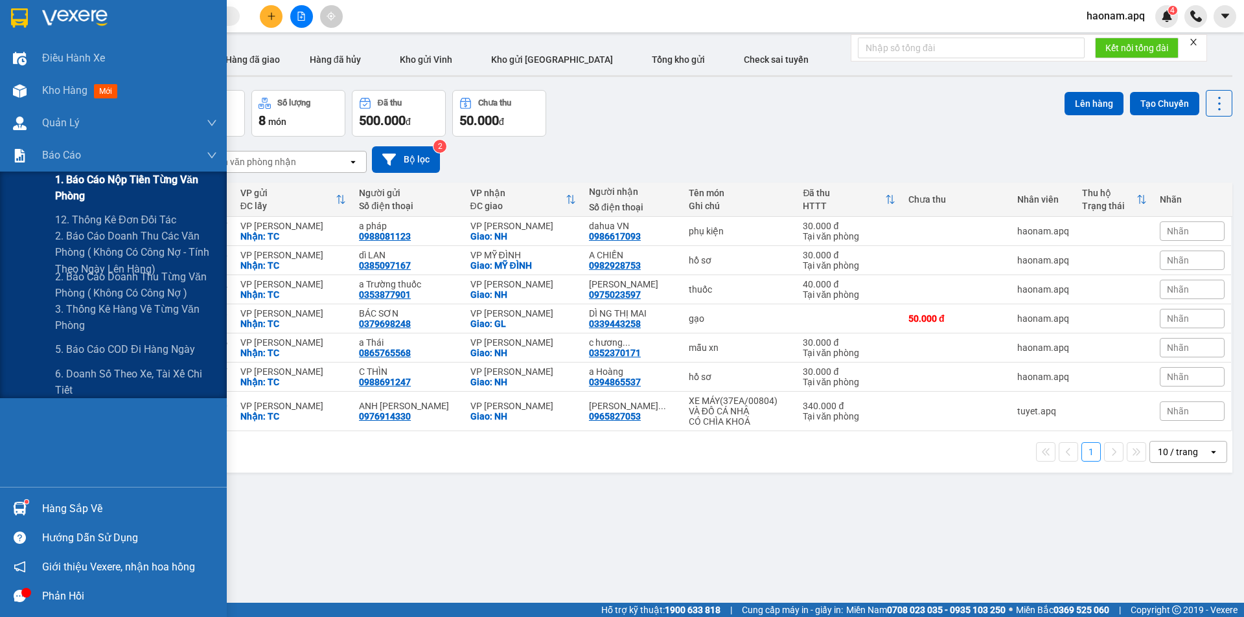
drag, startPoint x: 132, startPoint y: 178, endPoint x: 213, endPoint y: 192, distance: 82.7
click at [132, 178] on span "1. Báo cáo nộp tiền từng văn phòng" at bounding box center [136, 188] width 162 height 32
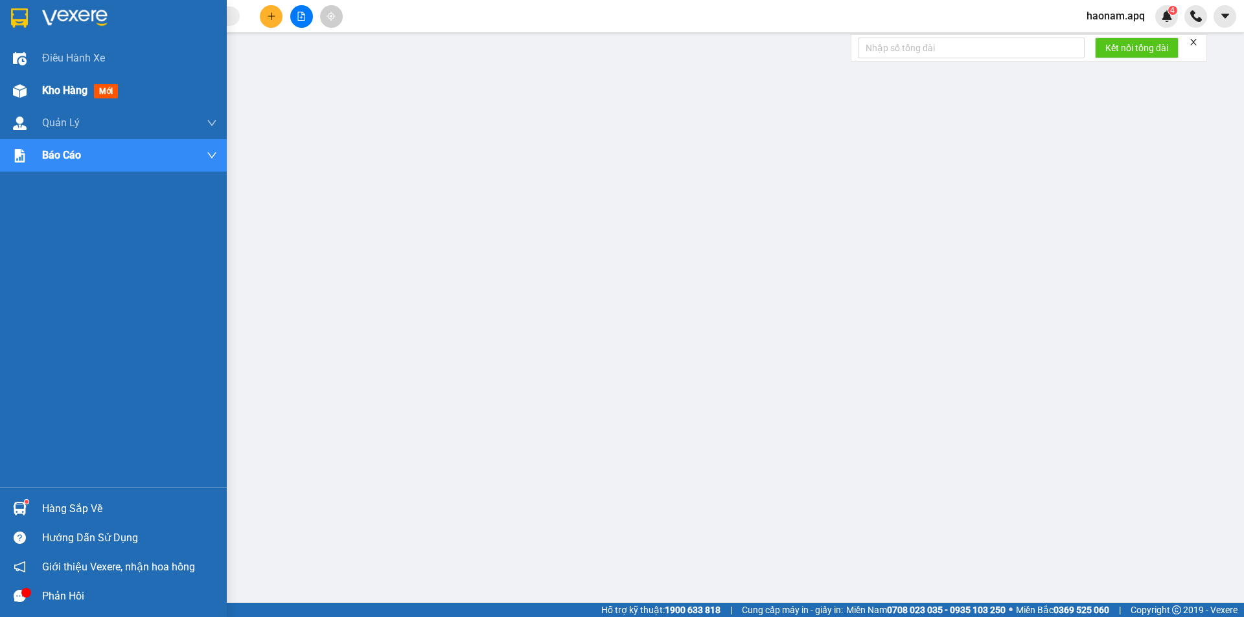
drag, startPoint x: 32, startPoint y: 95, endPoint x: 71, endPoint y: 94, distance: 39.5
click at [32, 95] on div "Kho hàng mới" at bounding box center [113, 90] width 227 height 32
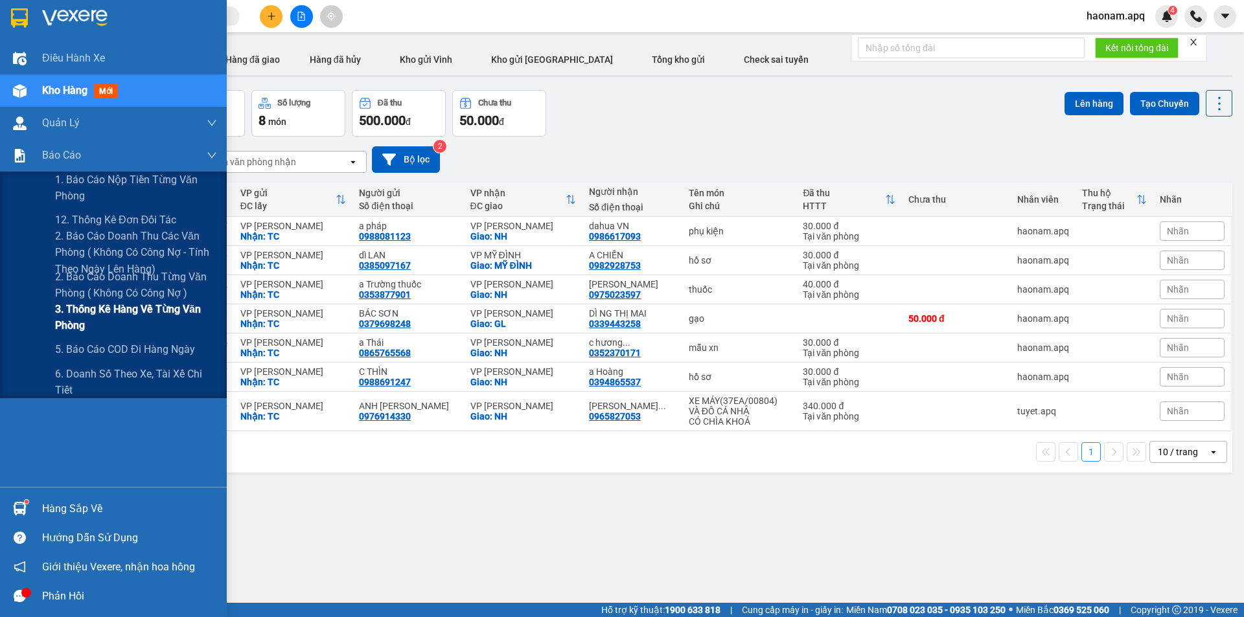
click at [150, 311] on span "3. Thống kê hàng về từng văn phòng" at bounding box center [136, 317] width 162 height 32
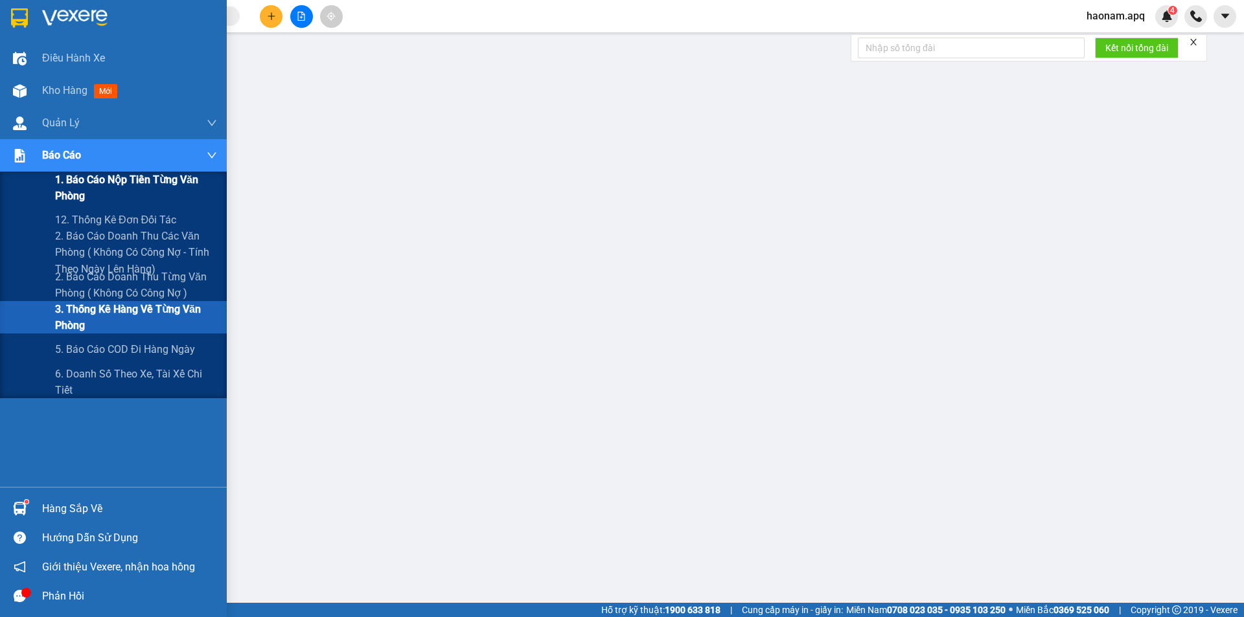
drag, startPoint x: 187, startPoint y: 169, endPoint x: 179, endPoint y: 174, distance: 9.0
click at [184, 171] on div "Báo cáo" at bounding box center [129, 155] width 175 height 32
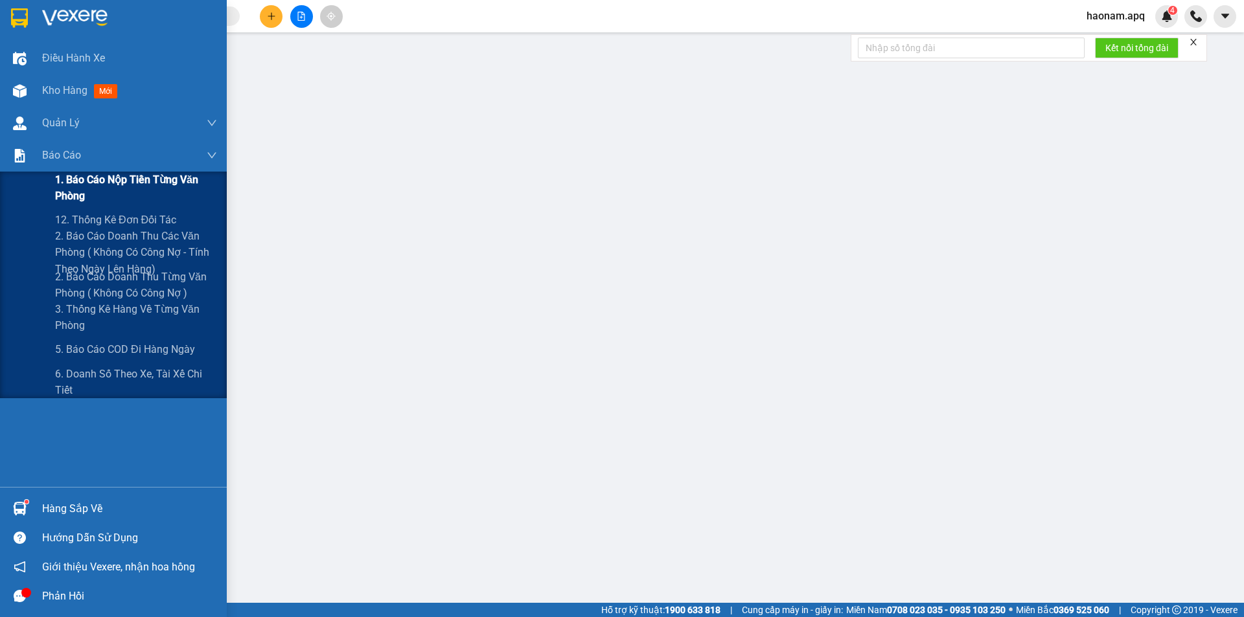
click at [148, 175] on span "1. Báo cáo nộp tiền từng văn phòng" at bounding box center [136, 188] width 162 height 32
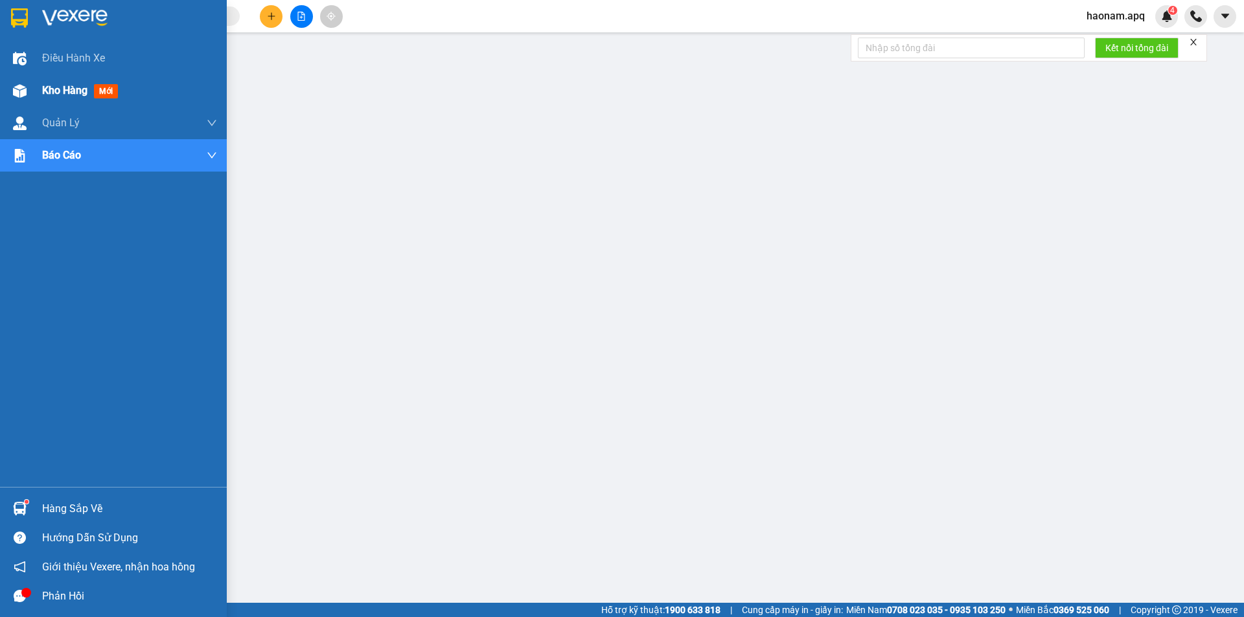
click at [47, 102] on div "Kho hàng mới" at bounding box center [129, 90] width 175 height 32
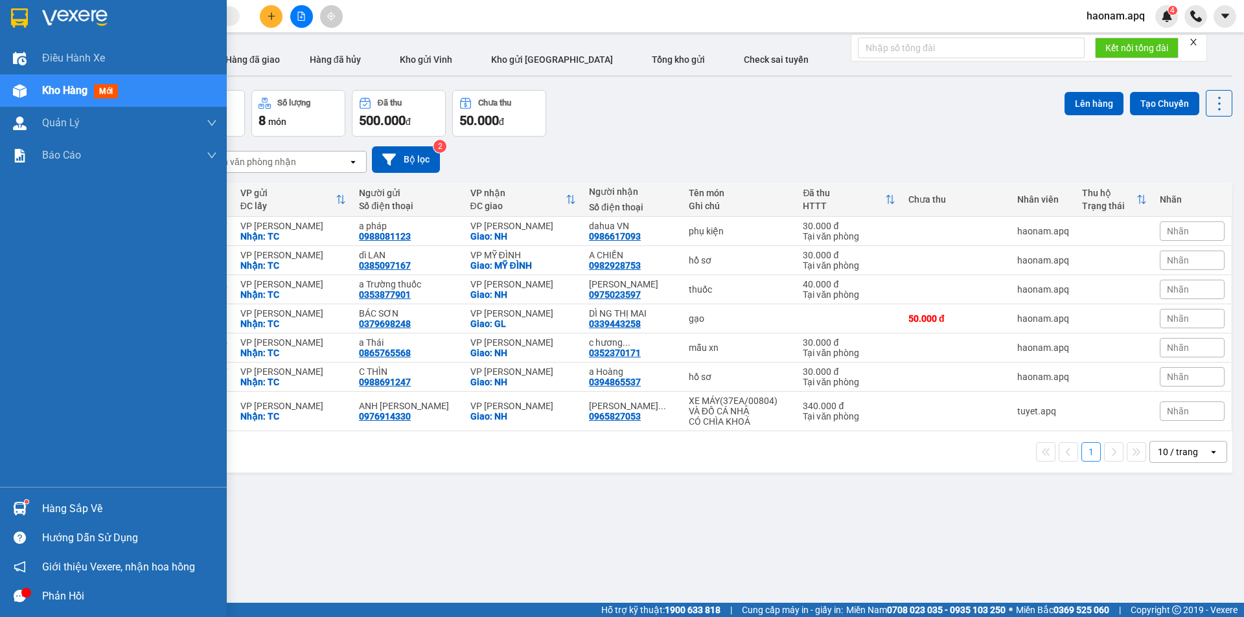
click at [65, 511] on div "Hàng sắp về" at bounding box center [129, 508] width 175 height 19
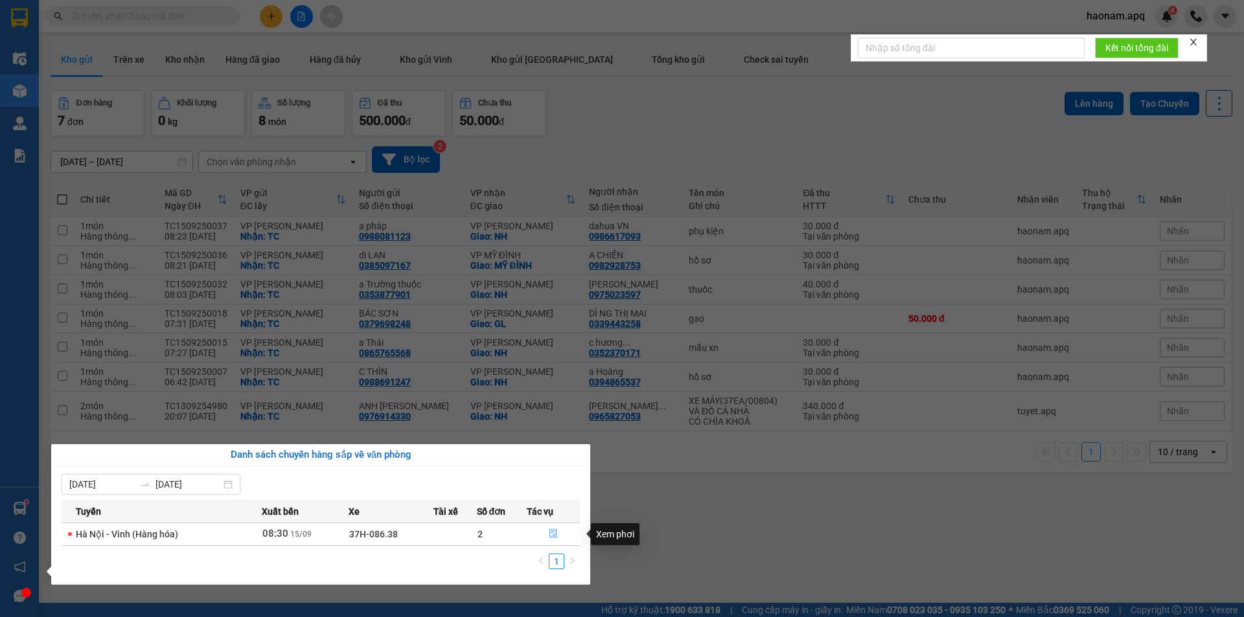
click at [540, 536] on button "button" at bounding box center [553, 534] width 52 height 21
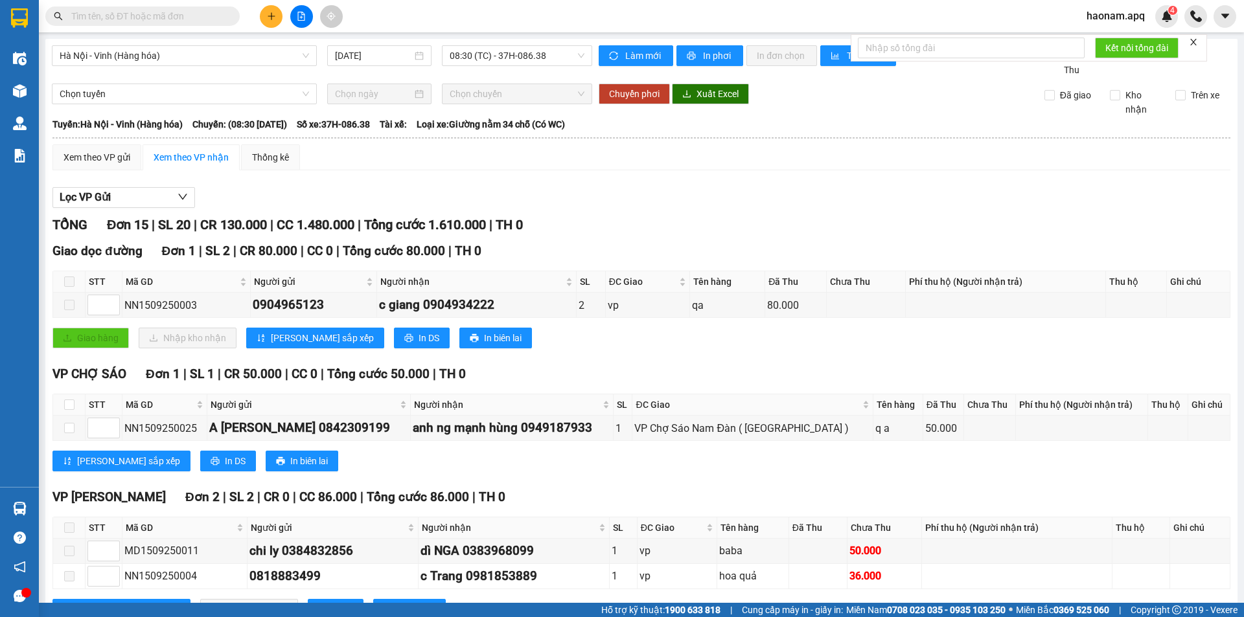
scroll to position [65, 0]
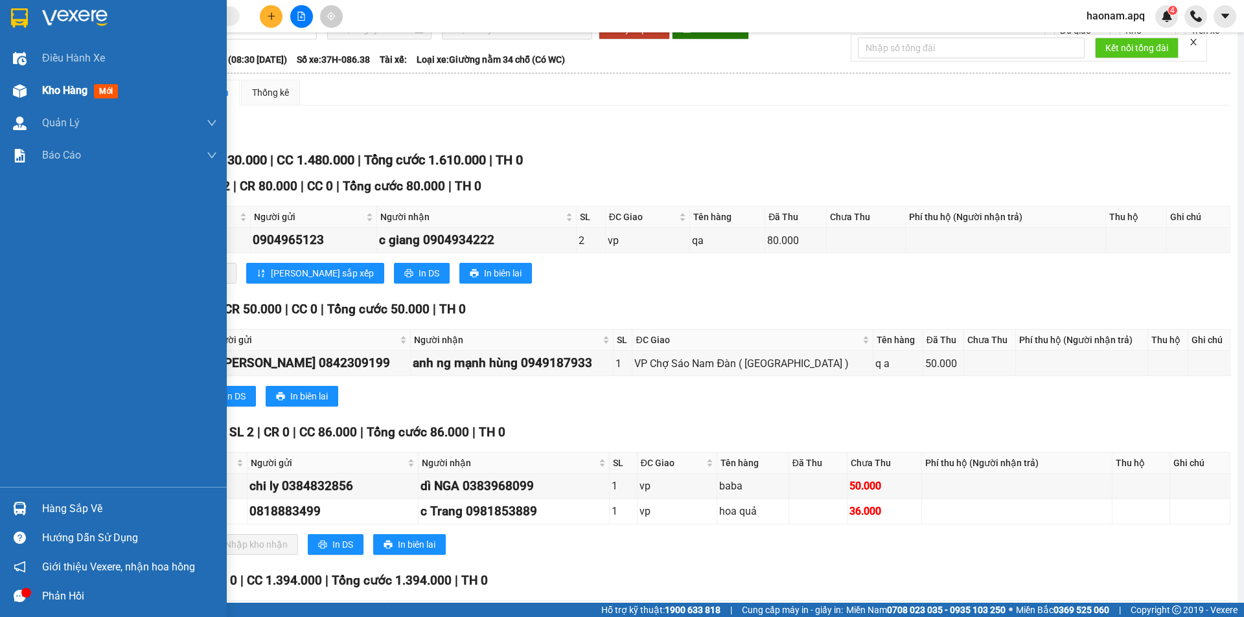
click at [51, 93] on span "Kho hàng" at bounding box center [64, 90] width 45 height 12
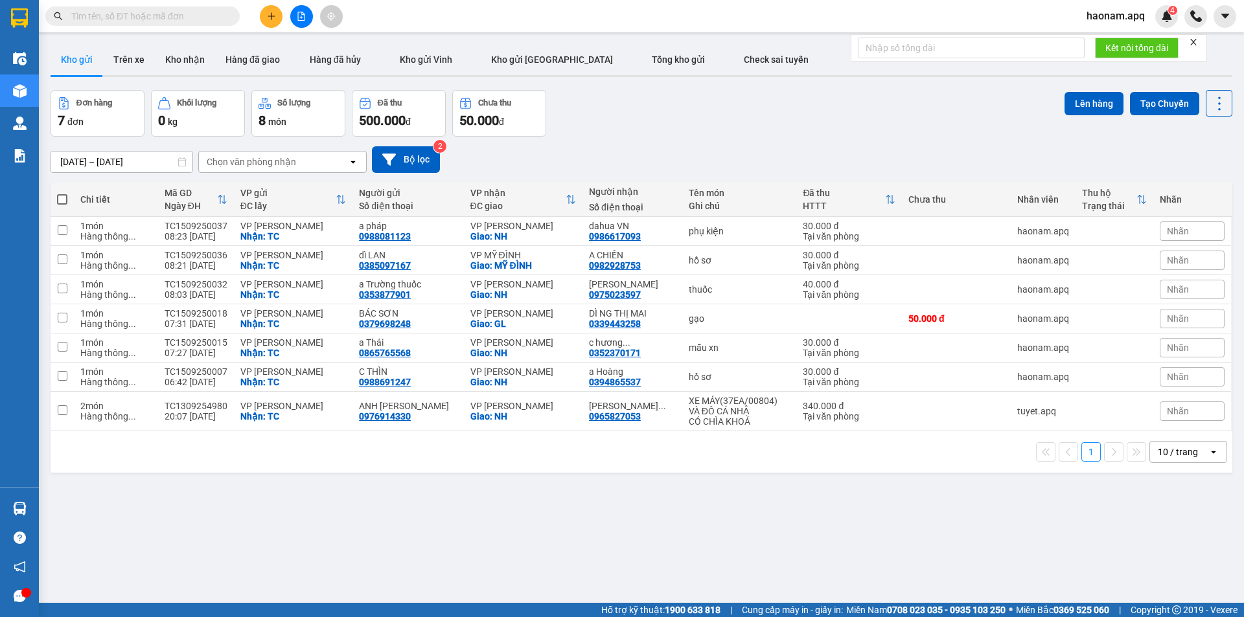
click at [273, 17] on icon "plus" at bounding box center [271, 16] width 9 height 9
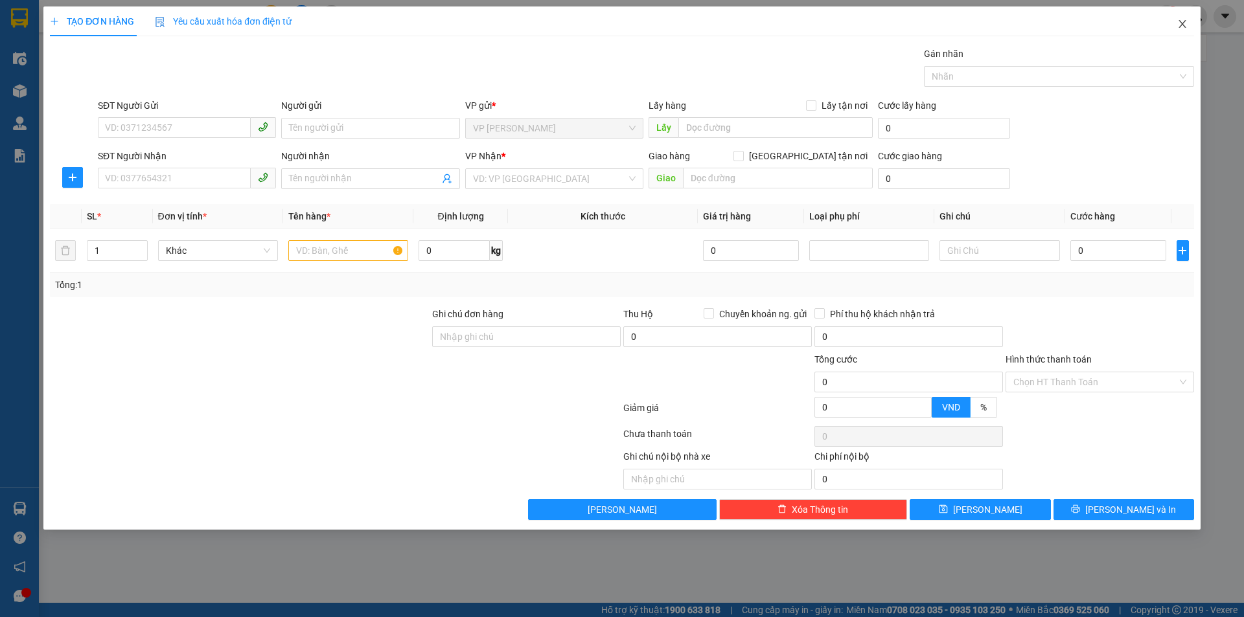
click at [1188, 32] on span "Close" at bounding box center [1182, 24] width 36 height 36
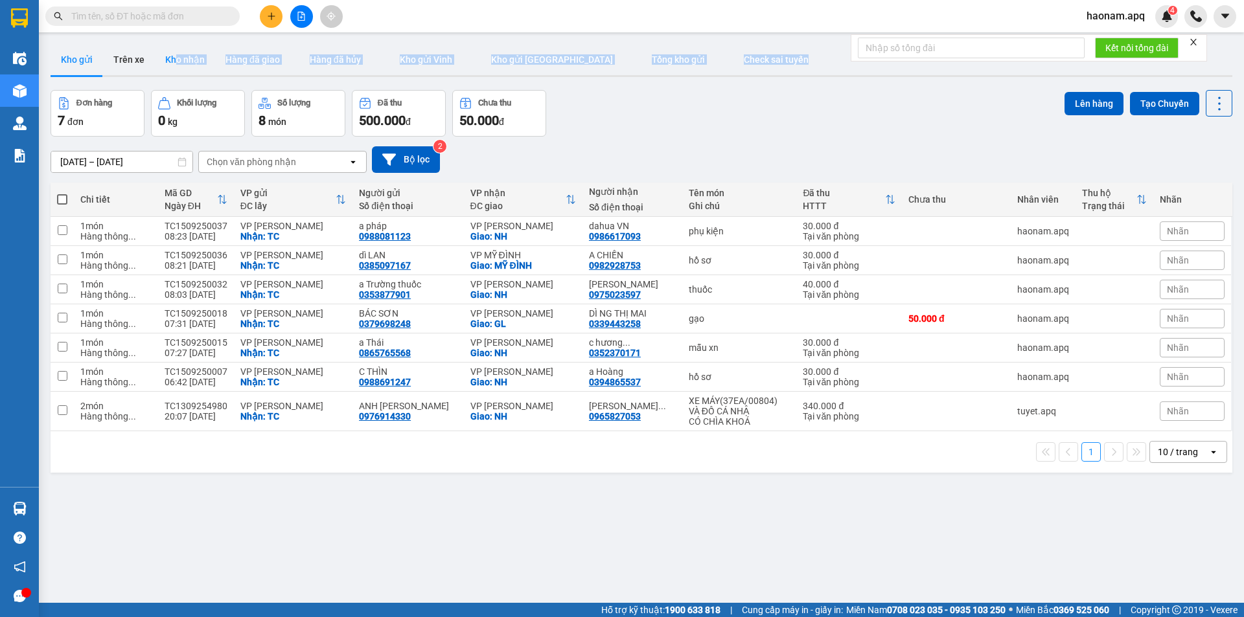
click at [176, 73] on div "Kho gửi Trên xe Kho nhận Hàng đã giao Hàng đã hủy Kho gửi [PERSON_NAME] gửi Hà …" at bounding box center [642, 60] width 1182 height 33
click at [162, 67] on button "Kho nhận" at bounding box center [185, 59] width 60 height 31
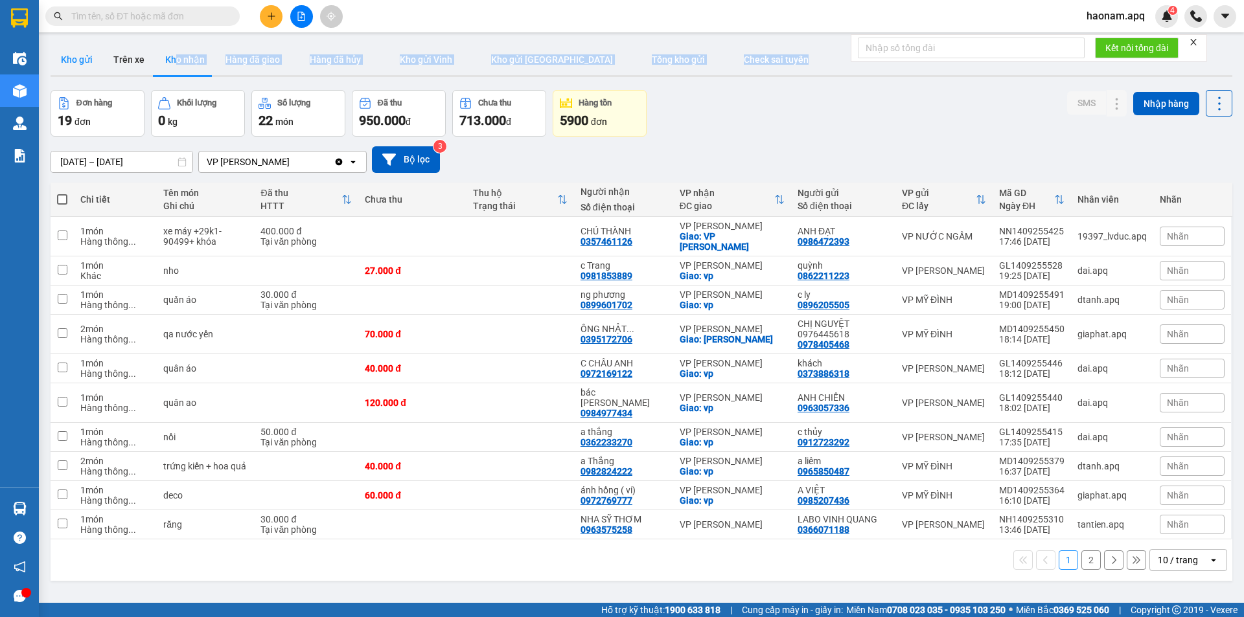
click at [83, 67] on button "Kho gửi" at bounding box center [77, 59] width 52 height 31
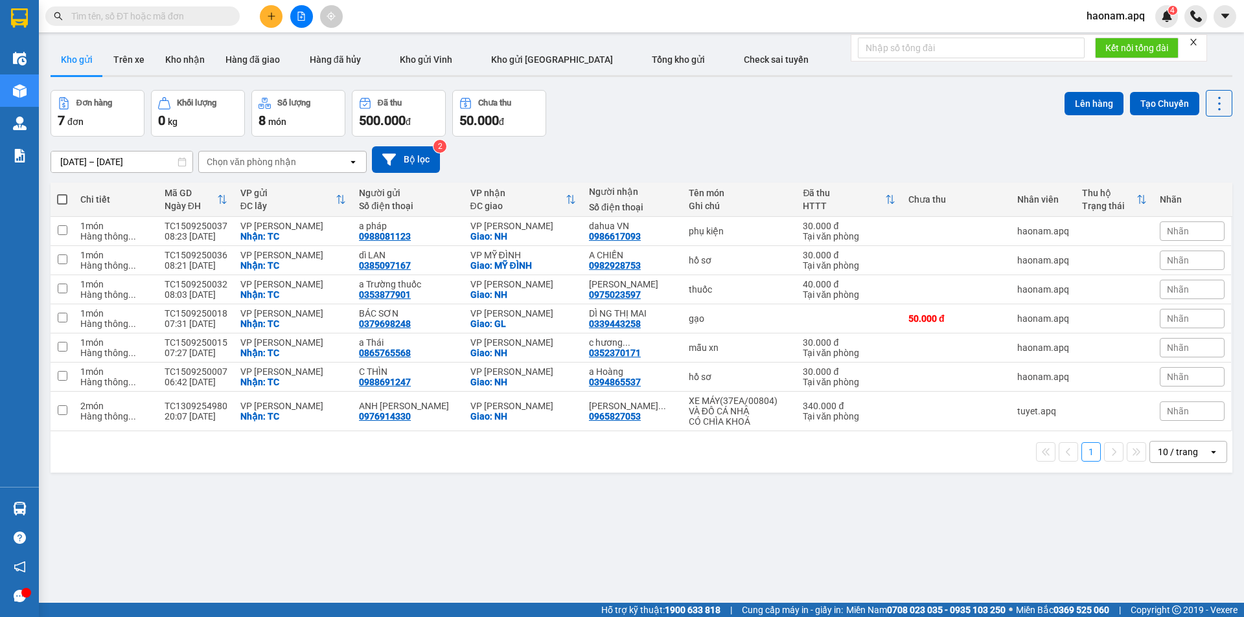
click at [618, 122] on div "Đơn hàng 7 đơn Khối lượng 0 kg Số lượng 8 món Đã thu 500.000 đ Chưa thu 50.000 …" at bounding box center [642, 113] width 1182 height 47
click at [67, 198] on span at bounding box center [62, 199] width 10 height 10
click at [62, 193] on input "checkbox" at bounding box center [62, 193] width 0 height 0
checkbox input "true"
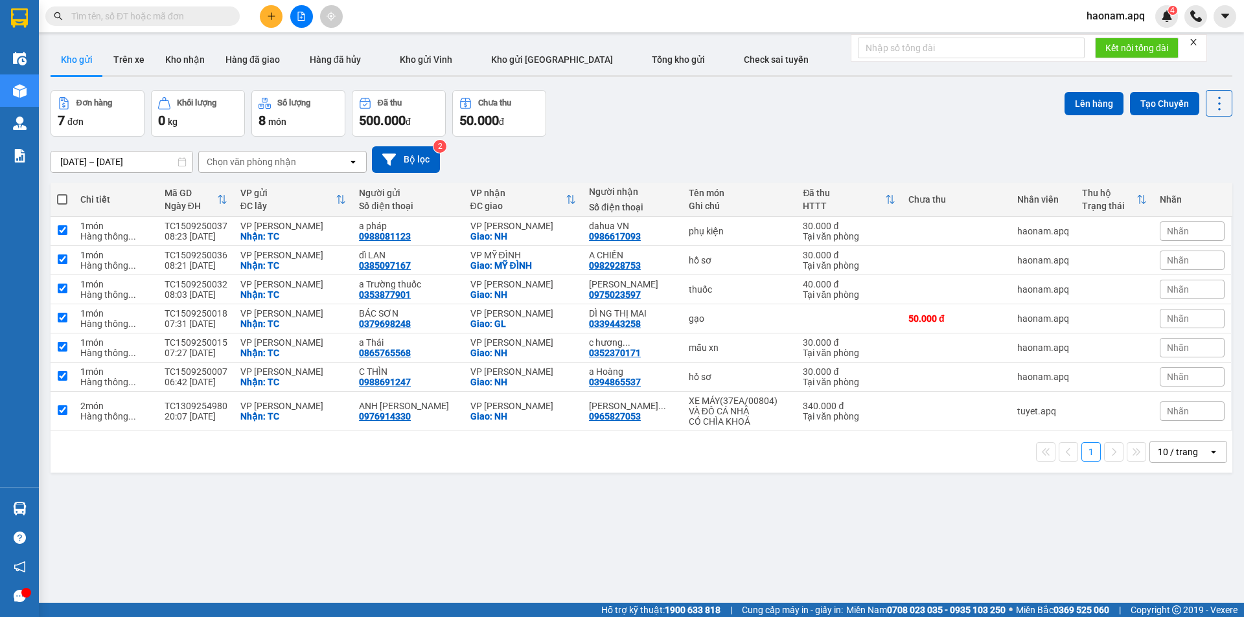
checkbox input "true"
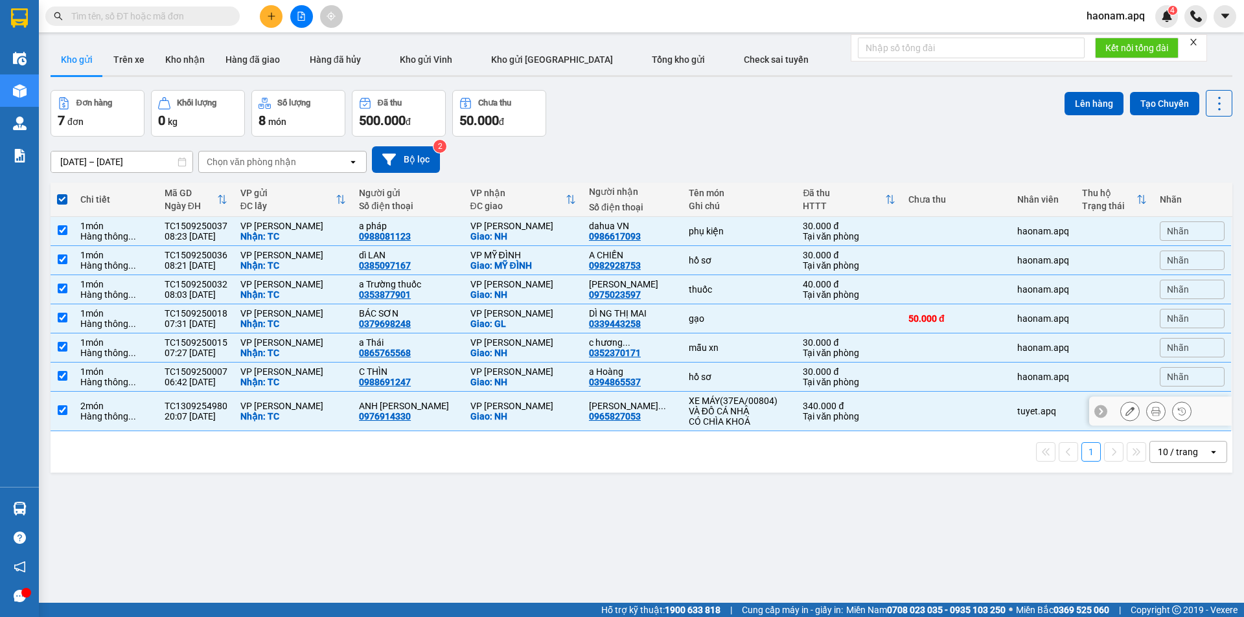
click at [73, 407] on td at bounding box center [62, 412] width 23 height 40
checkbox input "false"
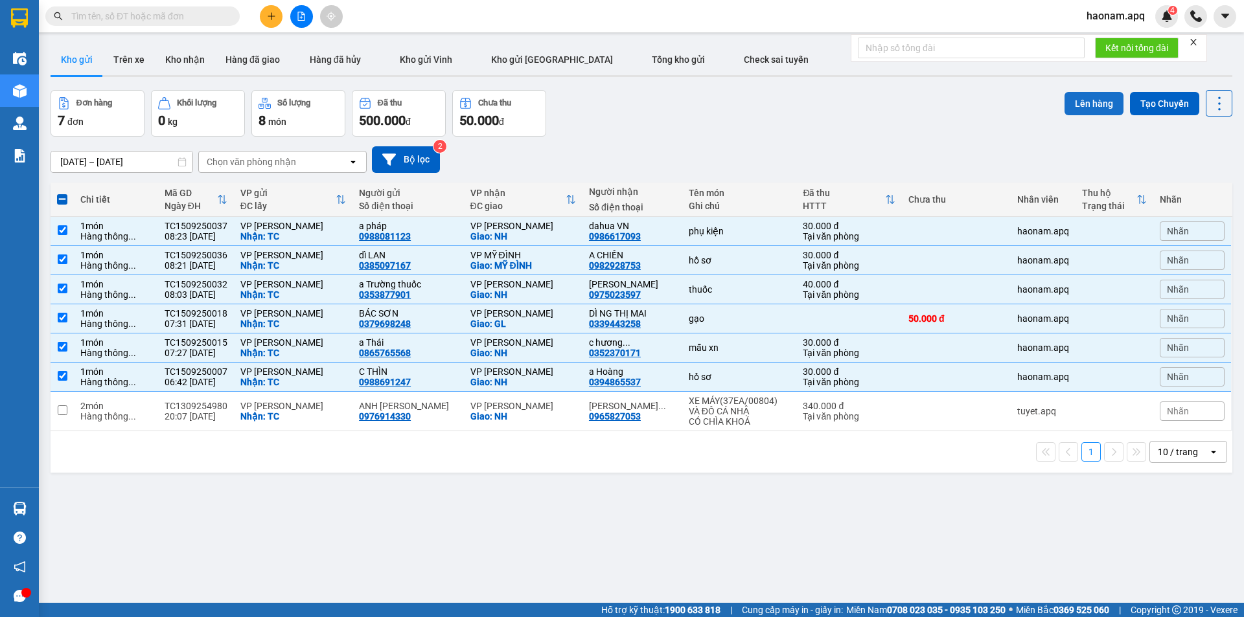
click at [1064, 104] on button "Lên hàng" at bounding box center [1093, 103] width 59 height 23
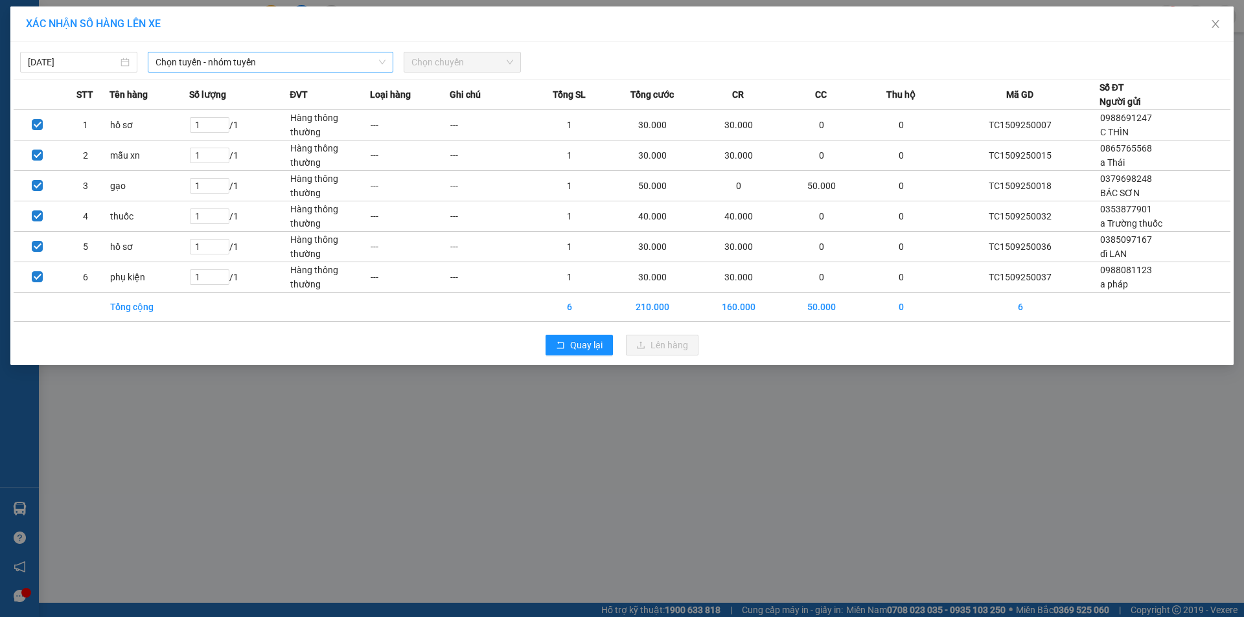
click at [303, 54] on span "Chọn tuyến - nhóm tuyến" at bounding box center [270, 61] width 230 height 19
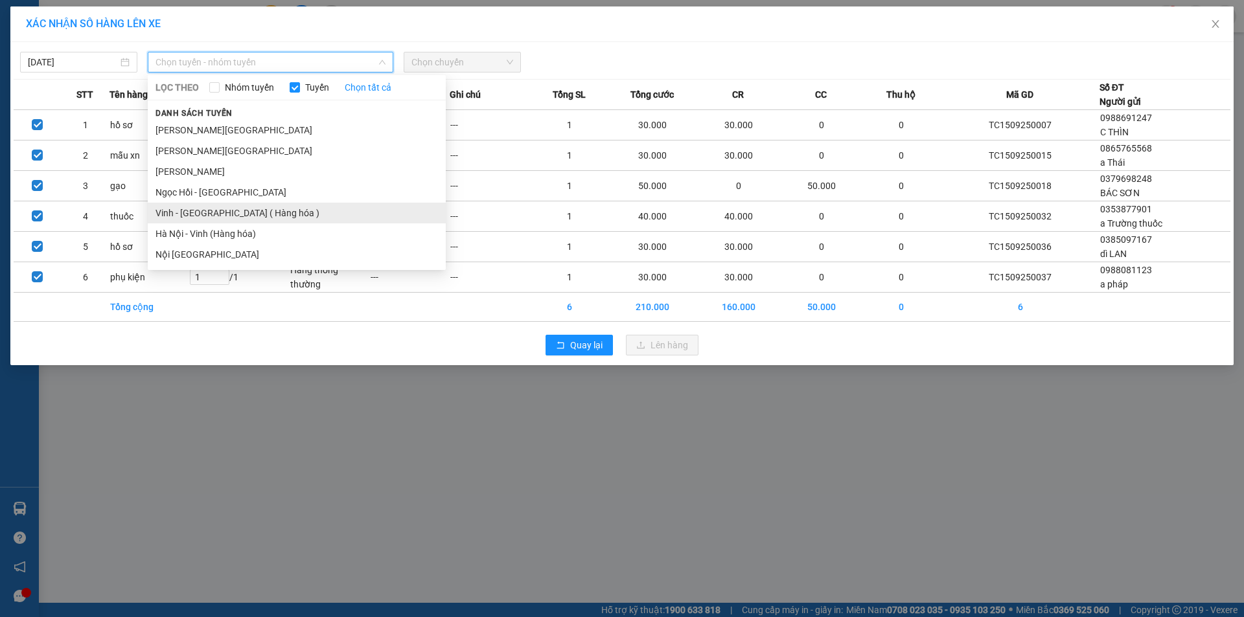
click at [240, 219] on li "Vinh - [GEOGRAPHIC_DATA] ( Hàng hóa )" at bounding box center [297, 213] width 298 height 21
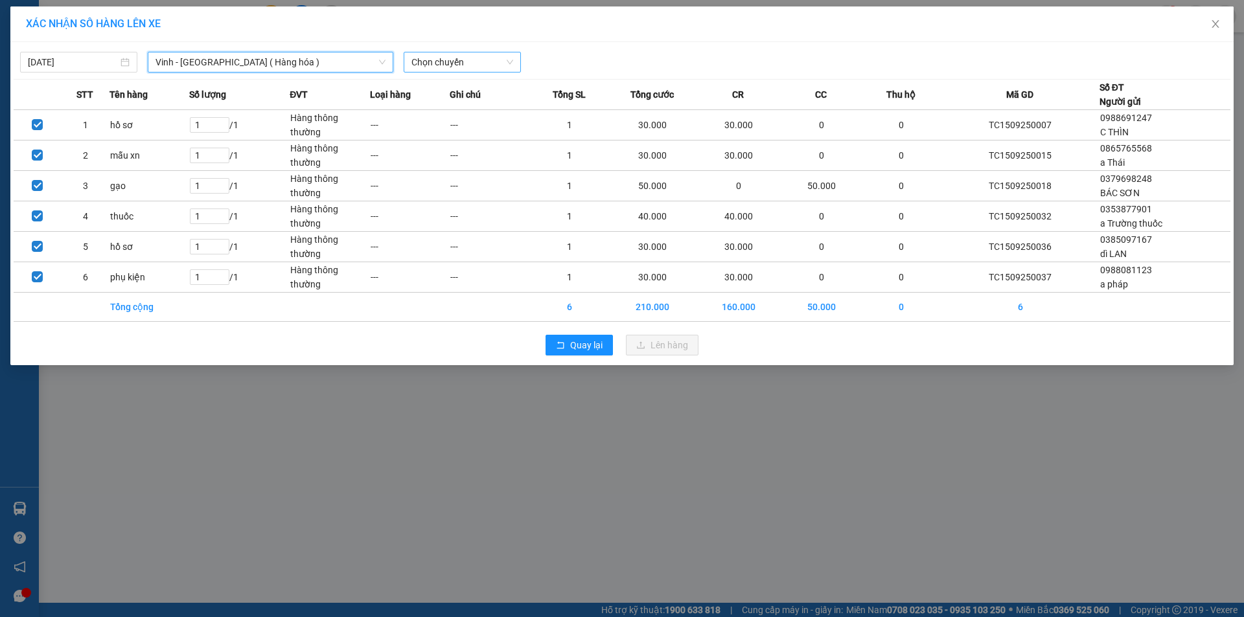
click at [490, 63] on span "Chọn chuyến" at bounding box center [462, 61] width 102 height 19
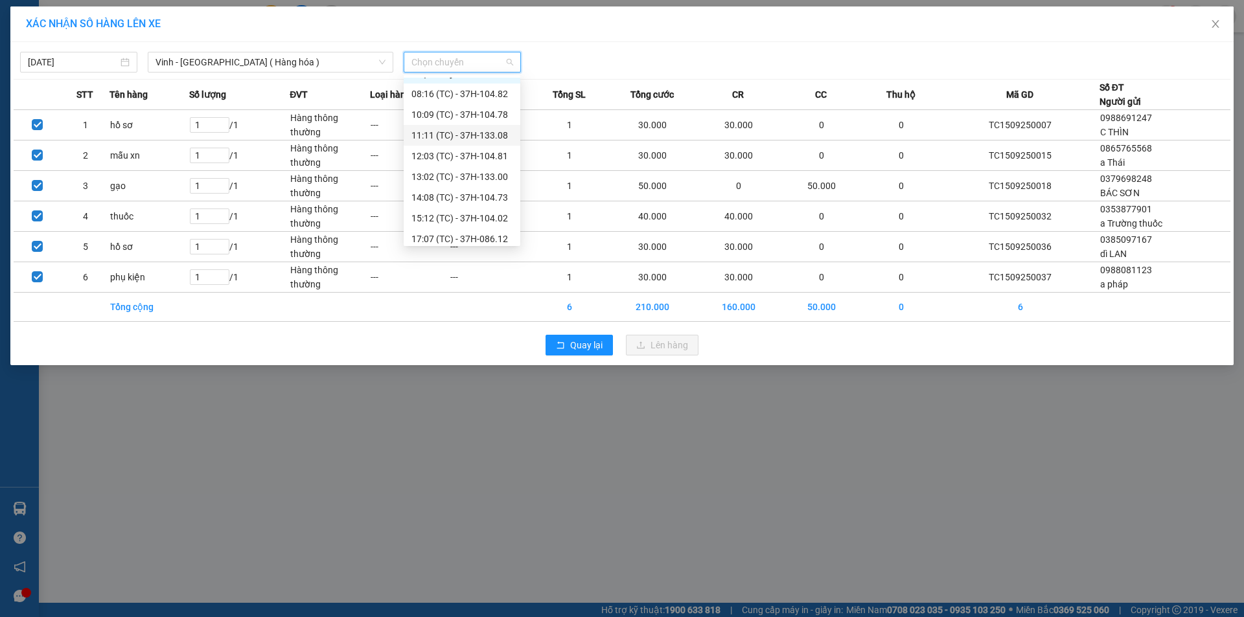
scroll to position [21, 0]
click at [479, 133] on div "11:11 (TC) - 37H-133.08" at bounding box center [461, 129] width 101 height 14
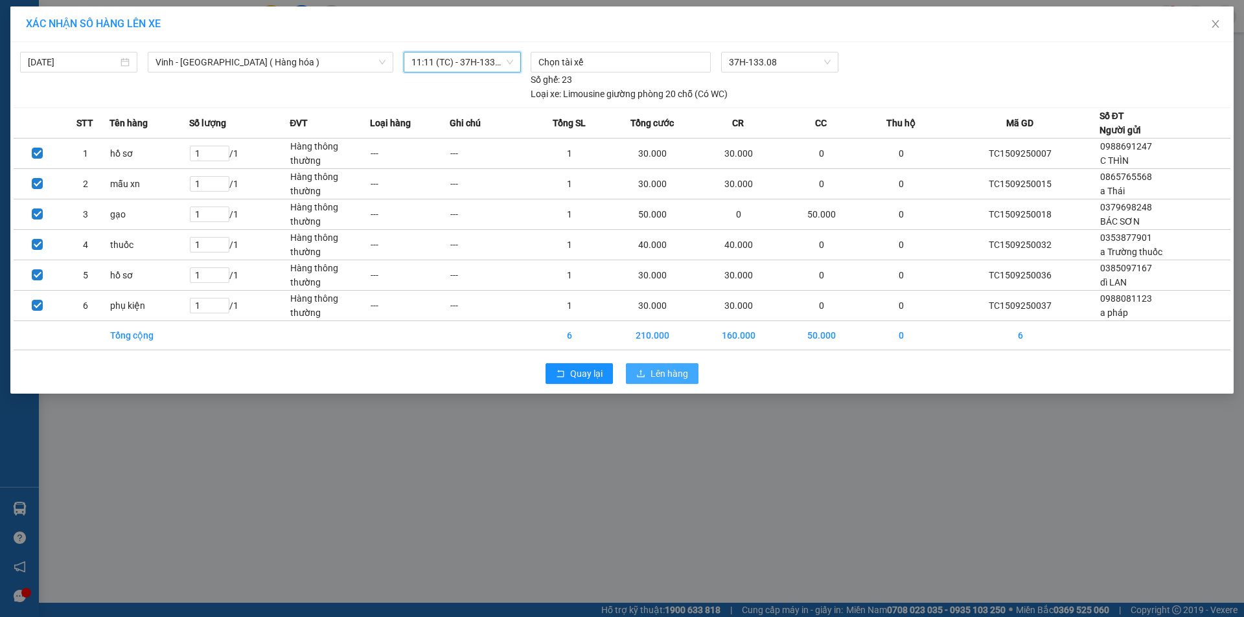
click at [663, 365] on button "Lên hàng" at bounding box center [662, 373] width 73 height 21
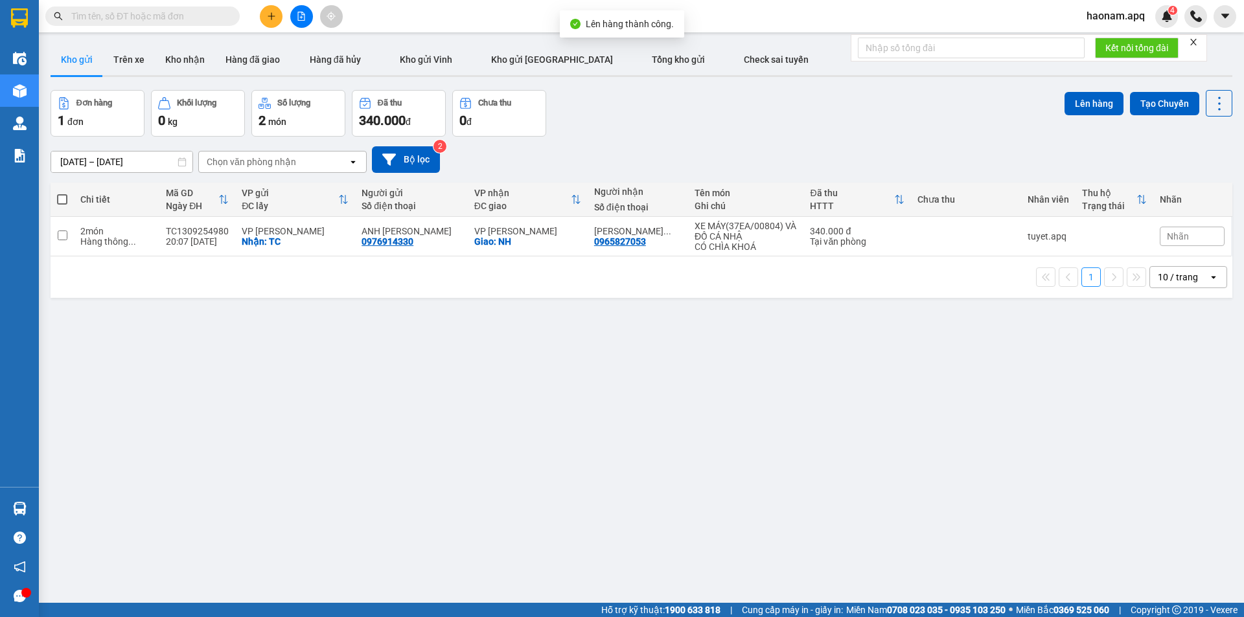
click at [271, 21] on button at bounding box center [271, 16] width 23 height 23
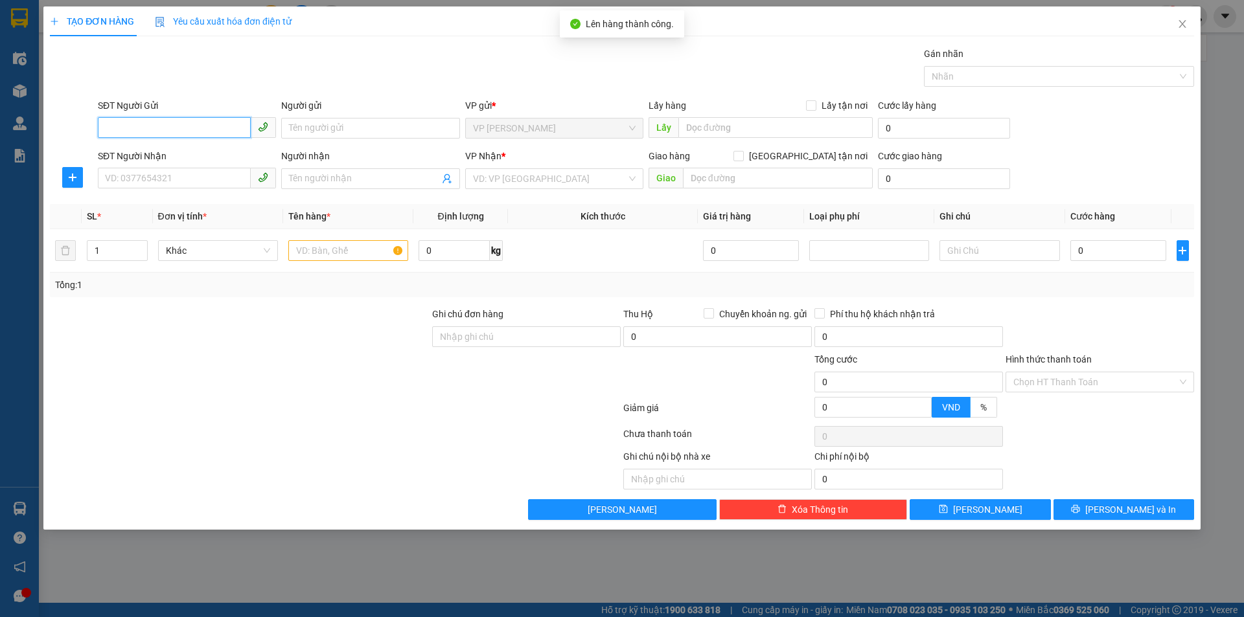
click at [233, 132] on input "SĐT Người Gửi" at bounding box center [174, 127] width 153 height 21
click at [210, 129] on input "SĐT Người Gửi" at bounding box center [174, 127] width 153 height 21
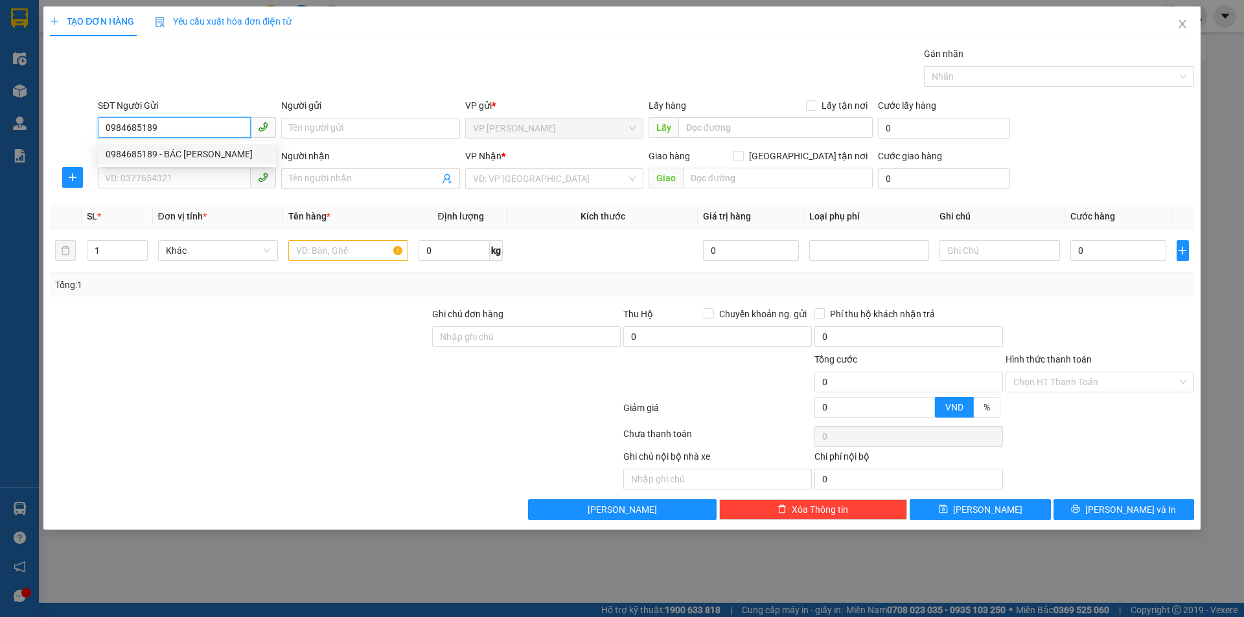
type input "0984685189"
click at [203, 139] on div "SĐT Người Gửi 0984685189" at bounding box center [187, 120] width 178 height 45
click at [213, 153] on div "SĐT Người Nhận" at bounding box center [187, 156] width 178 height 14
click at [213, 168] on input "SĐT Người Nhận" at bounding box center [174, 178] width 153 height 21
click at [219, 172] on input "SĐT Người Nhận" at bounding box center [174, 178] width 153 height 21
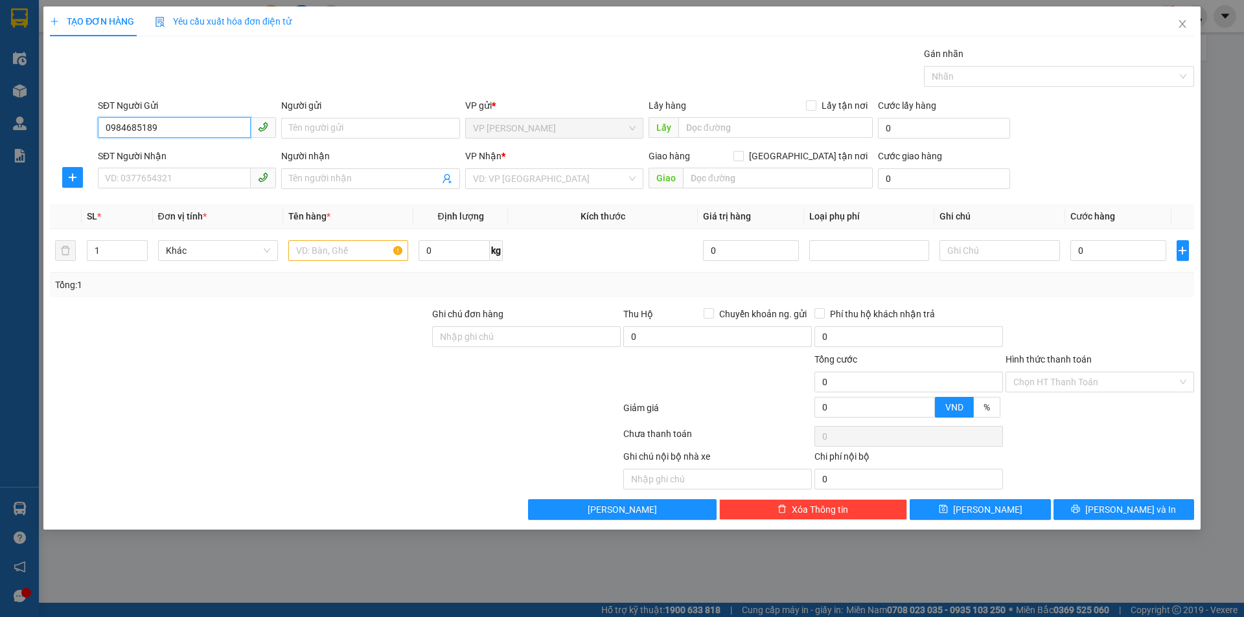
click at [218, 134] on input "0984685189" at bounding box center [174, 127] width 153 height 21
drag, startPoint x: 236, startPoint y: 154, endPoint x: 229, endPoint y: 172, distance: 19.5
click at [236, 154] on div "0984685189 - BÁC [PERSON_NAME]" at bounding box center [187, 154] width 163 height 14
type input "BÁC [PERSON_NAME]"
checkbox input "true"
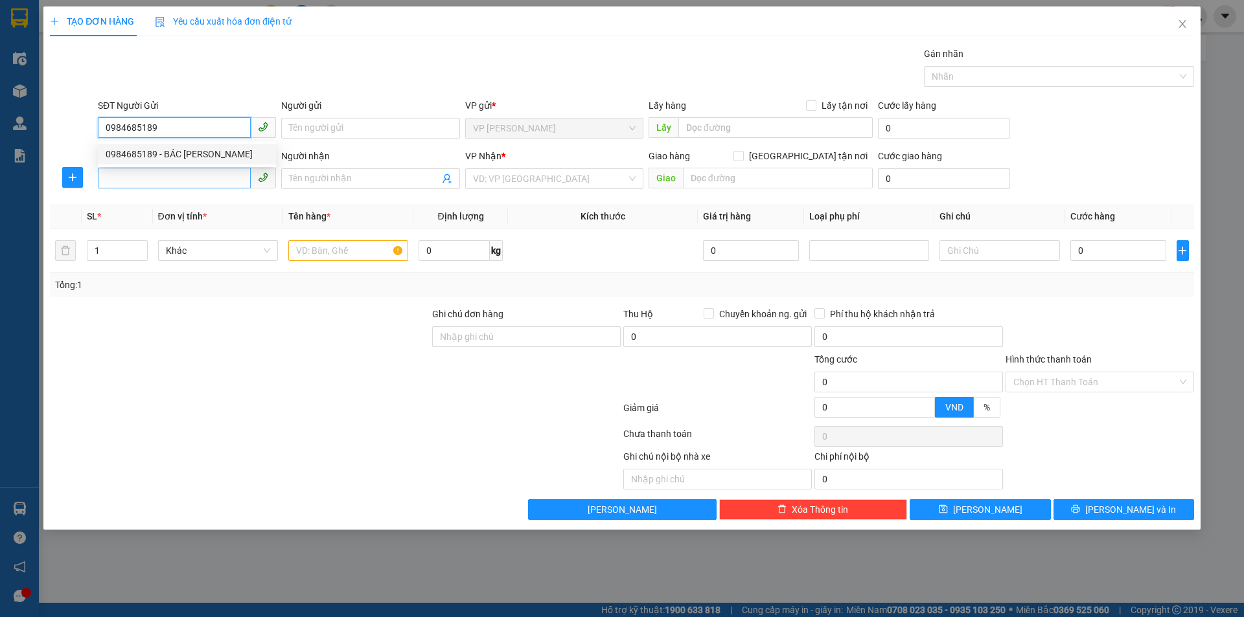
type input "TC"
click at [229, 173] on input "SĐT Người Nhận" at bounding box center [174, 178] width 153 height 21
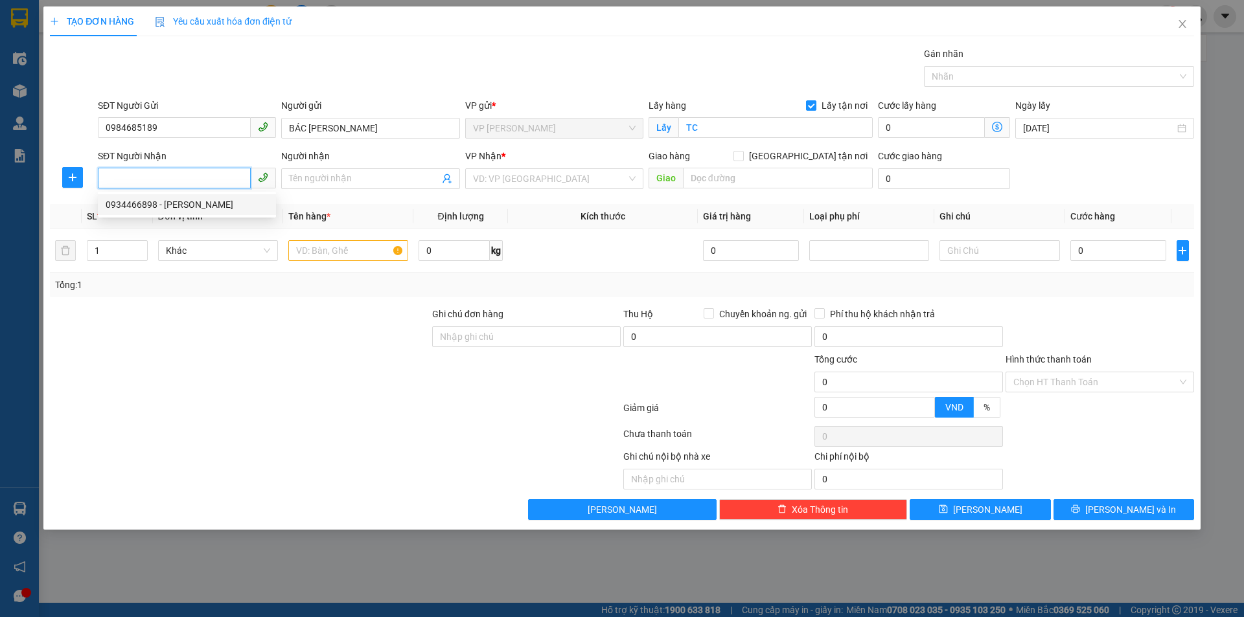
click at [249, 206] on div "0934466898 - [PERSON_NAME]" at bounding box center [187, 205] width 163 height 14
type input "0934466898"
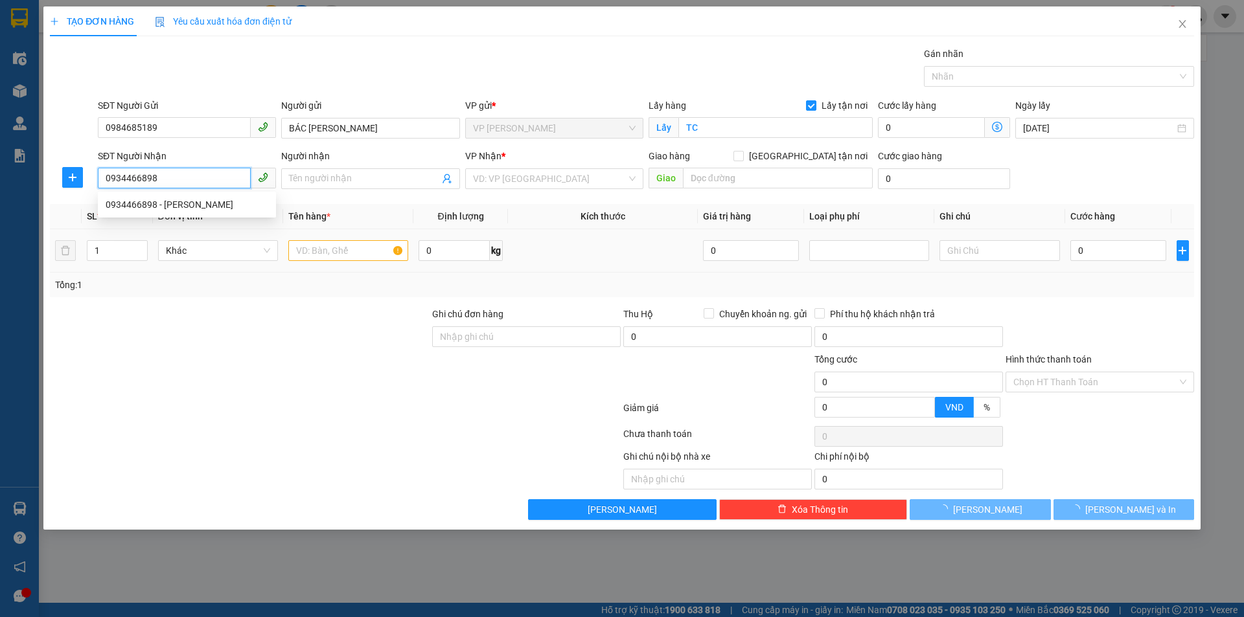
type input "[PERSON_NAME]"
checkbox input "true"
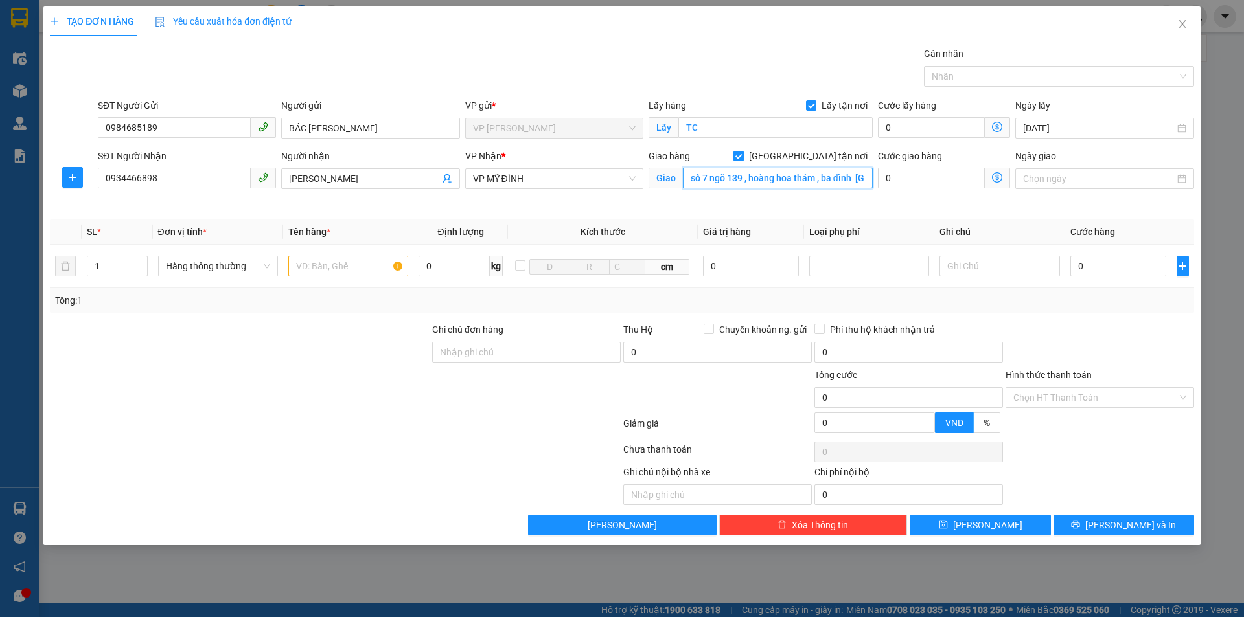
click at [810, 175] on input "số 7 ngõ 139 , hoàng hoa thám , ba đình [GEOGRAPHIC_DATA]" at bounding box center [778, 178] width 190 height 21
type input "MĐ"
drag, startPoint x: 340, startPoint y: 375, endPoint x: 340, endPoint y: 364, distance: 11.0
click at [340, 374] on div at bounding box center [240, 390] width 382 height 45
click at [356, 274] on input "text" at bounding box center [348, 266] width 120 height 21
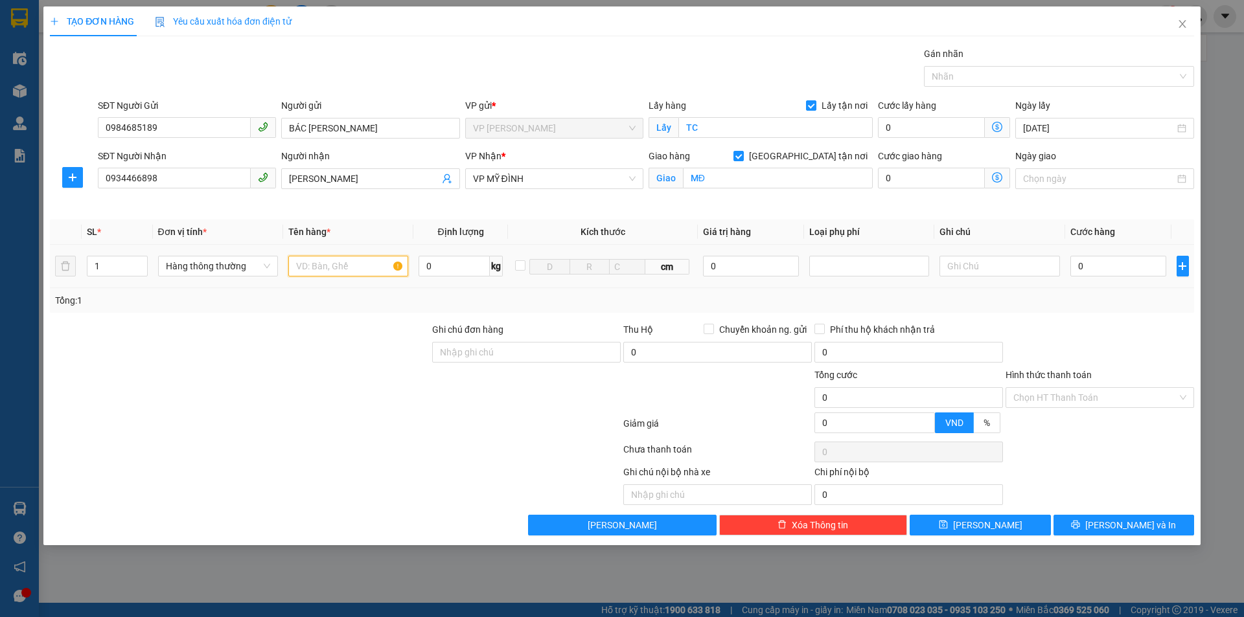
click at [357, 265] on input "text" at bounding box center [348, 266] width 120 height 21
type input "thực phẩm"
click at [1126, 268] on input "0" at bounding box center [1118, 266] width 97 height 21
type input "3.000"
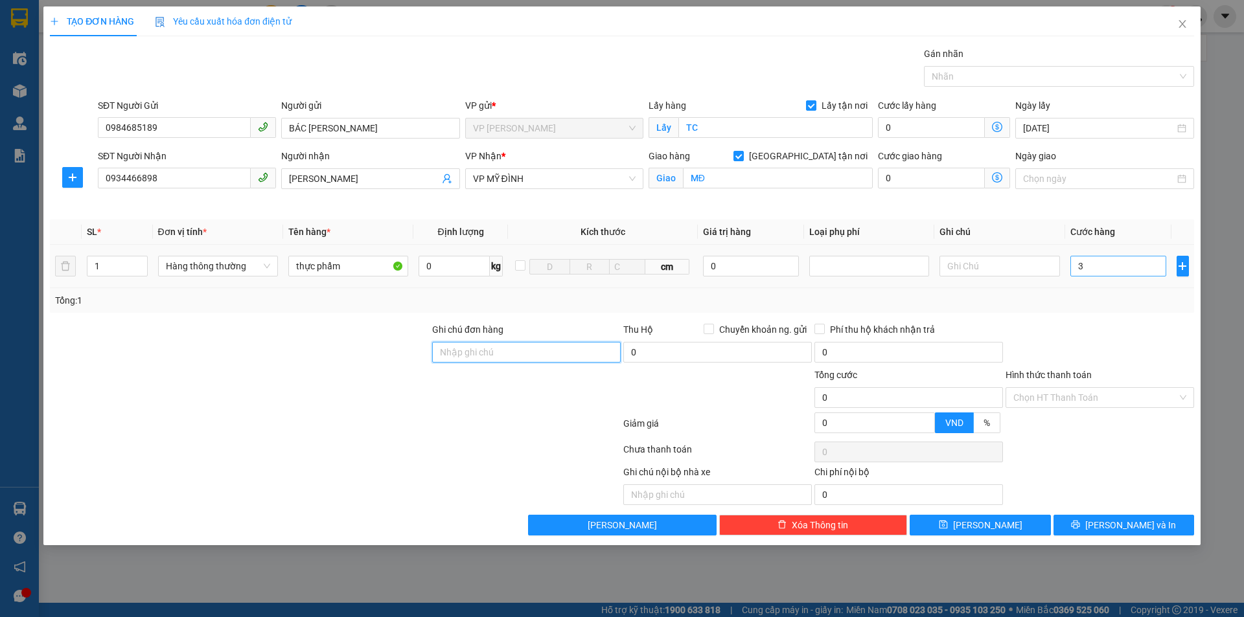
type input "3.000"
click at [1123, 266] on input "3.000" at bounding box center [1118, 266] width 97 height 21
type input "4f"
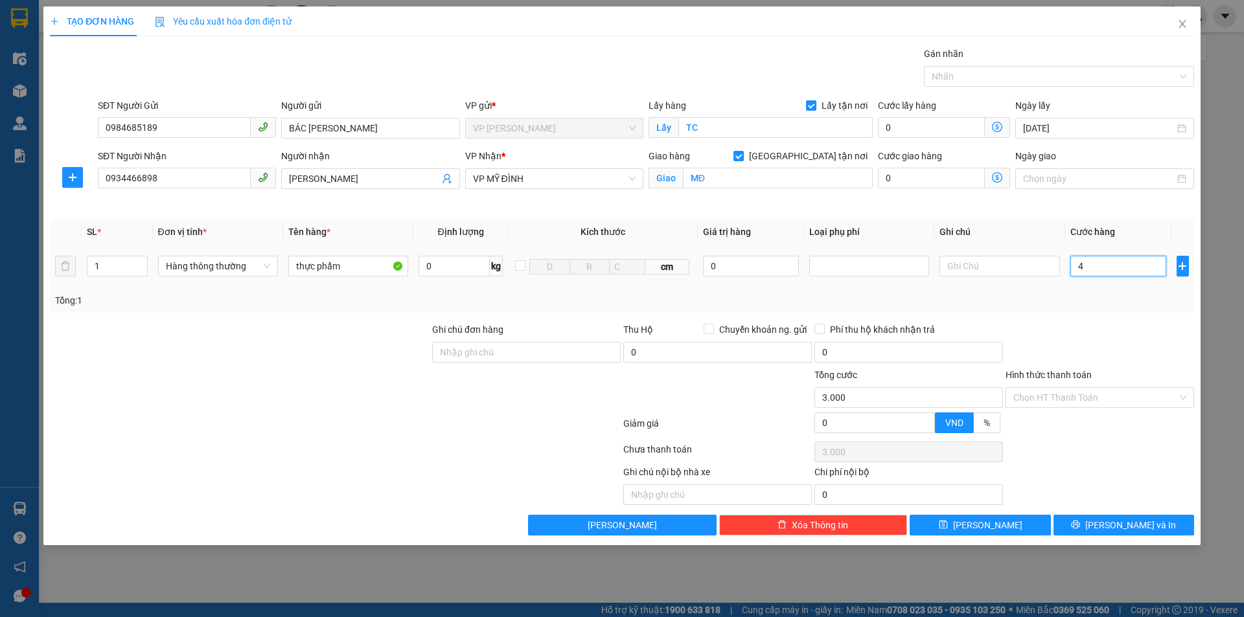
type input "0"
click at [1127, 266] on input "4f" at bounding box center [1118, 266] width 97 height 21
type input "4"
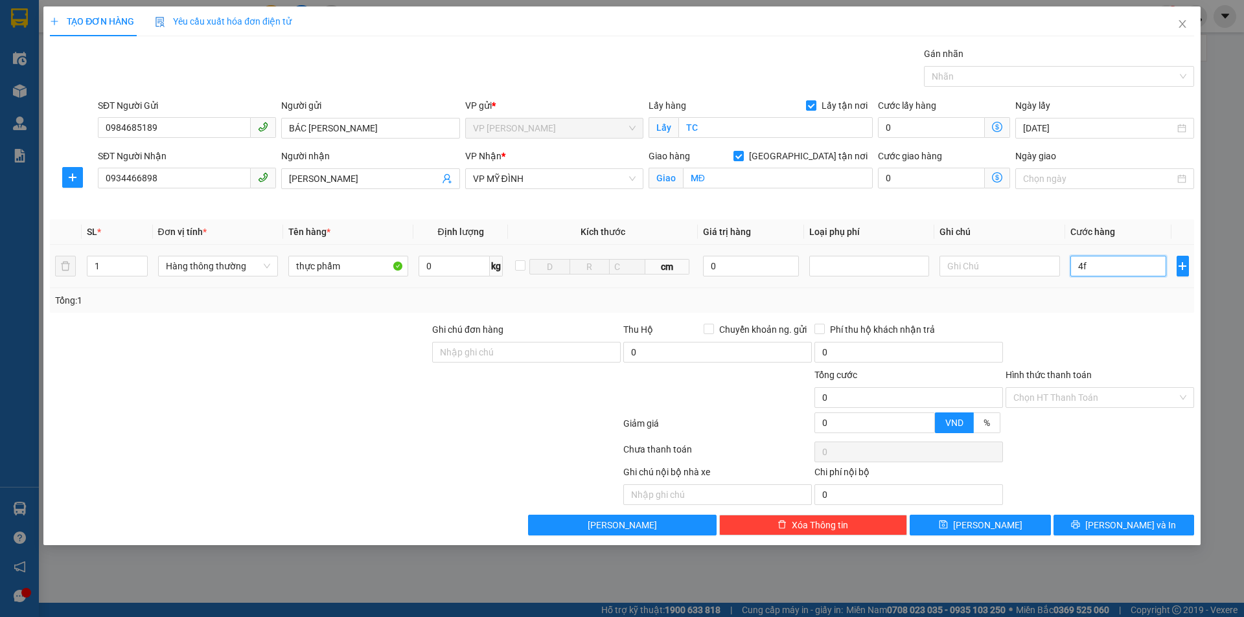
type input "4"
type input "40"
type input "400"
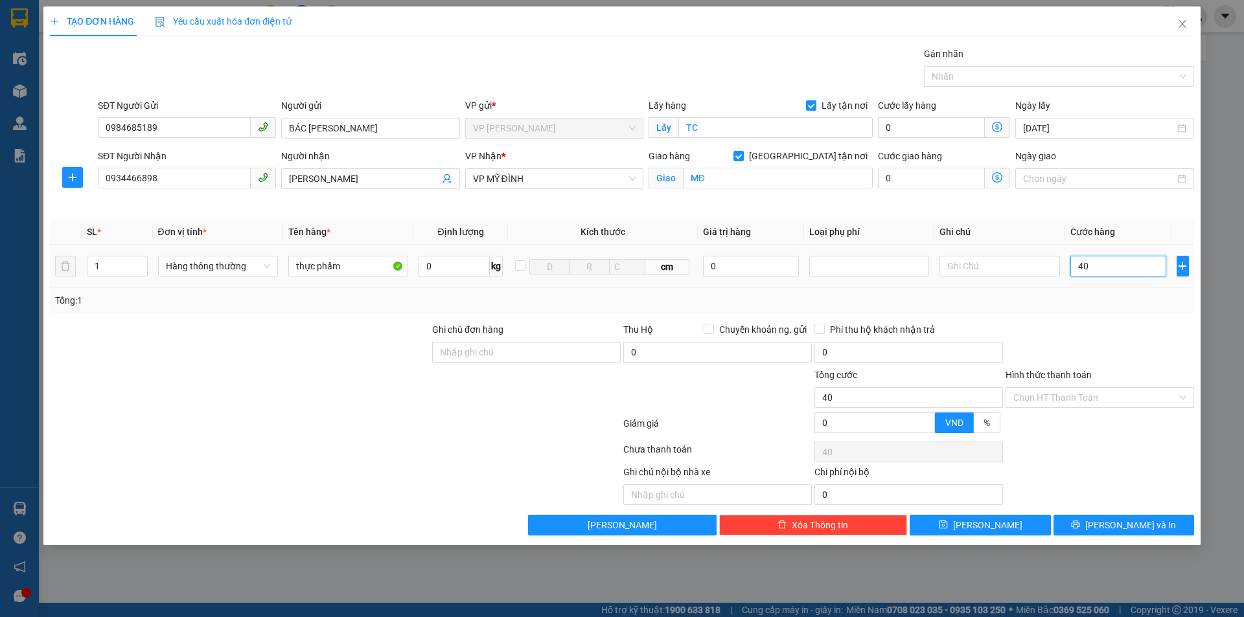
type input "400"
type input "4.000"
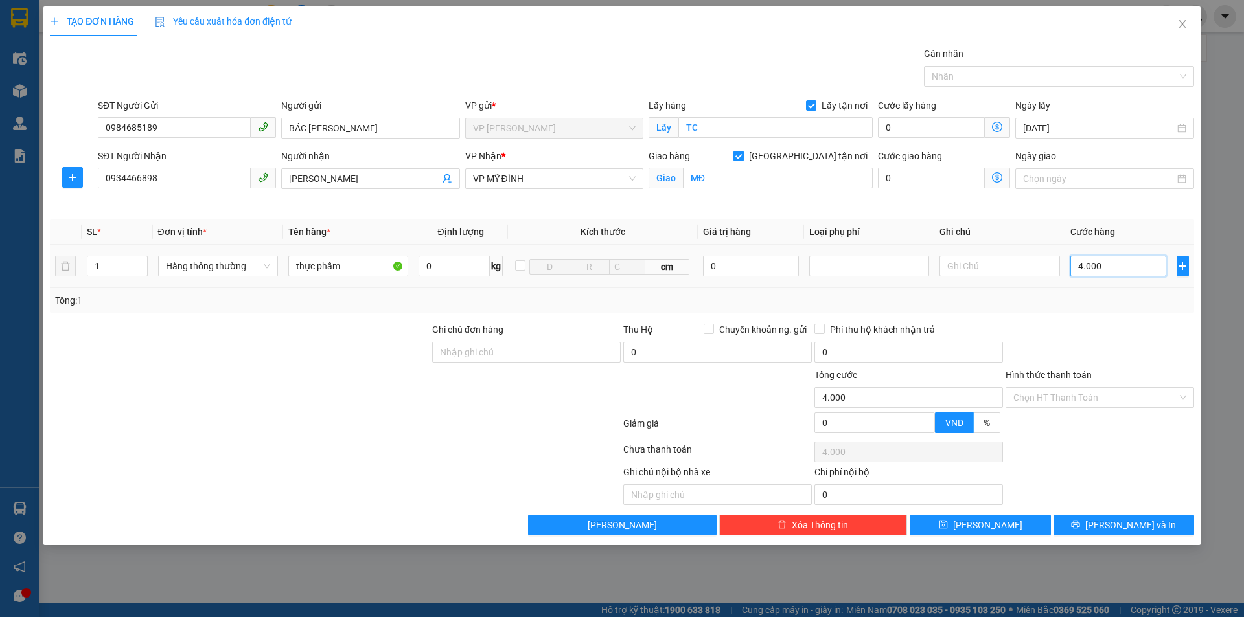
type input "40.000"
click at [1114, 463] on div "Chọn HT Thanh Toán" at bounding box center [1099, 452] width 191 height 26
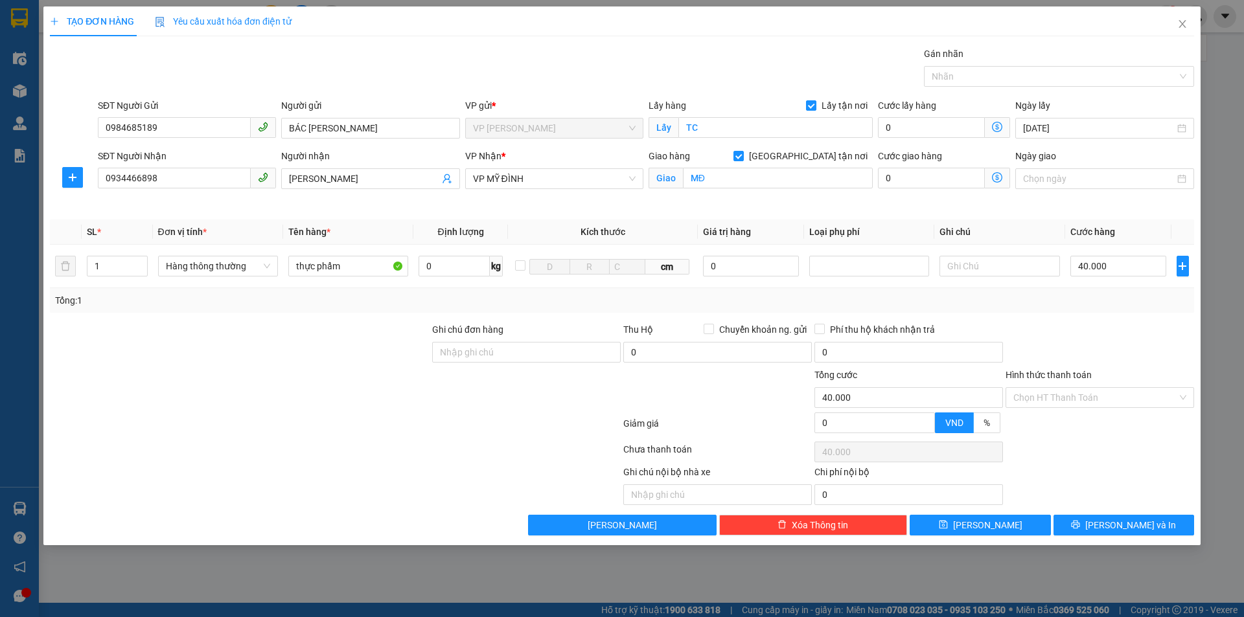
click at [1115, 501] on div "Ghi chú nội bộ nhà xe Chi phí nội bộ 0" at bounding box center [622, 485] width 1147 height 40
click at [1123, 524] on span "[PERSON_NAME] và In" at bounding box center [1130, 525] width 91 height 14
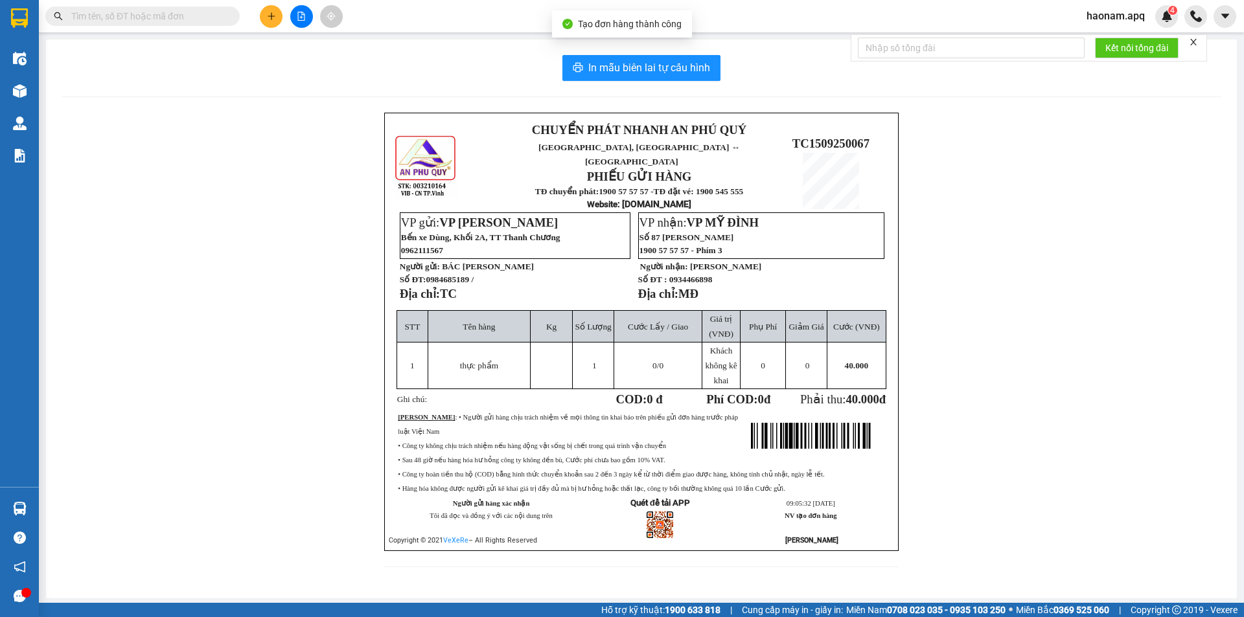
drag, startPoint x: 673, startPoint y: 46, endPoint x: 683, endPoint y: 71, distance: 27.1
click at [672, 46] on div "In mẫu biên lai tự cấu hình CHUYỂN PHÁT NHANH AN [GEOGRAPHIC_DATA], [GEOGRAPHIC…" at bounding box center [641, 319] width 1191 height 559
click at [683, 71] on span "In mẫu biên lai tự cấu hình" at bounding box center [649, 68] width 122 height 16
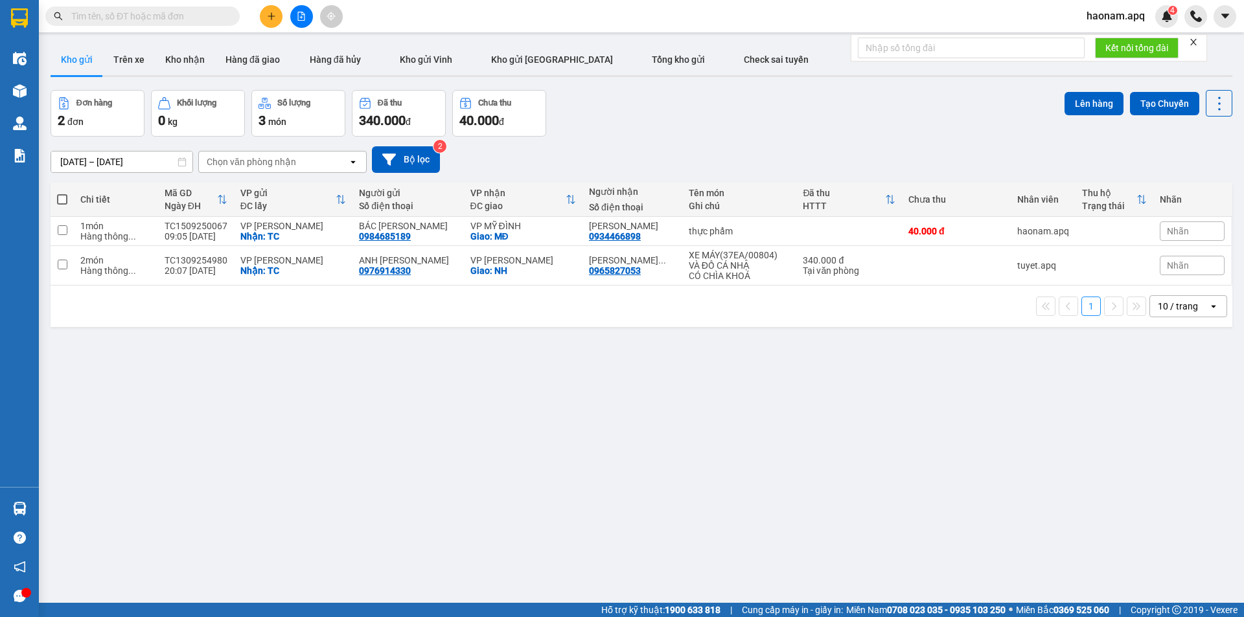
click at [273, 14] on icon "plus" at bounding box center [271, 16] width 9 height 9
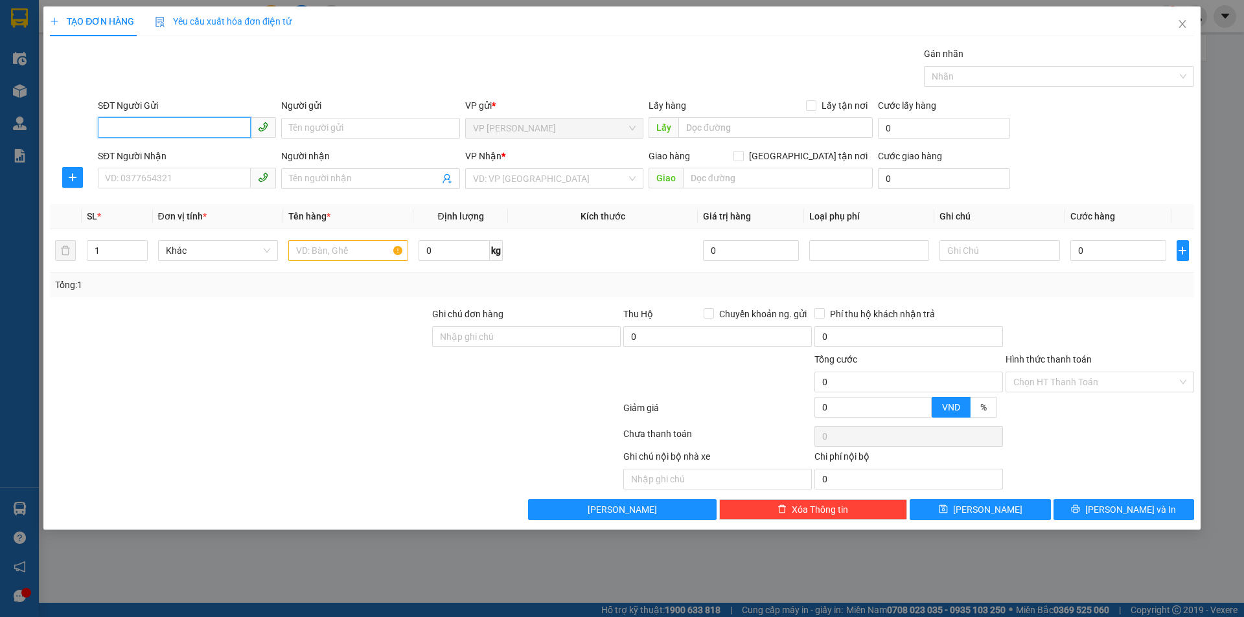
click at [203, 128] on input "SĐT Người Gửi" at bounding box center [174, 127] width 153 height 21
type input "0398954786"
click at [214, 154] on div "0398954786 - MẸ THÀNH" at bounding box center [187, 154] width 163 height 14
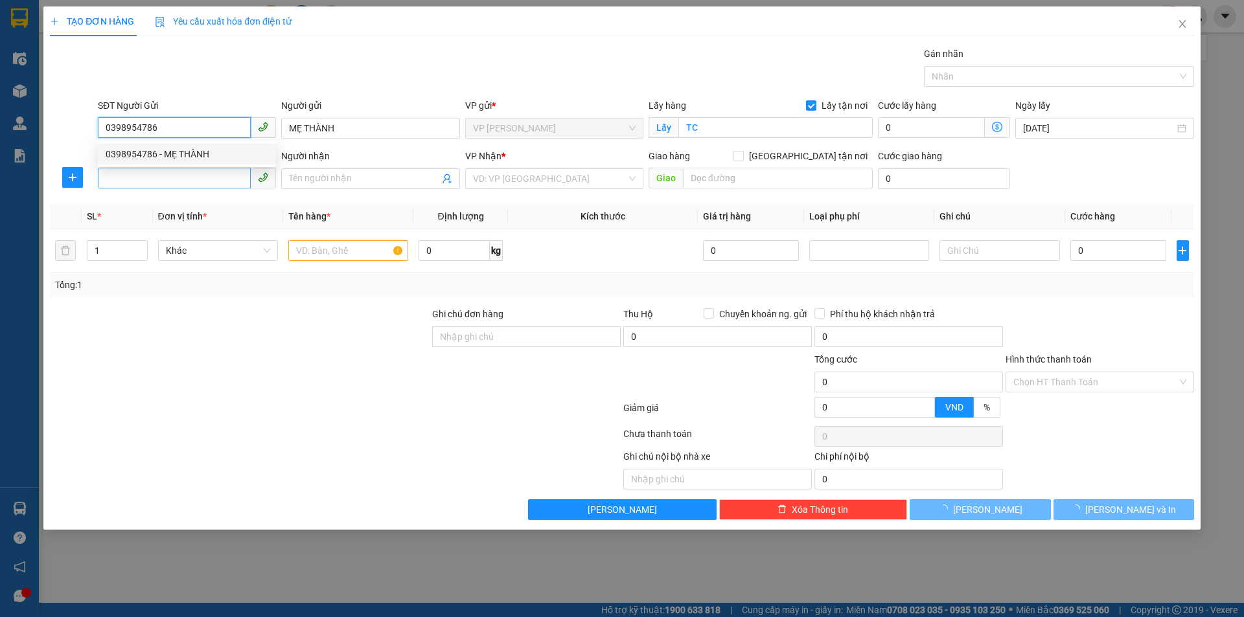
type input "MẸ THÀNH"
checkbox input "true"
type input "TC"
type input "0398954786"
click at [207, 181] on input "SĐT Người Nhận" at bounding box center [174, 178] width 153 height 21
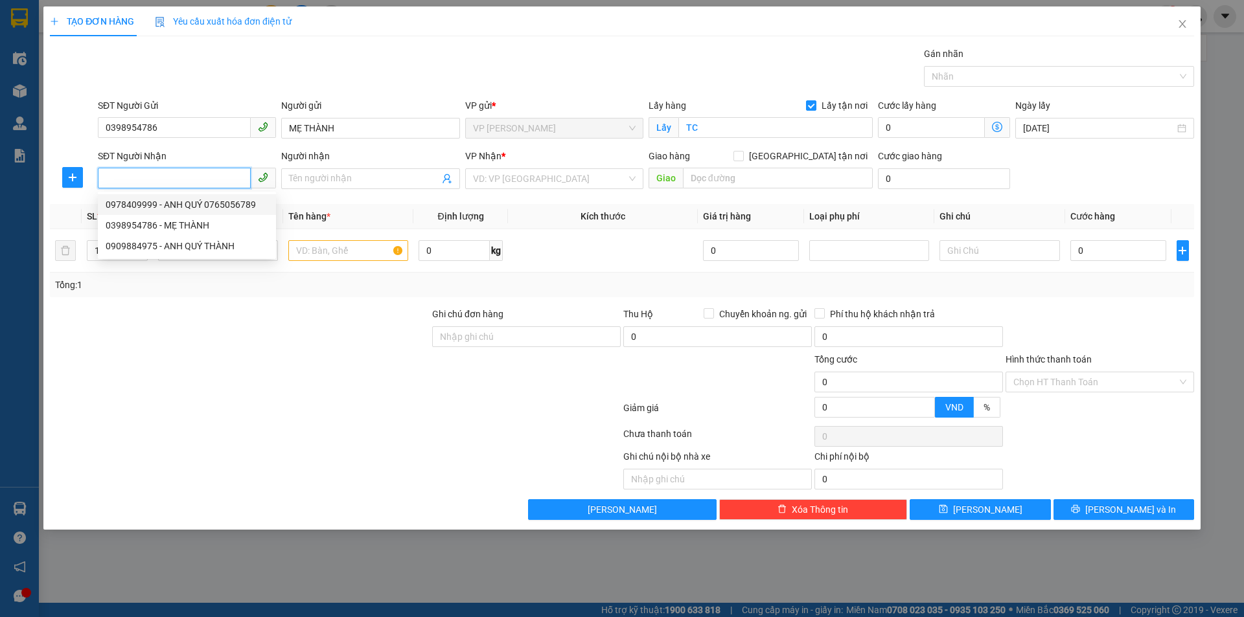
click at [241, 208] on div "0978409999 - ANH QUÝ 0765056789" at bounding box center [187, 205] width 163 height 14
type input "0978409999"
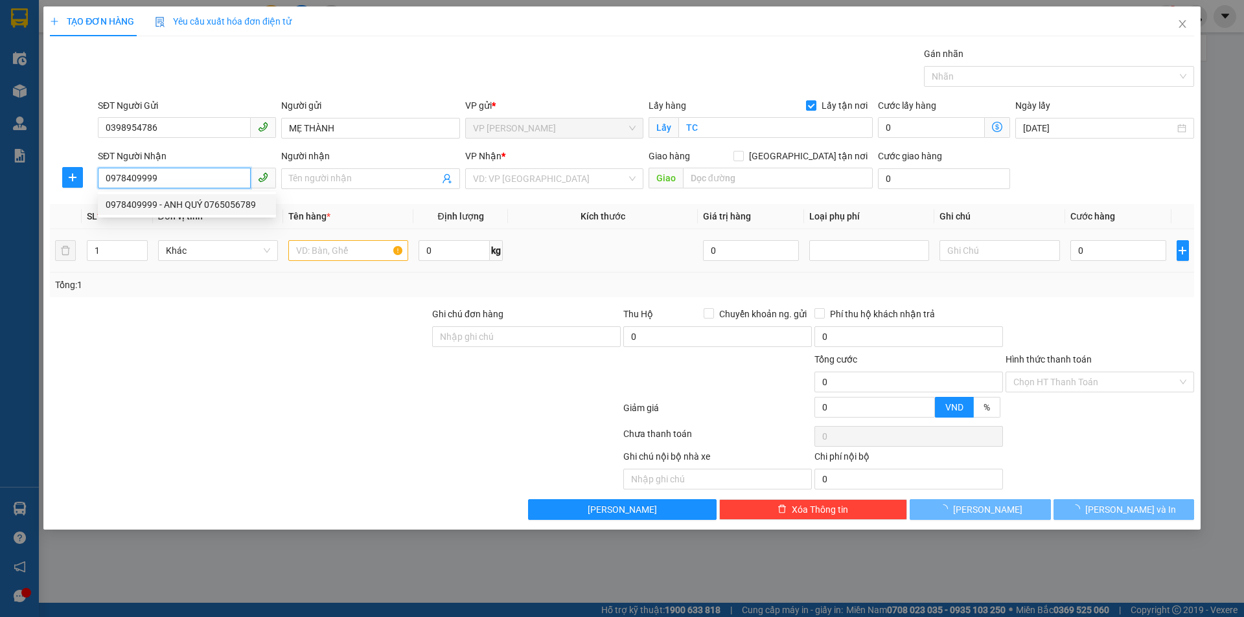
type input "ANH QUÝ 0765056789"
checkbox input "true"
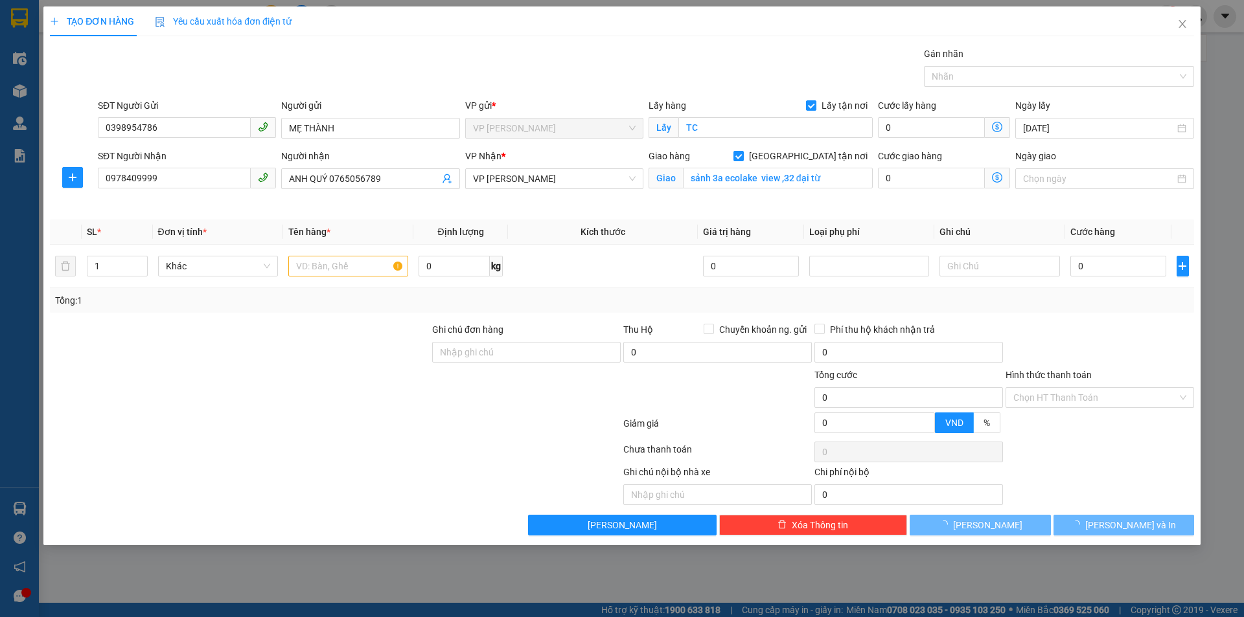
click at [304, 290] on div "Tổng: 1" at bounding box center [622, 300] width 1144 height 25
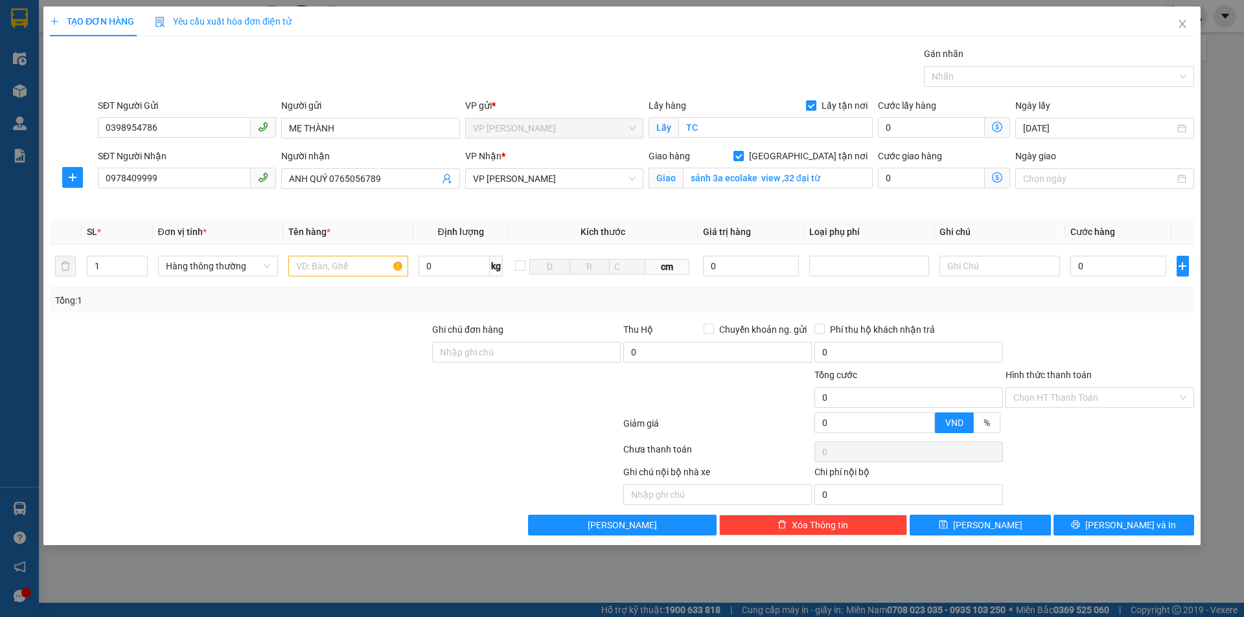
click at [432, 326] on label "Ghi chú đơn hàng" at bounding box center [467, 330] width 71 height 10
click at [432, 342] on input "Ghi chú đơn hàng" at bounding box center [526, 352] width 189 height 21
click at [322, 386] on div at bounding box center [240, 390] width 382 height 45
click at [364, 271] on input "text" at bounding box center [348, 266] width 120 height 21
click at [830, 181] on input "sảnh 3a ecolake view ,32 đại từ" at bounding box center [778, 178] width 190 height 21
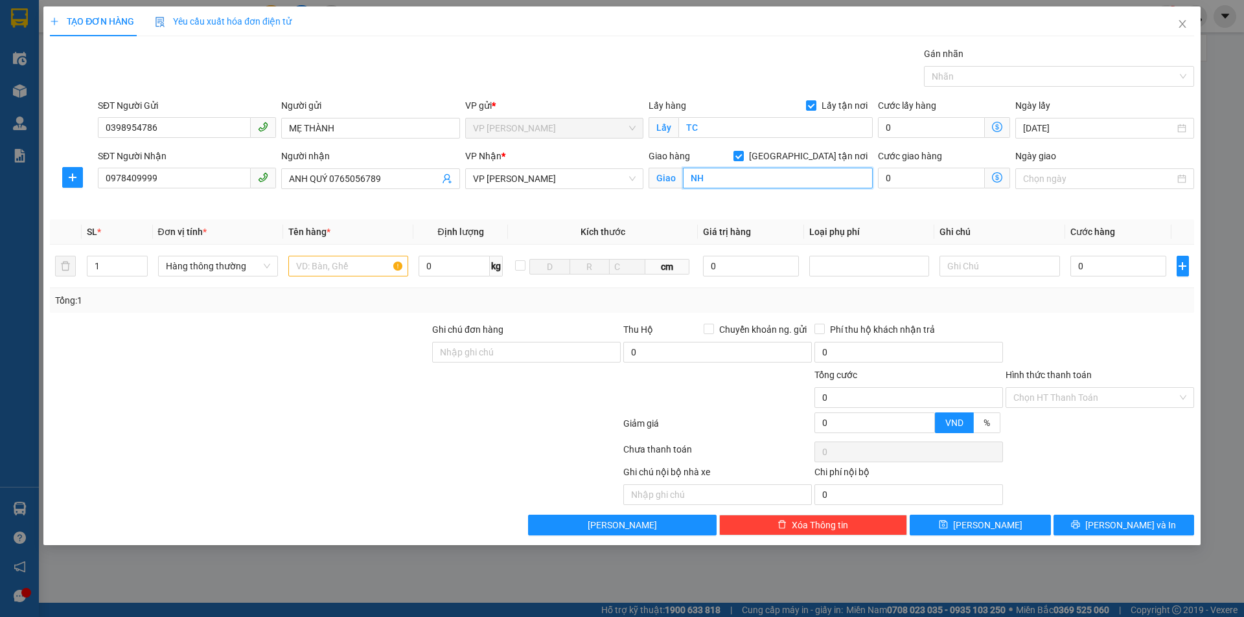
type input "NH"
click at [315, 365] on div at bounding box center [240, 345] width 382 height 45
click at [356, 276] on input "text" at bounding box center [348, 266] width 120 height 21
click at [358, 275] on input "text" at bounding box center [348, 266] width 120 height 21
type input "thực phẩm"
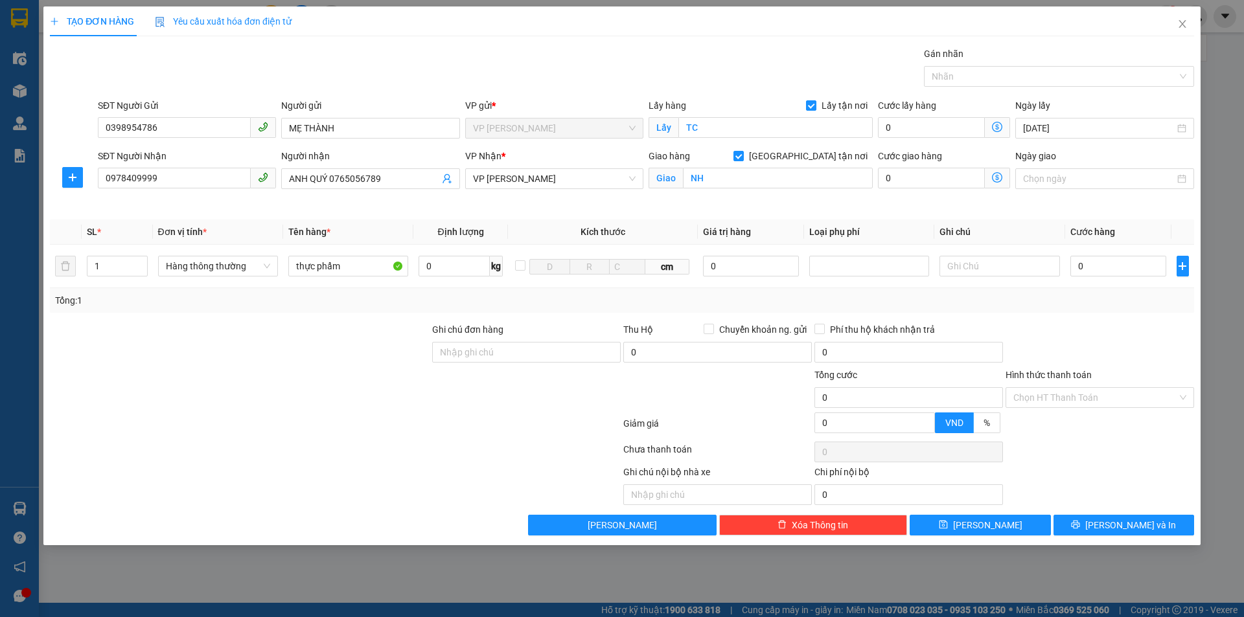
drag, startPoint x: 1097, startPoint y: 365, endPoint x: 1103, endPoint y: 332, distance: 33.7
click at [1098, 350] on div at bounding box center [1099, 345] width 191 height 45
click at [1099, 263] on input "0" at bounding box center [1118, 266] width 97 height 21
type input "4f"
type input "0"
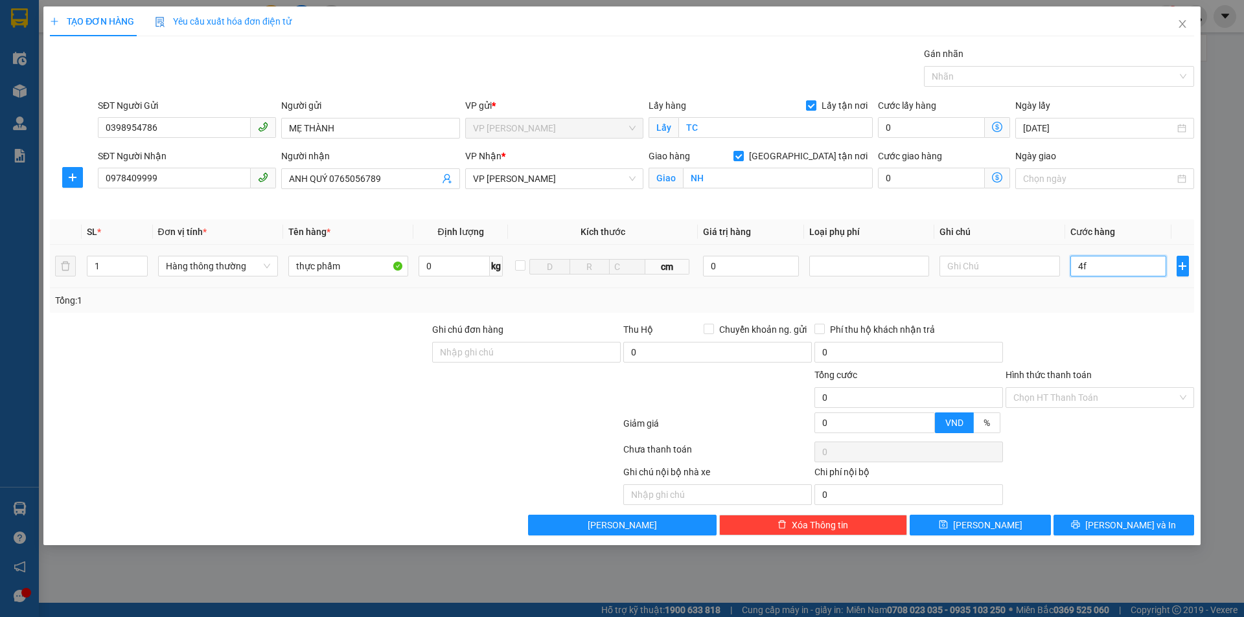
type input "0"
type input "4"
type input "40"
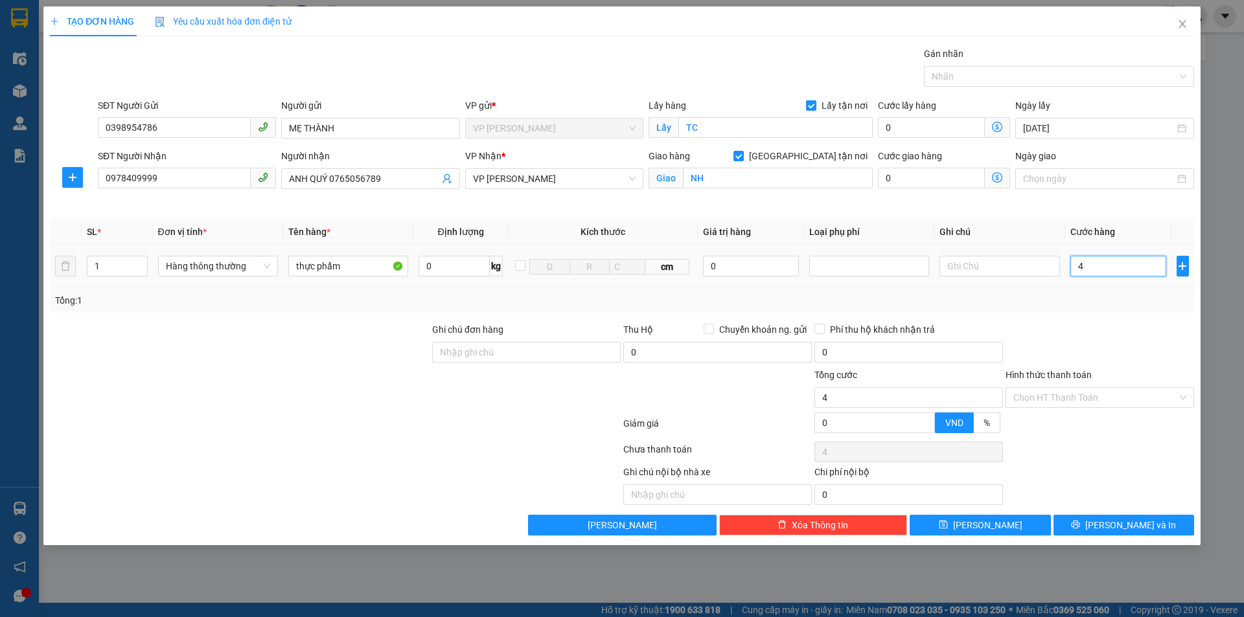
type input "40"
type input "400"
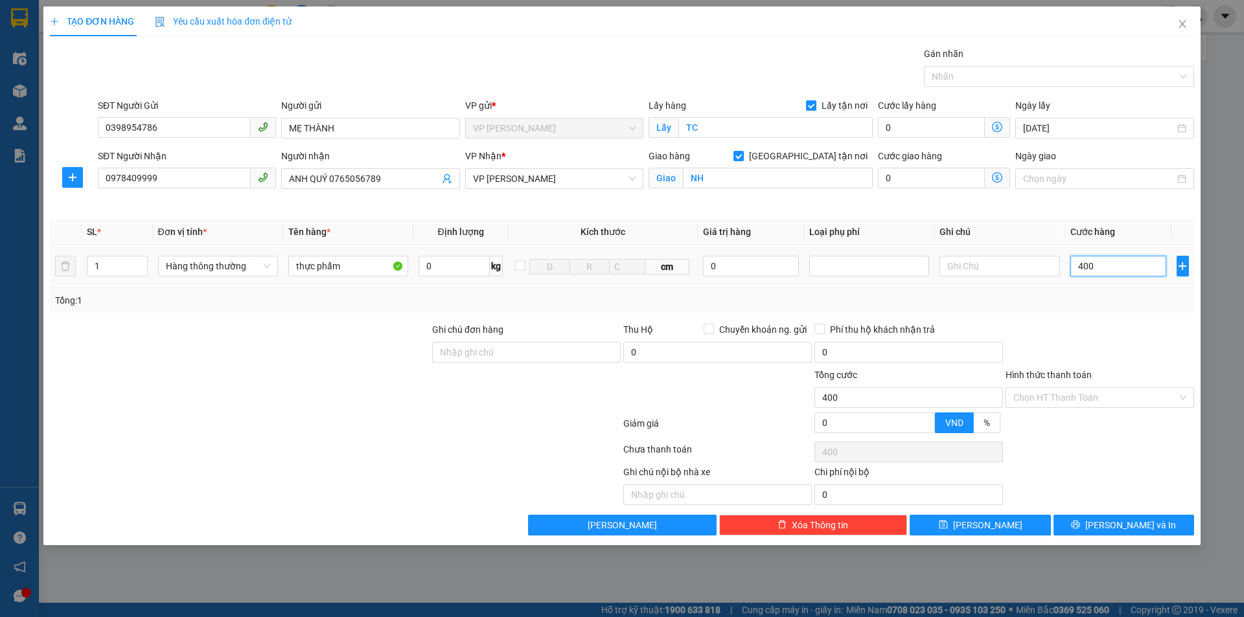
type input "4.000"
type input "40.000"
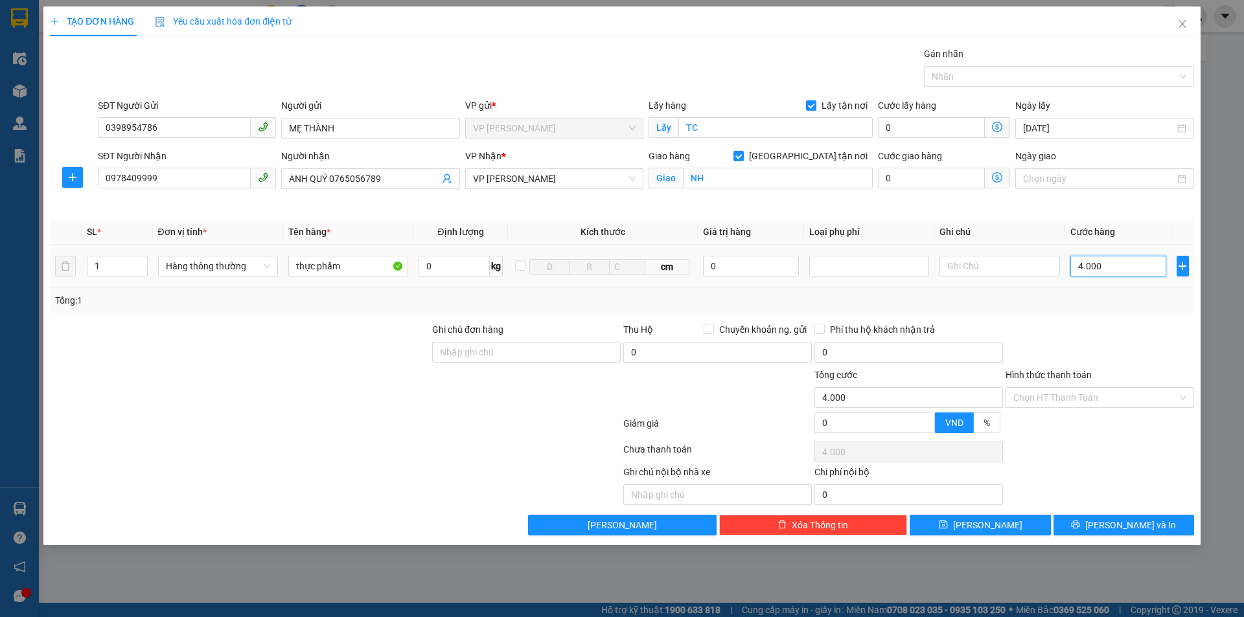
type input "40.000"
click at [1104, 323] on div at bounding box center [1099, 345] width 191 height 45
click at [1104, 452] on div "Chọn HT Thanh Toán" at bounding box center [1099, 452] width 191 height 26
drag, startPoint x: 1127, startPoint y: 528, endPoint x: 1082, endPoint y: 456, distance: 84.7
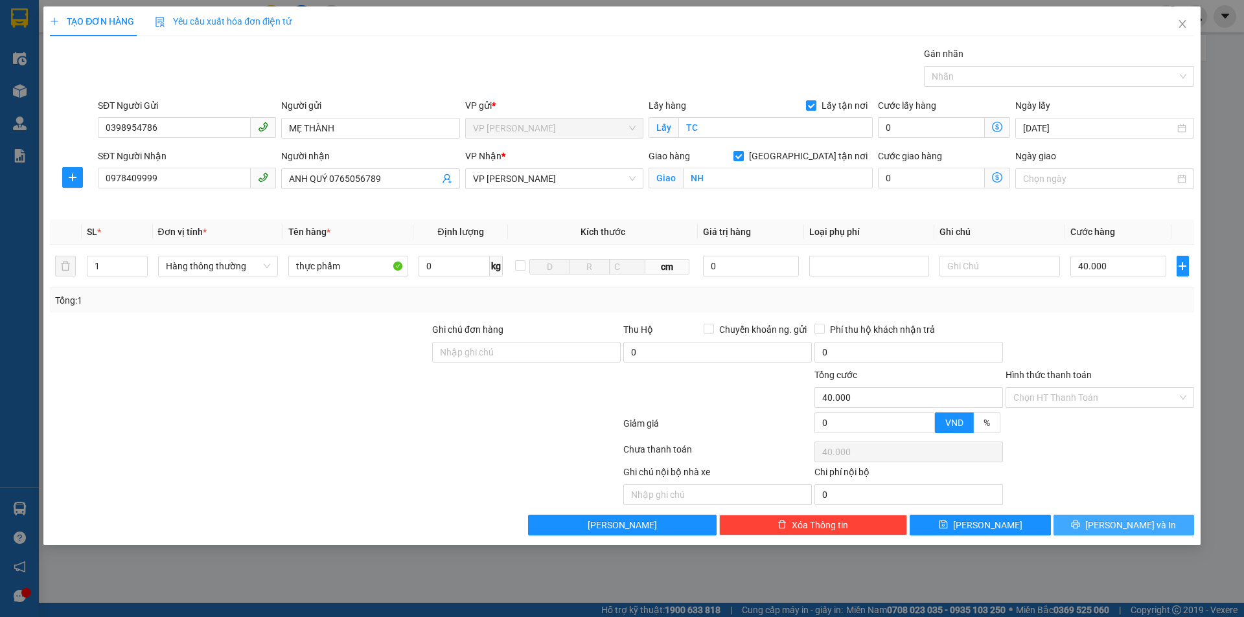
click at [1127, 527] on span "[PERSON_NAME] và In" at bounding box center [1130, 525] width 91 height 14
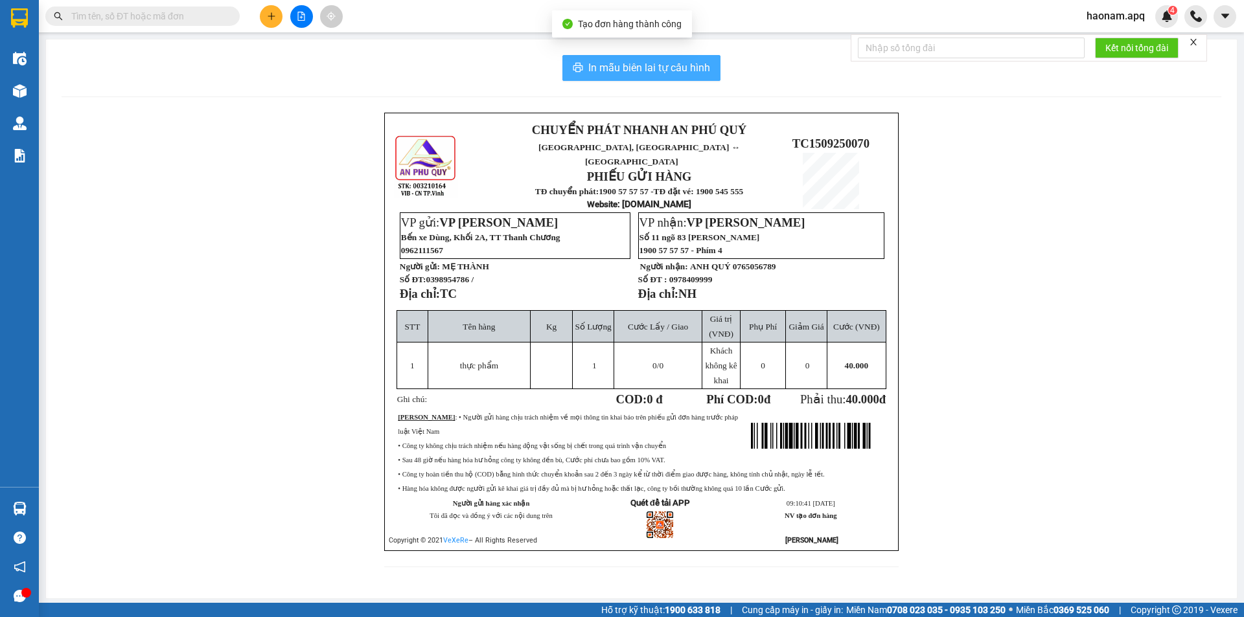
click at [669, 77] on button "In mẫu biên lai tự cấu hình" at bounding box center [641, 68] width 158 height 26
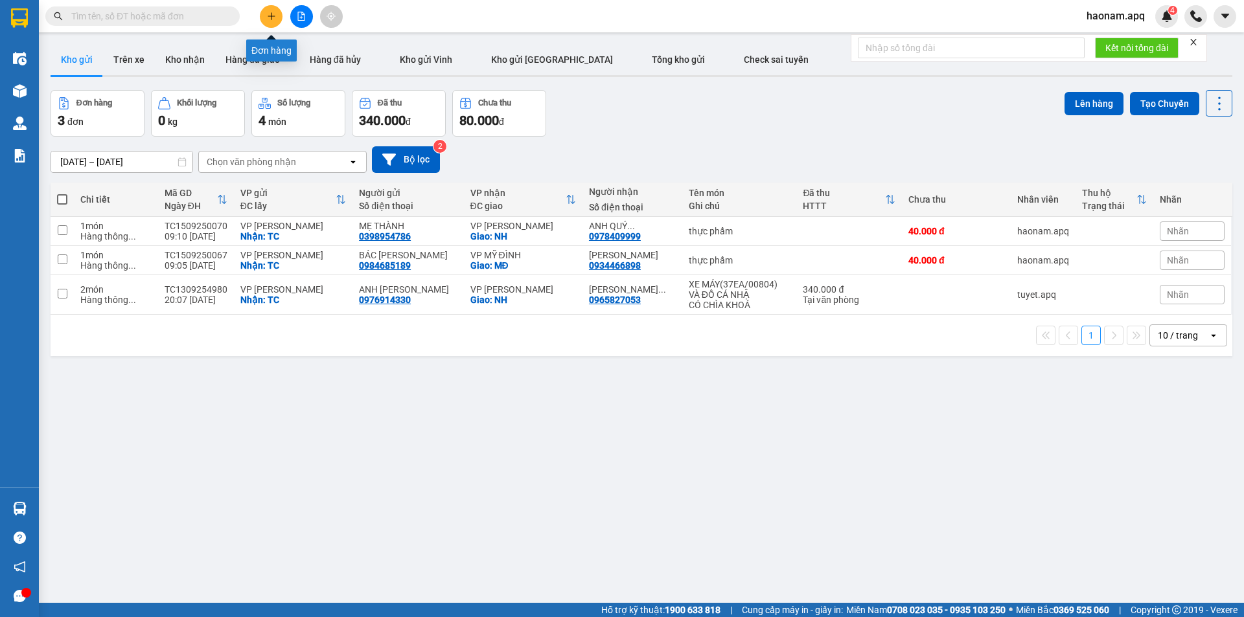
click at [260, 16] on button at bounding box center [271, 16] width 23 height 23
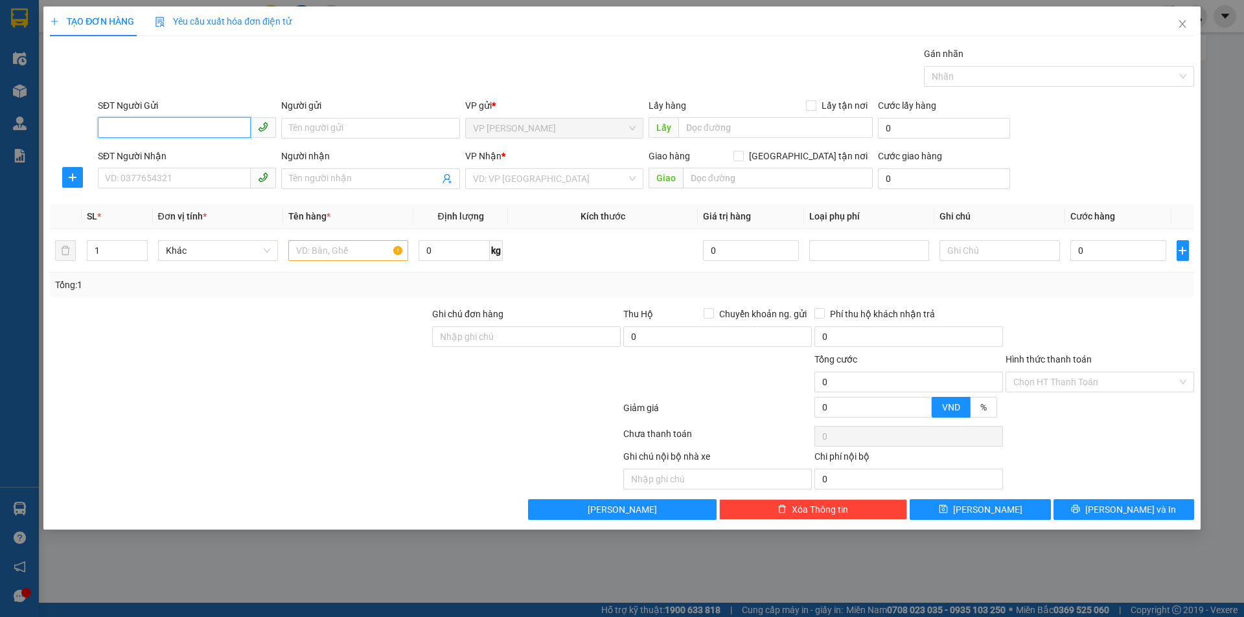
click at [222, 127] on input "SĐT Người Gửi" at bounding box center [174, 127] width 153 height 21
click at [212, 119] on input "SĐT Người Gửi" at bounding box center [174, 127] width 153 height 21
type input "0976148675"
click at [205, 159] on div "0976148675 - CHỊ HIỀN [PERSON_NAME]" at bounding box center [189, 154] width 167 height 14
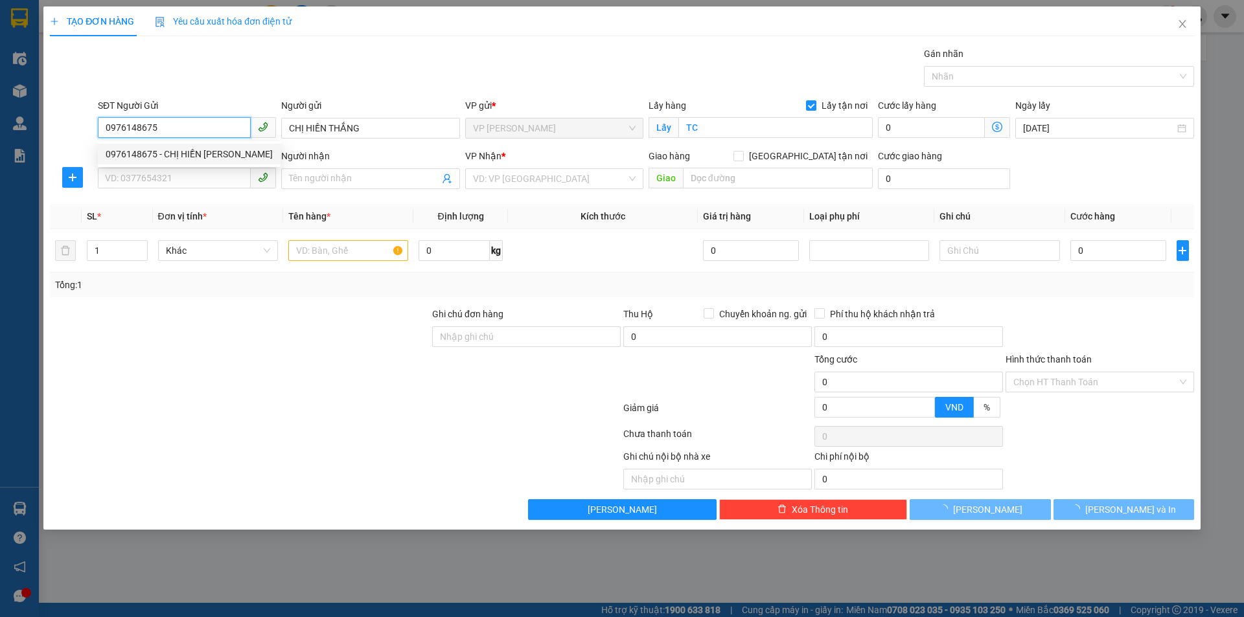
type input "CHỊ HIỀN THẮNG"
checkbox input "true"
type input "TC"
type input "0976148675"
click at [205, 179] on input "SĐT Người Nhận" at bounding box center [174, 178] width 153 height 21
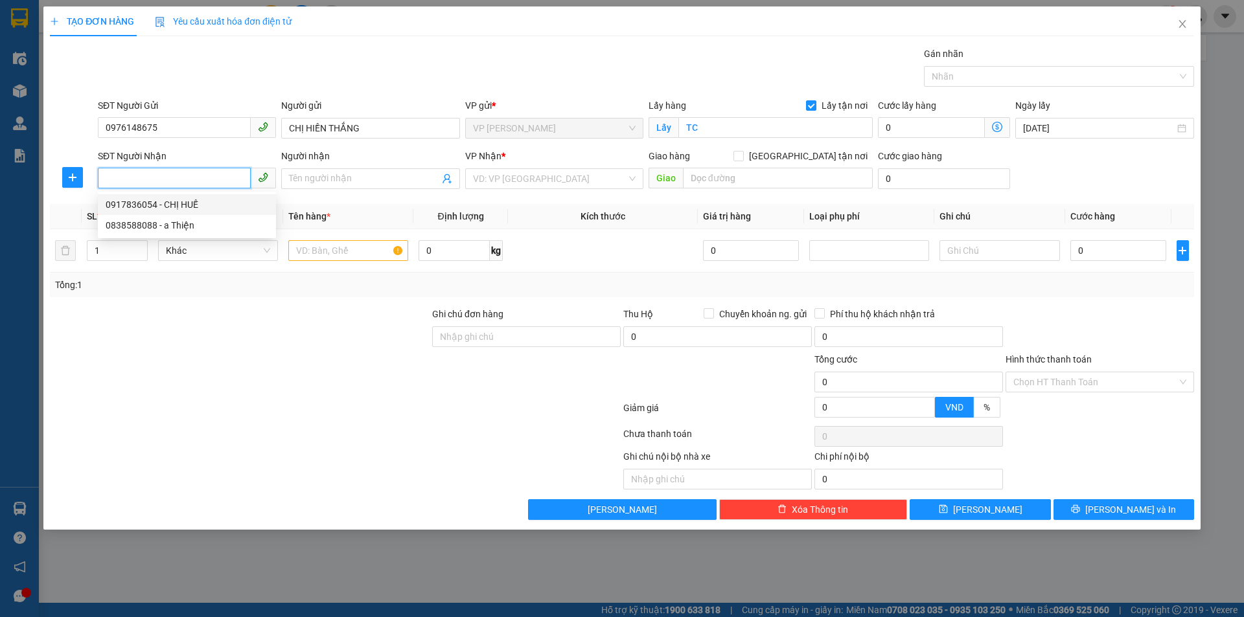
click at [223, 203] on div "0917836054 - CHỊ HUẾ" at bounding box center [187, 205] width 163 height 14
type input "0917836054"
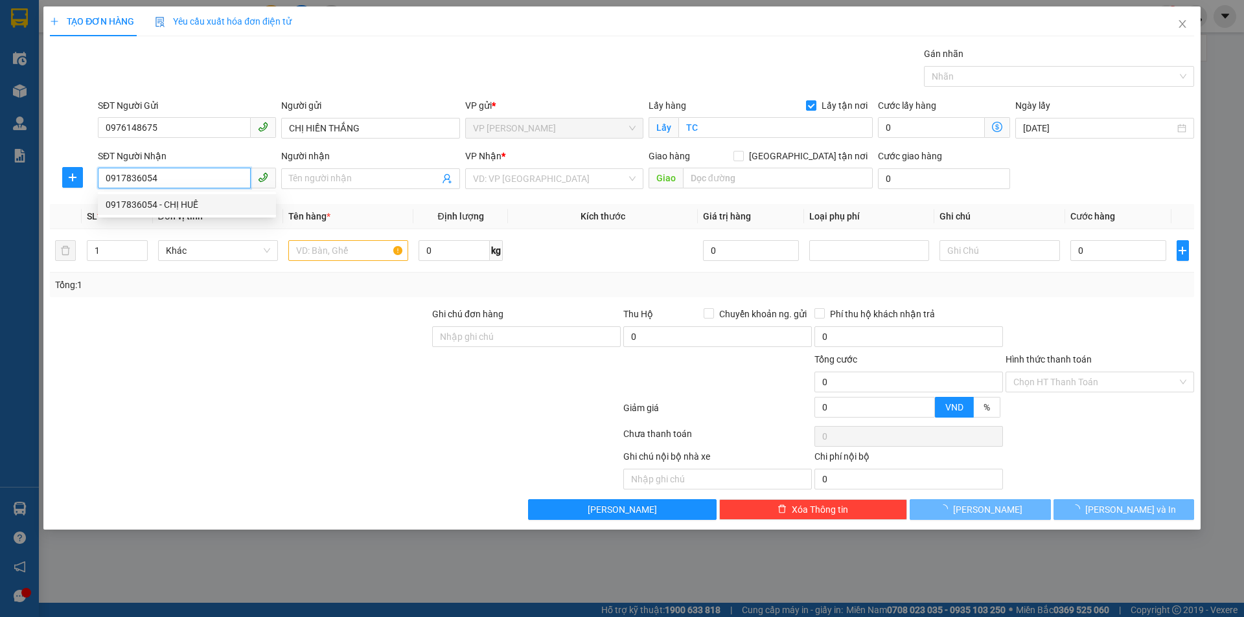
type input "CHỊ HUẾ"
checkbox input "true"
type input "[PERSON_NAME]"
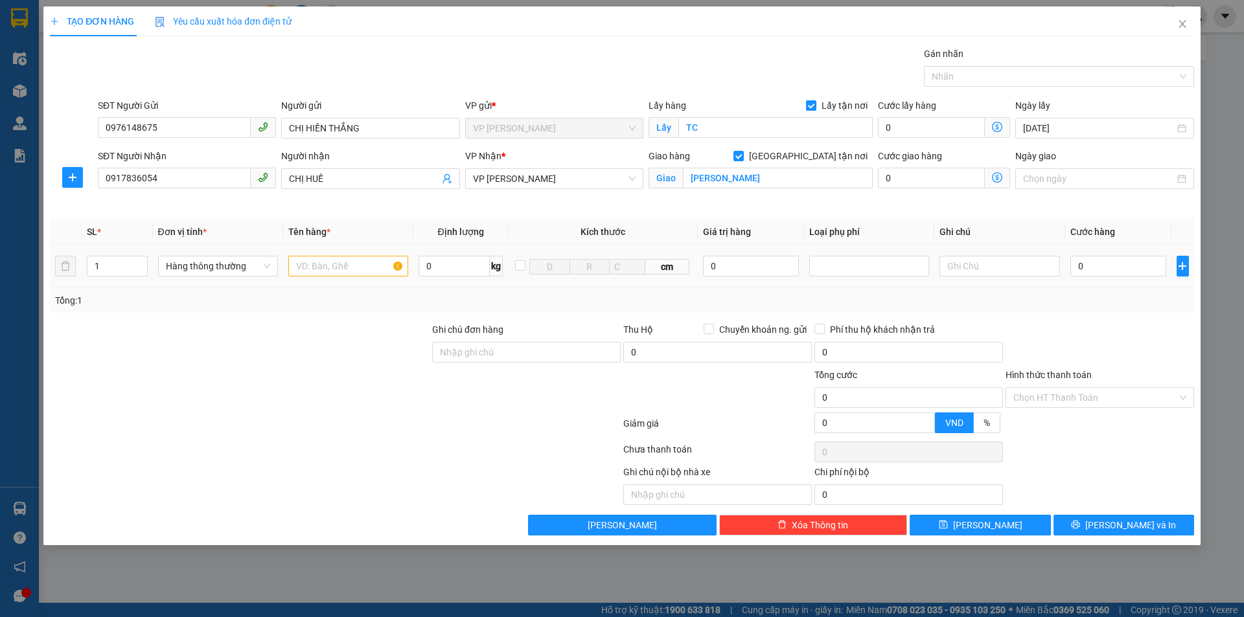
drag, startPoint x: 396, startPoint y: 327, endPoint x: 372, endPoint y: 279, distance: 53.3
click at [394, 326] on div at bounding box center [240, 345] width 382 height 45
click at [365, 274] on input "text" at bounding box center [348, 266] width 120 height 21
click at [383, 266] on input "text" at bounding box center [348, 266] width 120 height 21
type input "hoa lý"
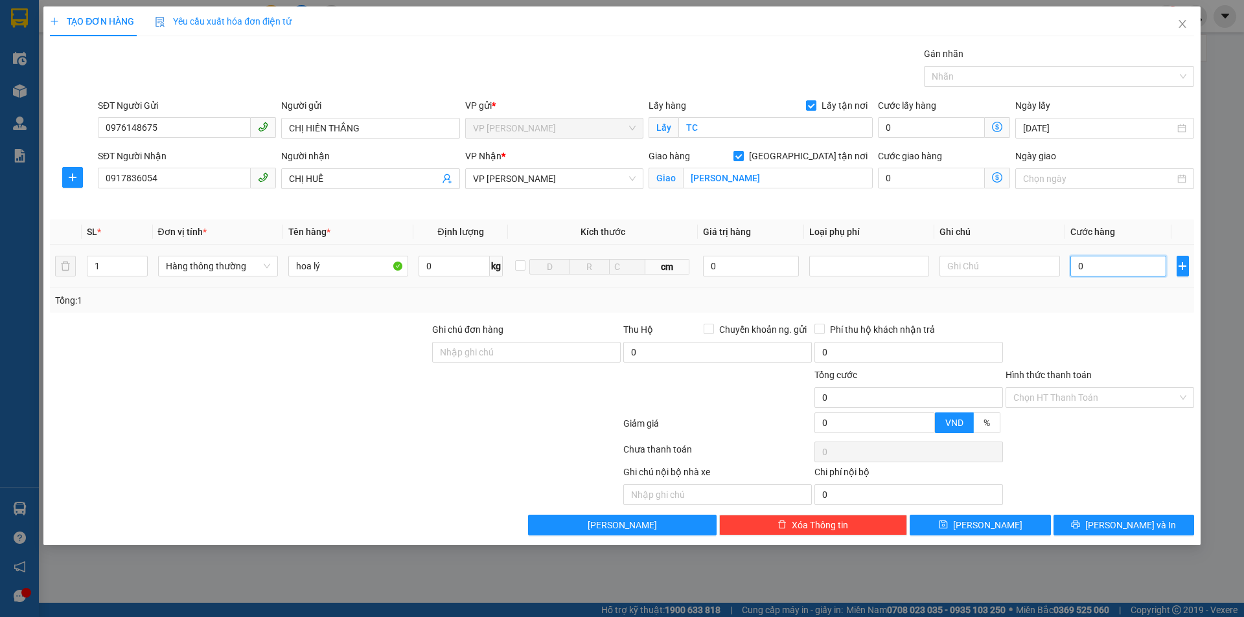
click at [1090, 272] on input "0" at bounding box center [1118, 266] width 97 height 21
type input "6"
click at [1123, 352] on div at bounding box center [1099, 345] width 191 height 45
click at [1086, 398] on input "Hình thức thanh toán" at bounding box center [1095, 397] width 164 height 19
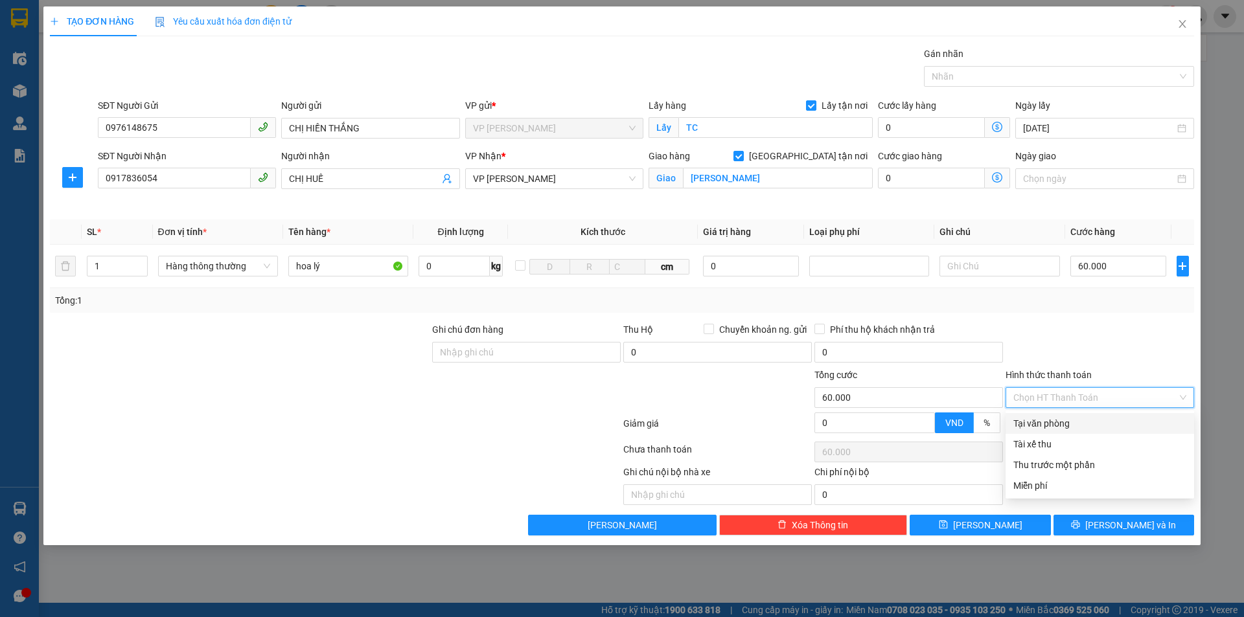
drag, startPoint x: 1086, startPoint y: 411, endPoint x: 1097, endPoint y: 396, distance: 19.4
click at [1086, 412] on div "Transit Pickup Surcharge Ids Transit Deliver Surcharge Ids Transit Deliver Surc…" at bounding box center [622, 291] width 1144 height 489
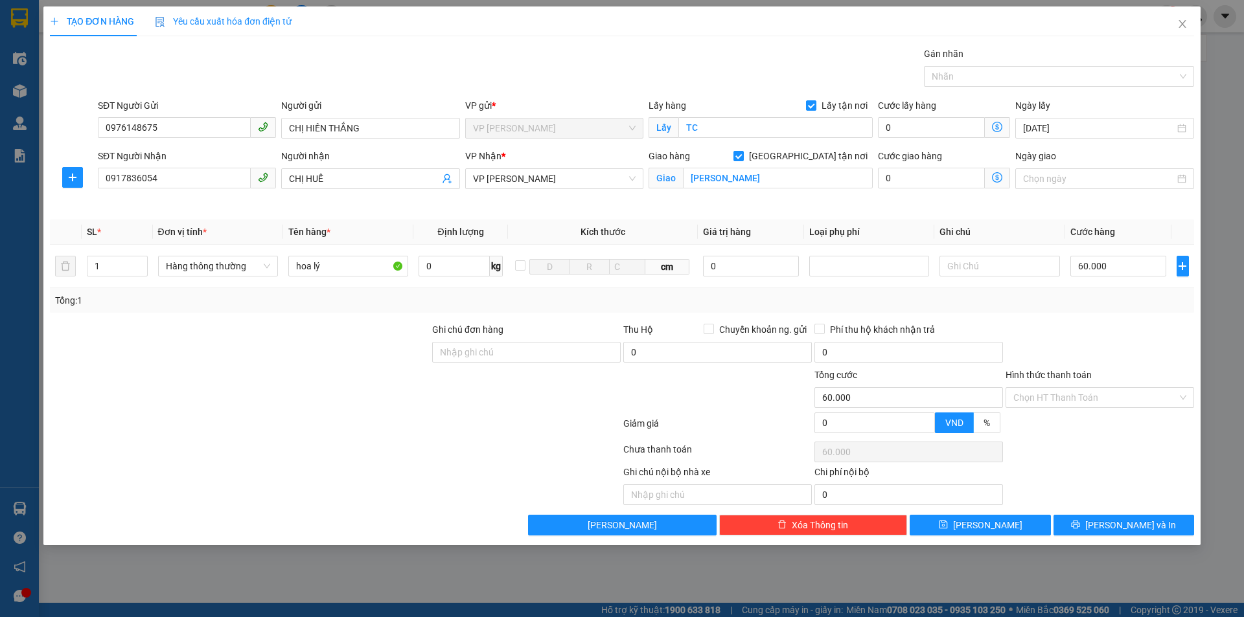
click at [1127, 337] on div at bounding box center [1099, 345] width 191 height 45
drag, startPoint x: 1104, startPoint y: 398, endPoint x: 1086, endPoint y: 416, distance: 25.2
click at [1104, 400] on input "Hình thức thanh toán" at bounding box center [1095, 397] width 164 height 19
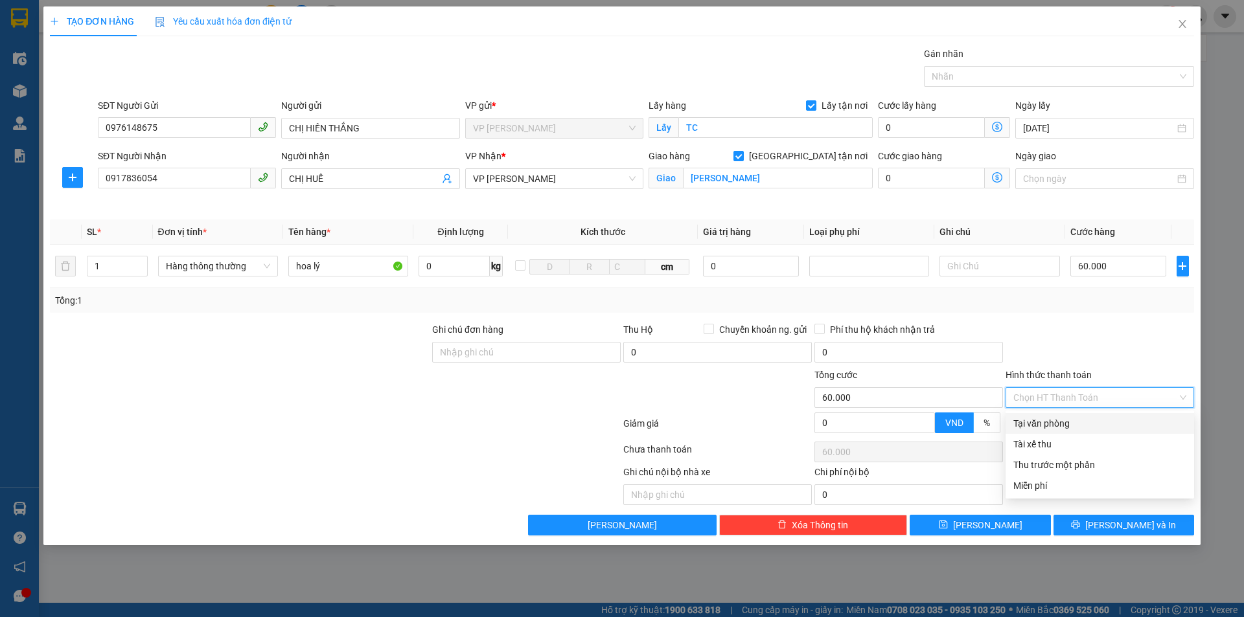
click at [1082, 417] on div "Tại văn phòng" at bounding box center [1099, 424] width 173 height 14
drag, startPoint x: 1119, startPoint y: 319, endPoint x: 1127, endPoint y: 360, distance: 42.3
click at [1119, 319] on div "Transit Pickup Surcharge Ids Transit Deliver Surcharge Ids Transit Deliver Surc…" at bounding box center [622, 291] width 1144 height 489
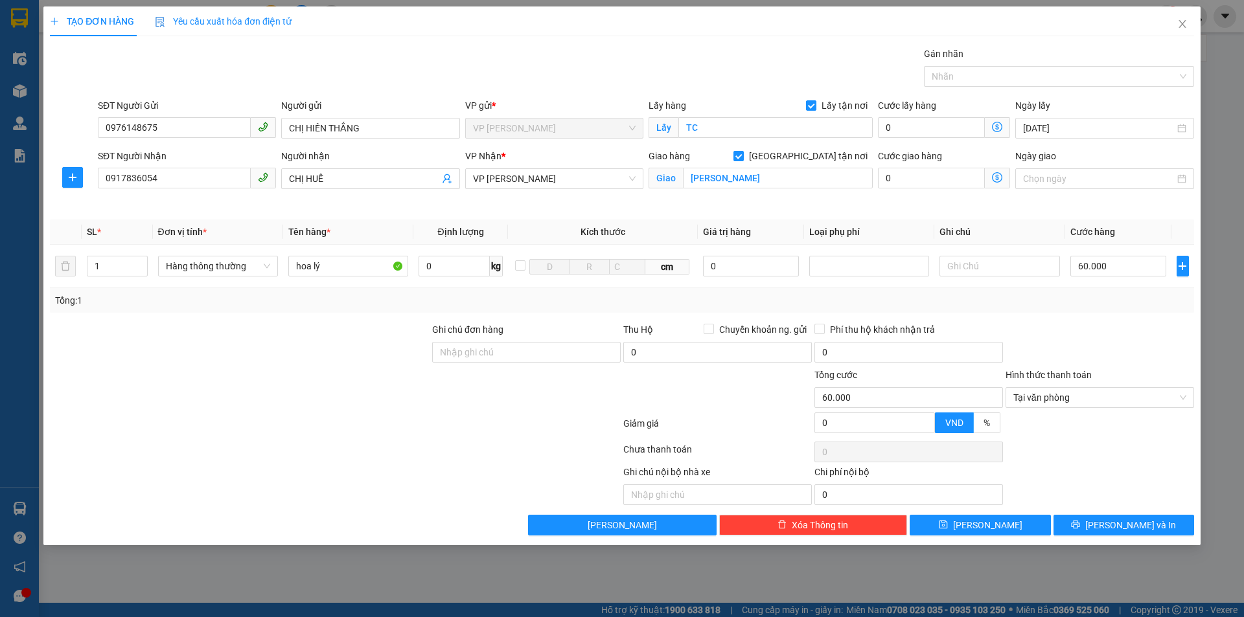
click at [1126, 441] on div "Transit Pickup Surcharge Ids Transit Deliver Surcharge Ids Transit Deliver Surc…" at bounding box center [622, 291] width 1144 height 489
click at [1114, 518] on span "[PERSON_NAME] và In" at bounding box center [1130, 525] width 91 height 14
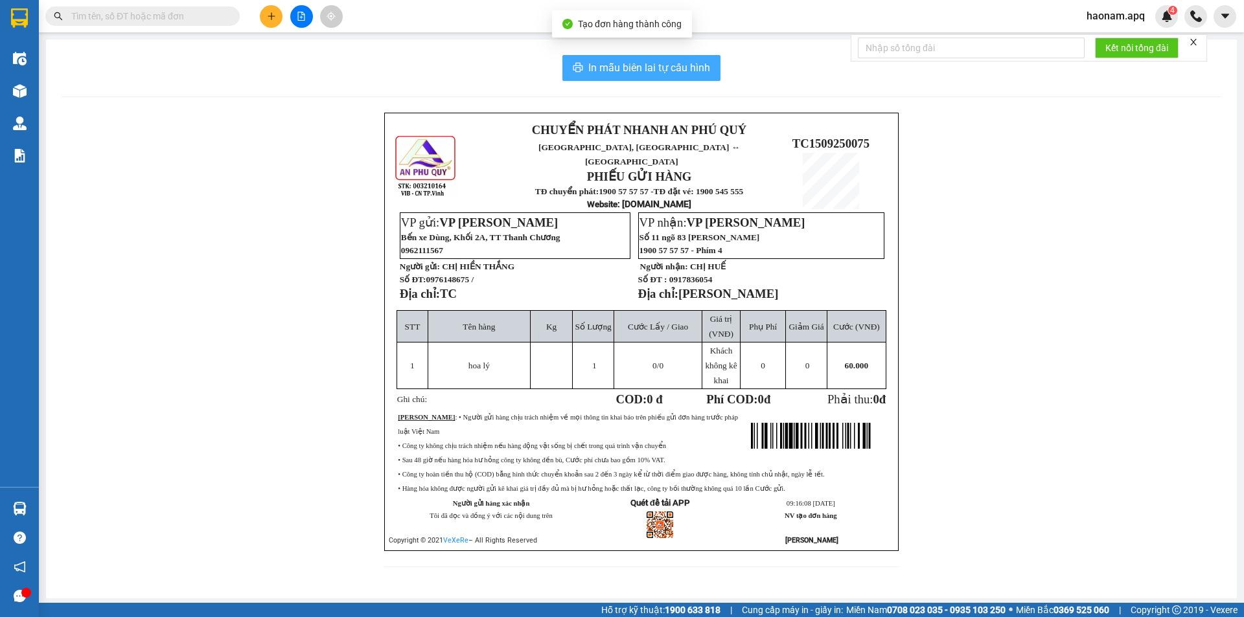
click at [667, 64] on span "In mẫu biên lai tự cấu hình" at bounding box center [649, 68] width 122 height 16
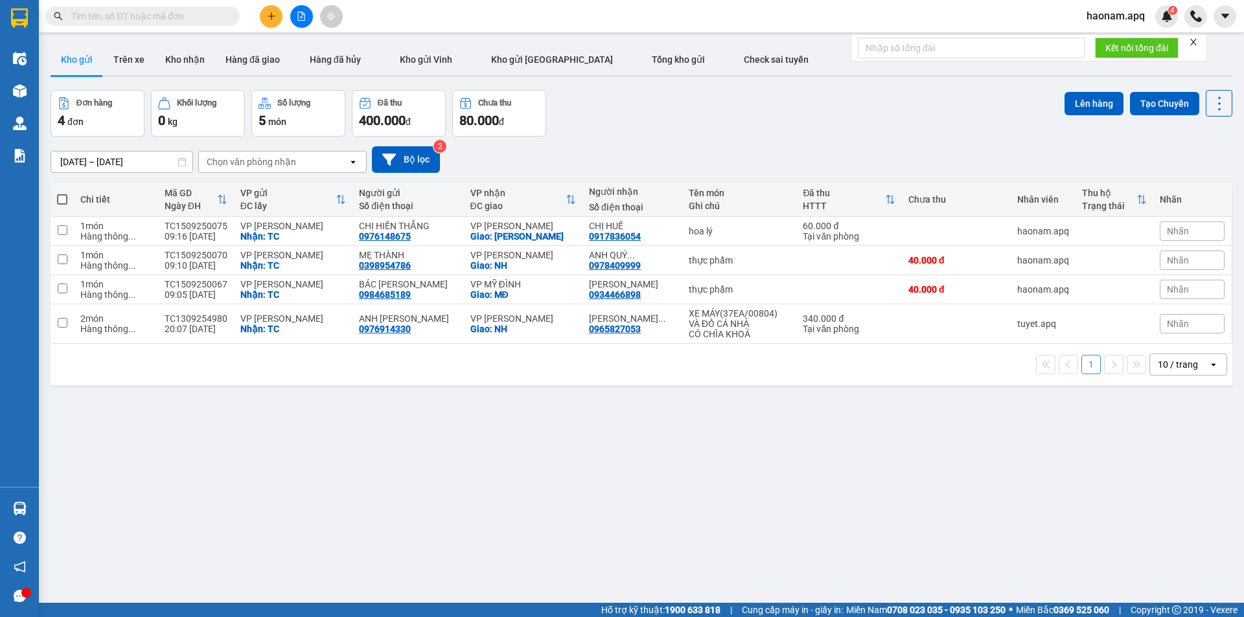
drag, startPoint x: 482, startPoint y: 402, endPoint x: 502, endPoint y: 345, distance: 60.4
click at [483, 403] on div "ver 1.8.143 Kho gửi Trên xe Kho nhận Hàng đã giao Hàng đã hủy Kho gửi [PERSON_N…" at bounding box center [641, 347] width 1192 height 617
